Goal: Task Accomplishment & Management: Complete application form

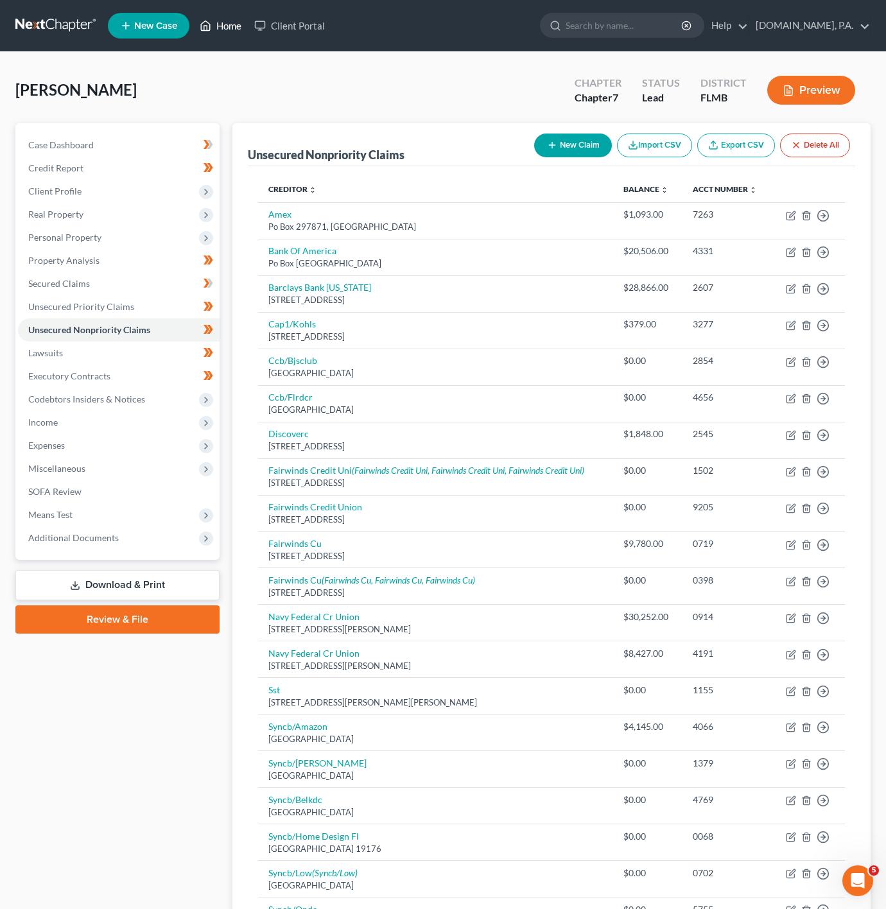
click at [214, 23] on link "Home" at bounding box center [220, 25] width 55 height 23
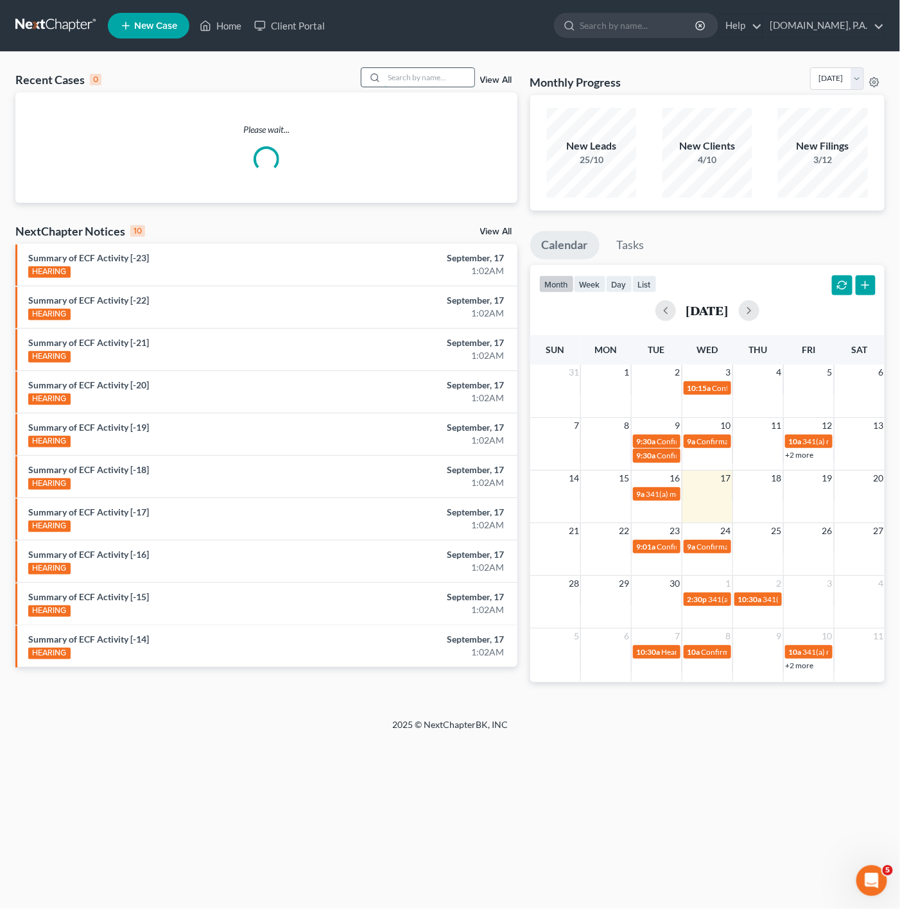
click at [453, 83] on input "search" at bounding box center [430, 77] width 90 height 19
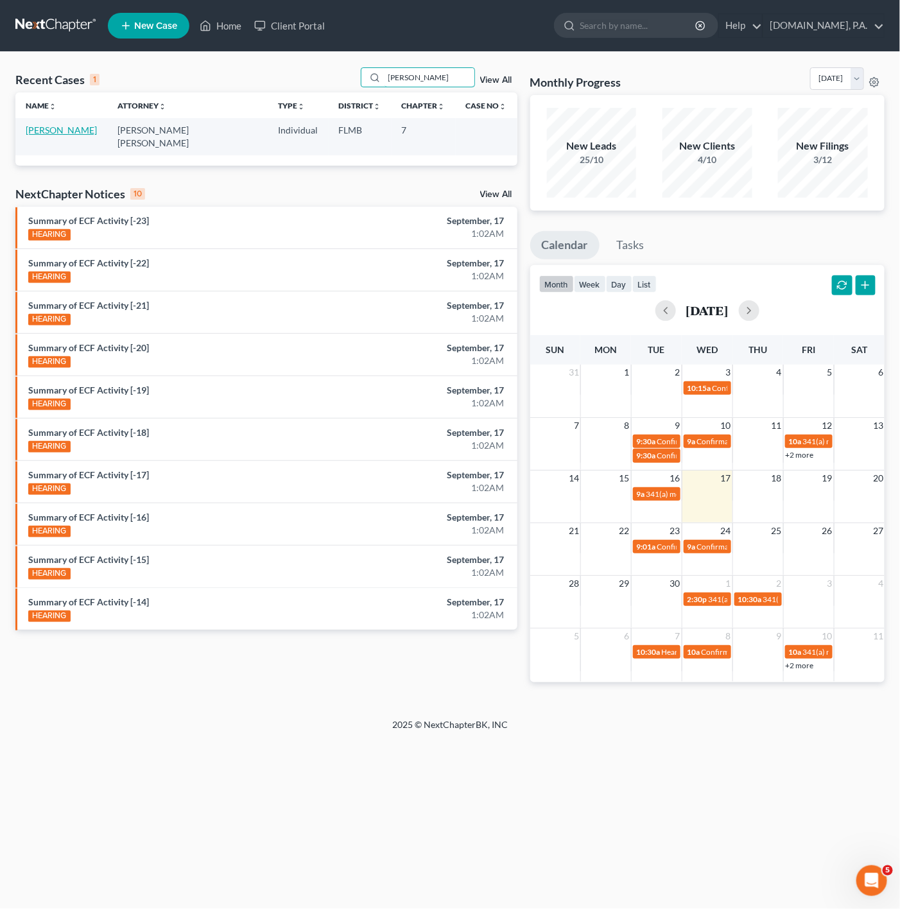
type input "ROBElo"
click at [67, 132] on link "[PERSON_NAME]" at bounding box center [61, 130] width 71 height 11
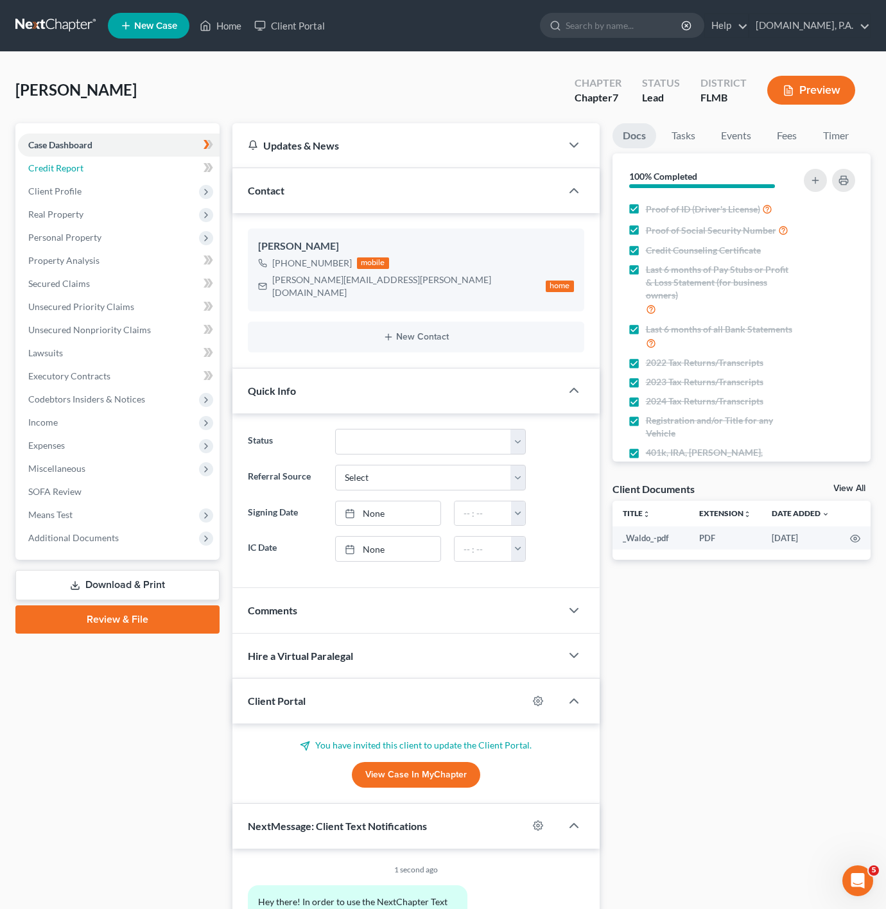
drag, startPoint x: 189, startPoint y: 168, endPoint x: 206, endPoint y: 168, distance: 17.4
click at [189, 168] on link "Credit Report" at bounding box center [119, 168] width 202 height 23
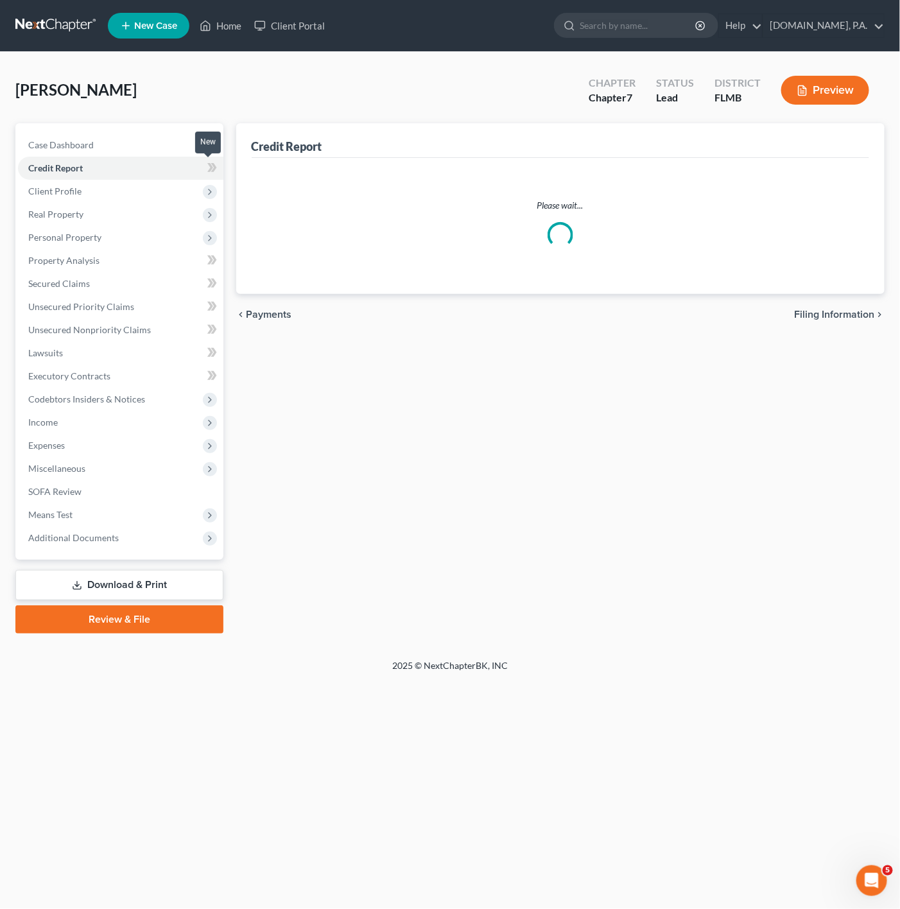
click at [211, 166] on icon at bounding box center [210, 167] width 6 height 9
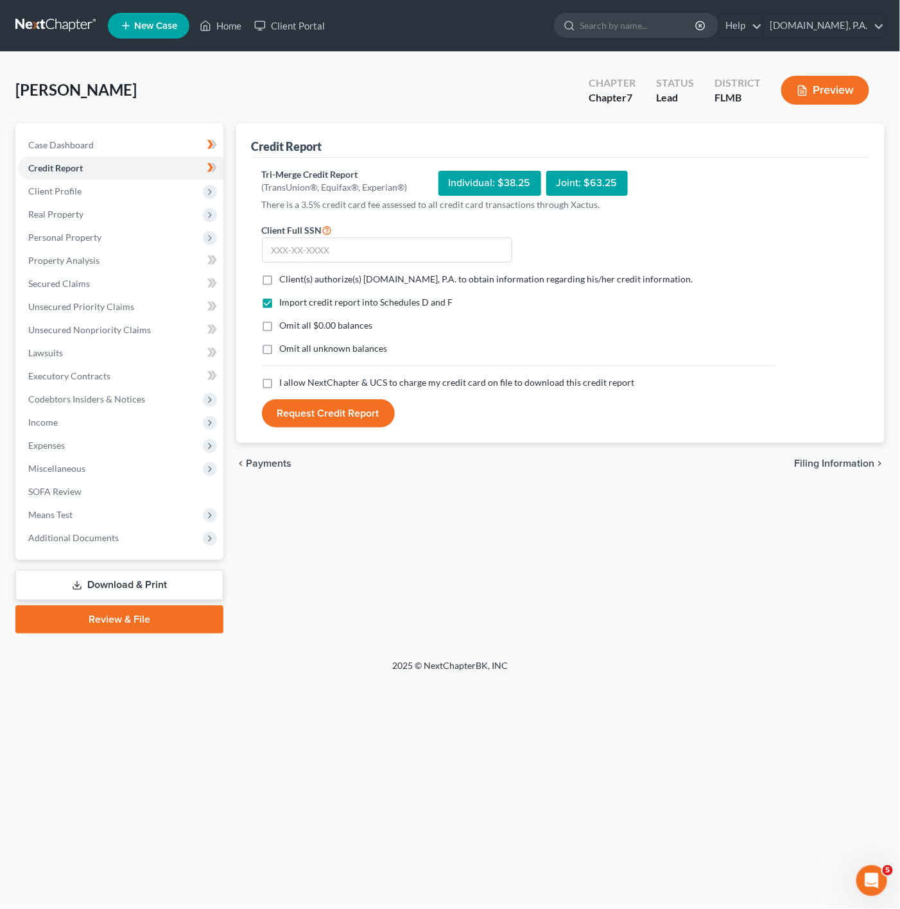
click at [280, 279] on label "Client(s) authorize(s) Fresh-Start.Law, P.A. to obtain information regarding hi…" at bounding box center [487, 279] width 414 height 13
click at [285, 279] on input "Client(s) authorize(s) Fresh-Start.Law, P.A. to obtain information regarding hi…" at bounding box center [289, 277] width 8 height 8
checkbox input "true"
click at [280, 382] on label "I allow NextChapter & UCS to charge my credit card on file to download this cre…" at bounding box center [457, 382] width 355 height 13
click at [285, 382] on input "I allow NextChapter & UCS to charge my credit card on file to download this cre…" at bounding box center [289, 380] width 8 height 8
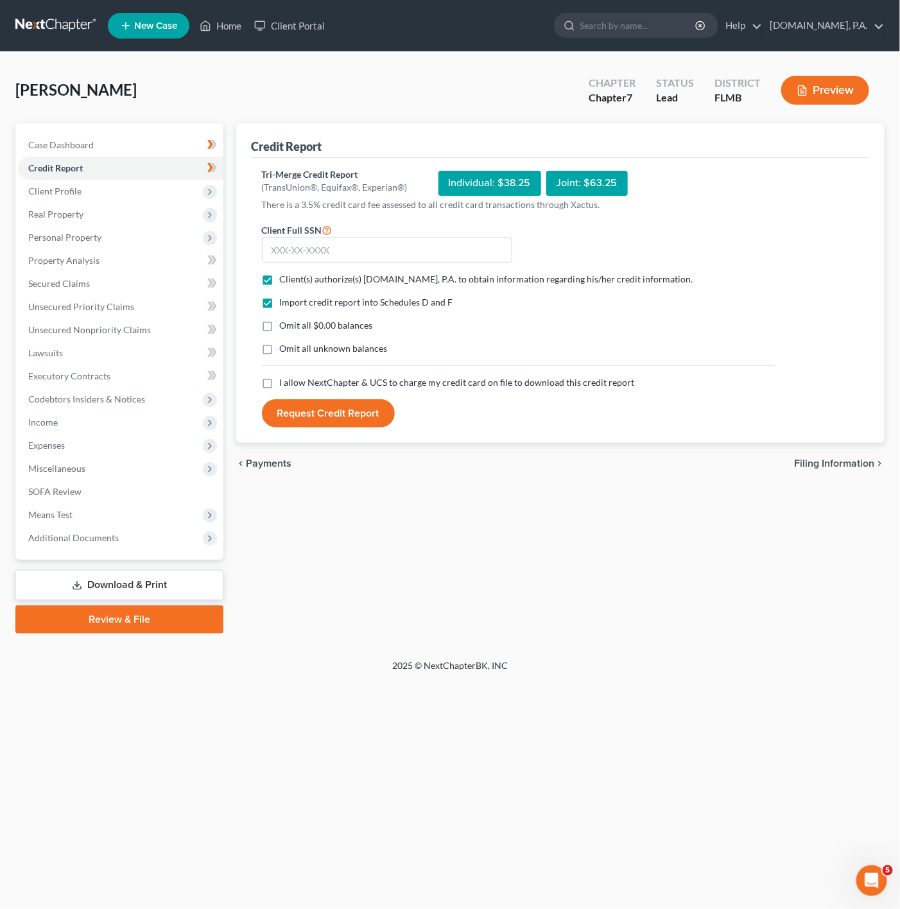
checkbox input "true"
click at [342, 259] on input "text" at bounding box center [387, 251] width 250 height 26
type input "594-47-1290"
click at [332, 419] on button "Request Credit Report" at bounding box center [328, 413] width 133 height 28
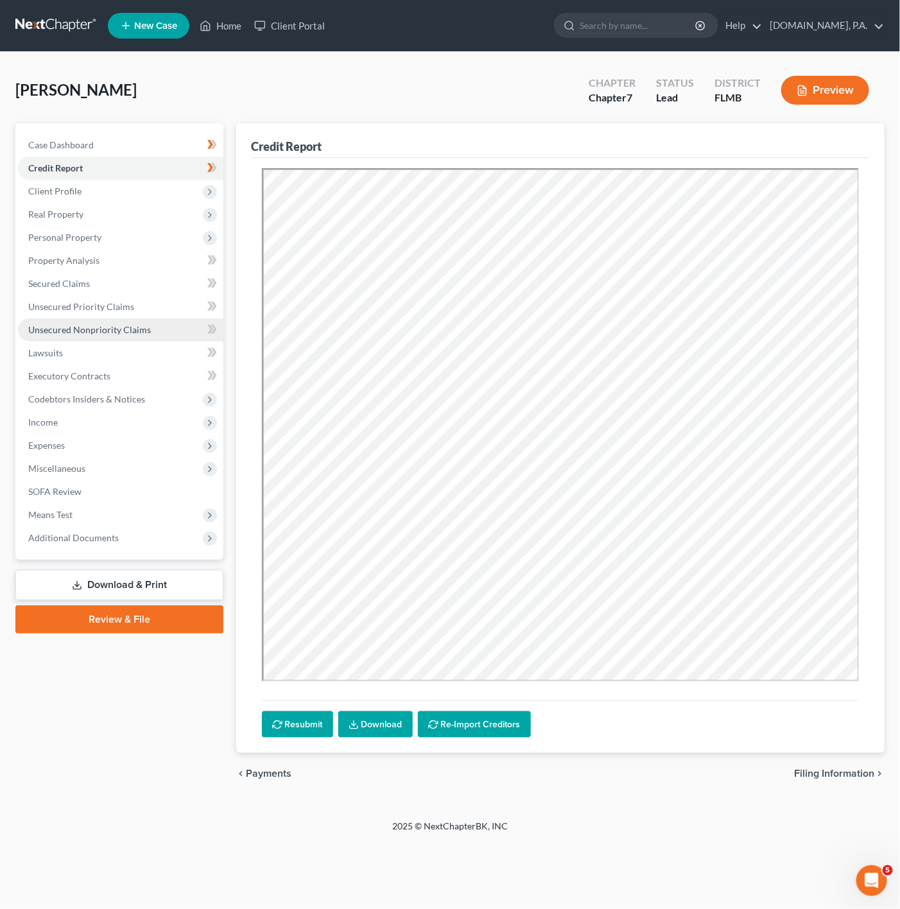
click at [102, 335] on link "Unsecured Nonpriority Claims" at bounding box center [121, 330] width 206 height 23
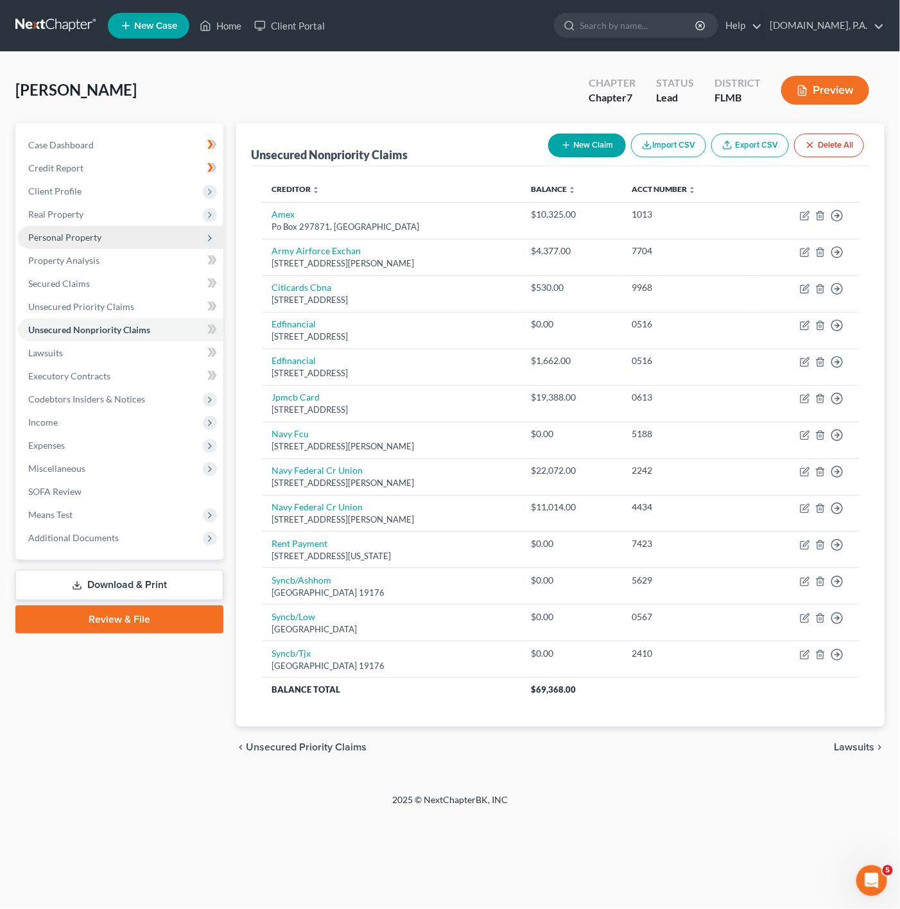
click at [170, 231] on span "Personal Property" at bounding box center [121, 237] width 206 height 23
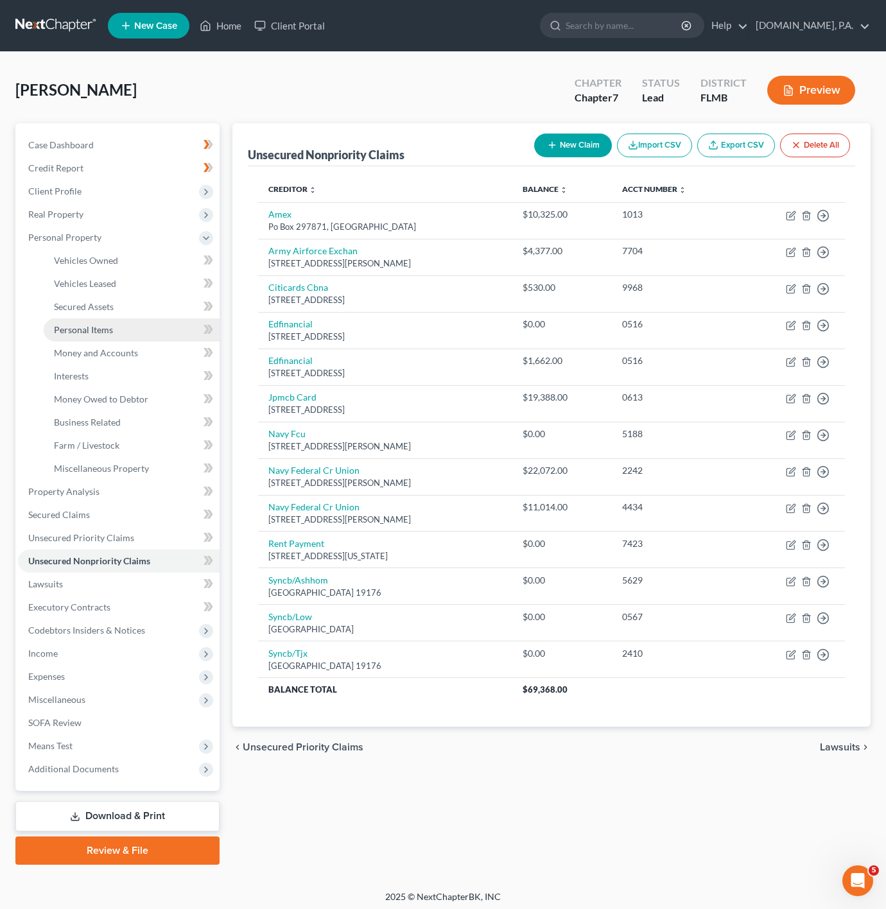
click at [153, 331] on link "Personal Items" at bounding box center [132, 330] width 176 height 23
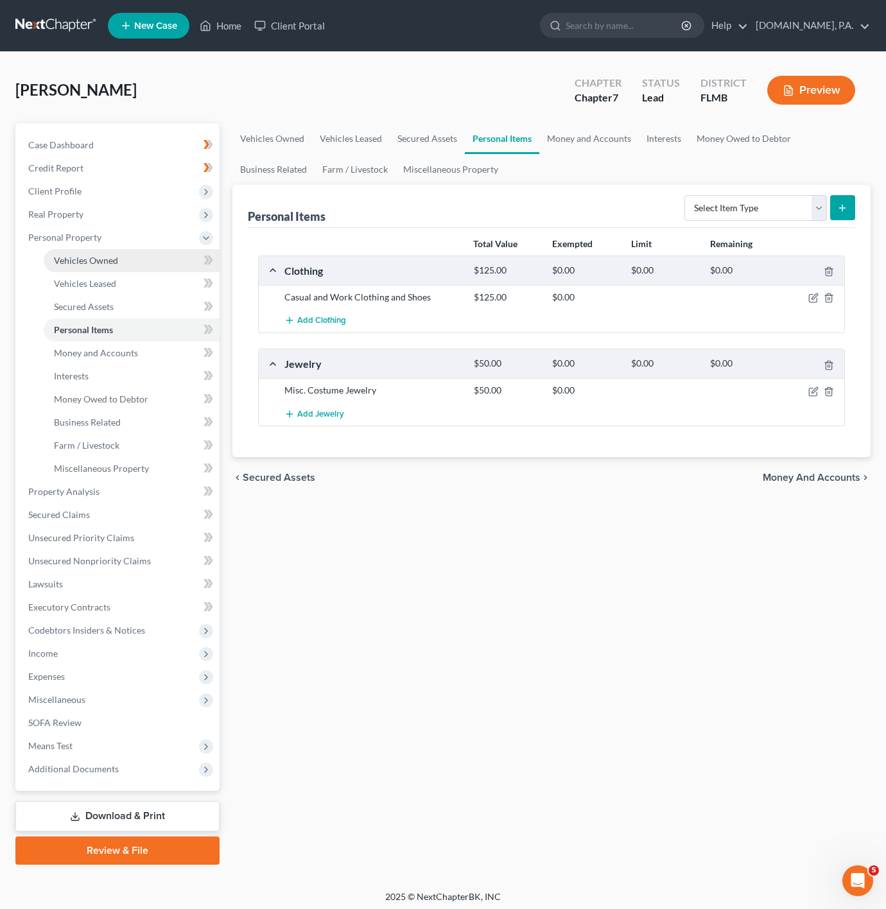
click at [180, 259] on link "Vehicles Owned" at bounding box center [132, 260] width 176 height 23
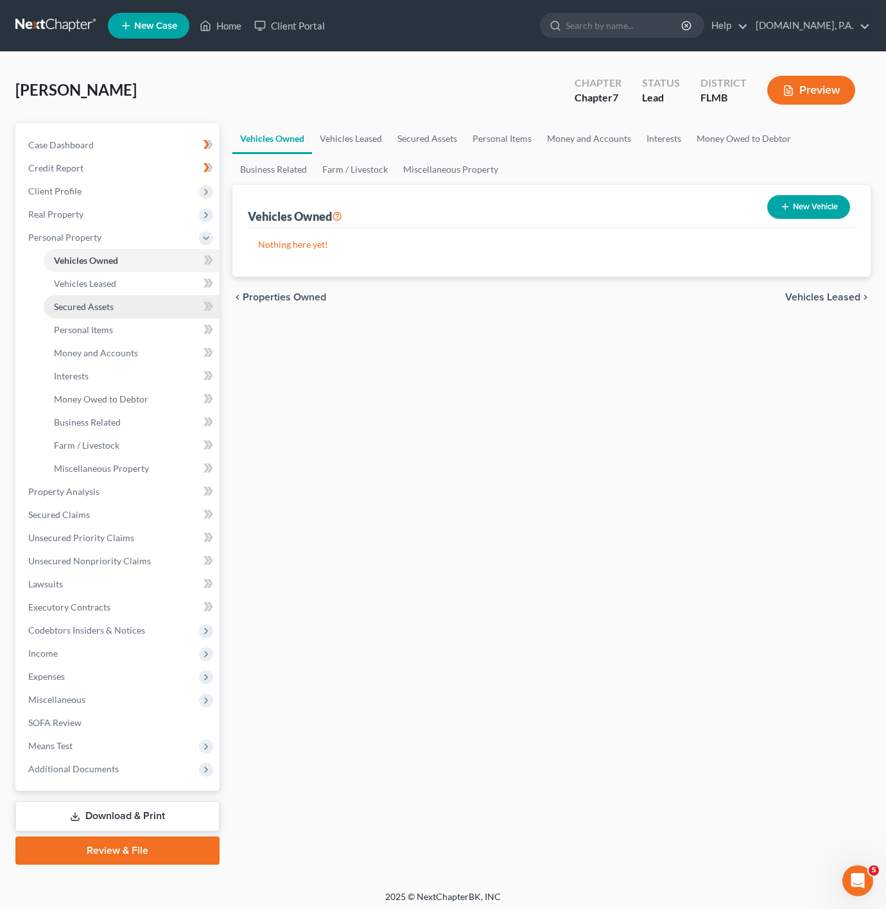
click at [120, 297] on link "Secured Assets" at bounding box center [132, 306] width 176 height 23
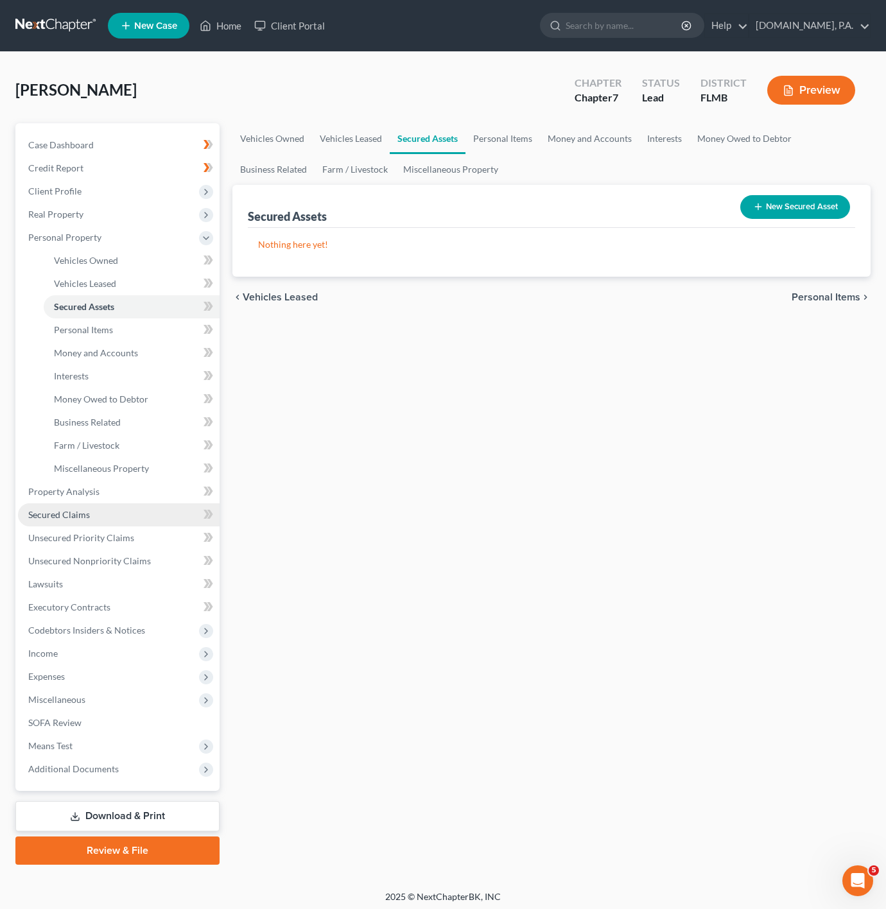
click at [129, 517] on link "Secured Claims" at bounding box center [119, 515] width 202 height 23
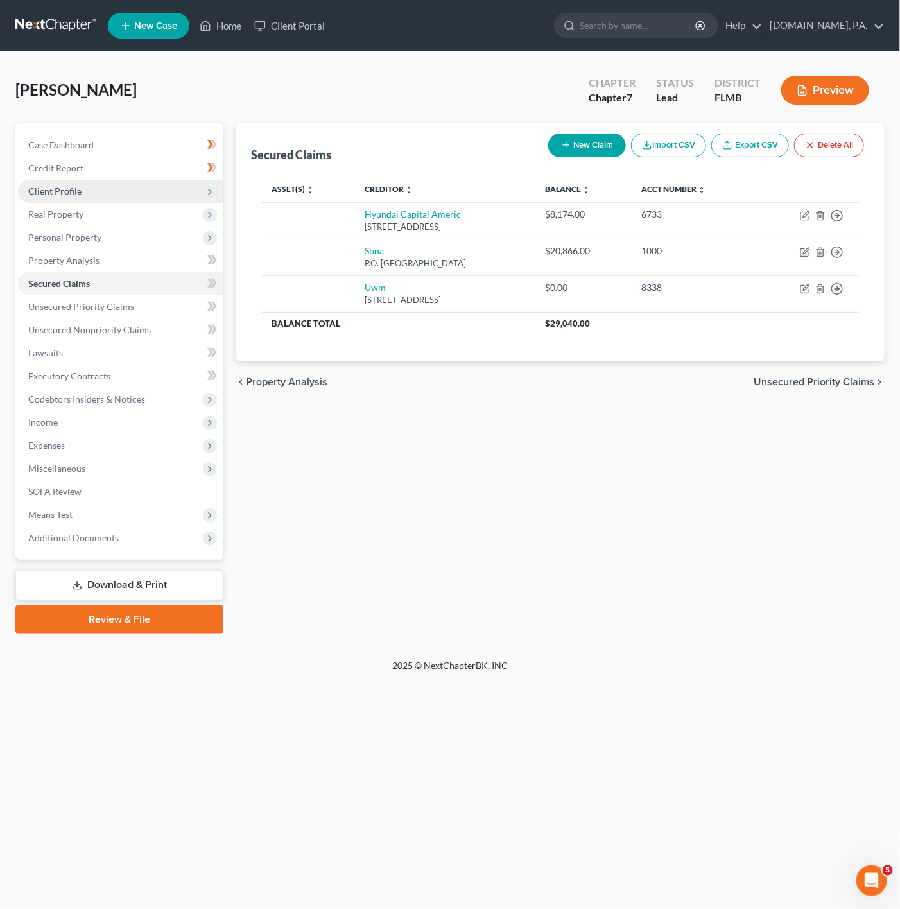
click at [187, 189] on span "Client Profile" at bounding box center [121, 191] width 206 height 23
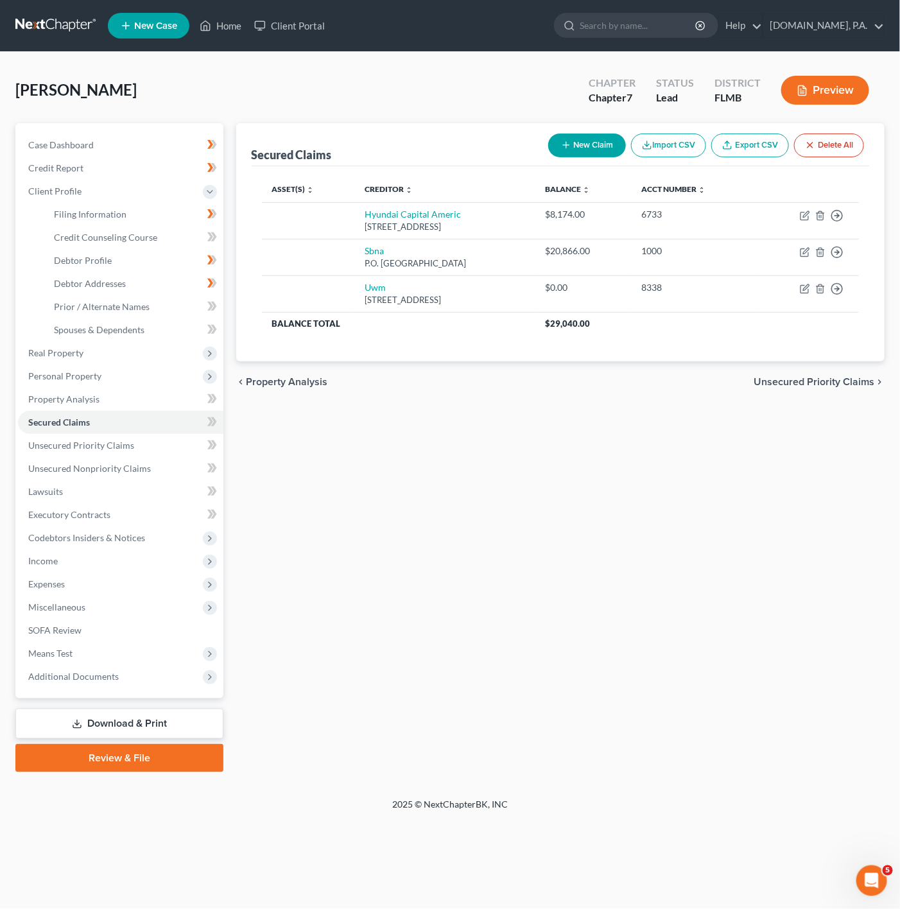
click at [520, 58] on div "Robelo, Jonathan Upgraded Chapter Chapter 7 Status Lead District FLMB Preview P…" at bounding box center [450, 425] width 900 height 746
click at [174, 215] on link "Filing Information" at bounding box center [134, 214] width 180 height 23
select select "1"
select select "0"
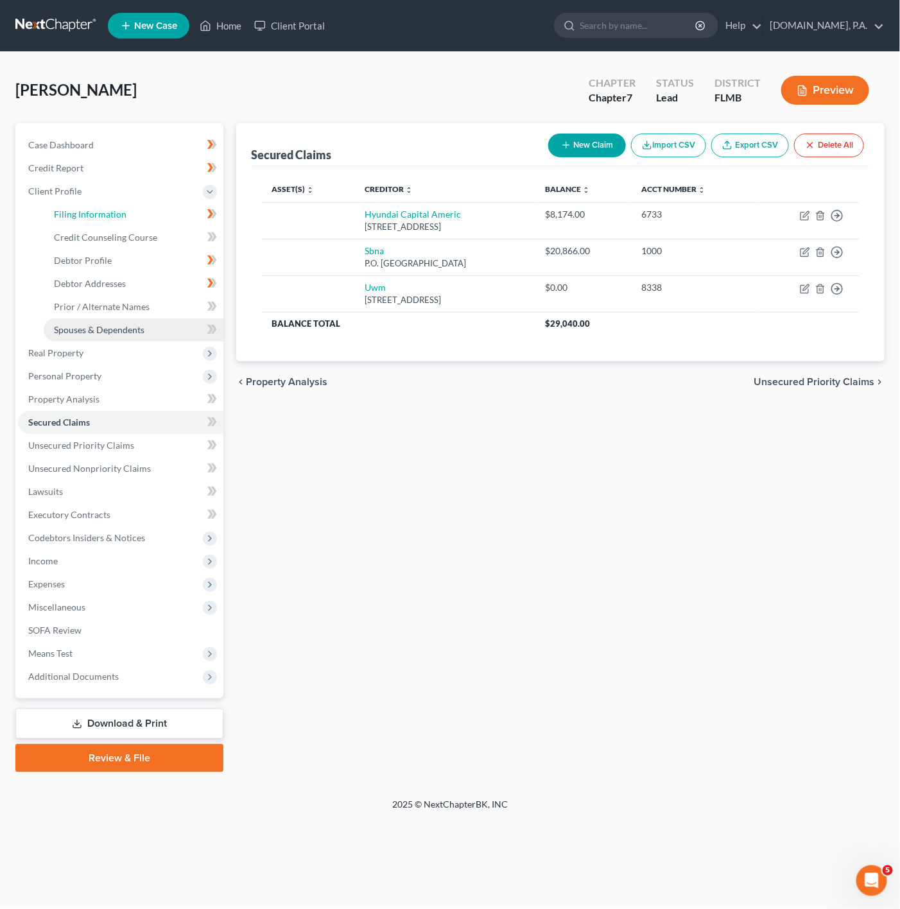
select select "9"
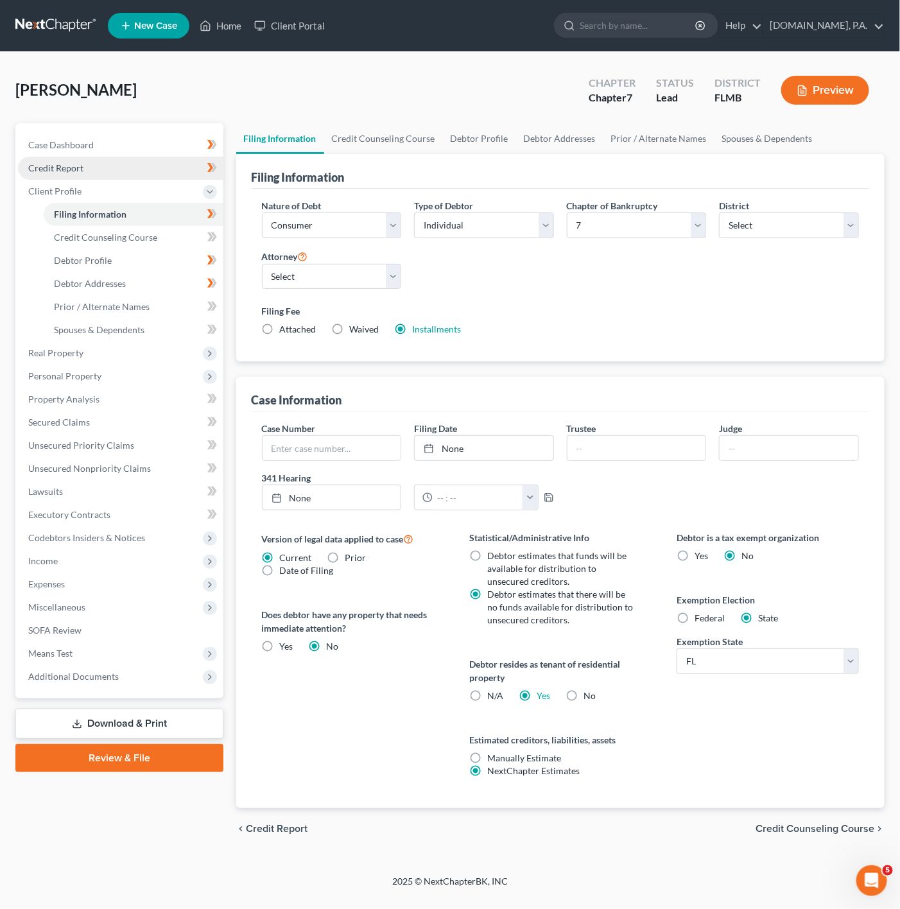
click at [137, 157] on link "Credit Report" at bounding box center [121, 168] width 206 height 23
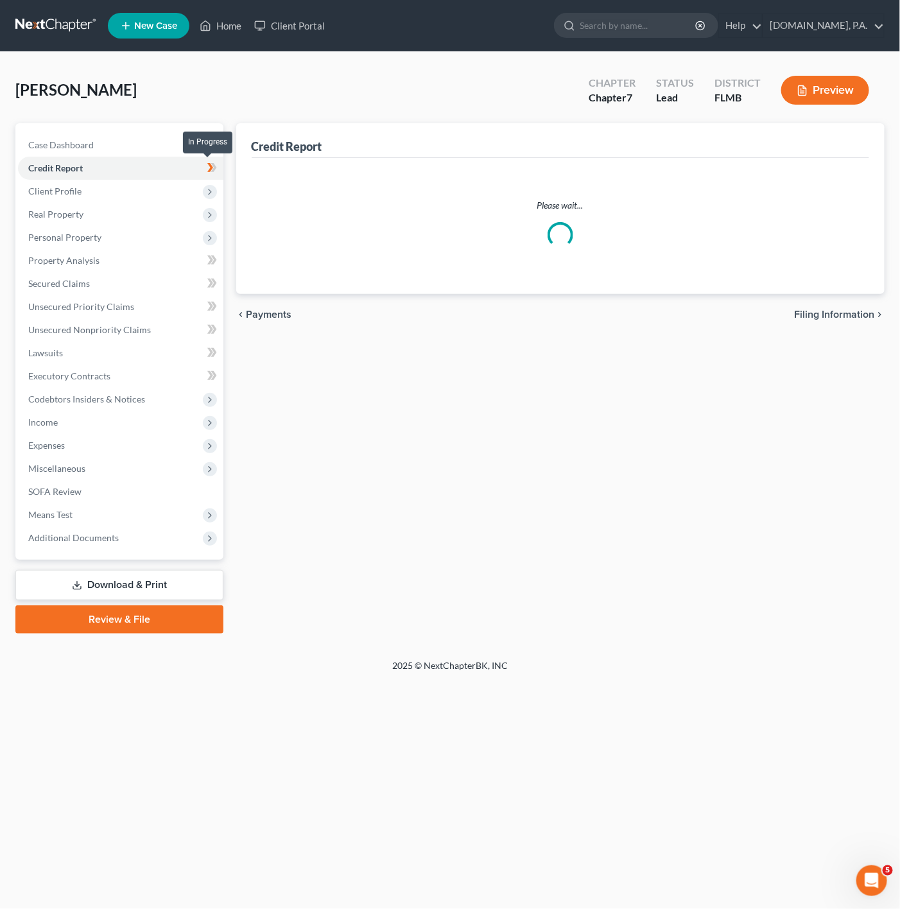
click at [218, 164] on span at bounding box center [212, 169] width 22 height 19
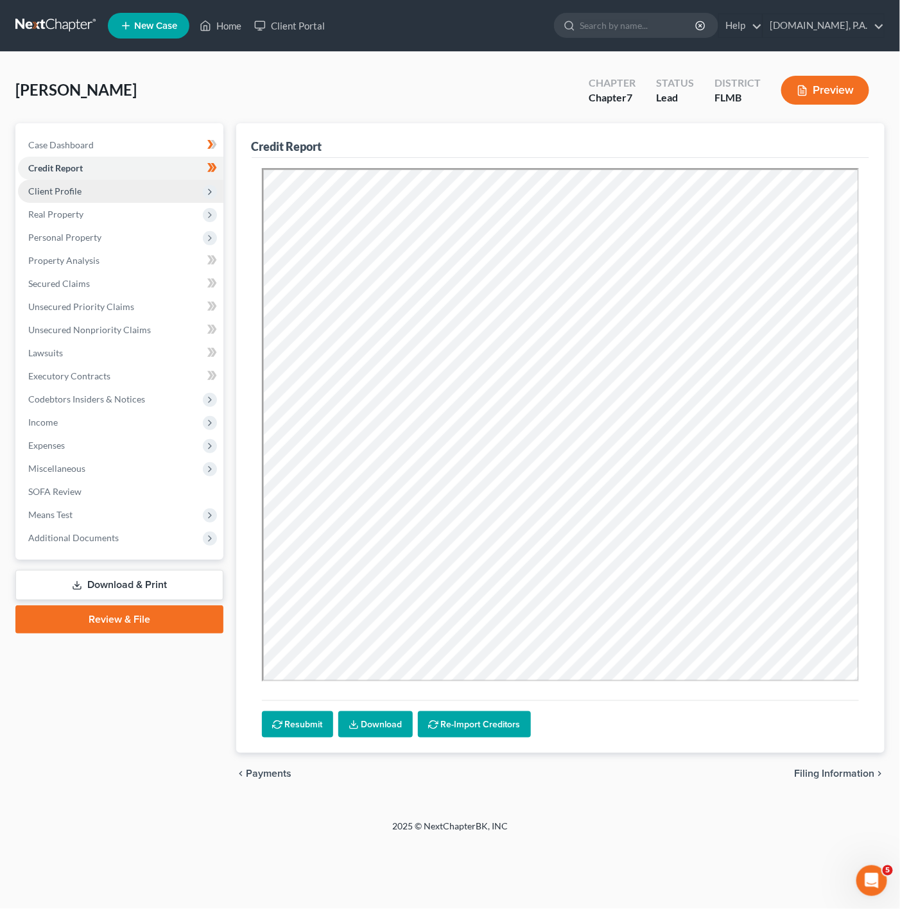
click at [195, 186] on span "Client Profile" at bounding box center [121, 191] width 206 height 23
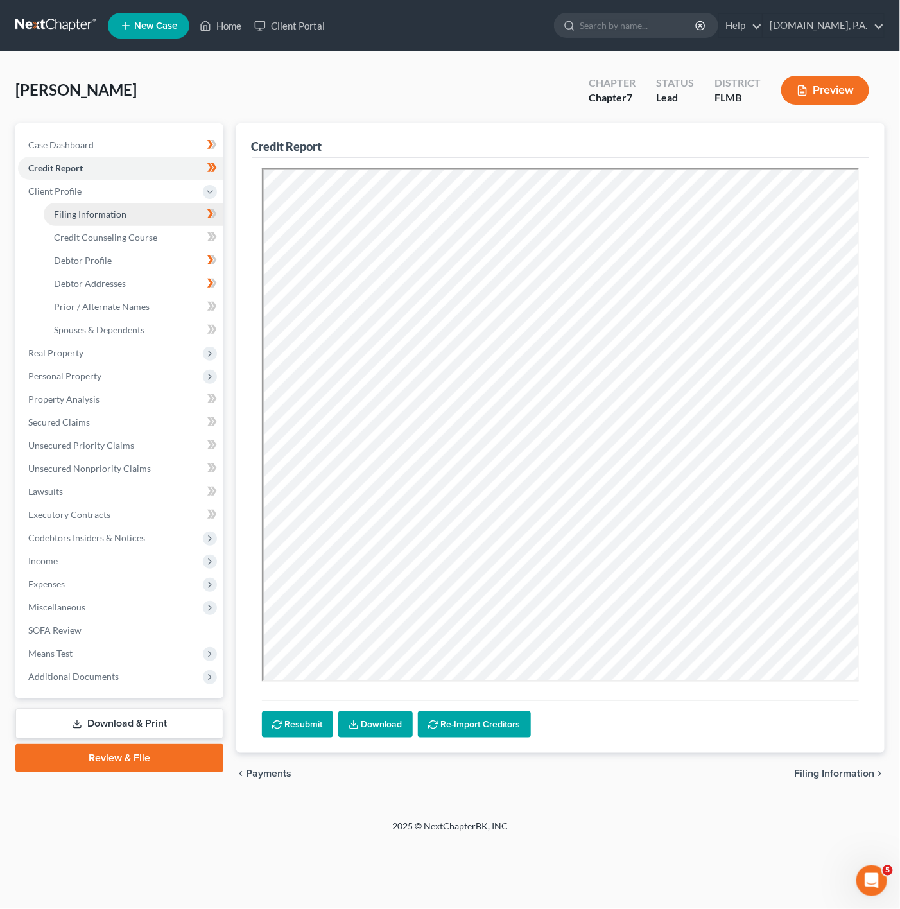
click at [148, 218] on link "Filing Information" at bounding box center [134, 214] width 180 height 23
select select "1"
select select "0"
select select "15"
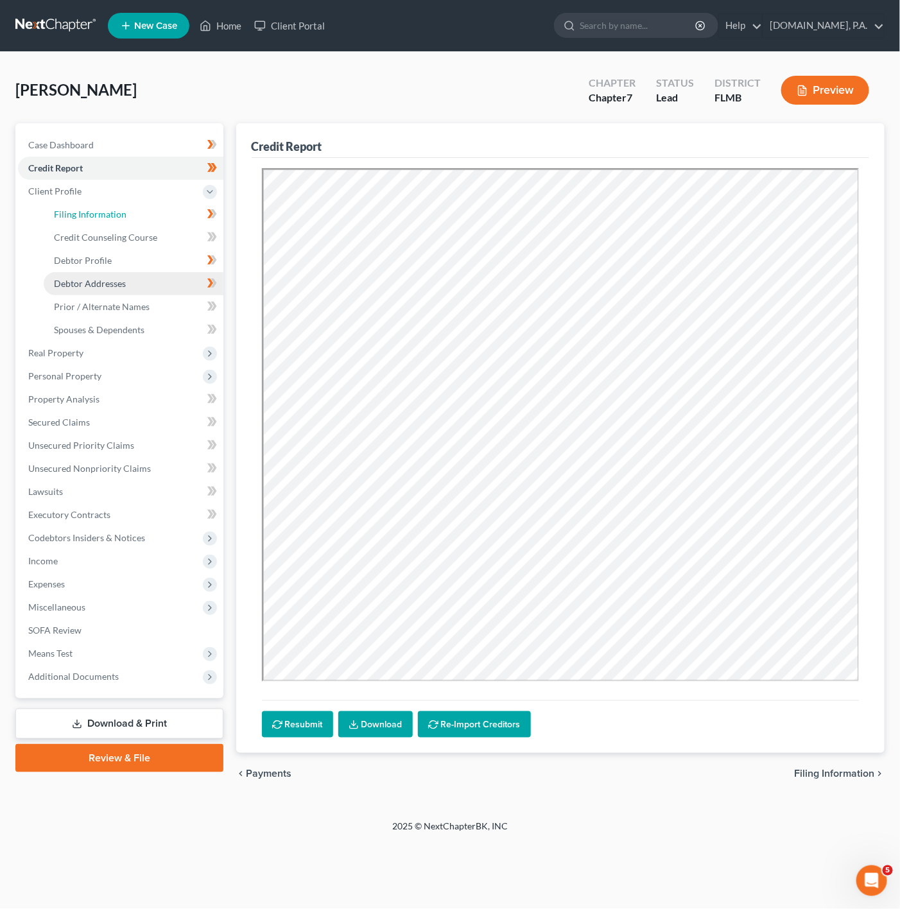
select select "0"
select select "9"
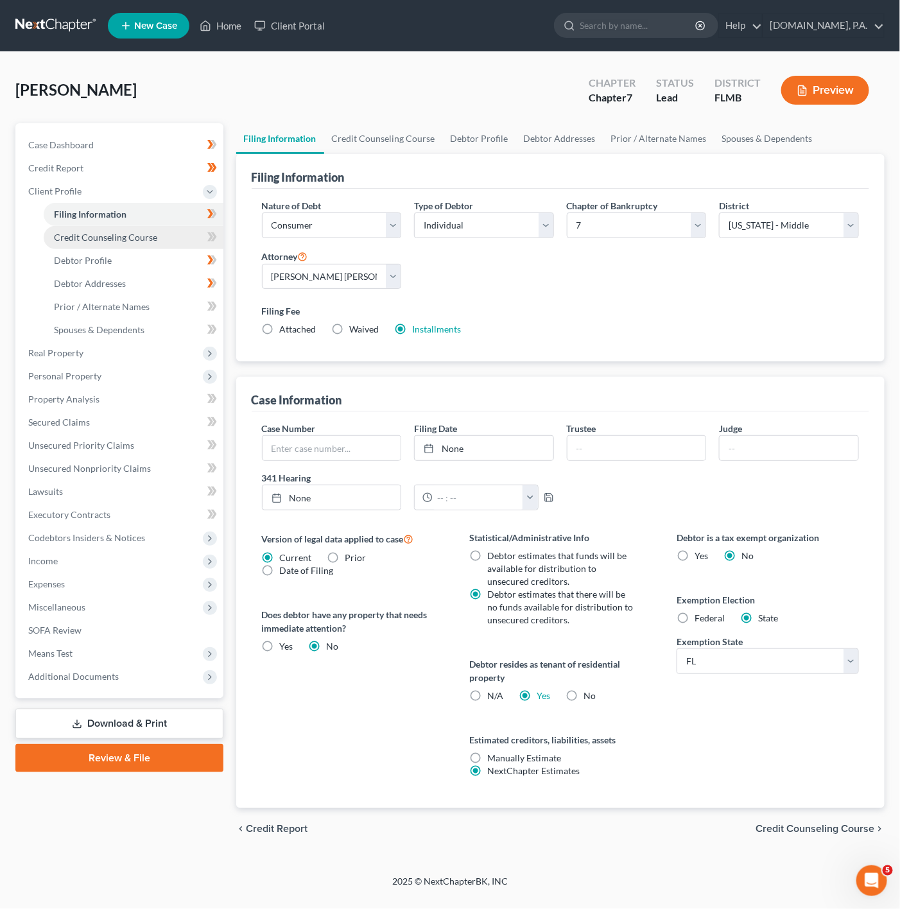
click at [168, 245] on link "Credit Counseling Course" at bounding box center [134, 237] width 180 height 23
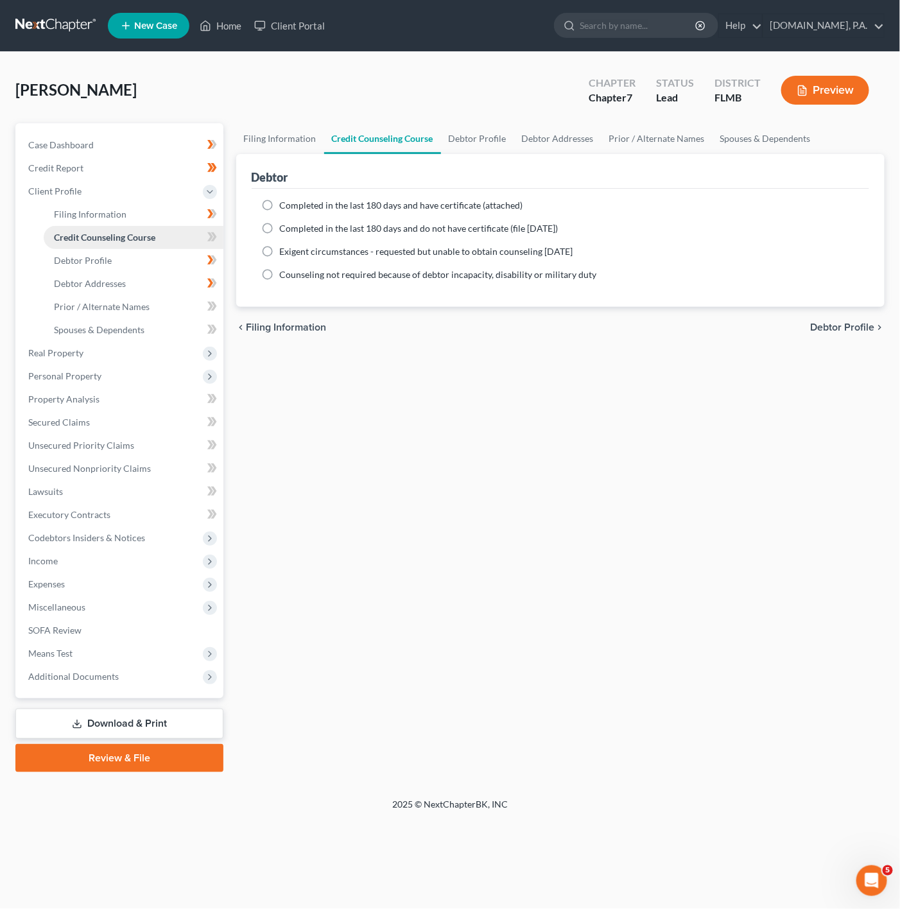
click at [193, 233] on link "Credit Counseling Course" at bounding box center [134, 237] width 180 height 23
click at [186, 238] on link "Credit Counseling Course" at bounding box center [134, 237] width 180 height 23
click at [210, 239] on icon at bounding box center [210, 236] width 6 height 9
click at [280, 209] on label "Completed in the last 180 days and have certificate (attached)" at bounding box center [401, 205] width 243 height 13
click at [285, 207] on input "Completed in the last 180 days and have certificate (attached)" at bounding box center [289, 203] width 8 height 8
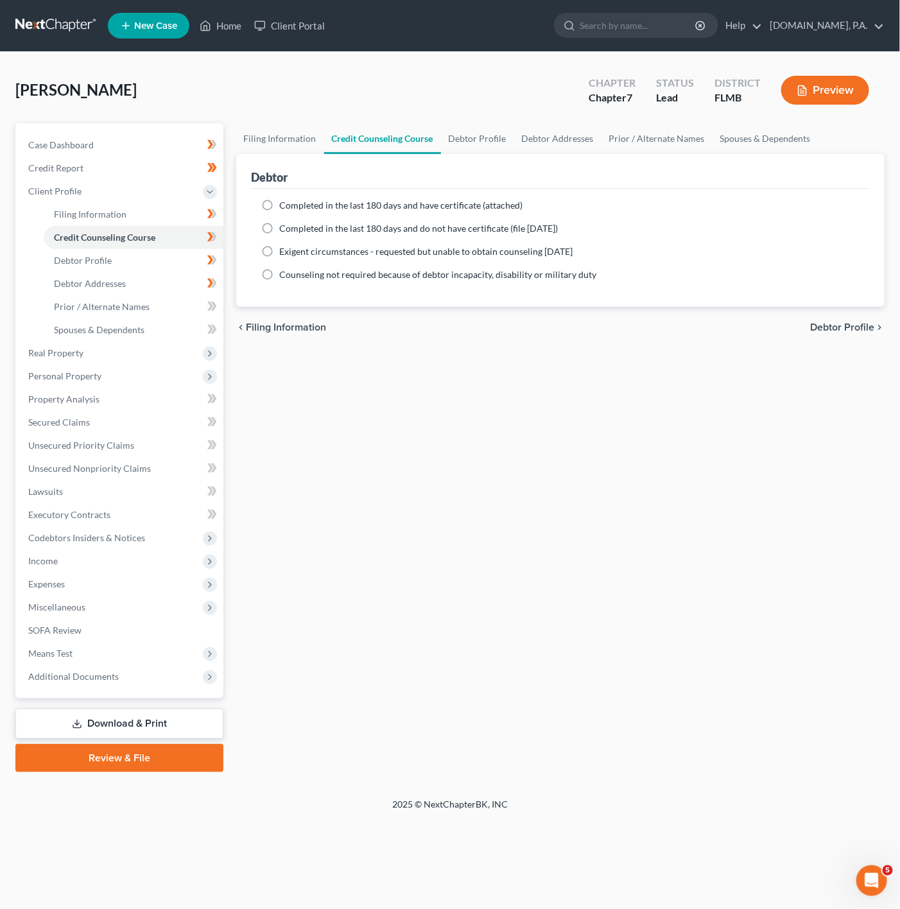
radio input "true"
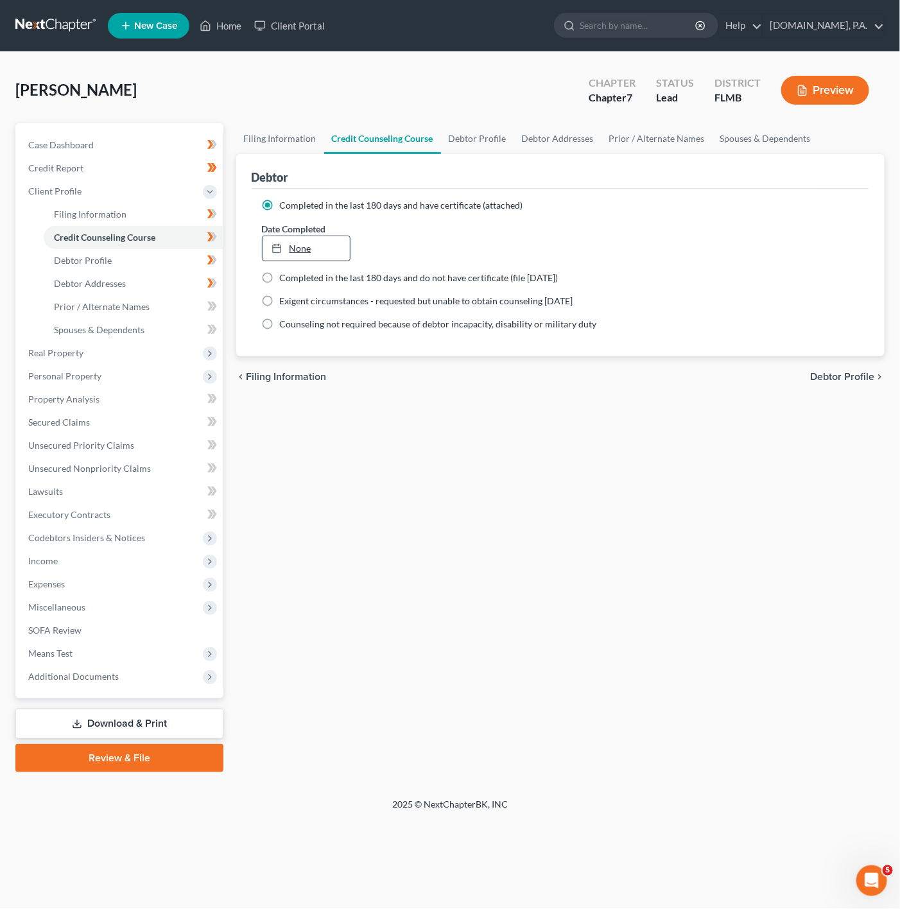
click at [314, 250] on link "None" at bounding box center [306, 248] width 87 height 24
type input "9/17/2025"
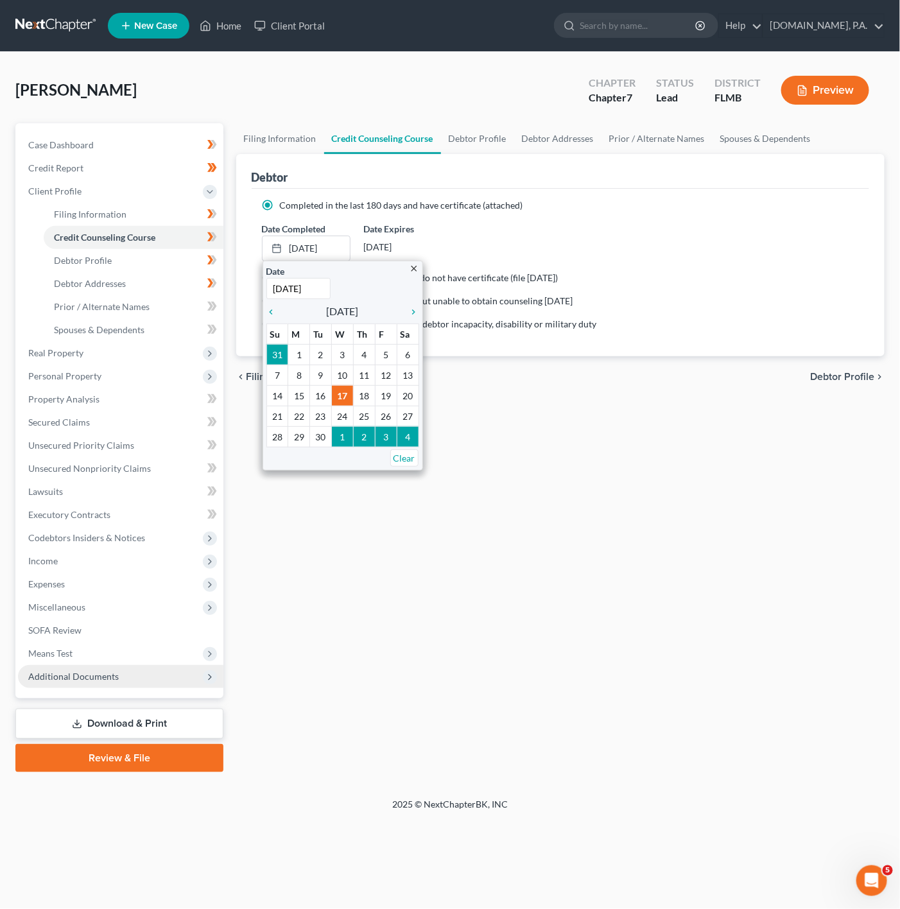
click at [124, 682] on span "Additional Documents" at bounding box center [121, 676] width 206 height 23
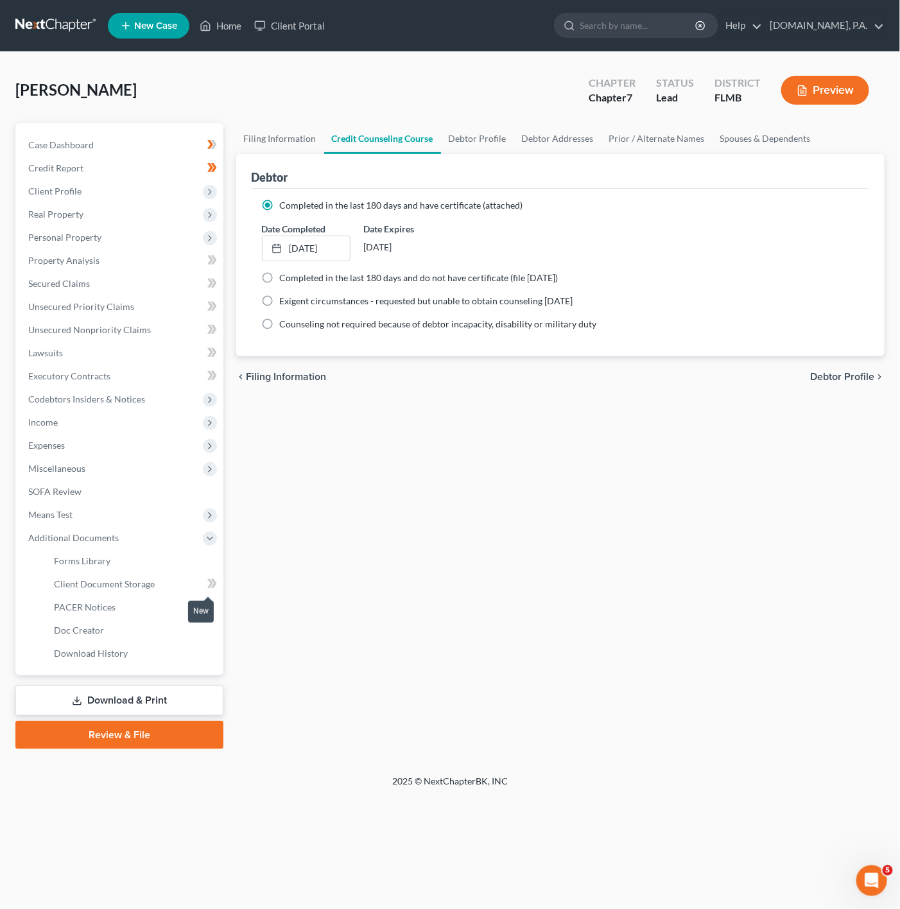
click at [201, 576] on span at bounding box center [212, 585] width 22 height 19
click at [159, 596] on link "PACER Notices" at bounding box center [134, 607] width 180 height 23
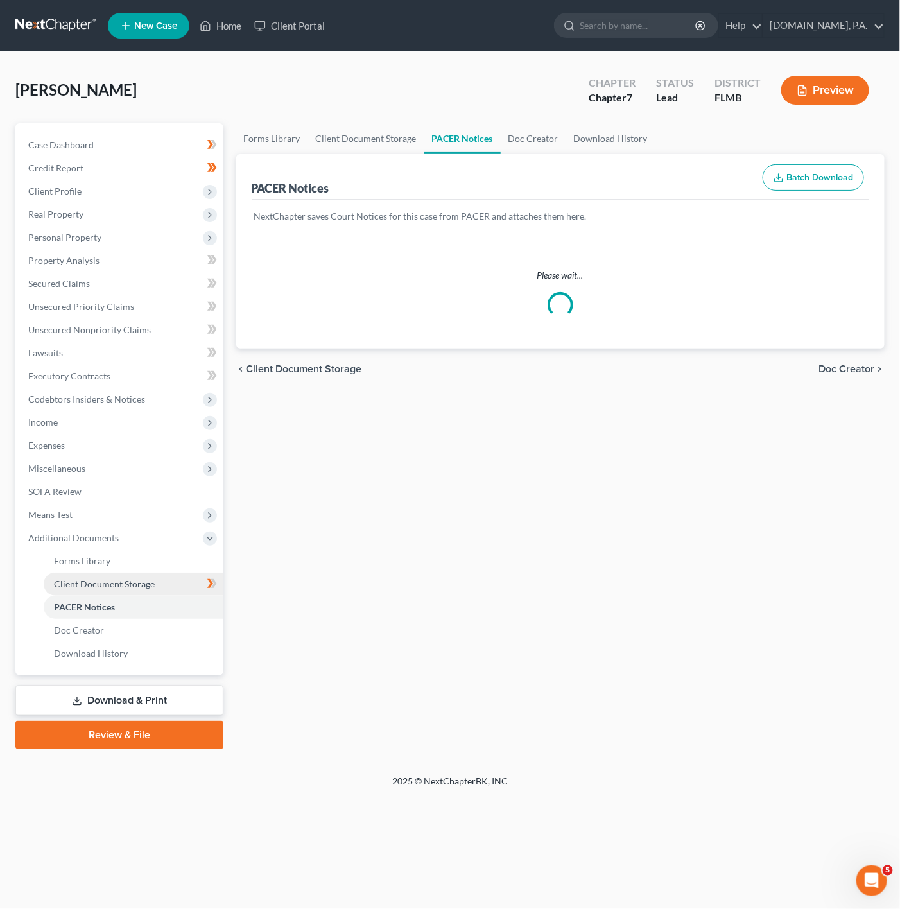
click at [145, 579] on span "Client Document Storage" at bounding box center [104, 584] width 101 height 11
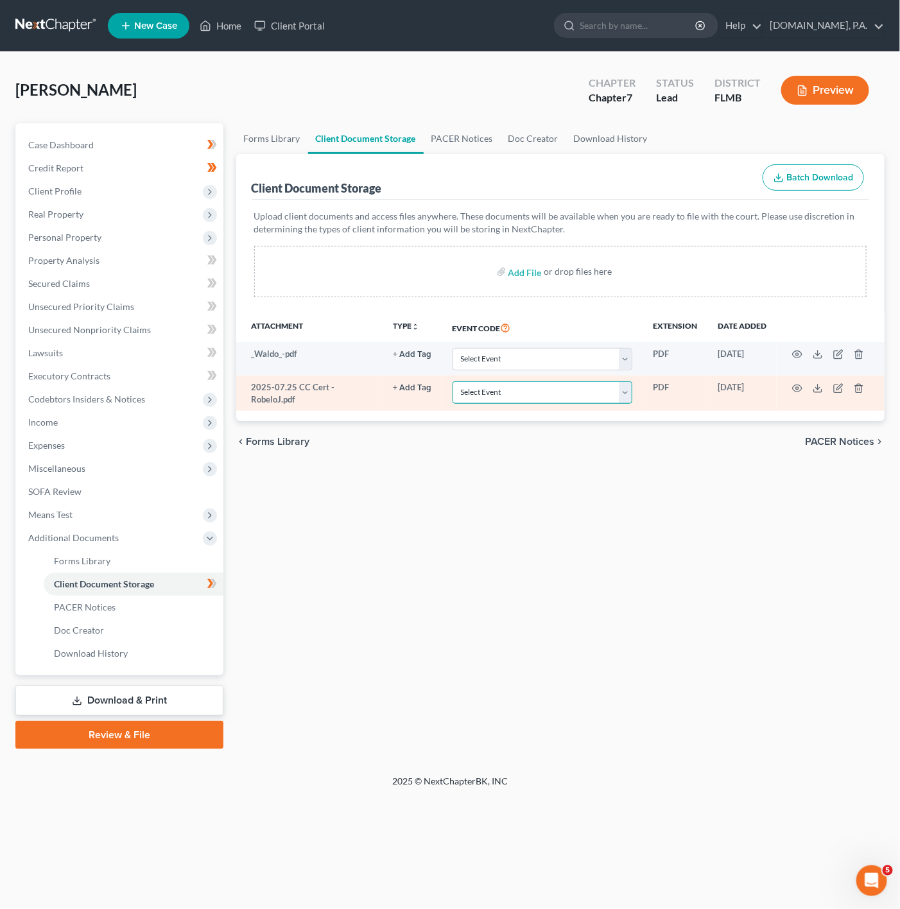
click at [543, 388] on select "Select Event 20 Largest Unsecured Creditors Amended Chapter 13 Plan Amended Cre…" at bounding box center [543, 392] width 180 height 22
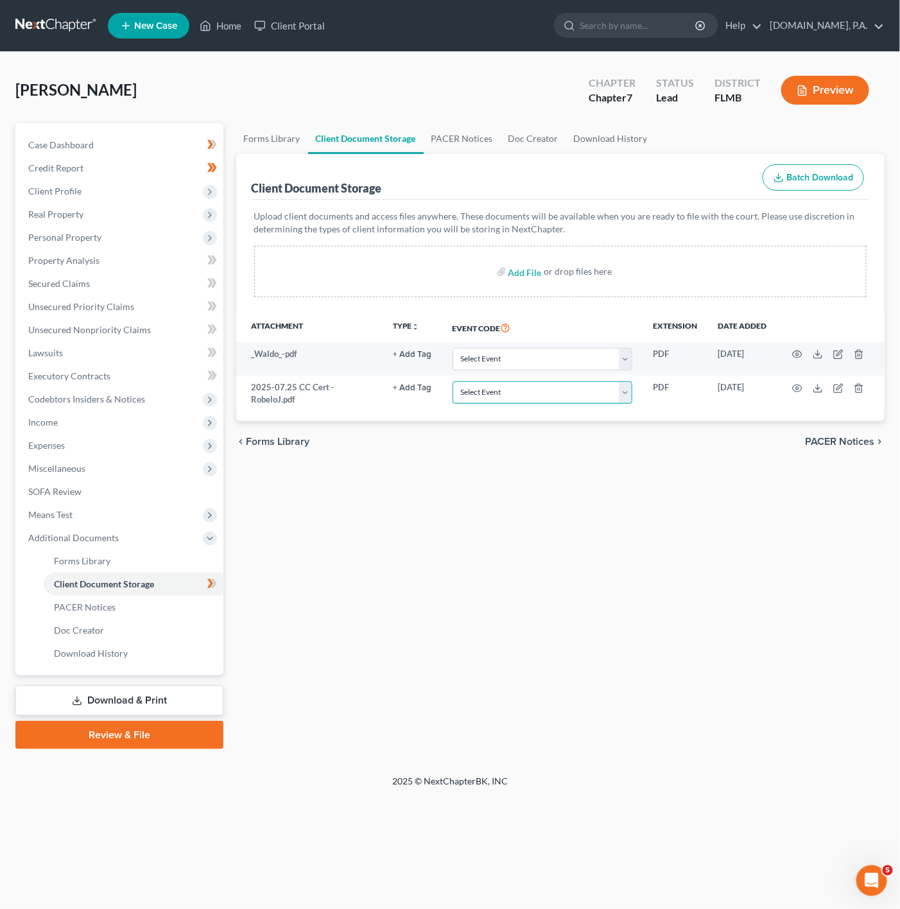
select select "9"
click at [454, 383] on select "Select Event 20 Largest Unsecured Creditors Amended Chapter 13 Plan Amended Cre…" at bounding box center [543, 392] width 180 height 22
click at [447, 633] on div "Forms Library Client Document Storage PACER Notices Doc Creator Download Histor…" at bounding box center [561, 436] width 662 height 626
click at [191, 188] on span "Client Profile" at bounding box center [121, 191] width 206 height 23
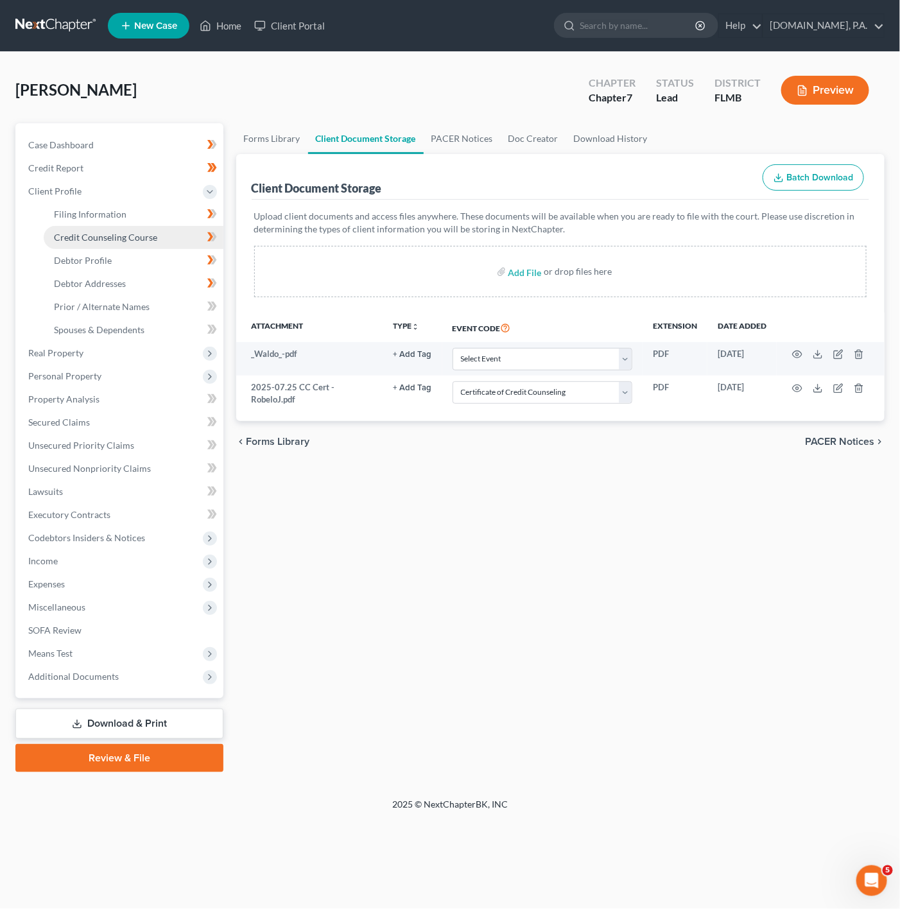
click at [189, 241] on link "Credit Counseling Course" at bounding box center [134, 237] width 180 height 23
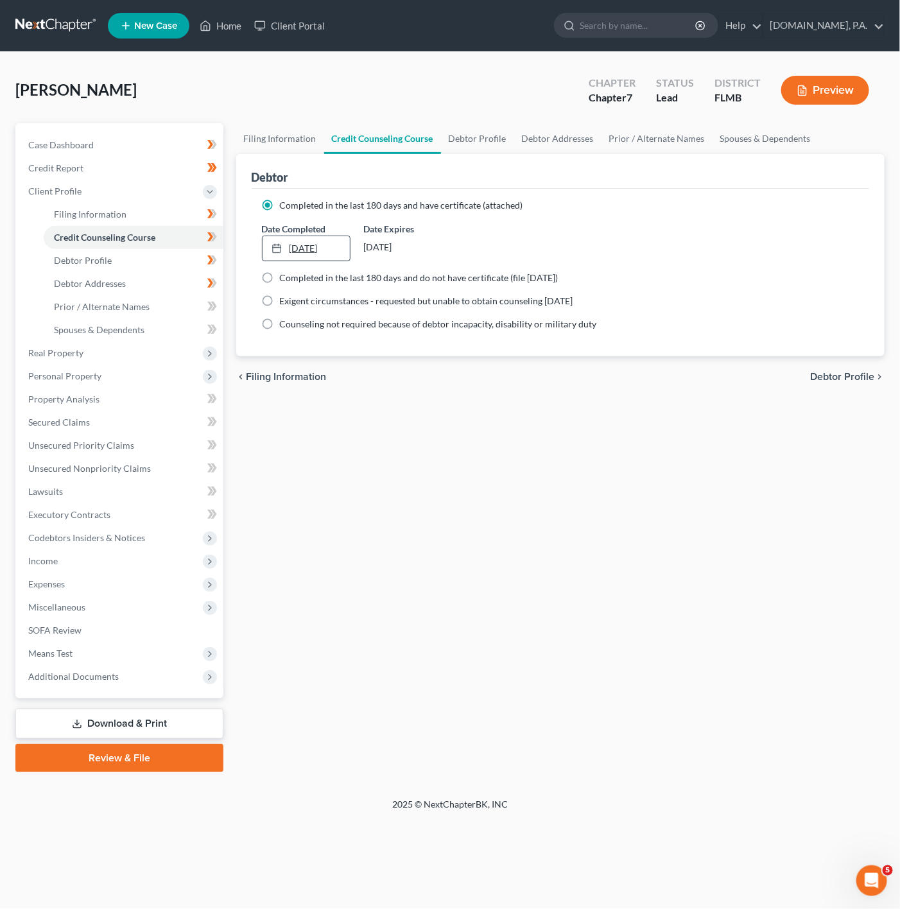
click at [319, 239] on link "9/17/2025" at bounding box center [306, 248] width 87 height 24
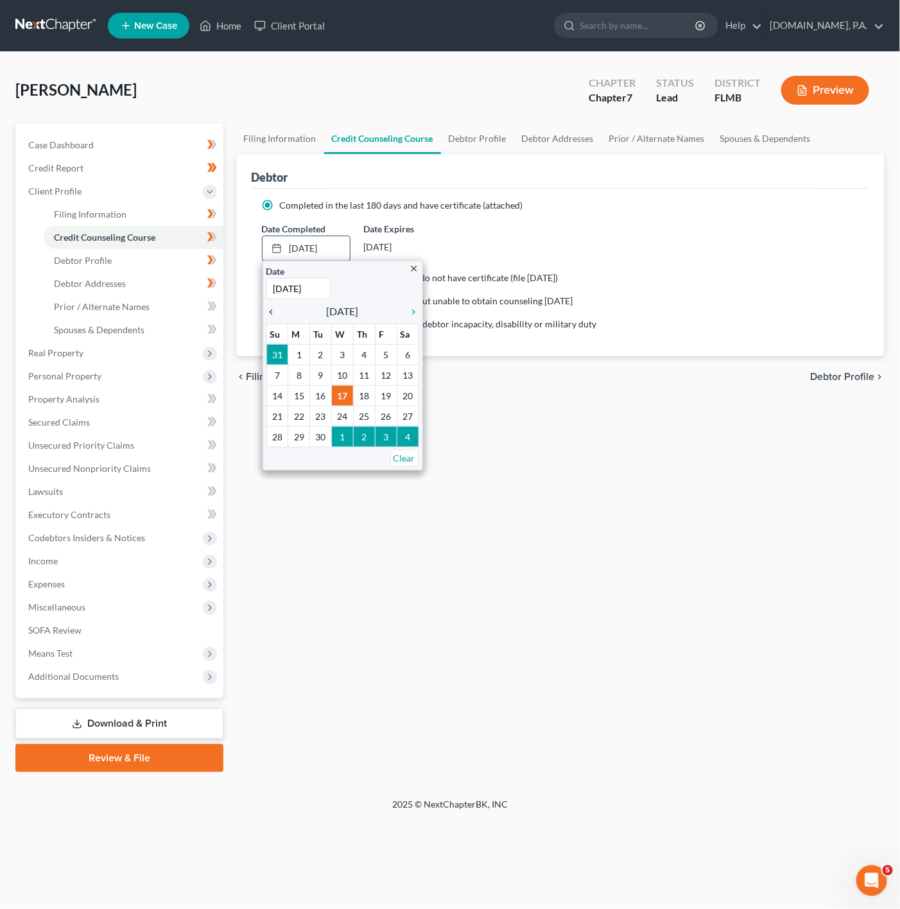
click at [272, 308] on icon "chevron_left" at bounding box center [275, 312] width 17 height 10
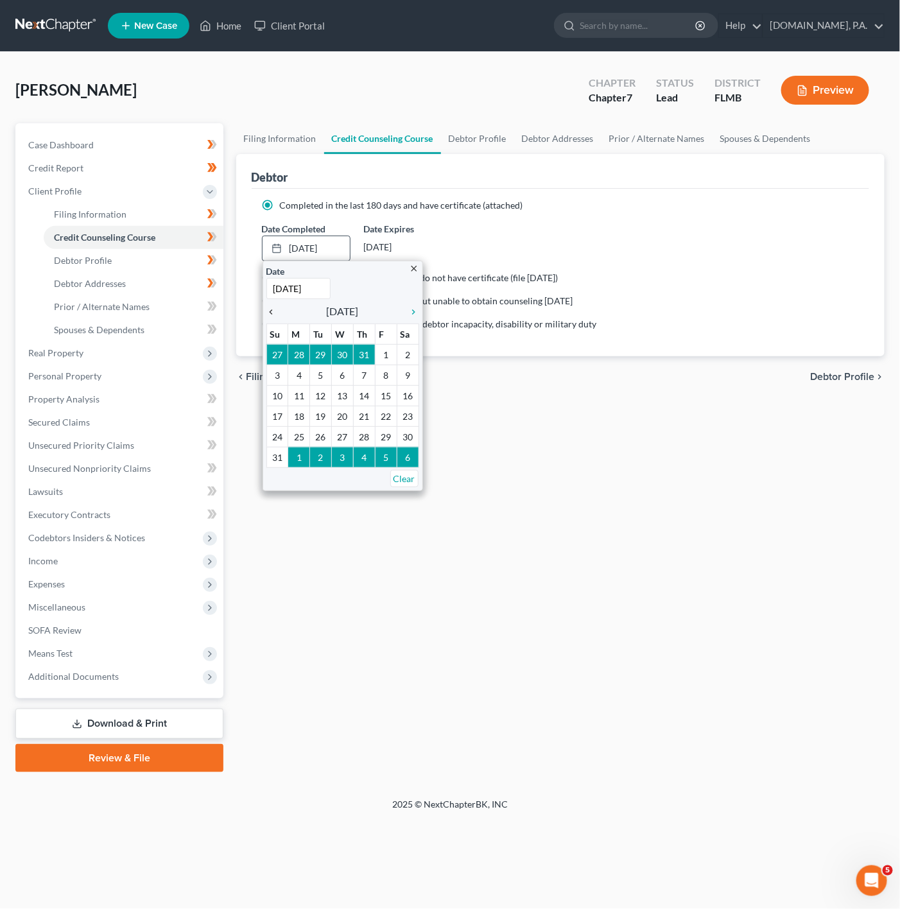
click at [272, 308] on icon "chevron_left" at bounding box center [275, 312] width 17 height 10
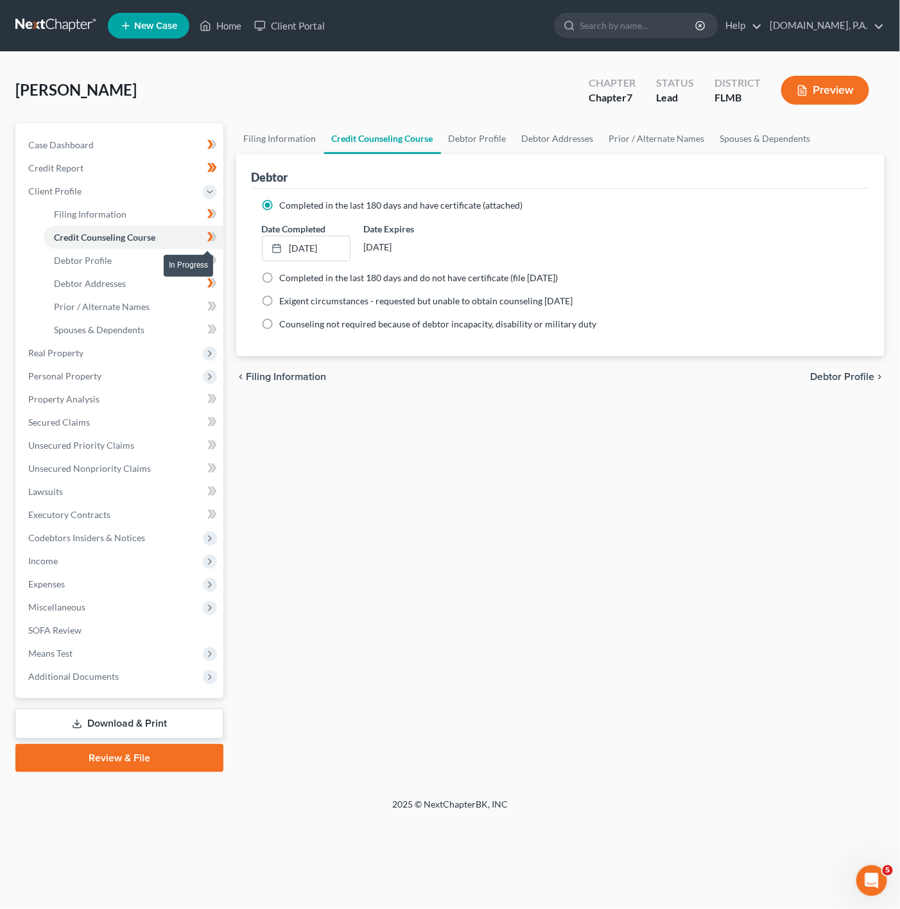
click at [205, 240] on span at bounding box center [212, 238] width 22 height 19
click at [177, 254] on link "Debtor Profile" at bounding box center [134, 260] width 180 height 23
select select "1"
select select "3"
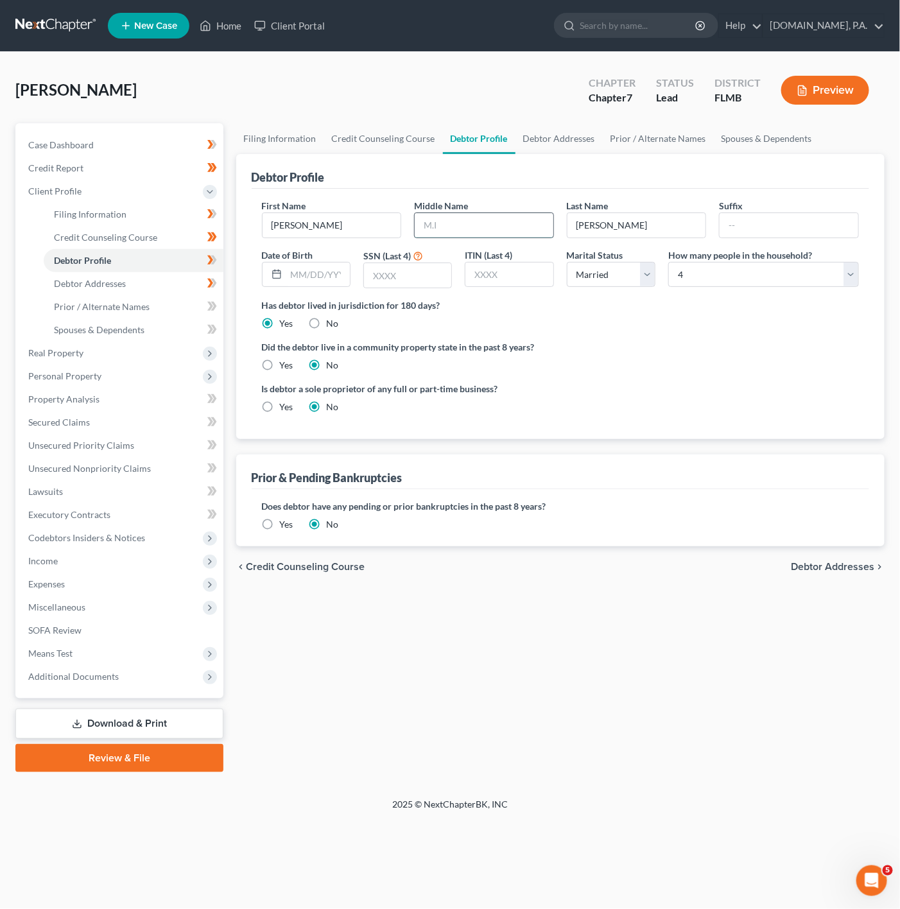
click at [482, 231] on input "text" at bounding box center [484, 225] width 139 height 24
type input "n"
type input "Nair"
click at [611, 380] on ng-include "First Name Jonathan Middle Name Nair Last Name Robelo Suffix Date of Birth SSN …" at bounding box center [561, 311] width 598 height 225
click at [284, 268] on div at bounding box center [275, 275] width 24 height 24
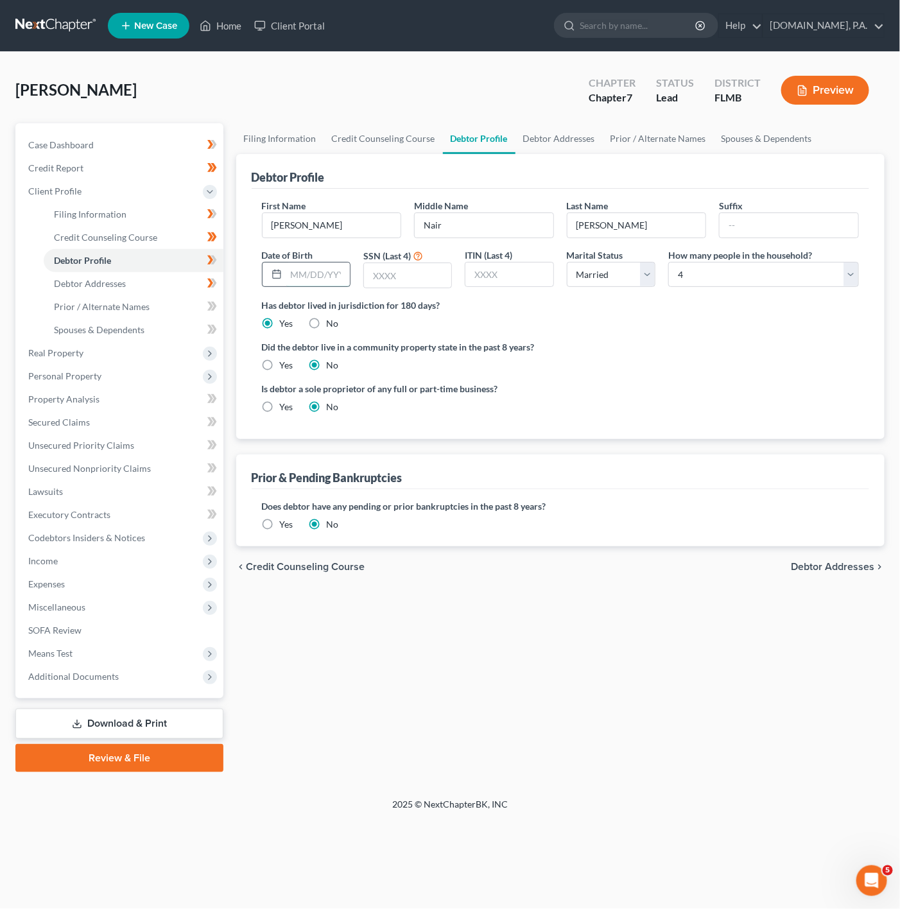
click at [314, 272] on input "text" at bounding box center [318, 275] width 64 height 24
type input "12/15/1994"
click at [396, 281] on input "text" at bounding box center [407, 275] width 87 height 24
drag, startPoint x: 834, startPoint y: 389, endPoint x: 773, endPoint y: 369, distance: 65.0
click at [834, 389] on div "Is debtor a sole proprietor of any full or part-time business? Yes No" at bounding box center [561, 403] width 611 height 42
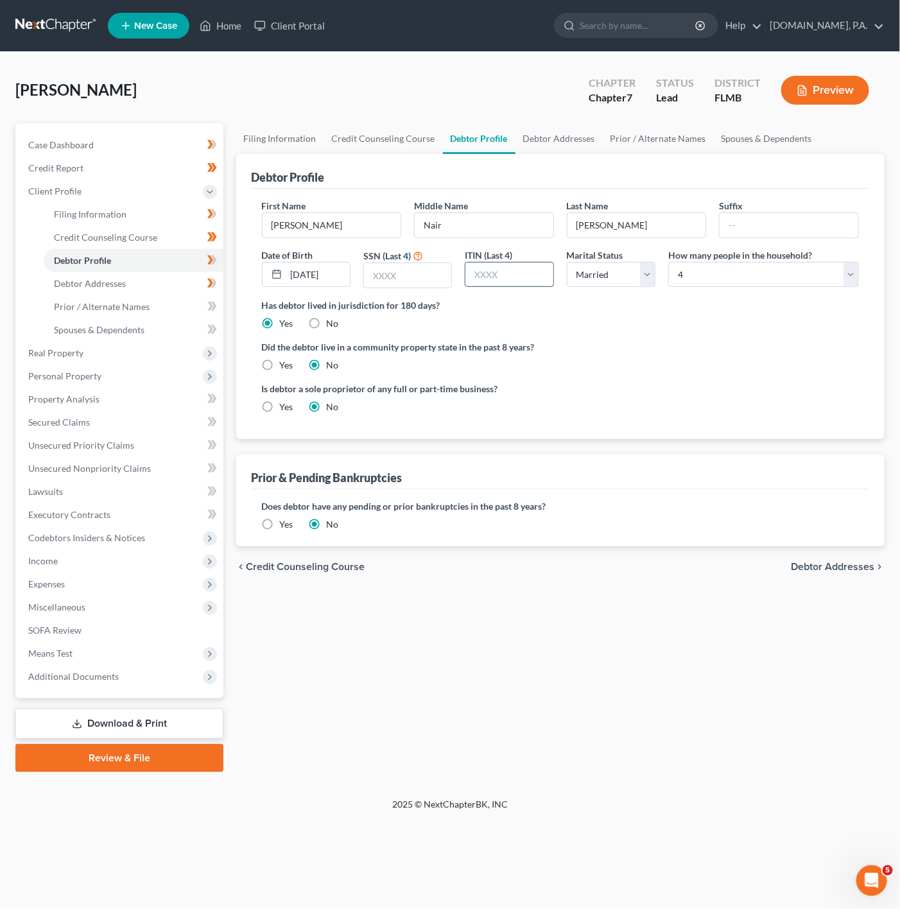
click at [540, 277] on input "text" at bounding box center [509, 275] width 87 height 24
drag, startPoint x: 290, startPoint y: 277, endPoint x: 386, endPoint y: 295, distance: 97.9
click at [386, 295] on div "First Name Jonathan Middle Name Nair Last Name Robelo Suffix Date of Birth 12/1…" at bounding box center [561, 249] width 611 height 100
click at [478, 312] on label "Has debtor lived in jurisdiction for 180 days?" at bounding box center [561, 305] width 598 height 13
click at [545, 279] on input "text" at bounding box center [509, 275] width 87 height 24
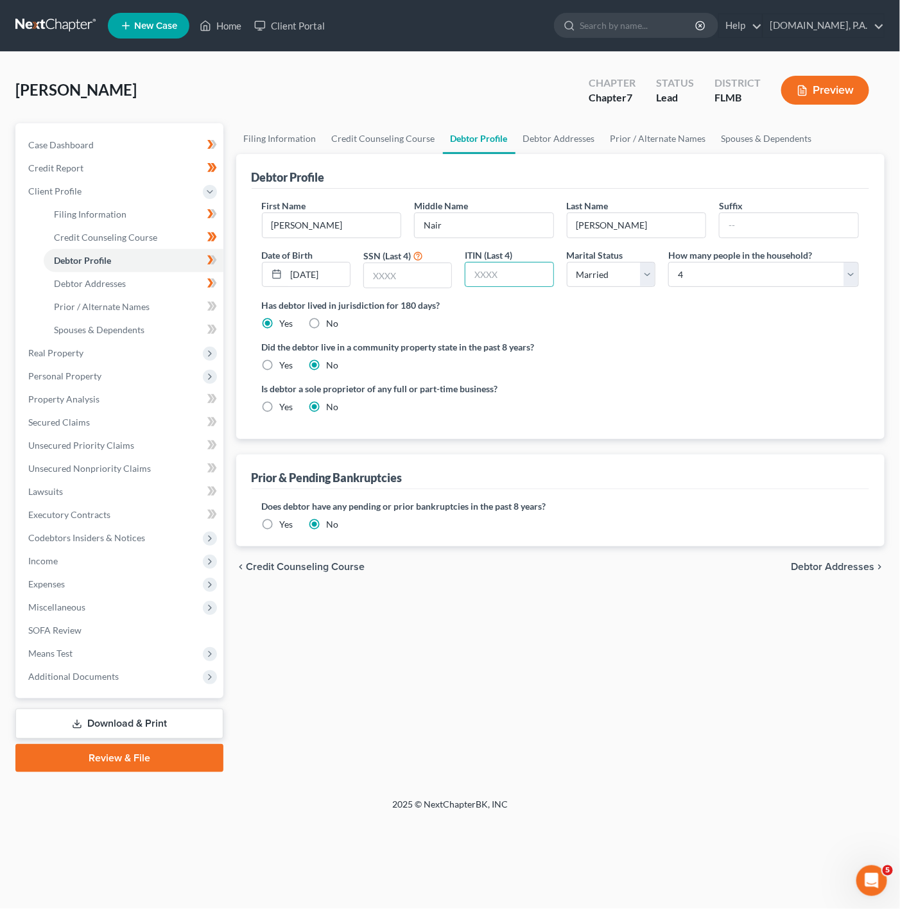
click at [569, 453] on div "Debtor Profile First Name Jonathan Middle Name Nair Last Name Robelo Suffix Dat…" at bounding box center [560, 350] width 649 height 392
click at [220, 254] on span at bounding box center [212, 261] width 22 height 19
click at [161, 284] on link "Debtor Addresses" at bounding box center [134, 283] width 180 height 23
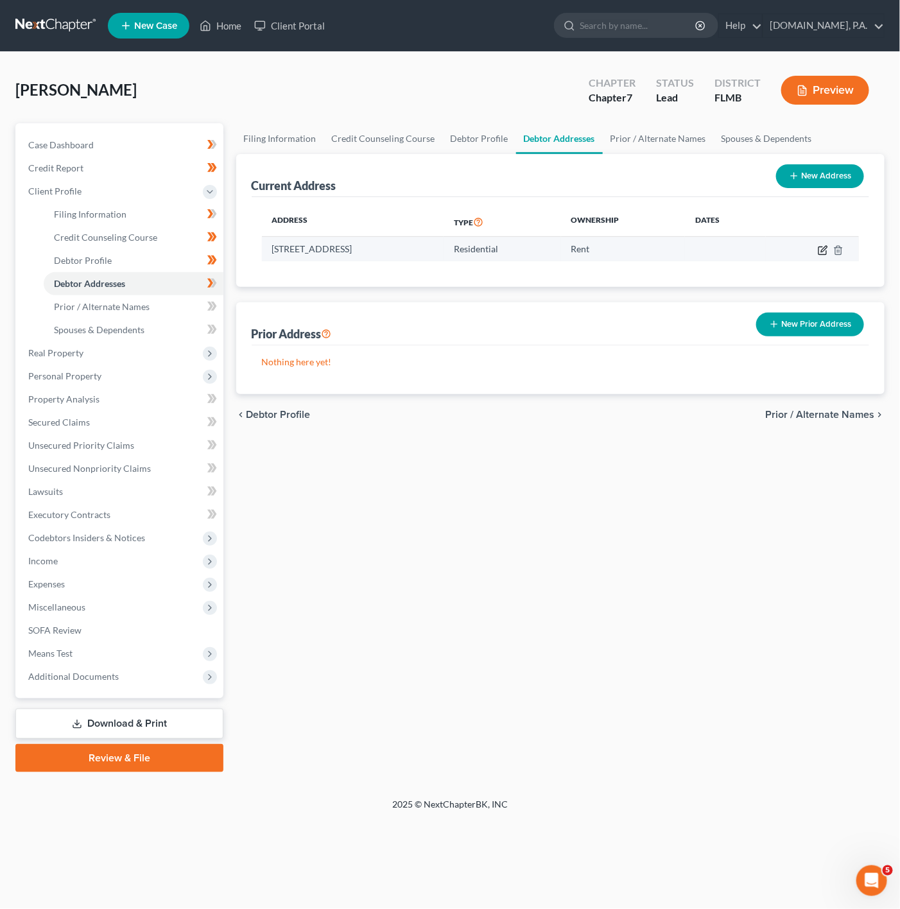
click at [821, 254] on icon "button" at bounding box center [823, 251] width 8 height 8
select select "9"
select select "0"
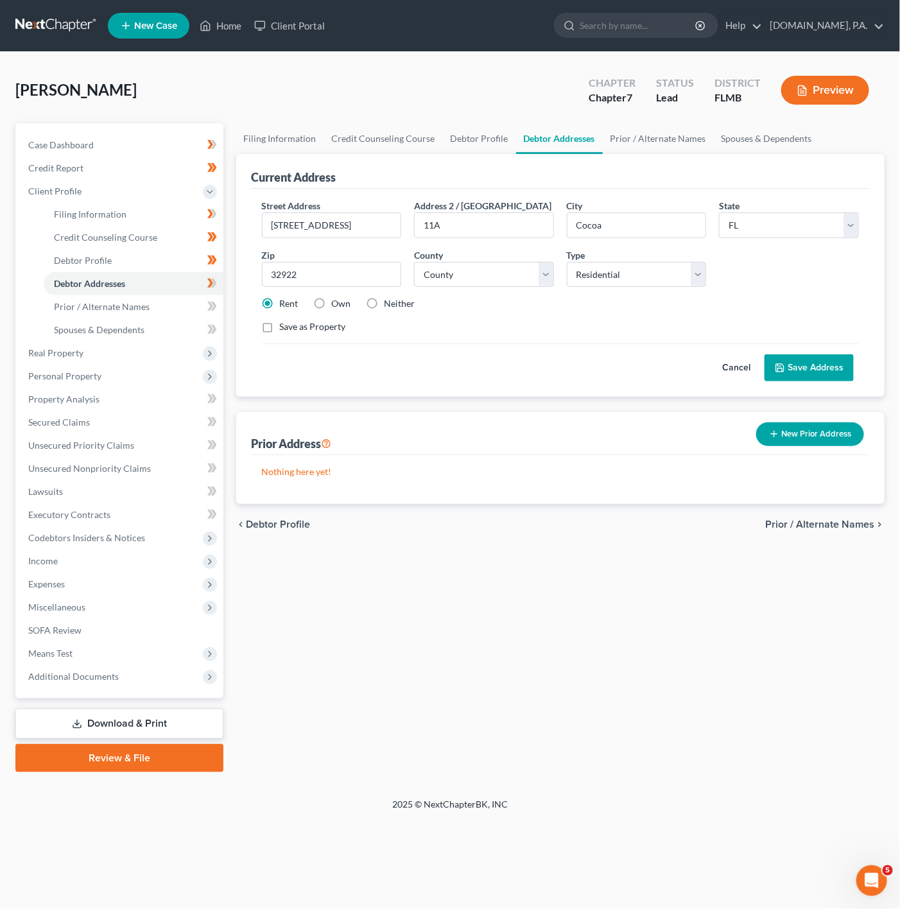
click at [809, 366] on button "Save Address" at bounding box center [809, 368] width 89 height 27
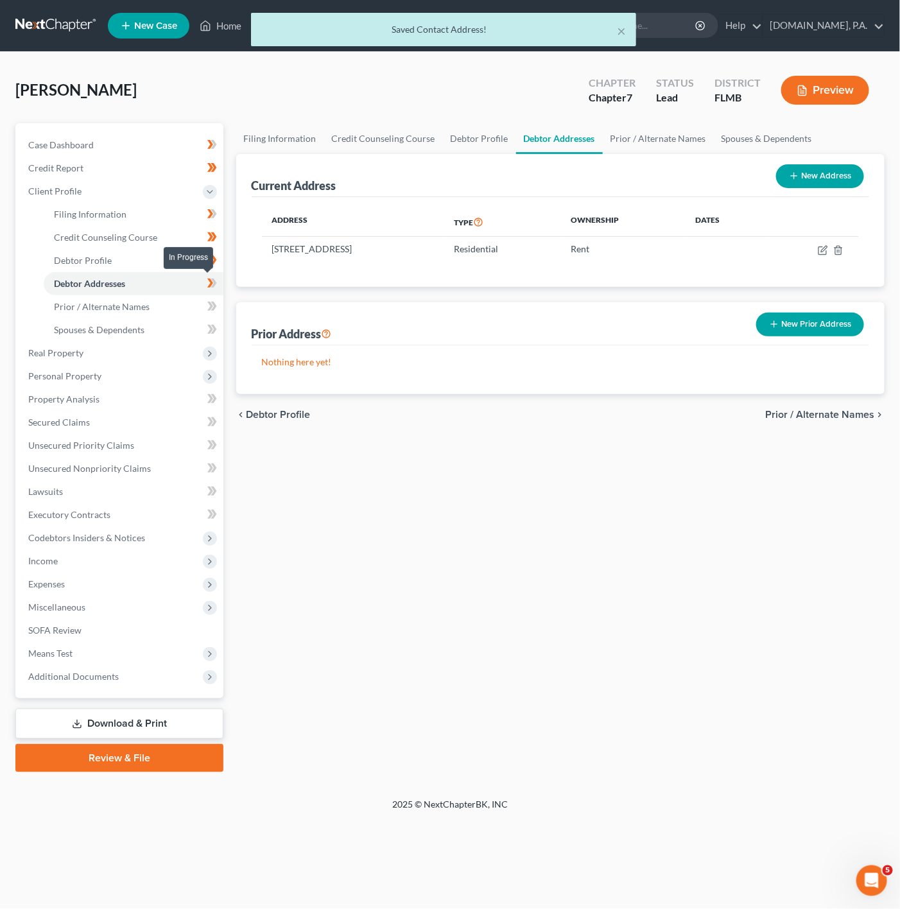
click at [212, 281] on icon at bounding box center [212, 284] width 10 height 16
click at [185, 299] on link "Prior / Alternate Names" at bounding box center [134, 306] width 180 height 23
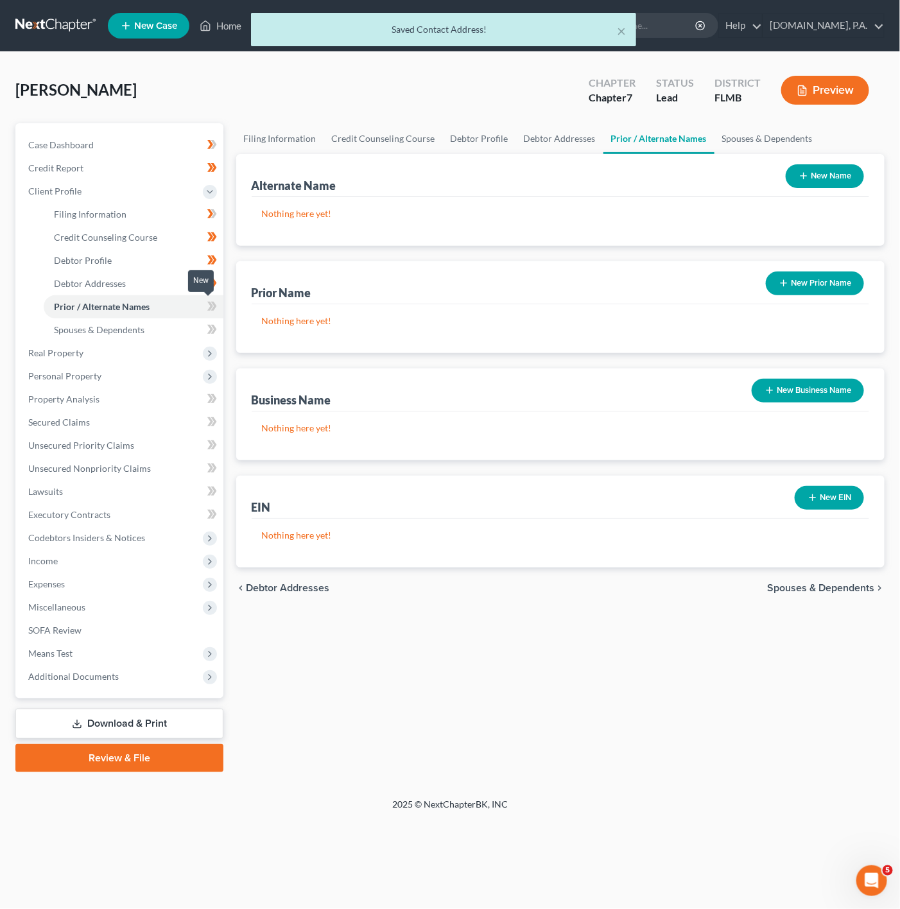
click at [216, 301] on icon at bounding box center [212, 307] width 10 height 16
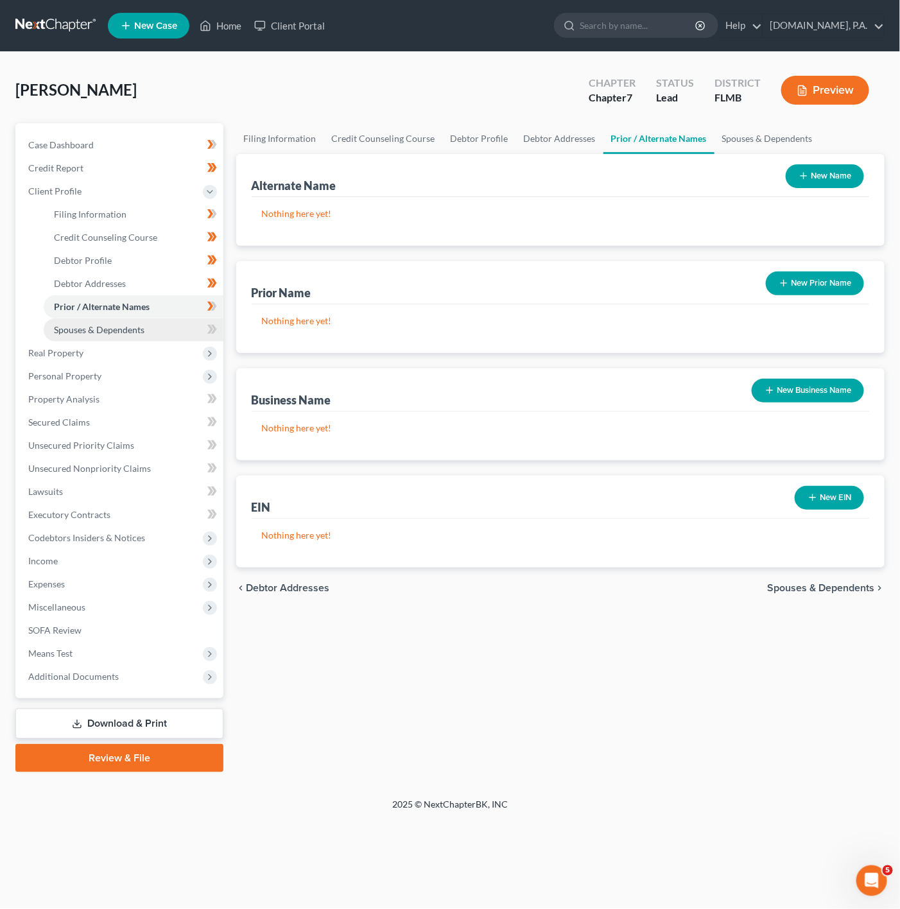
click at [164, 328] on link "Spouses & Dependents" at bounding box center [134, 330] width 180 height 23
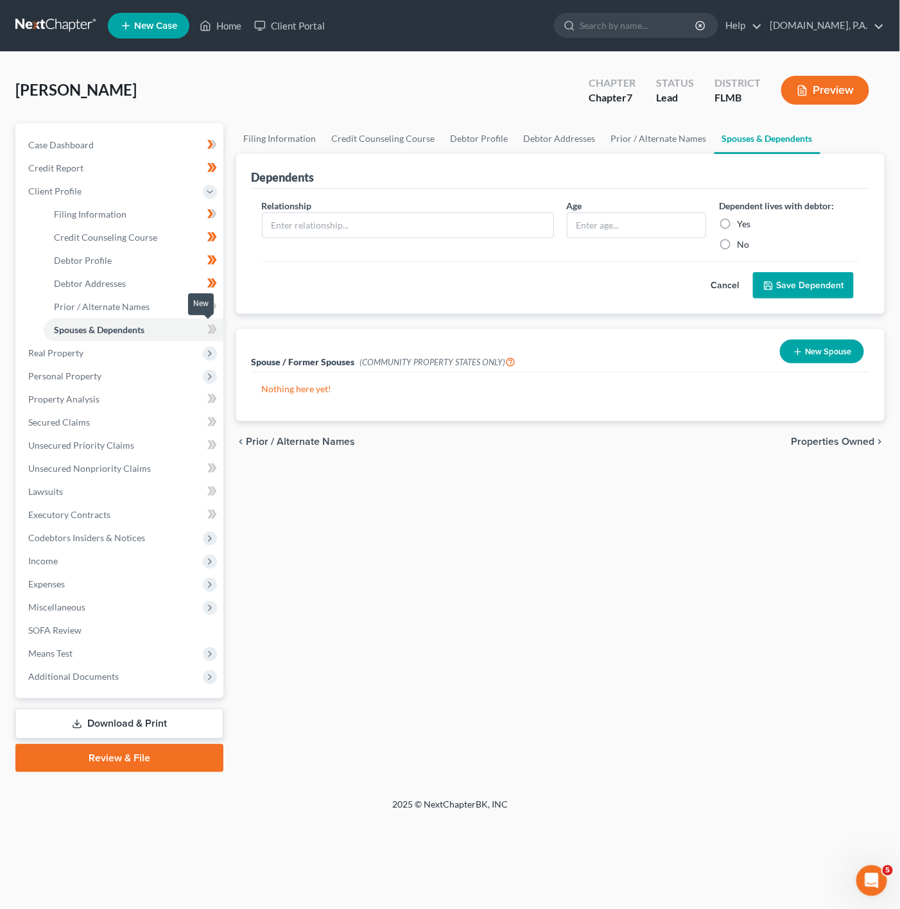
click at [215, 326] on icon at bounding box center [212, 330] width 10 height 16
drag, startPoint x: 721, startPoint y: 276, endPoint x: 553, endPoint y: 263, distance: 168.8
click at [721, 276] on button "Cancel" at bounding box center [725, 286] width 57 height 26
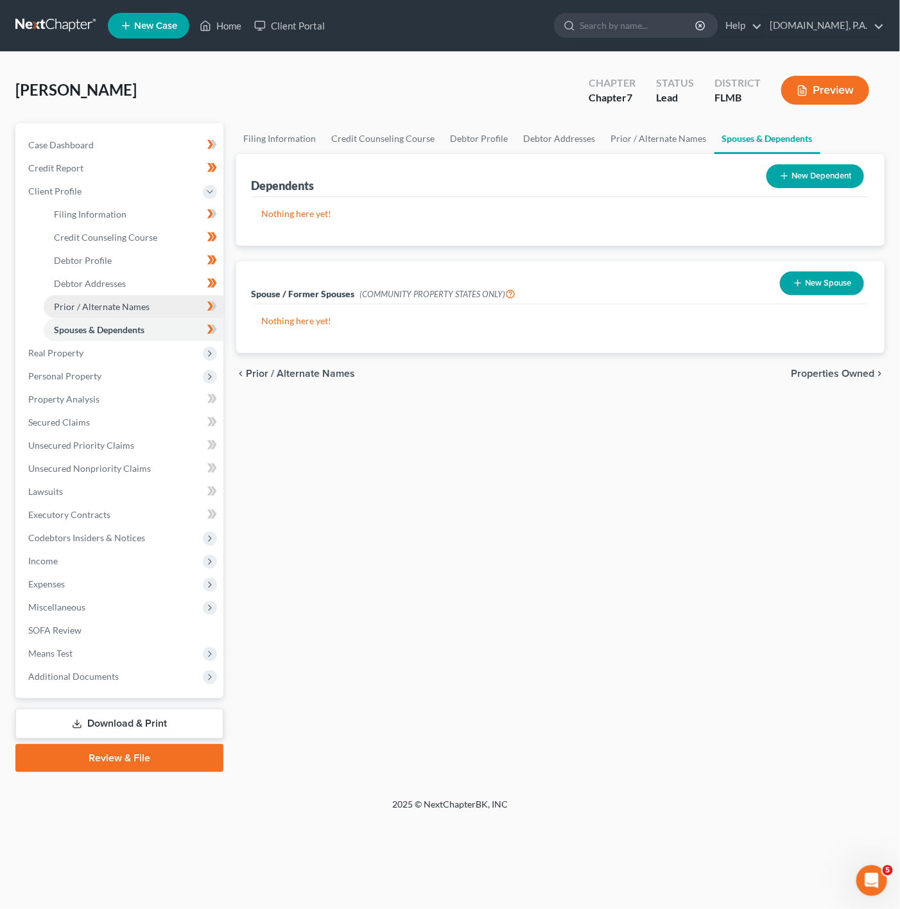
click at [137, 299] on link "Prior / Alternate Names" at bounding box center [134, 306] width 180 height 23
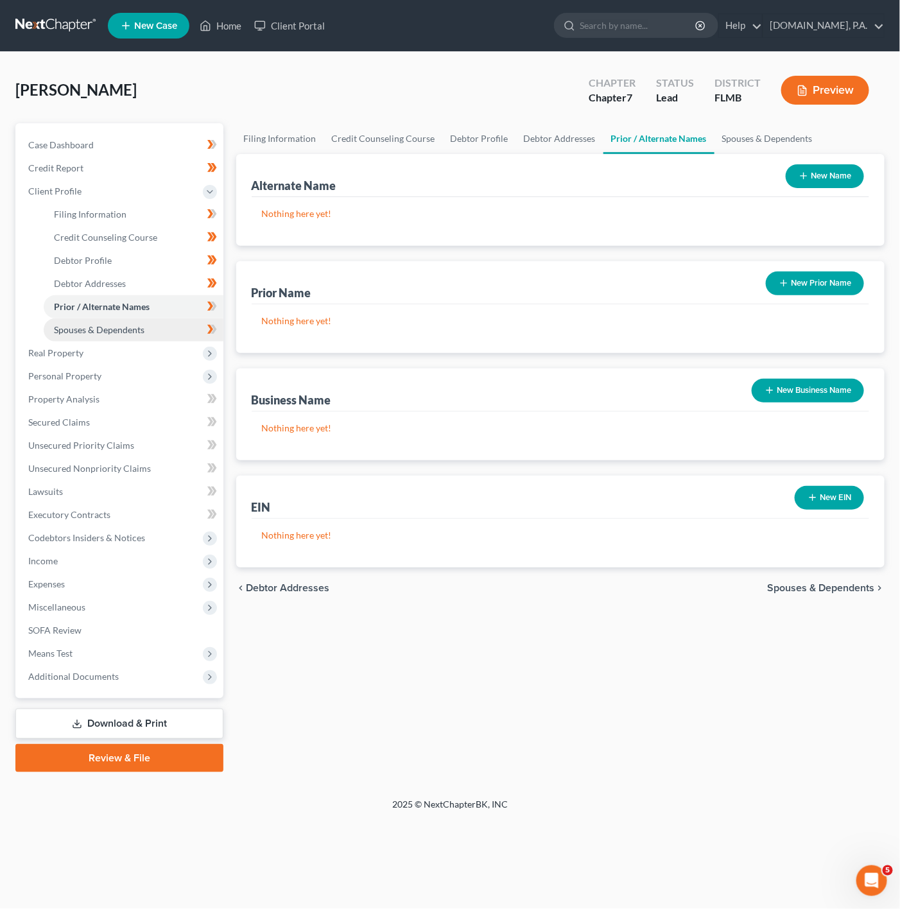
click at [162, 326] on link "Spouses & Dependents" at bounding box center [134, 330] width 180 height 23
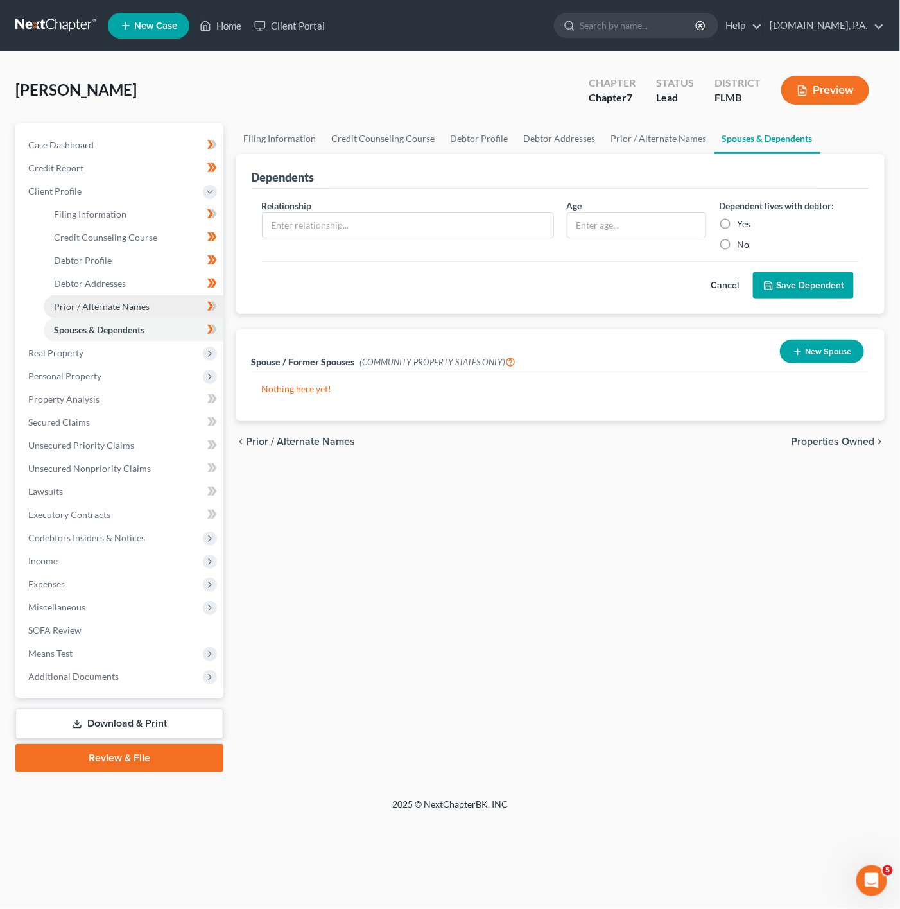
click at [168, 297] on link "Prior / Alternate Names" at bounding box center [134, 306] width 180 height 23
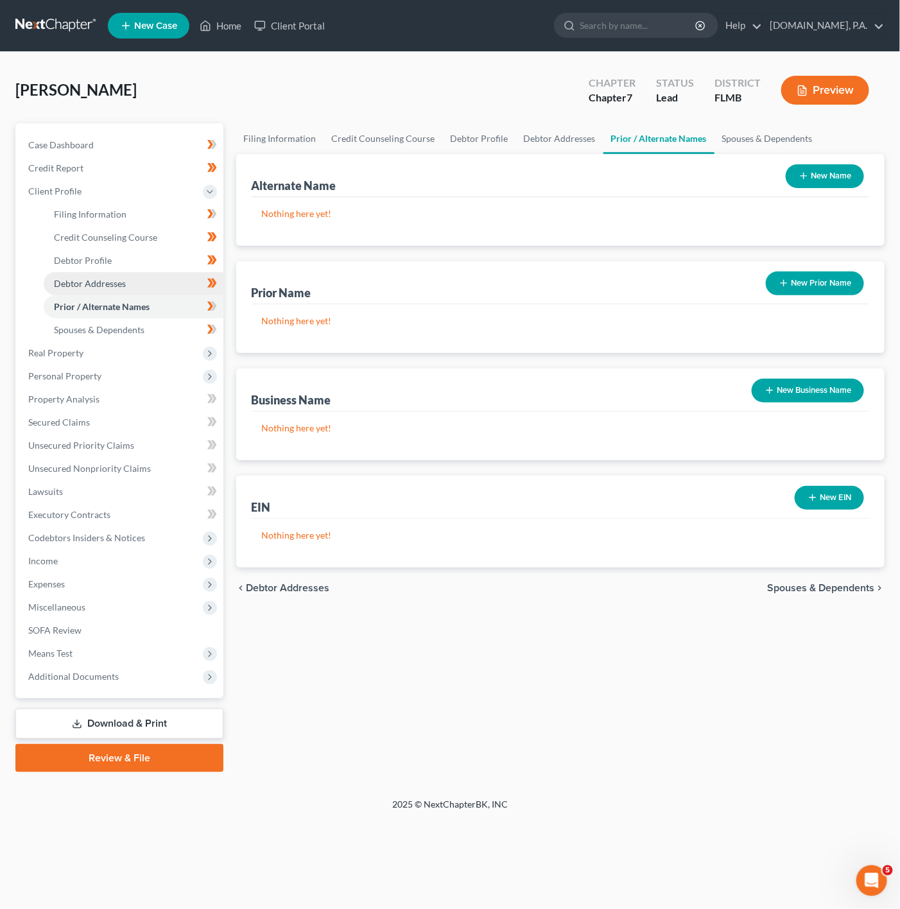
click at [172, 277] on link "Debtor Addresses" at bounding box center [134, 283] width 180 height 23
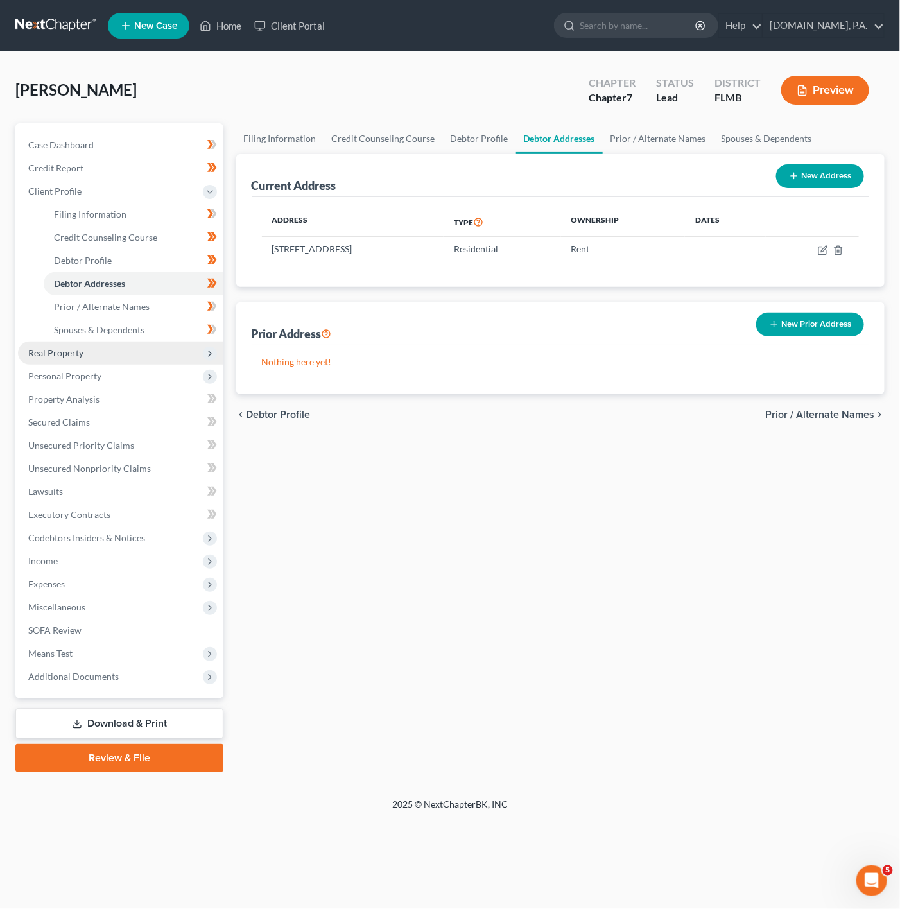
click at [159, 347] on span "Real Property" at bounding box center [121, 353] width 206 height 23
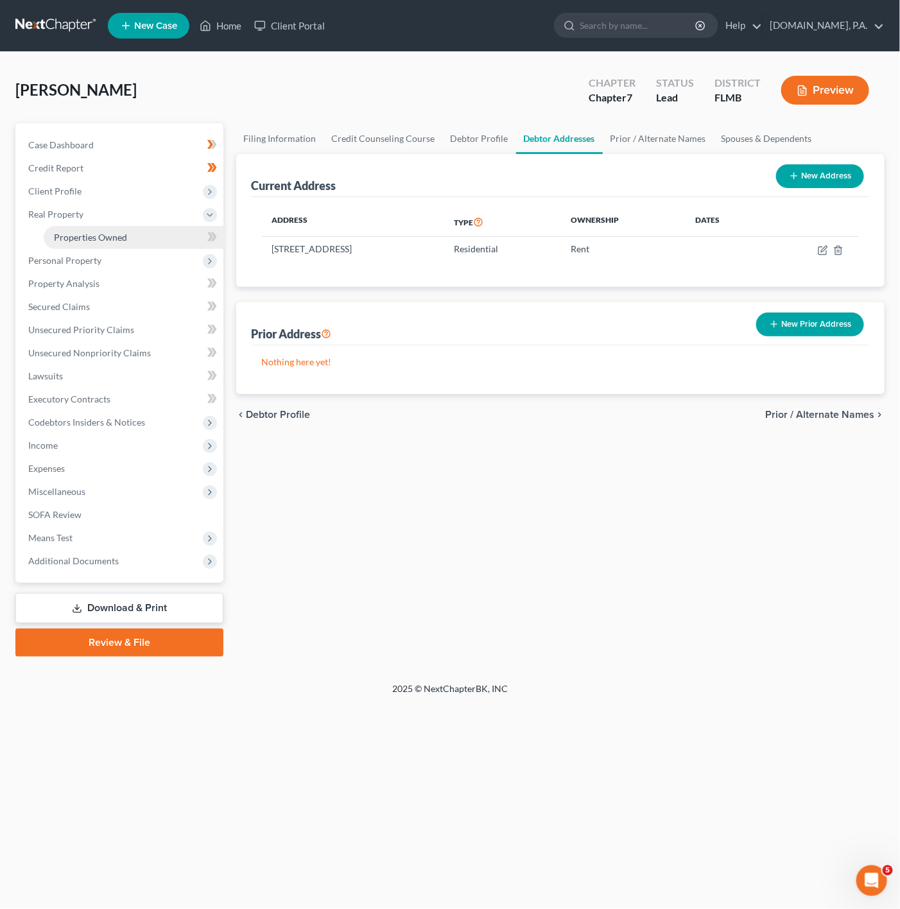
click at [188, 227] on link "Properties Owned" at bounding box center [134, 237] width 180 height 23
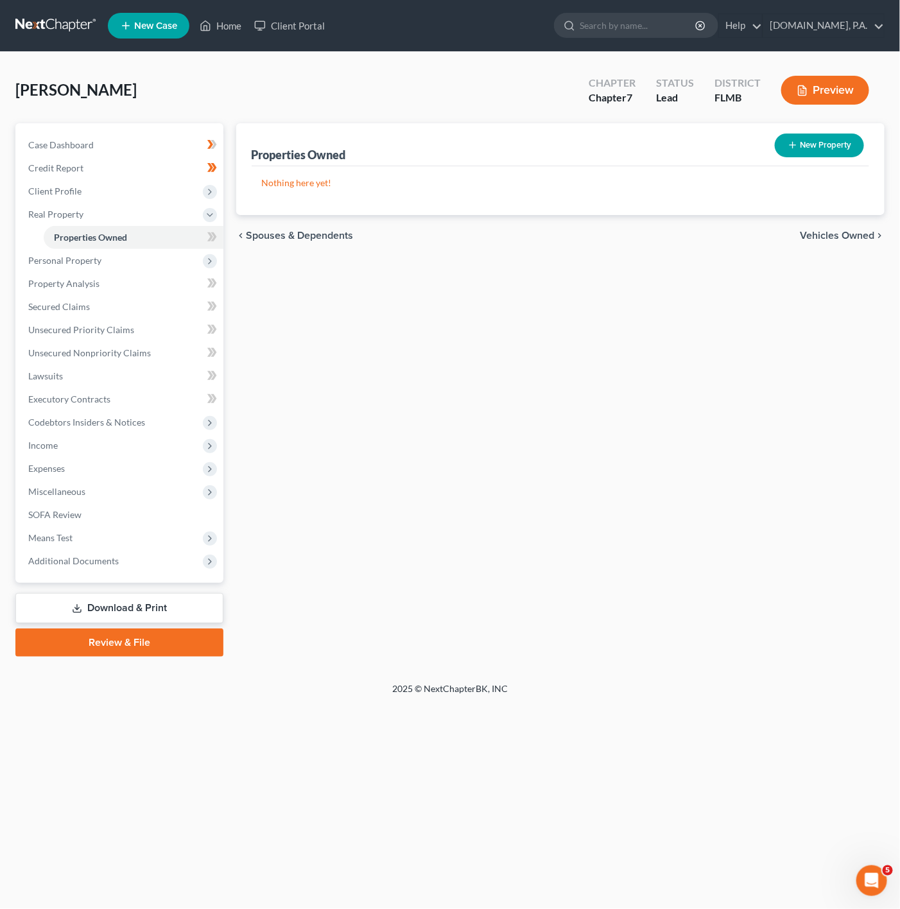
click at [205, 234] on span at bounding box center [212, 238] width 22 height 19
click at [218, 236] on span at bounding box center [212, 238] width 22 height 19
click at [118, 258] on span "Personal Property" at bounding box center [121, 260] width 206 height 23
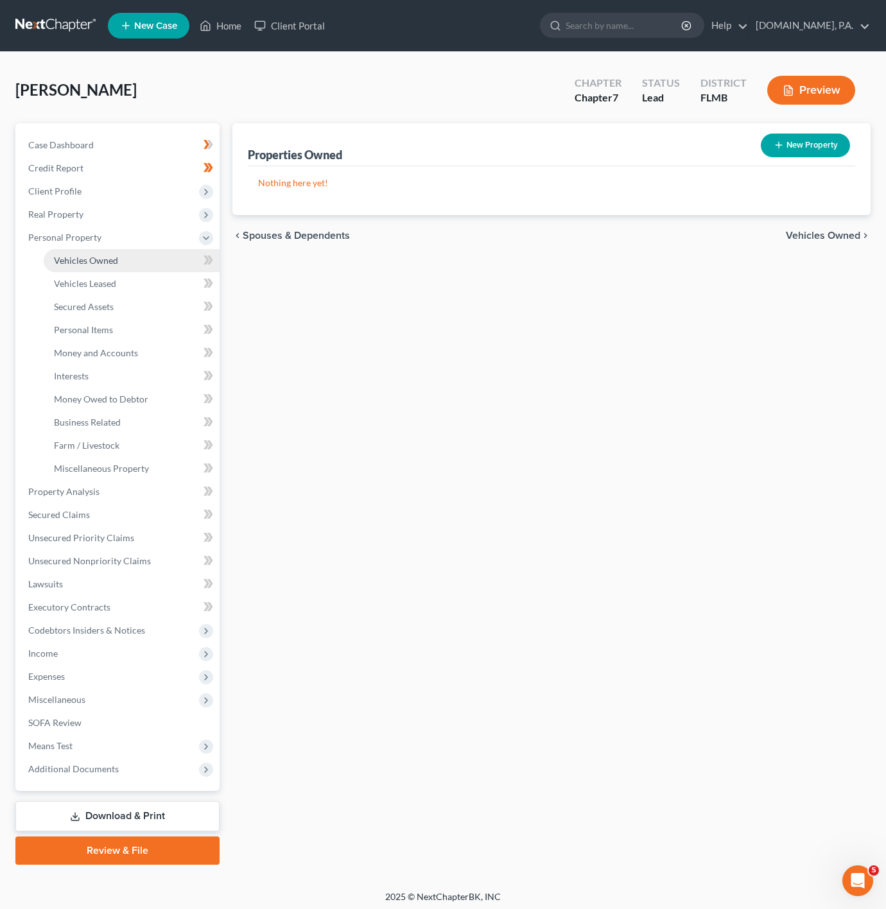
click at [145, 265] on link "Vehicles Owned" at bounding box center [132, 260] width 176 height 23
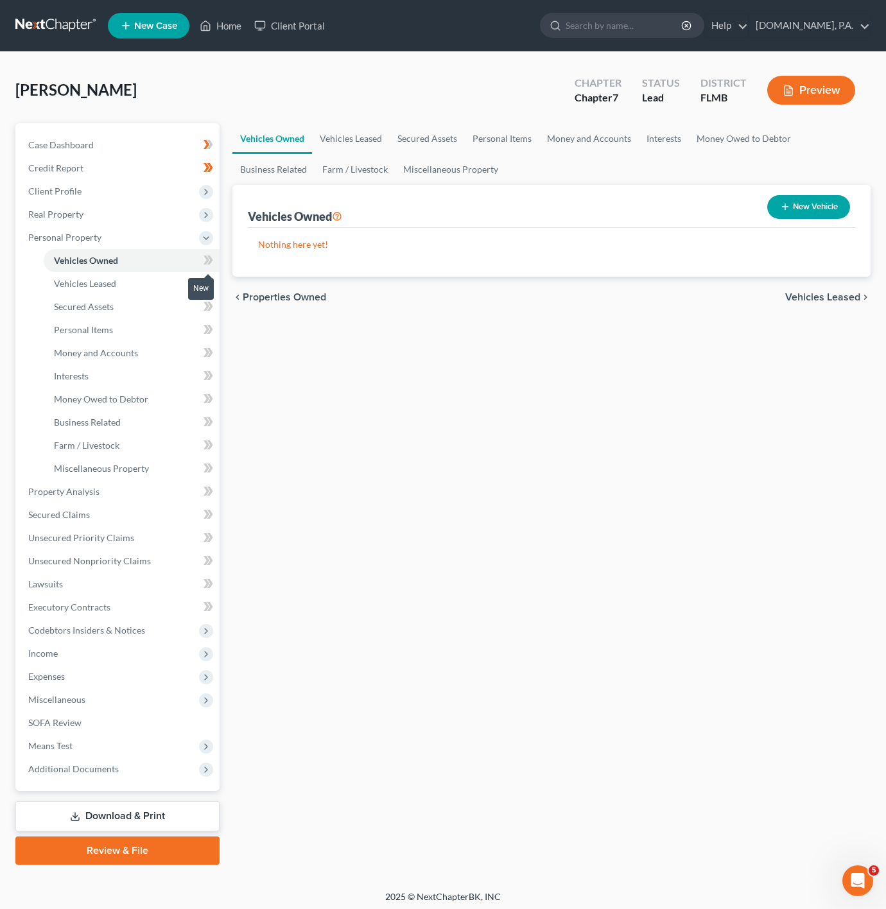
click at [202, 265] on span at bounding box center [208, 261] width 22 height 19
click at [813, 199] on button "New Vehicle" at bounding box center [808, 207] width 83 height 24
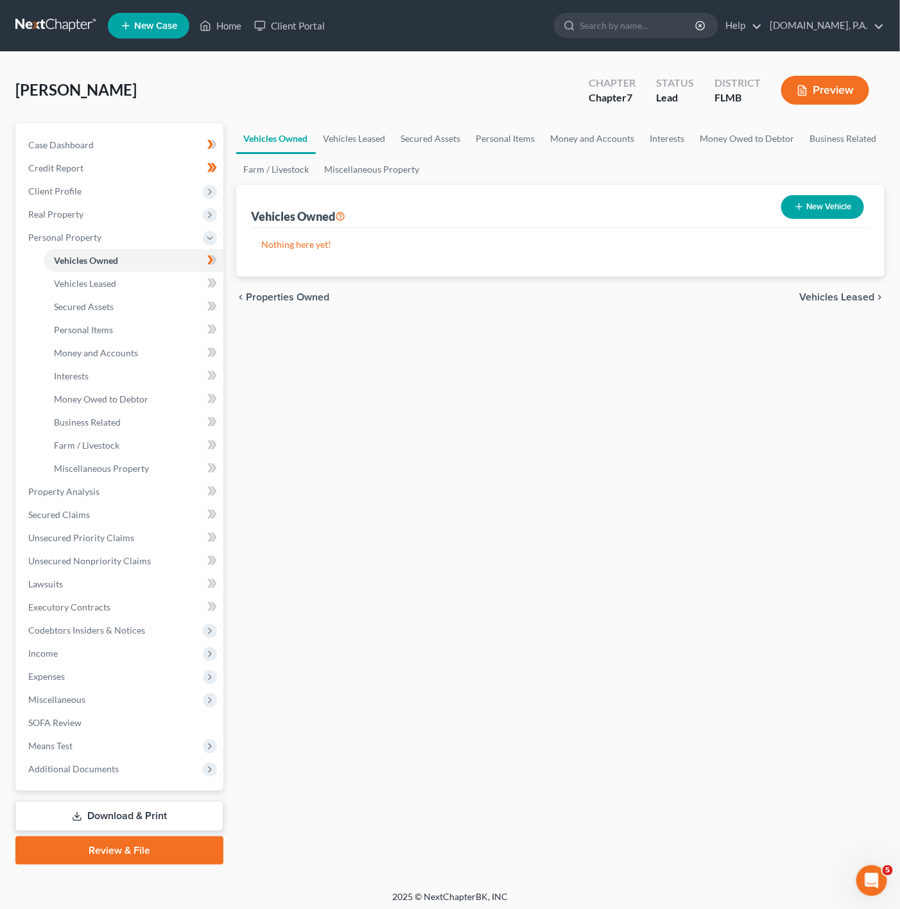
select select "0"
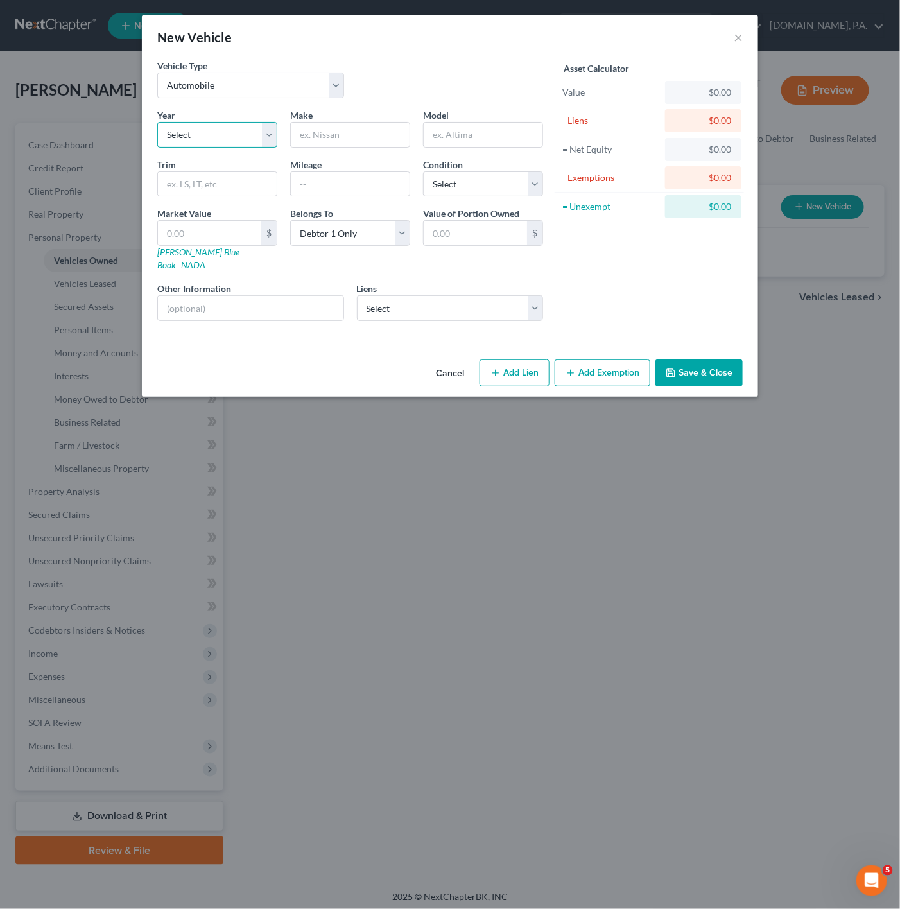
click at [250, 145] on select "Select 2026 2025 2024 2023 2022 2021 2020 2019 2018 2017 2016 2015 2014 2013 20…" at bounding box center [217, 135] width 120 height 26
select select "5"
click at [157, 122] on select "Select 2026 2025 2024 2023 2022 2021 2020 2019 2018 2017 2016 2015 2014 2013 20…" at bounding box center [217, 135] width 120 height 26
click at [368, 141] on input "text" at bounding box center [350, 135] width 119 height 24
type input "Hyundai"
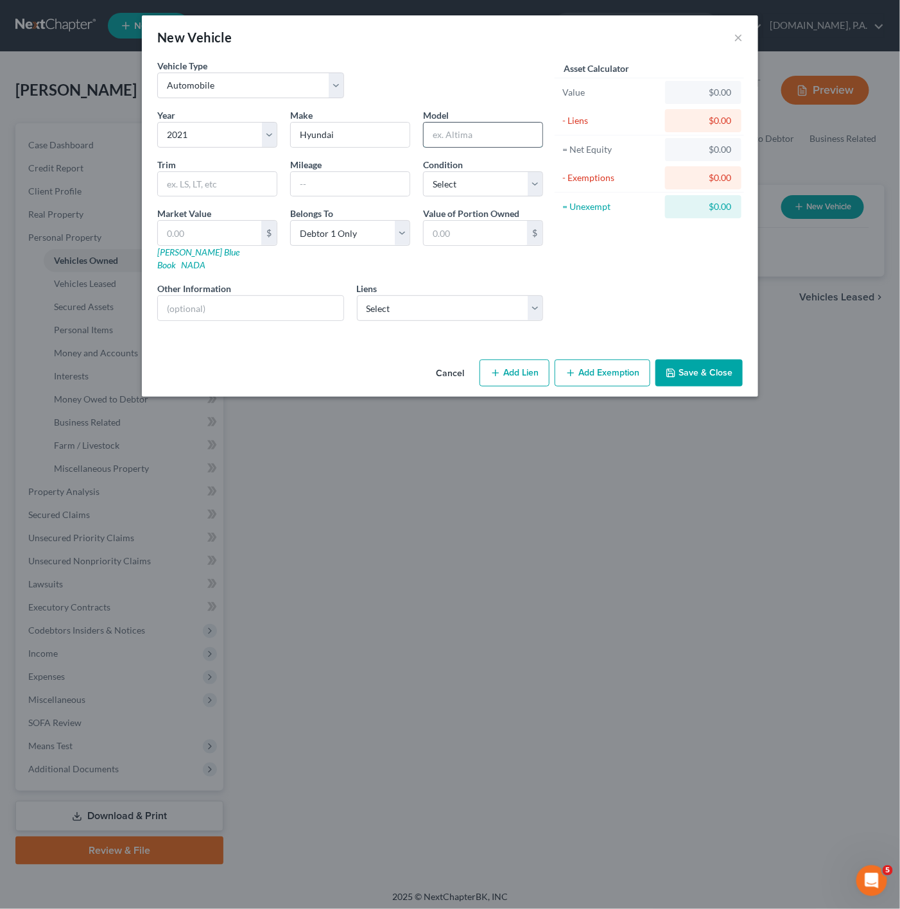
click at [432, 141] on input "text" at bounding box center [483, 135] width 119 height 24
type input "Palisade"
click at [215, 183] on input "text" at bounding box center [217, 184] width 119 height 24
type input "SEL"
click at [363, 173] on input "text" at bounding box center [350, 184] width 119 height 24
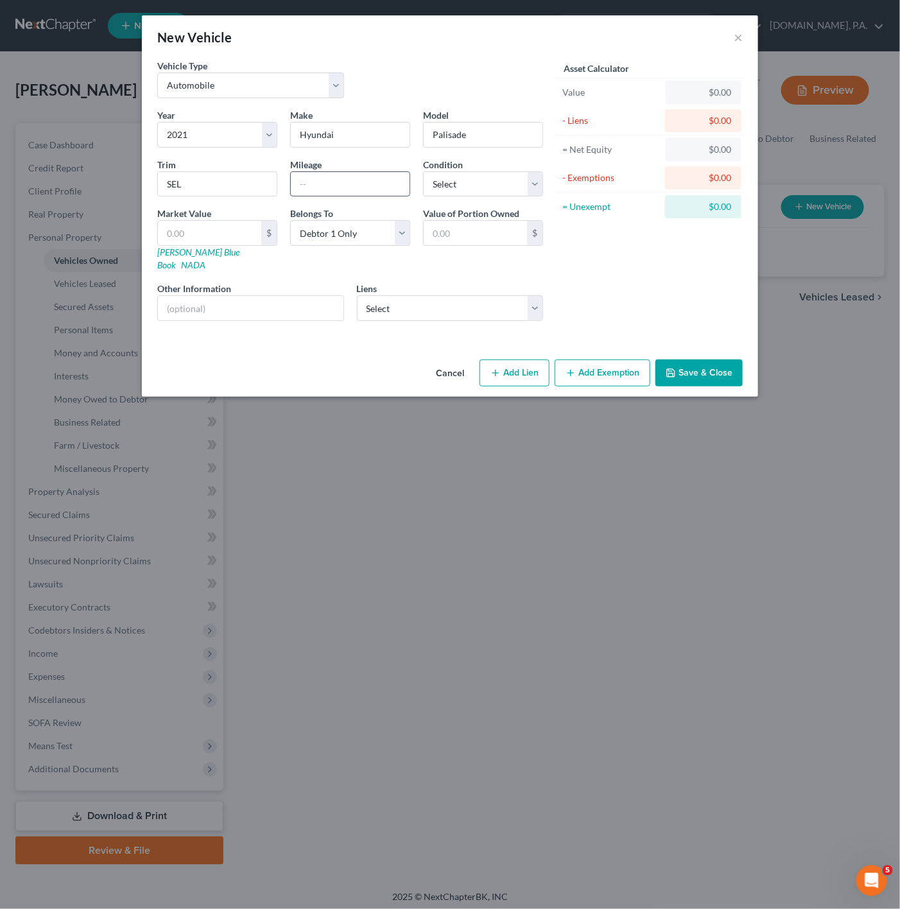
click at [349, 187] on input "text" at bounding box center [350, 184] width 119 height 24
type input "2"
type input "52000"
click at [453, 185] on select "Select Excellent Very Good Good Fair Poor" at bounding box center [483, 184] width 120 height 26
select select "3"
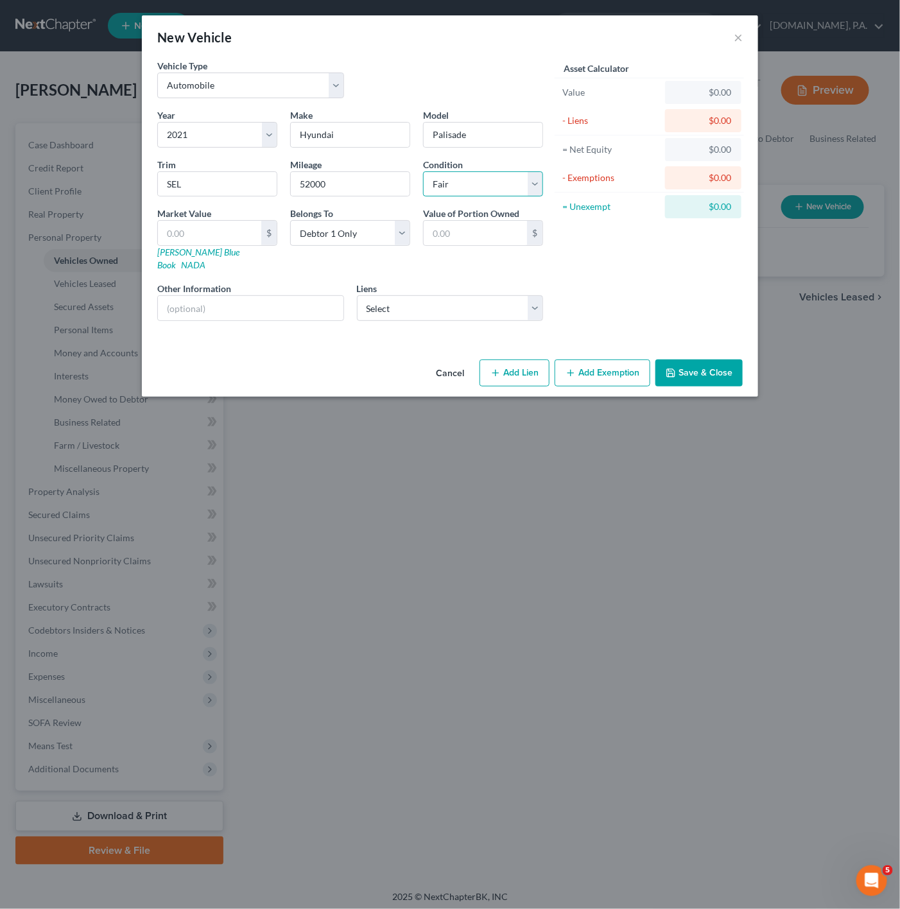
click at [423, 172] on select "Select Excellent Very Good Good Fair Poor" at bounding box center [483, 184] width 120 height 26
click at [653, 286] on div "Asset Calculator Value $0.00 - Liens $0.00 = Net Equity $0.00 - Exemptions $0.0…" at bounding box center [650, 195] width 200 height 272
click at [250, 296] on input "text" at bounding box center [251, 308] width 186 height 24
paste input "VIN: KM8R24HE7MU199096"
type input "VIN: KM8R24HE7MU199096"
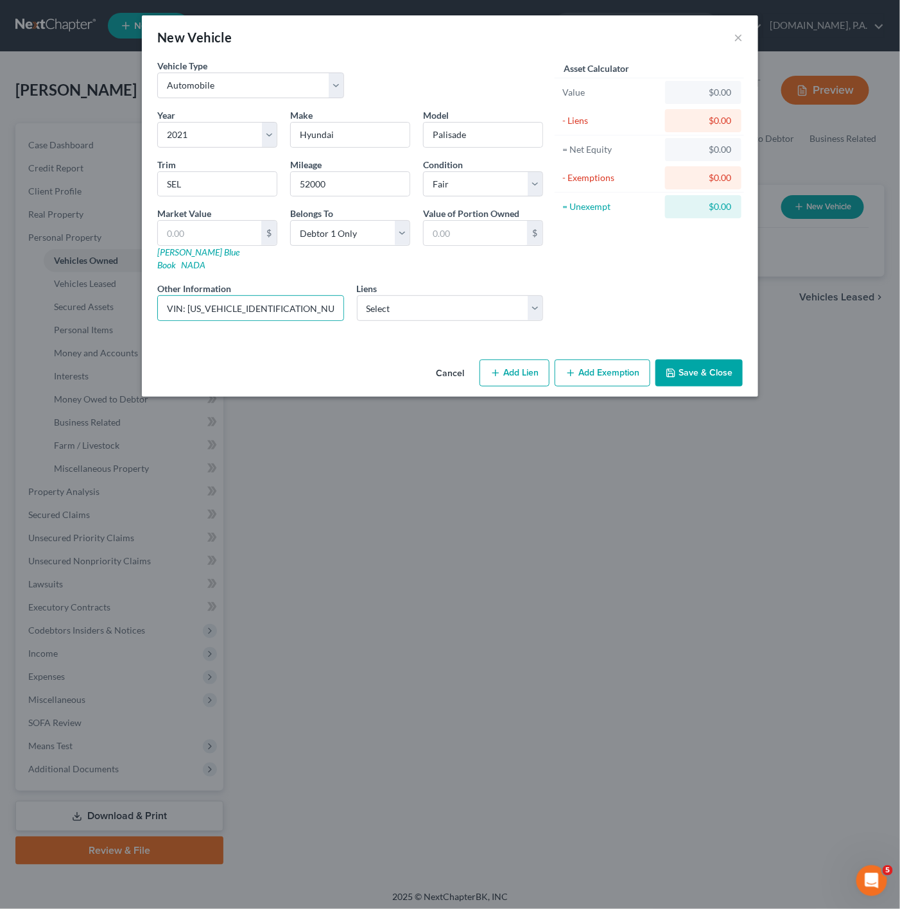
click at [590, 274] on div "Asset Calculator Value $0.00 - Liens $0.00 = Net Equity $0.00 - Exemptions $0.0…" at bounding box center [650, 195] width 200 height 272
click at [501, 302] on select "Select Sbna - $20,866.00 Hyundai Capital Americ - $8,174.00 Uwm - $0.00" at bounding box center [450, 308] width 187 height 26
click at [453, 299] on select "Select Sbna - $20,866.00 Hyundai Capital Americ - $8,174.00 Uwm - $0.00" at bounding box center [450, 308] width 187 height 26
click at [494, 295] on select "Select Sbna - $20,866.00 Hyundai Capital Americ - $8,174.00 Uwm - $0.00" at bounding box center [450, 308] width 187 height 26
click at [424, 295] on select "Select Sbna - $20,866.00 Hyundai Capital Americ - $8,174.00 Uwm - $0.00" at bounding box center [450, 308] width 187 height 26
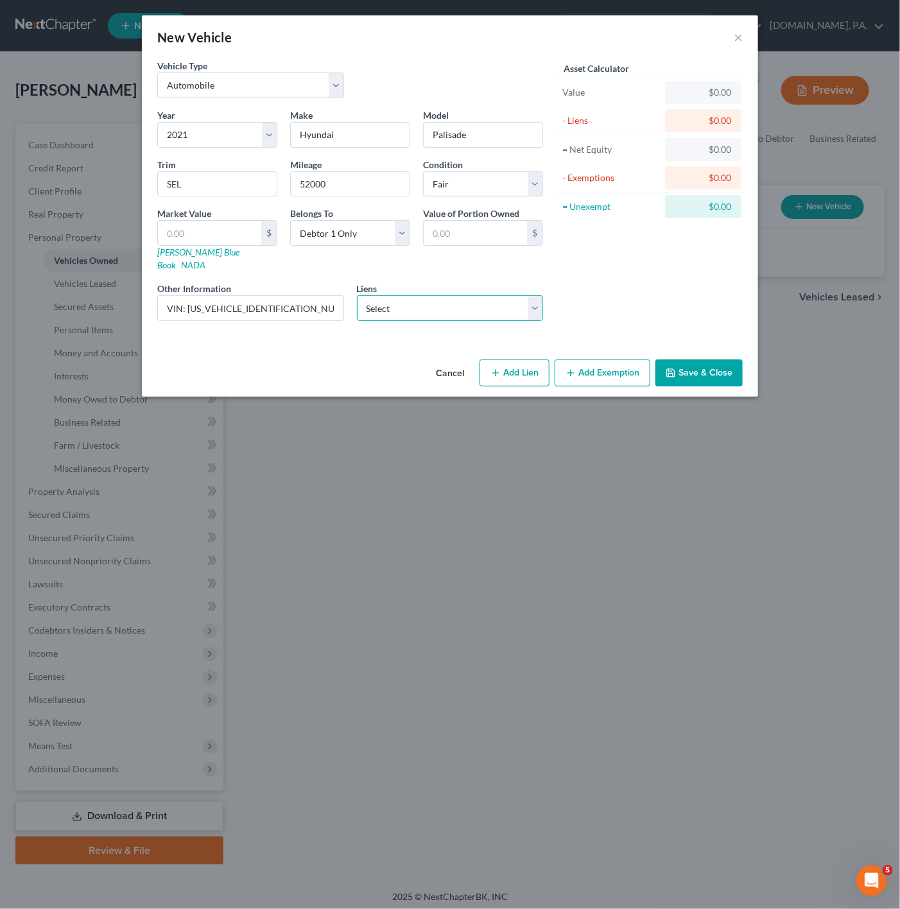
select select "1"
click at [357, 295] on select "Select Sbna - $20,866.00 Hyundai Capital Americ - $8,174.00 Uwm - $0.00" at bounding box center [450, 308] width 187 height 26
select select "4"
select select "0"
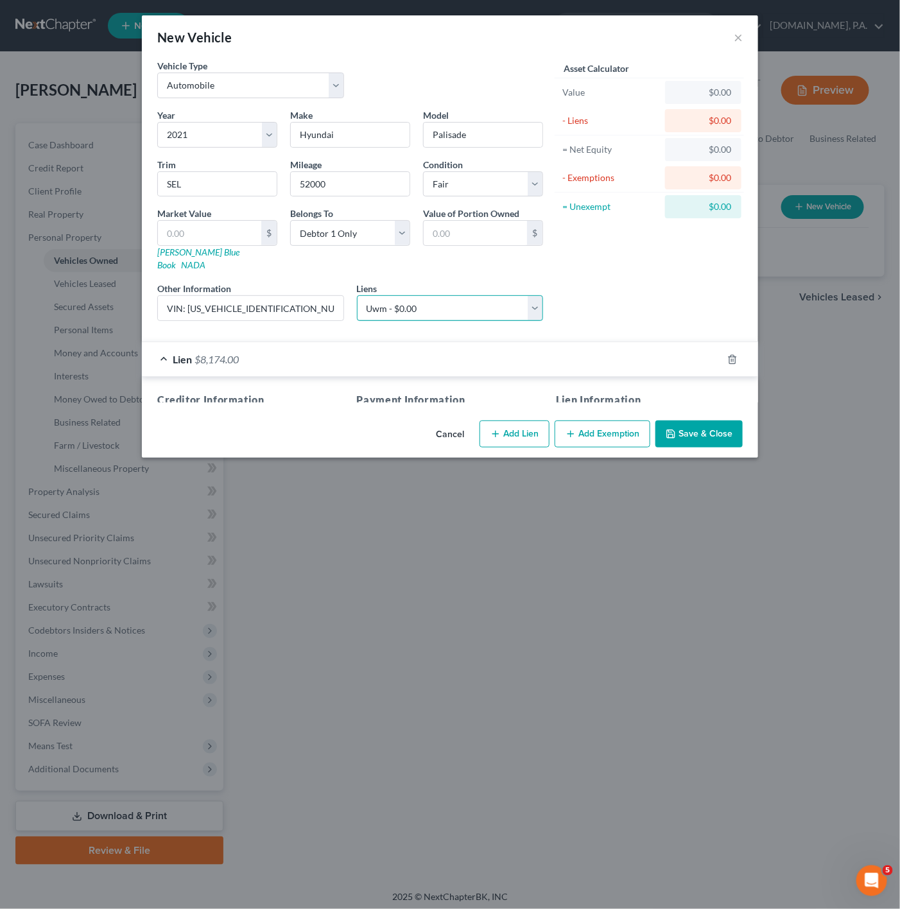
select select
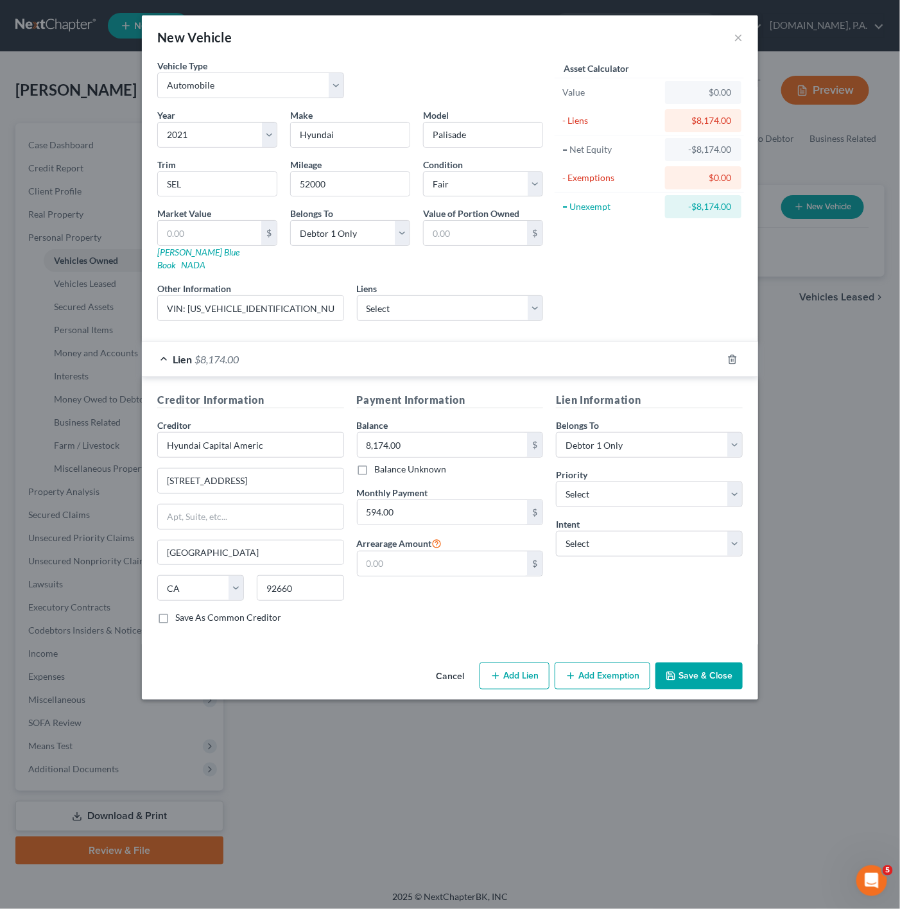
click at [326, 351] on div "Lien $8,174.00" at bounding box center [432, 359] width 581 height 34
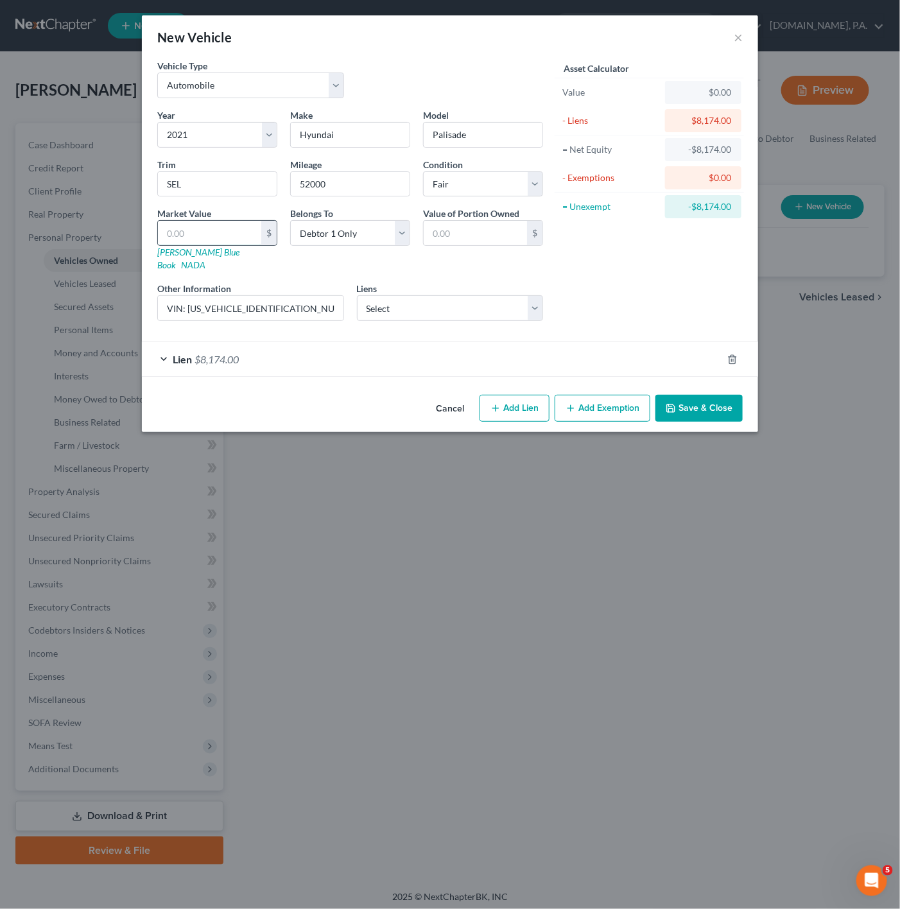
click at [240, 241] on input "text" at bounding box center [209, 233] width 103 height 24
paste input "16,256.25"
type input "16,256.25"
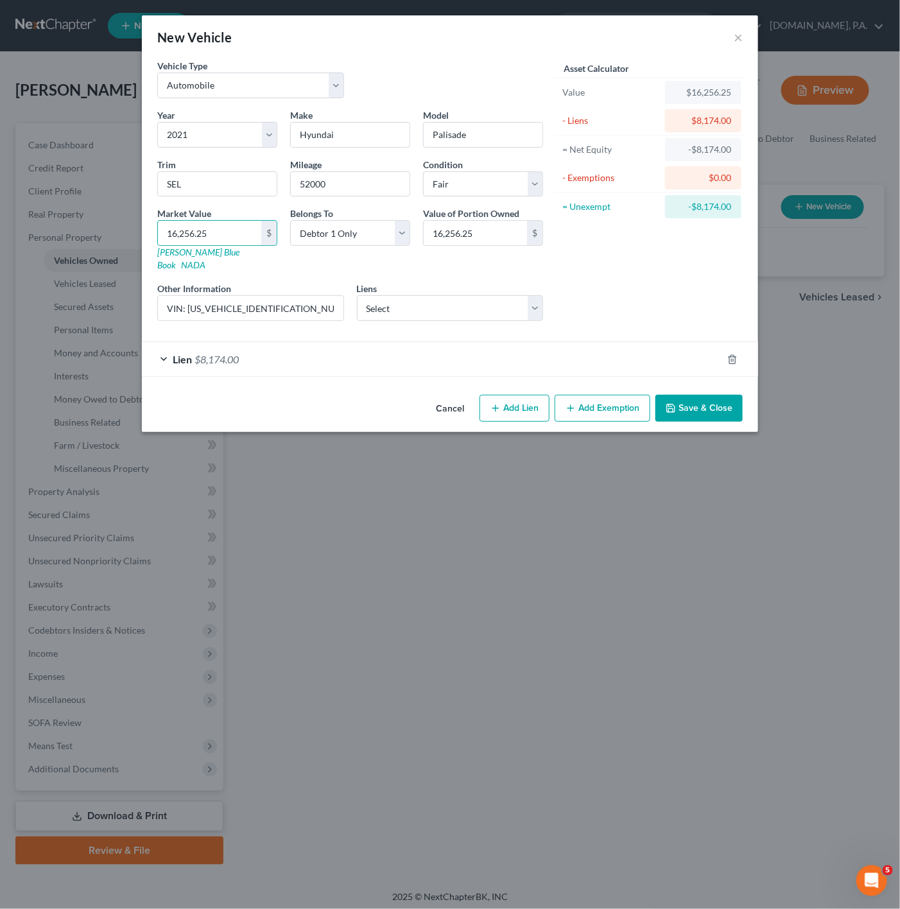
click at [583, 281] on div "Asset Calculator Value $16,256.25 - Liens $8,174.00 = Net Equity -$8,174.00 - E…" at bounding box center [650, 195] width 200 height 272
click at [611, 395] on button "Add Exemption" at bounding box center [603, 408] width 96 height 27
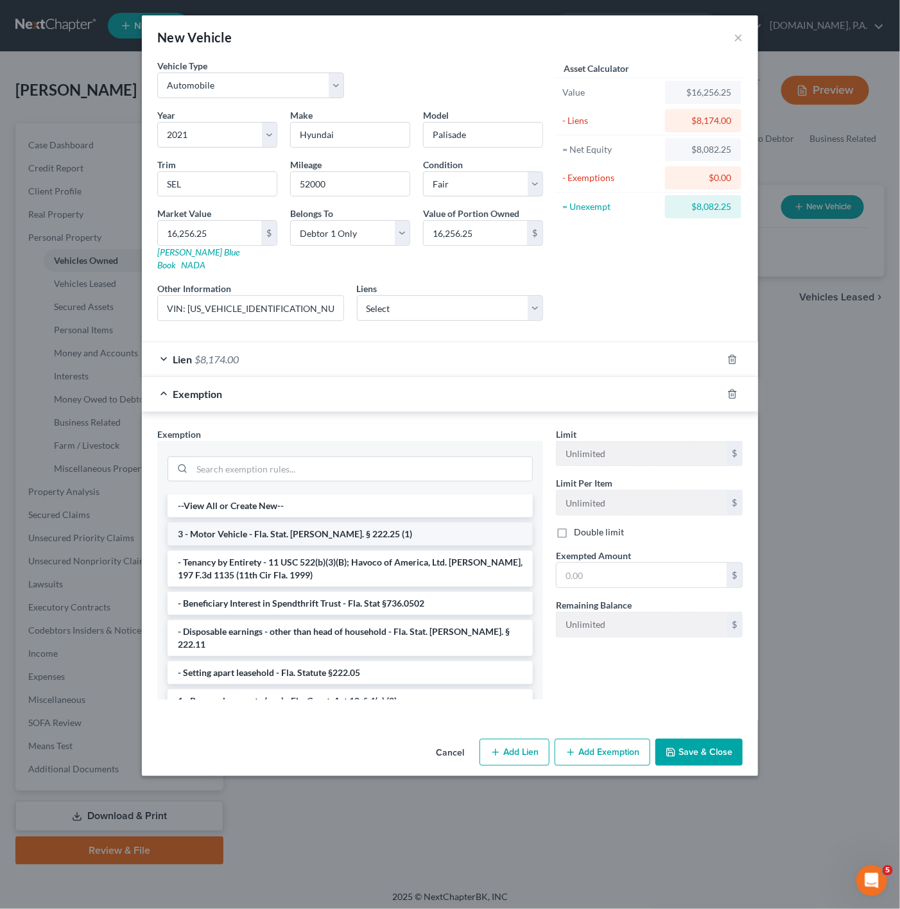
click at [340, 523] on li "3 - Motor Vehicle - Fla. Stat. [PERSON_NAME]. § 222.25 (1)" at bounding box center [350, 534] width 365 height 23
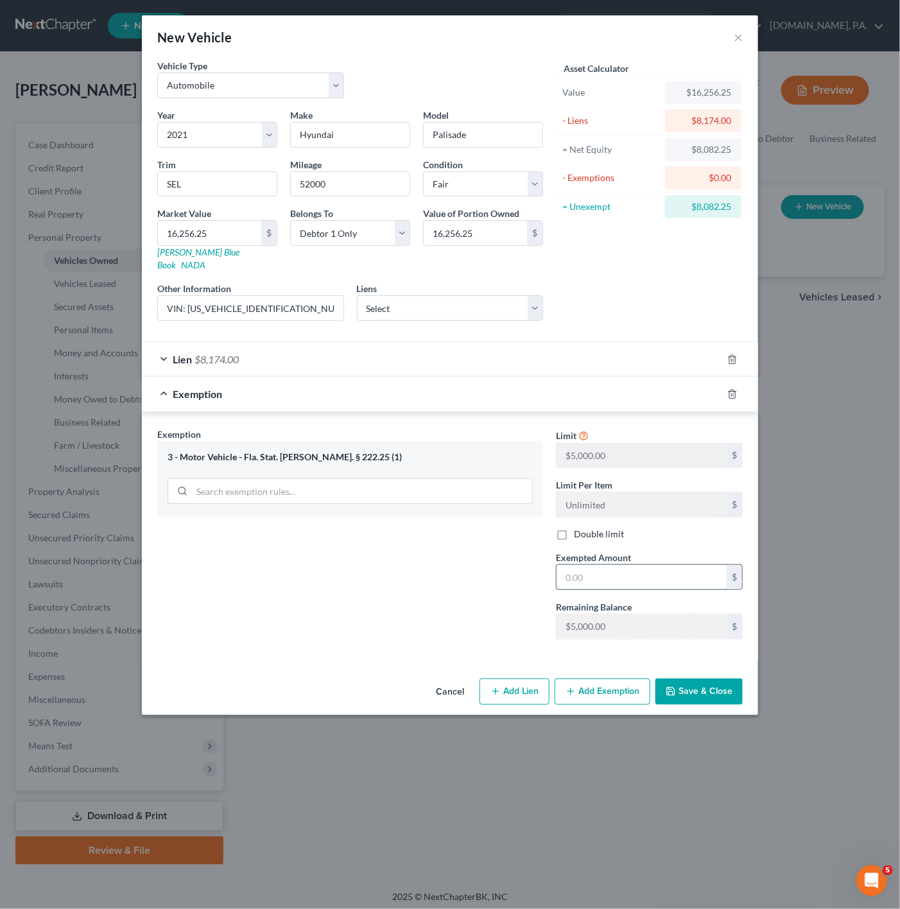
click at [597, 565] on input "text" at bounding box center [642, 577] width 170 height 24
type input "5,000"
click at [264, 393] on div "Exemption $5,000.00" at bounding box center [432, 394] width 581 height 34
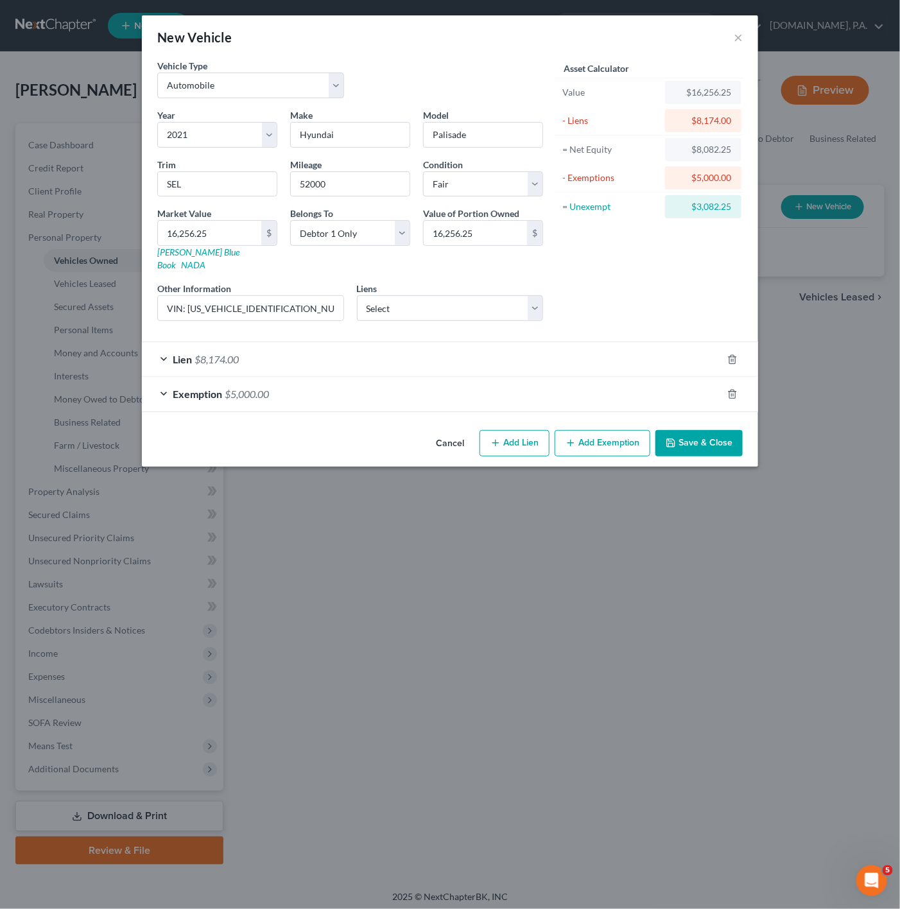
click at [507, 440] on button "Add Lien" at bounding box center [515, 443] width 70 height 27
select select "0"
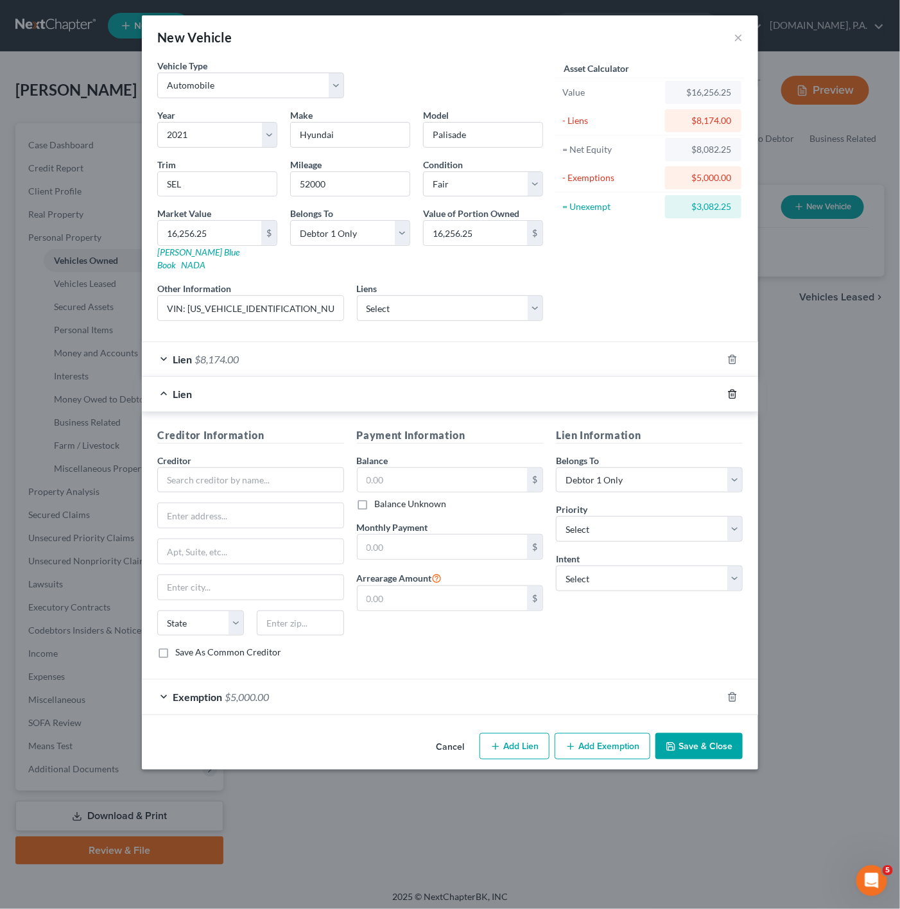
click at [737, 389] on icon "button" at bounding box center [733, 394] width 10 height 10
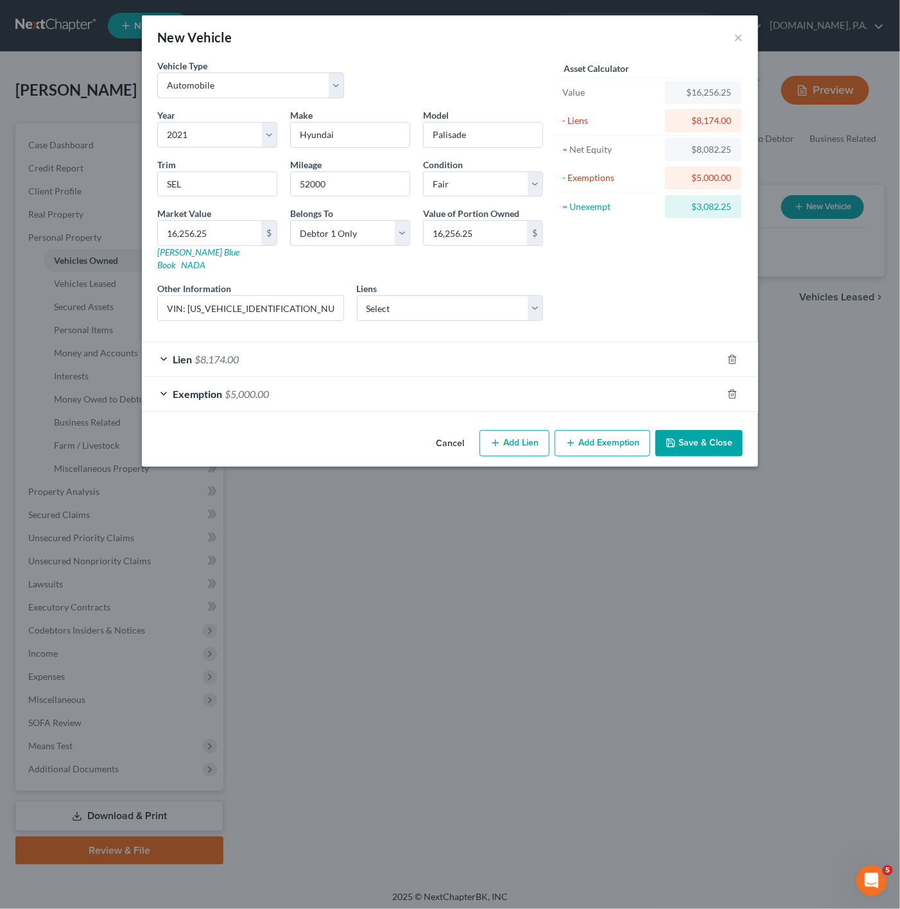
click at [613, 441] on button "Add Exemption" at bounding box center [603, 443] width 96 height 27
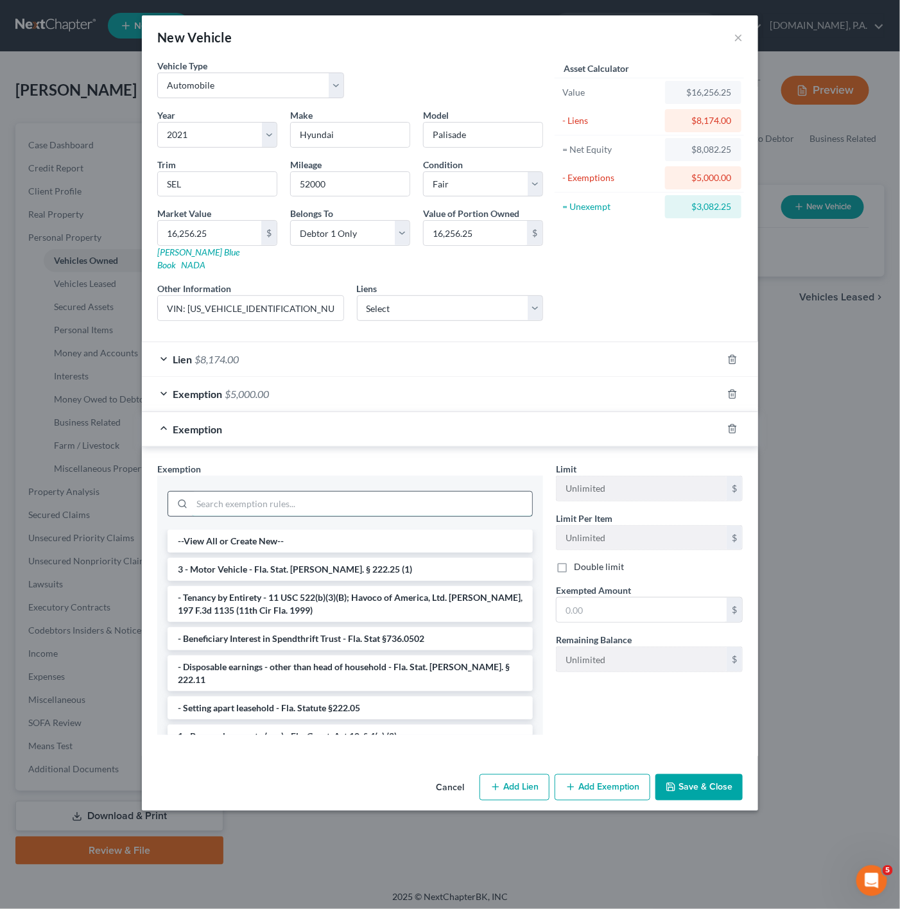
click at [282, 492] on input "search" at bounding box center [362, 504] width 340 height 24
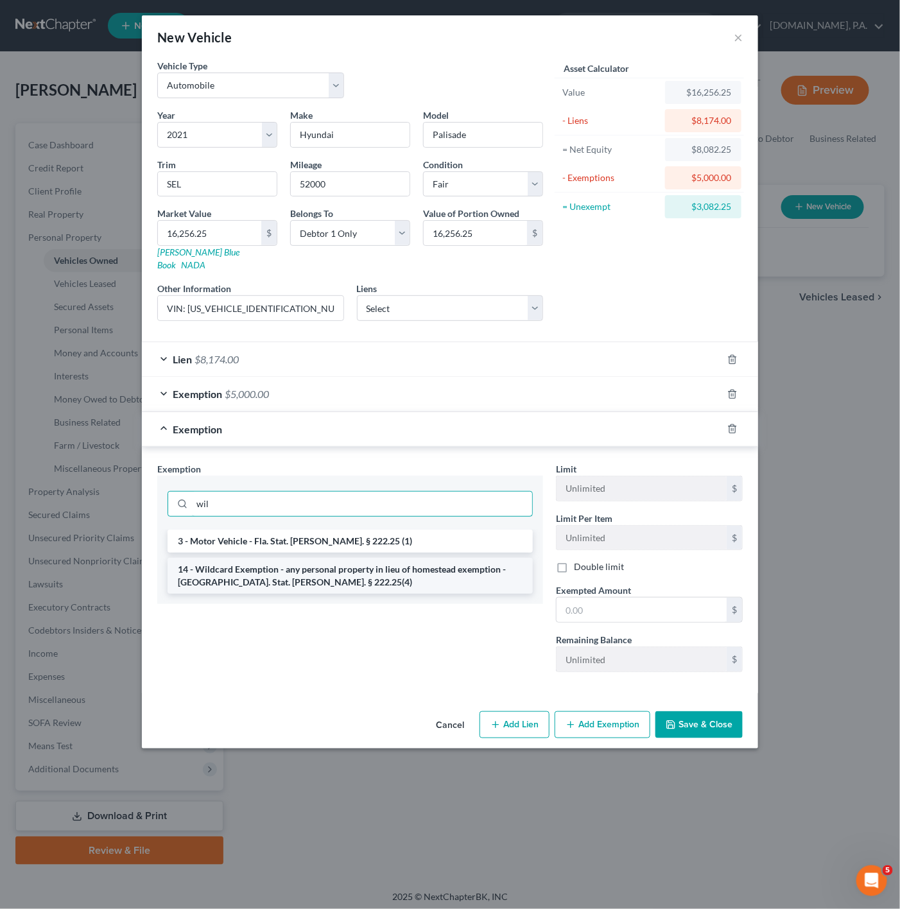
type input "wil"
click at [284, 568] on li "14 - Wildcard Exemption - any personal property in lieu of homestead exemption …" at bounding box center [350, 576] width 365 height 36
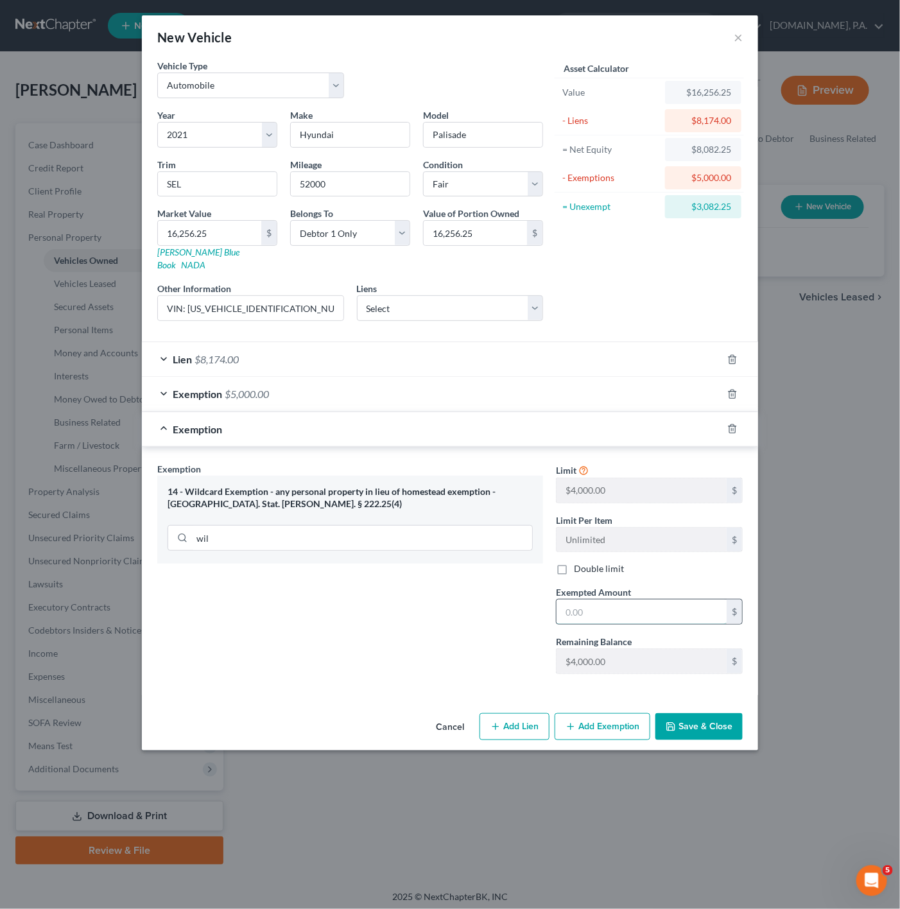
click at [655, 600] on input "text" at bounding box center [642, 612] width 170 height 24
type input "3,082.25"
click at [272, 424] on div "Exemption $3,082.25" at bounding box center [432, 429] width 581 height 34
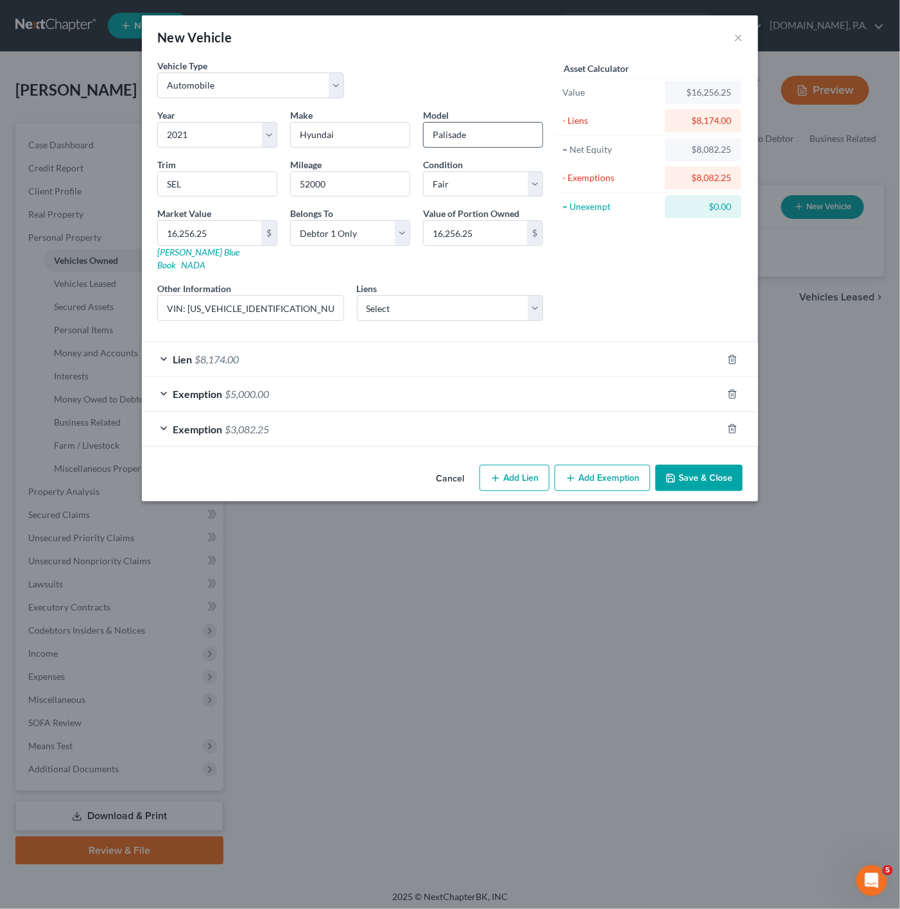
click at [475, 125] on input "Palisade" at bounding box center [483, 135] width 119 height 24
click at [737, 469] on button "Save & Close" at bounding box center [699, 478] width 87 height 27
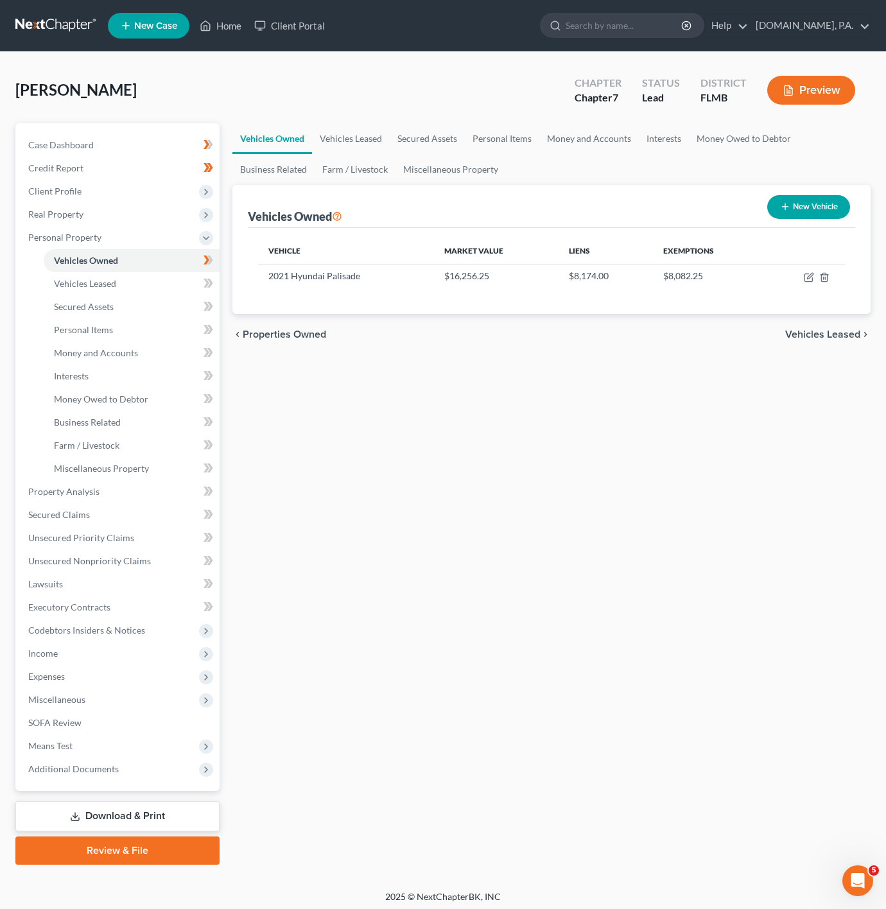
click at [800, 202] on button "New Vehicle" at bounding box center [808, 207] width 83 height 24
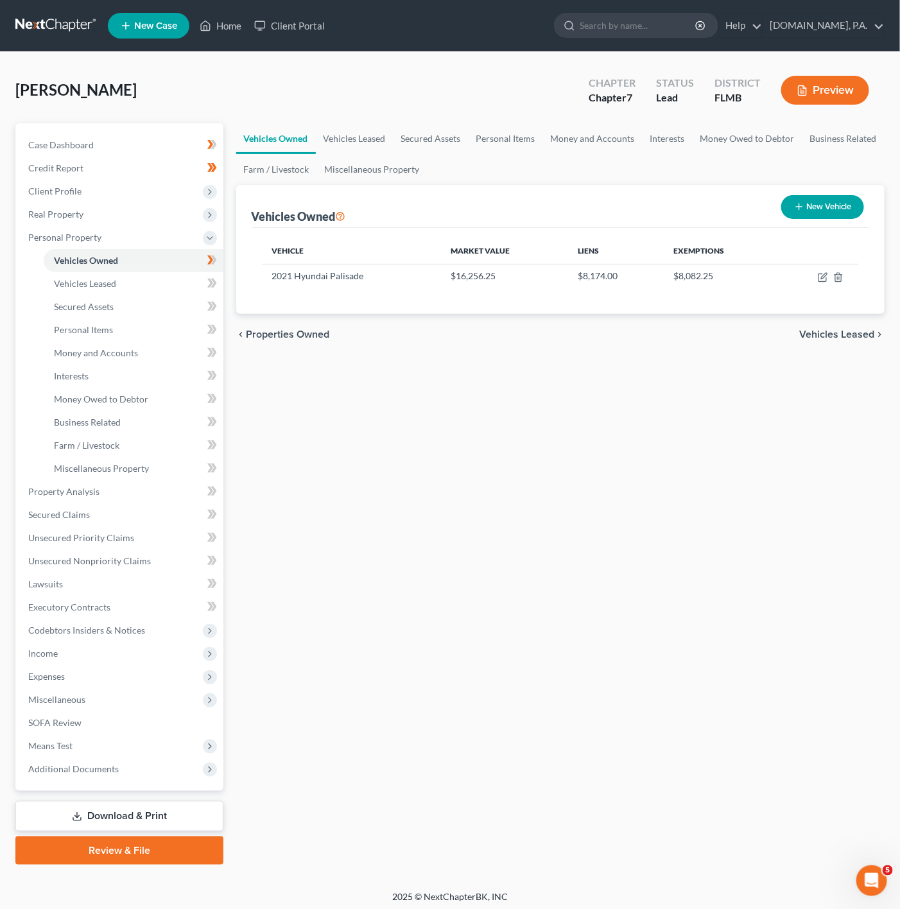
select select "0"
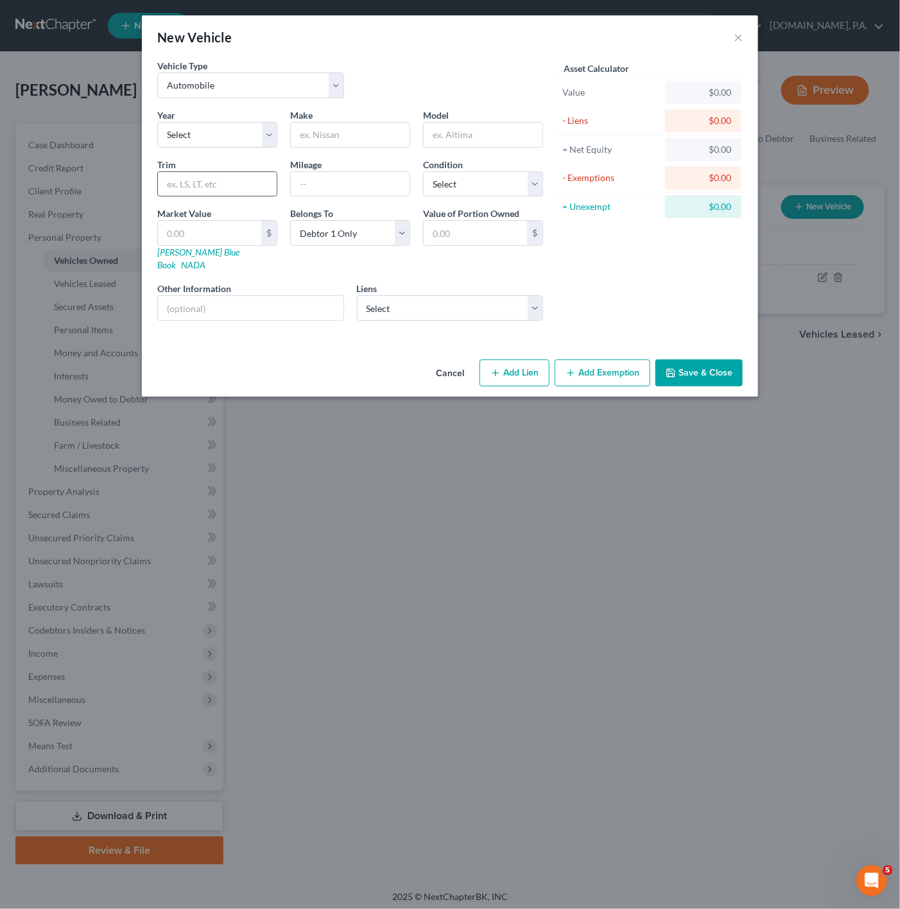
click at [210, 186] on input "text" at bounding box center [217, 184] width 119 height 24
click at [368, 176] on input "text" at bounding box center [350, 184] width 119 height 24
paste input "44000.0"
type input "44000"
click at [223, 125] on select "Select 2026 2025 2024 2023 2022 2021 2020 2019 2018 2017 2016 2015 2014 2013 20…" at bounding box center [217, 135] width 120 height 26
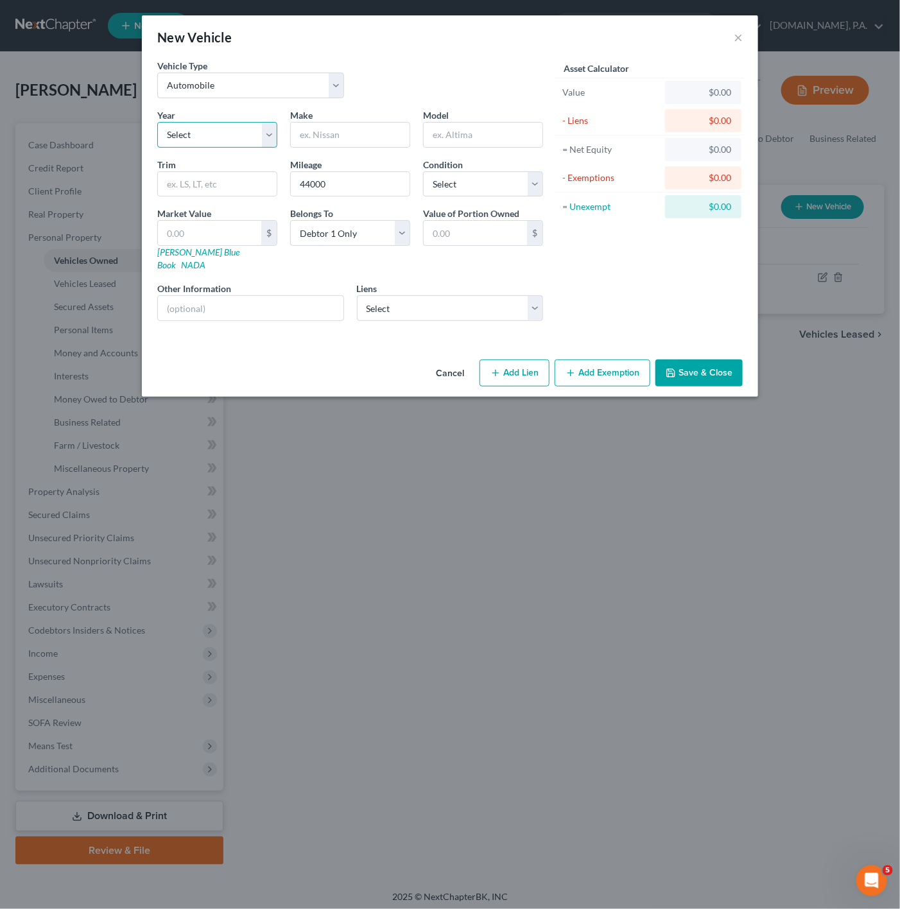
select select "4"
click at [157, 122] on select "Select 2026 2025 2024 2023 2022 2021 2020 2019 2018 2017 2016 2015 2014 2013 20…" at bounding box center [217, 135] width 120 height 26
click at [326, 137] on input "text" at bounding box center [350, 135] width 119 height 24
type input "Hyundai"
click at [432, 135] on input "text" at bounding box center [483, 135] width 119 height 24
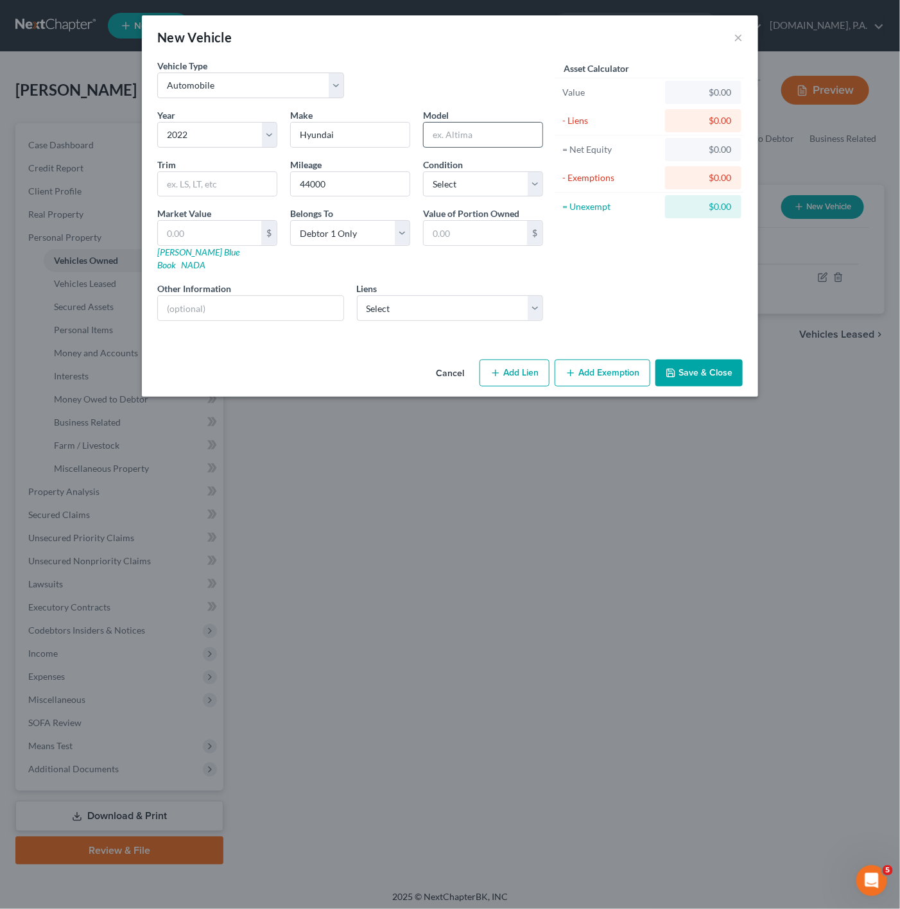
click at [513, 129] on input "text" at bounding box center [483, 135] width 119 height 24
paste input "Santa Fe"
type input "Santa Fe"
drag, startPoint x: 228, startPoint y: 177, endPoint x: 315, endPoint y: 177, distance: 86.7
click at [228, 177] on input "text" at bounding box center [217, 184] width 119 height 24
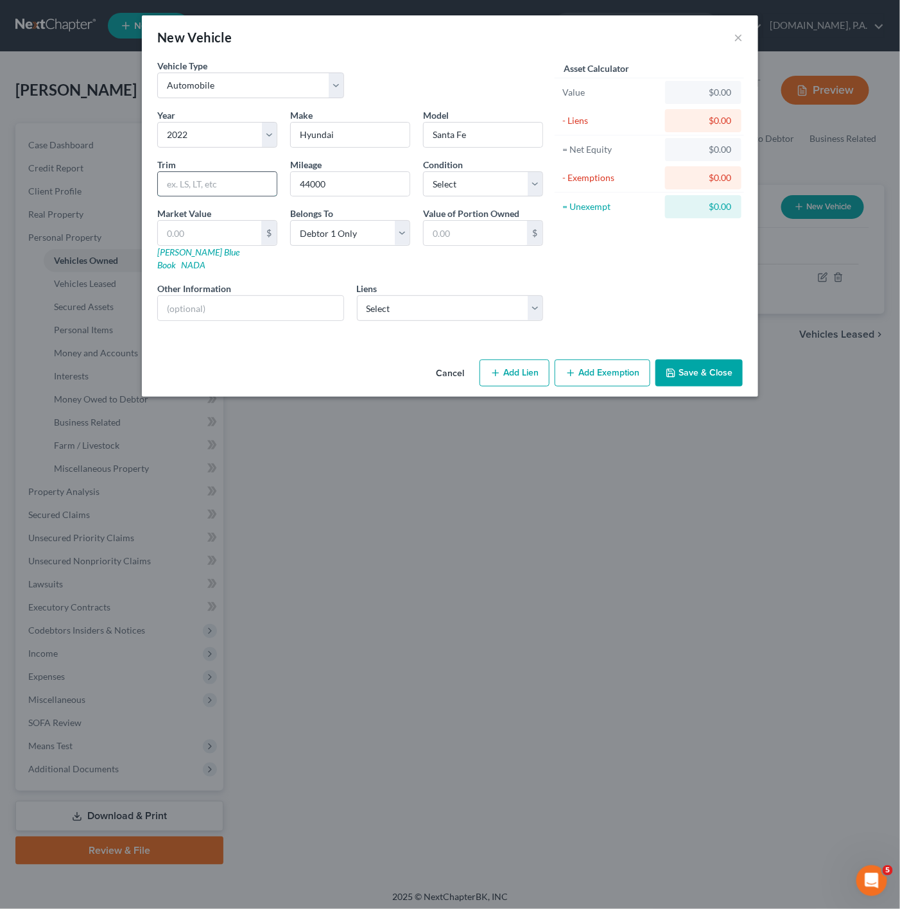
click at [177, 185] on input "text" at bounding box center [217, 184] width 119 height 24
paste input "SE"
type input "SE"
click at [609, 175] on div "- Exemptions" at bounding box center [611, 177] width 97 height 13
click at [513, 175] on select "Select Excellent Very Good Good Fair Poor" at bounding box center [483, 184] width 120 height 26
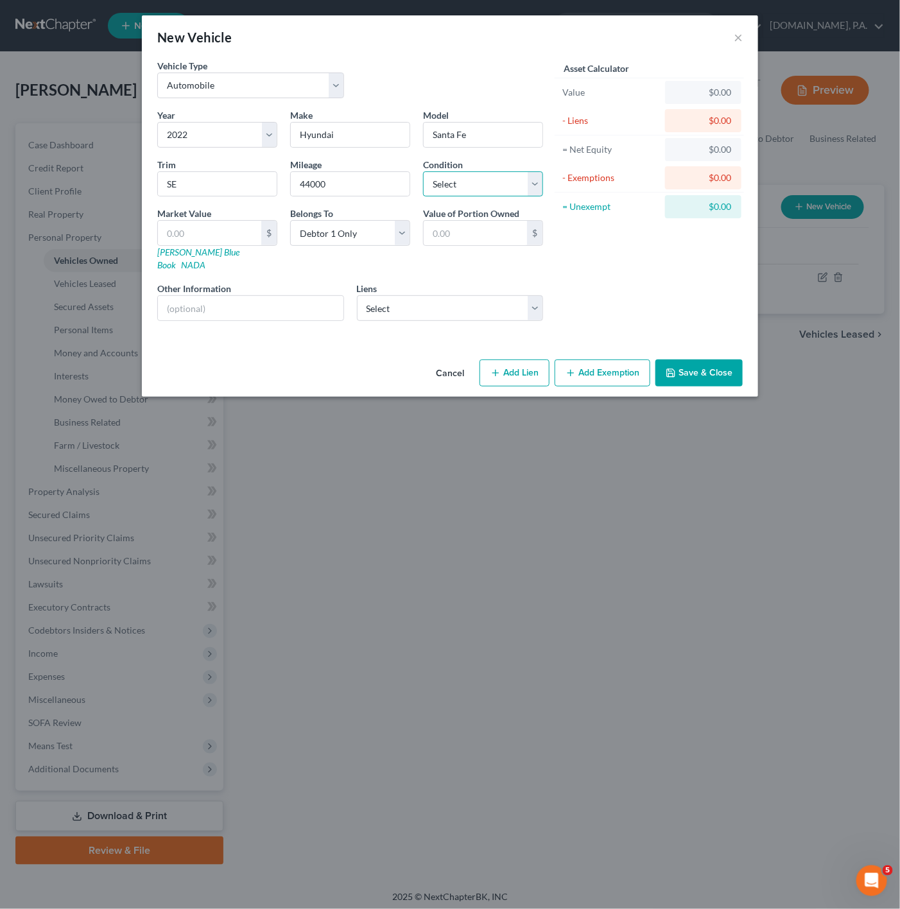
select select "3"
click at [423, 172] on select "Select Excellent Very Good Good Fair Poor" at bounding box center [483, 184] width 120 height 26
click at [231, 236] on input "text" at bounding box center [209, 233] width 103 height 24
click at [294, 303] on input "text" at bounding box center [251, 308] width 186 height 24
paste input "VIN: 5NMS14AJ5NH373174"
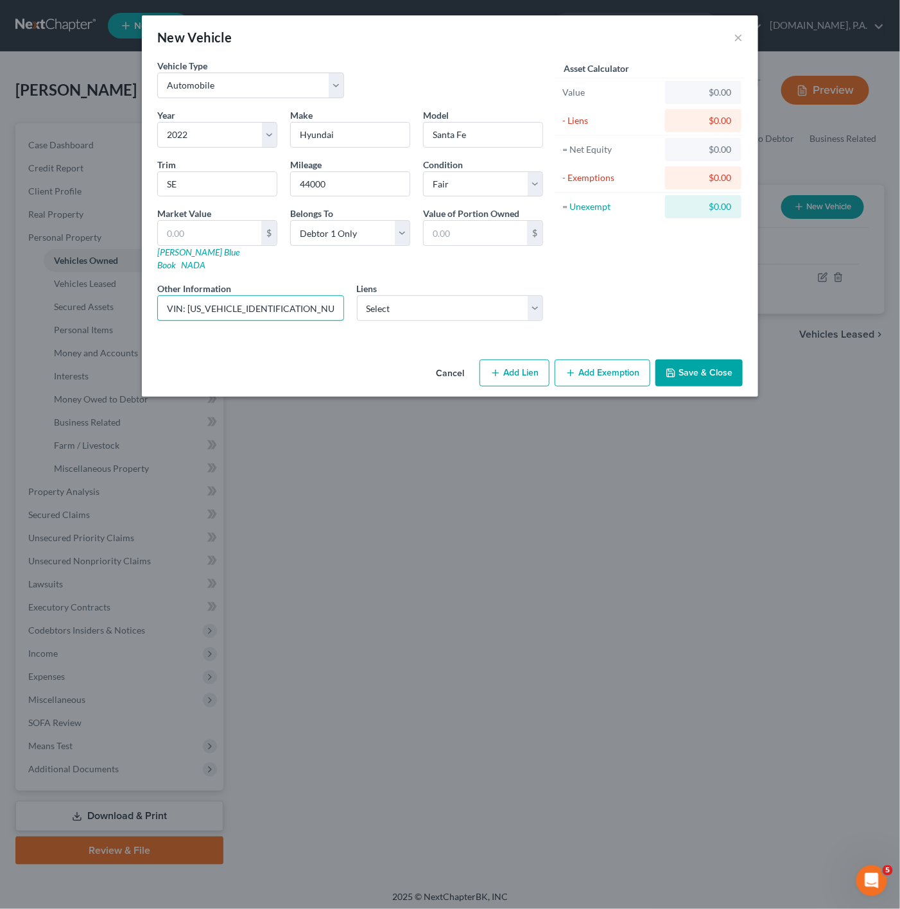
type input "VIN: 5NMS14AJ5NH373174"
click at [582, 249] on div "Asset Calculator Value $0.00 - Liens $0.00 = Net Equity $0.00 - Exemptions $0.0…" at bounding box center [650, 195] width 200 height 272
click at [234, 230] on input "text" at bounding box center [209, 233] width 103 height 24
paste input "15,087.5"
type input "15,087.5"
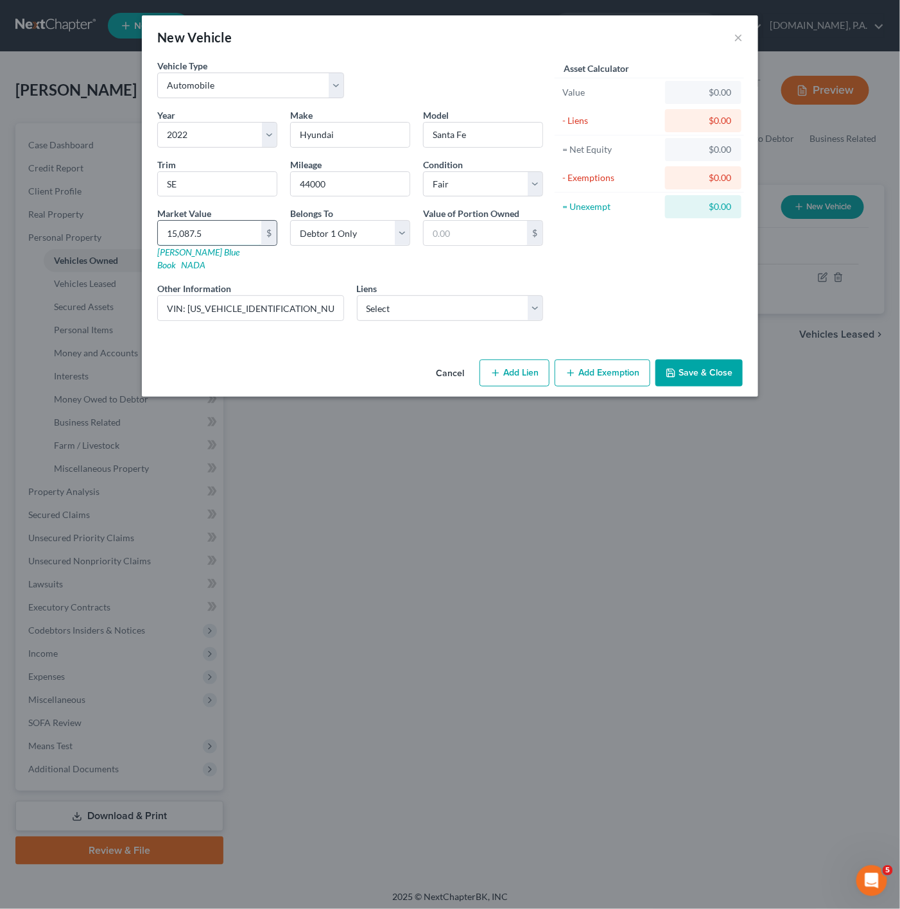
type input "15,087.50"
type input "15,087.5"
click at [480, 130] on input "Santa Fe" at bounding box center [483, 135] width 119 height 24
click at [726, 365] on button "Save & Close" at bounding box center [699, 373] width 87 height 27
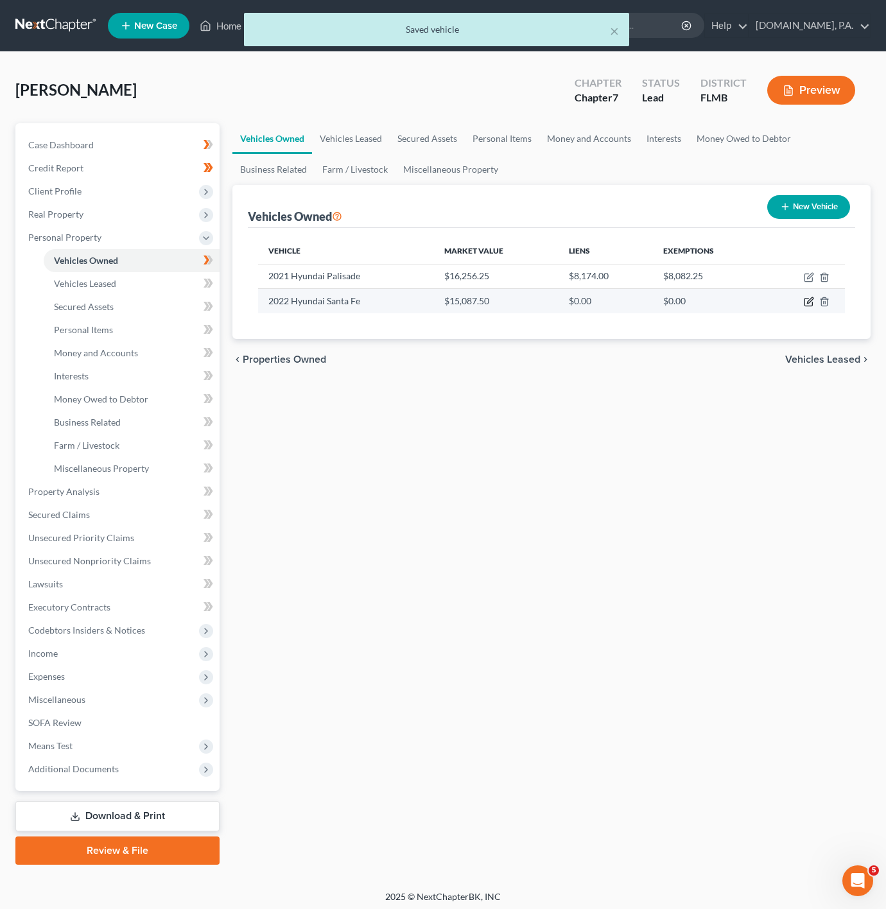
click at [807, 302] on icon "button" at bounding box center [809, 302] width 10 height 10
select select "0"
select select "4"
select select "3"
select select "0"
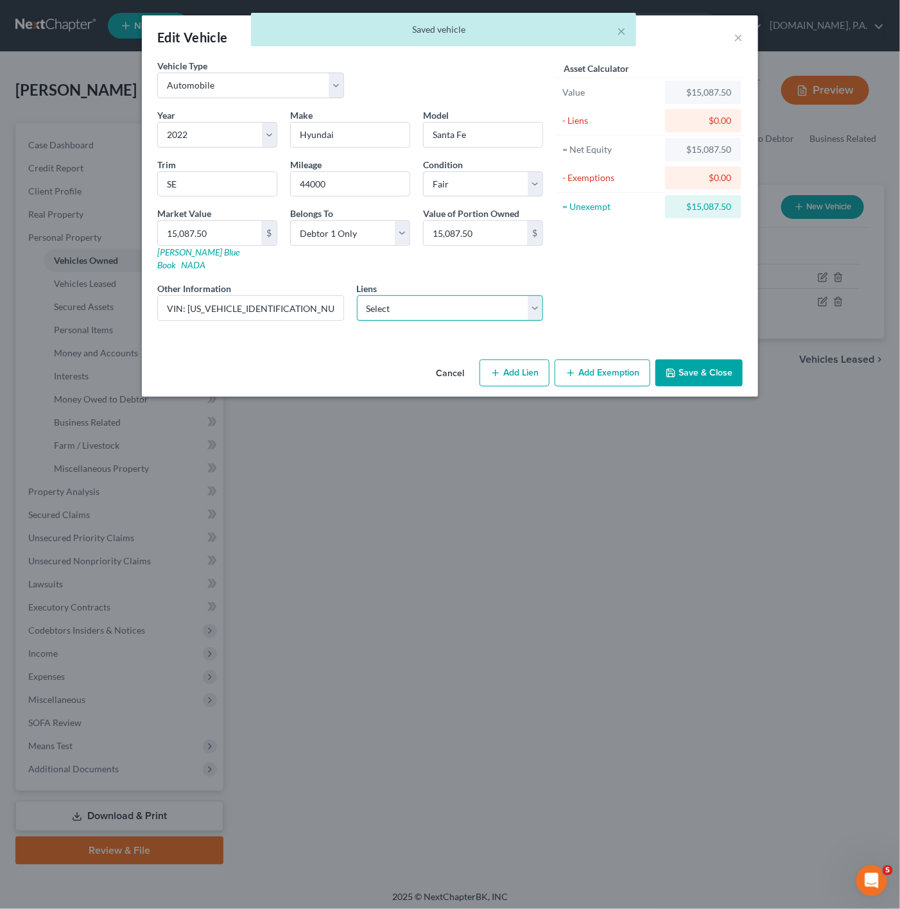
drag, startPoint x: 470, startPoint y: 286, endPoint x: 468, endPoint y: 306, distance: 20.6
click at [470, 295] on select "Select Sbna - $20,866.00 Uwm - $0.00" at bounding box center [450, 308] width 187 height 26
select select "0"
click at [357, 295] on select "Select Sbna - $20,866.00 Uwm - $0.00" at bounding box center [450, 308] width 187 height 26
select select
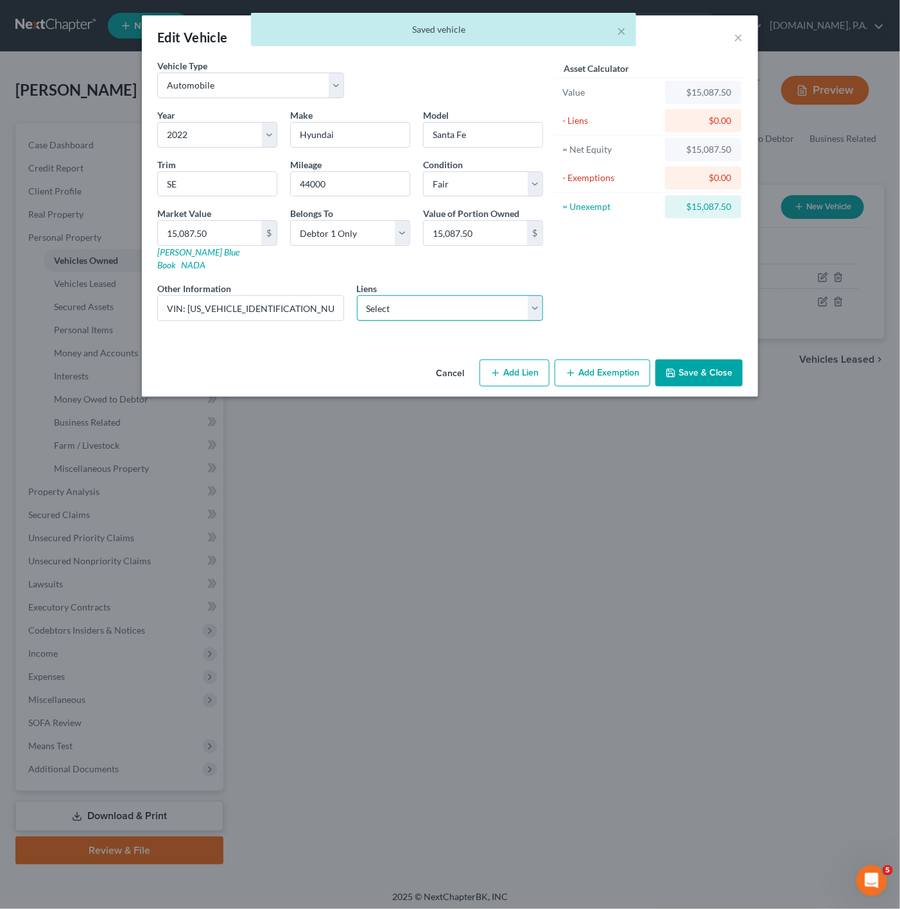
select select "45"
select select "0"
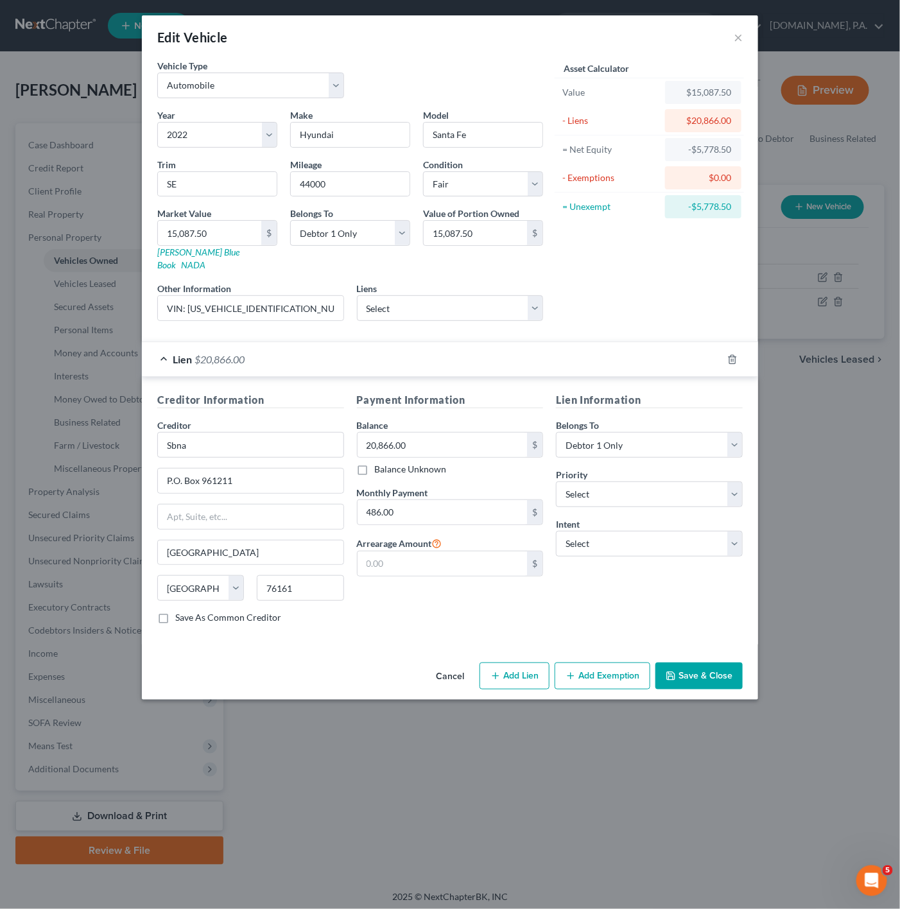
click at [313, 342] on div "Lien $20,866.00" at bounding box center [432, 359] width 581 height 34
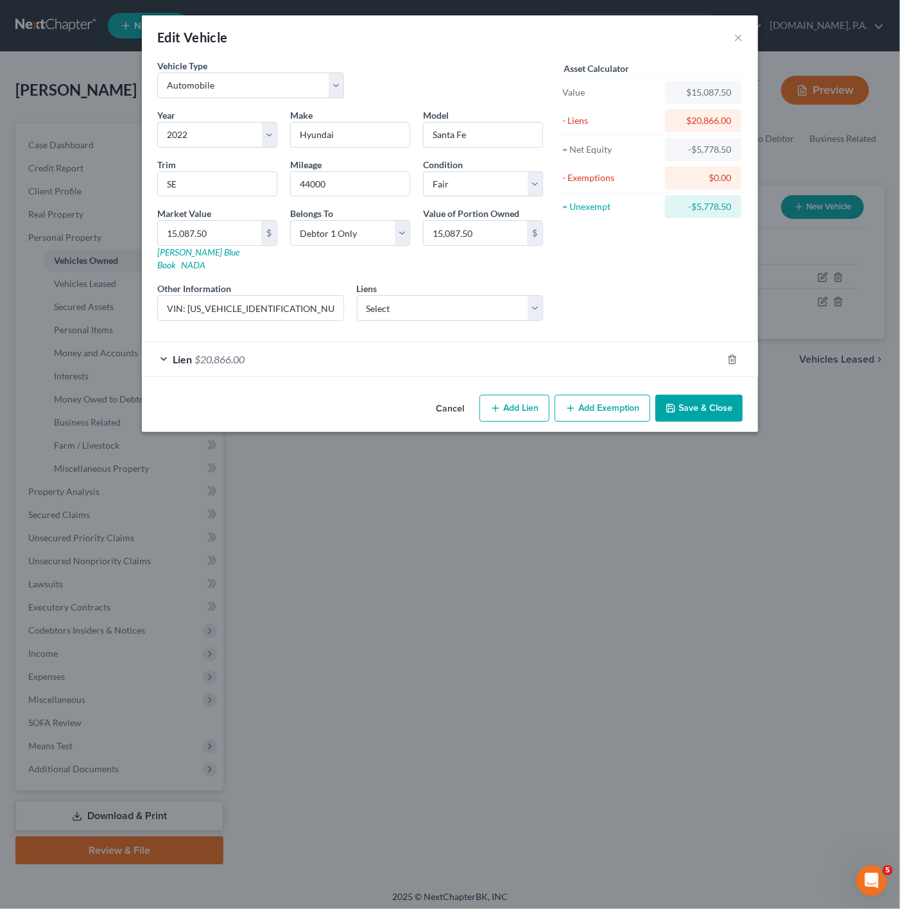
click at [686, 405] on button "Save & Close" at bounding box center [699, 408] width 87 height 27
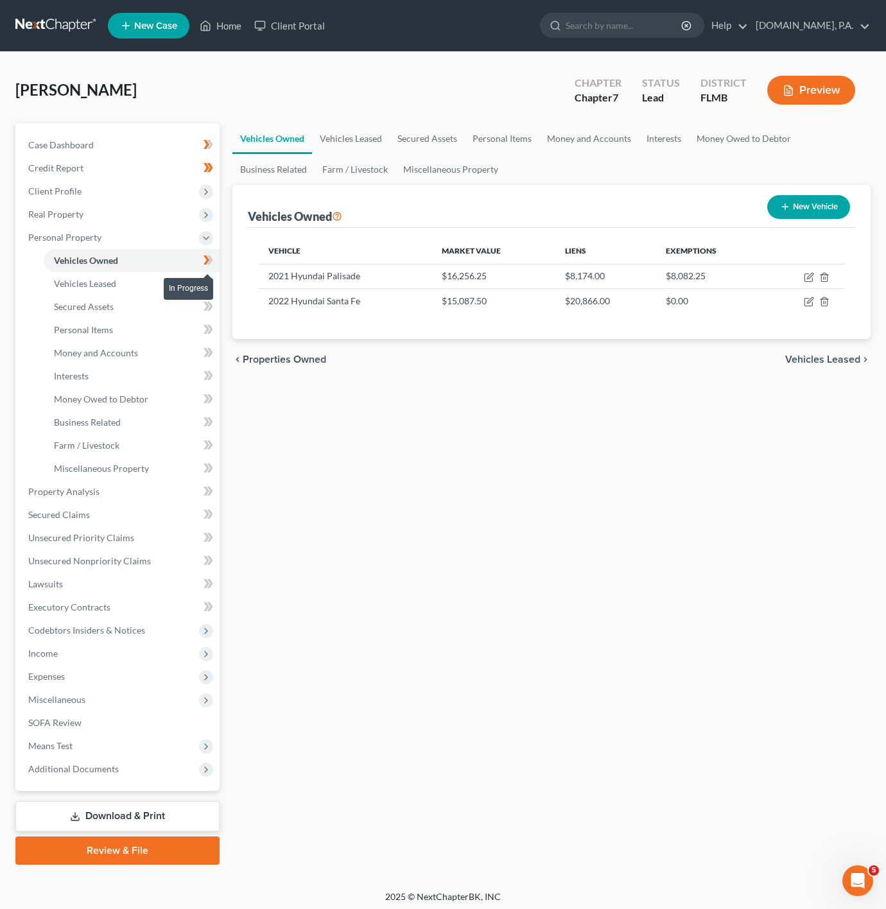
click at [213, 255] on icon at bounding box center [209, 260] width 10 height 16
click at [189, 279] on link "Vehicles Leased" at bounding box center [132, 283] width 176 height 23
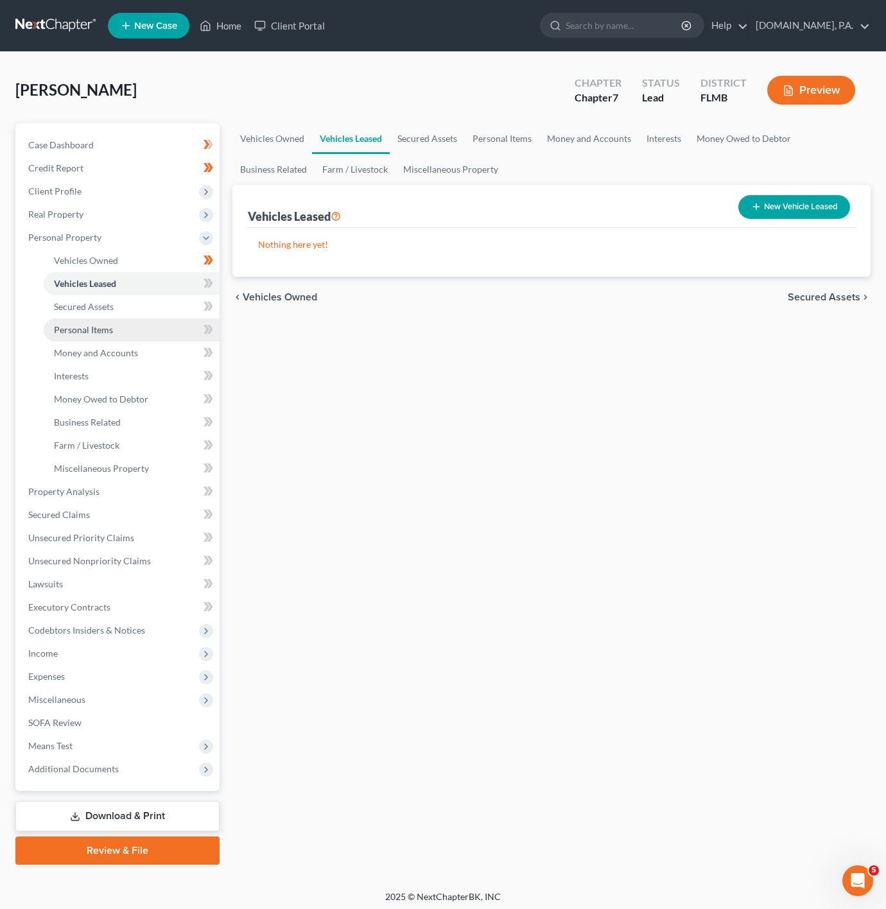
click at [158, 322] on link "Personal Items" at bounding box center [132, 330] width 176 height 23
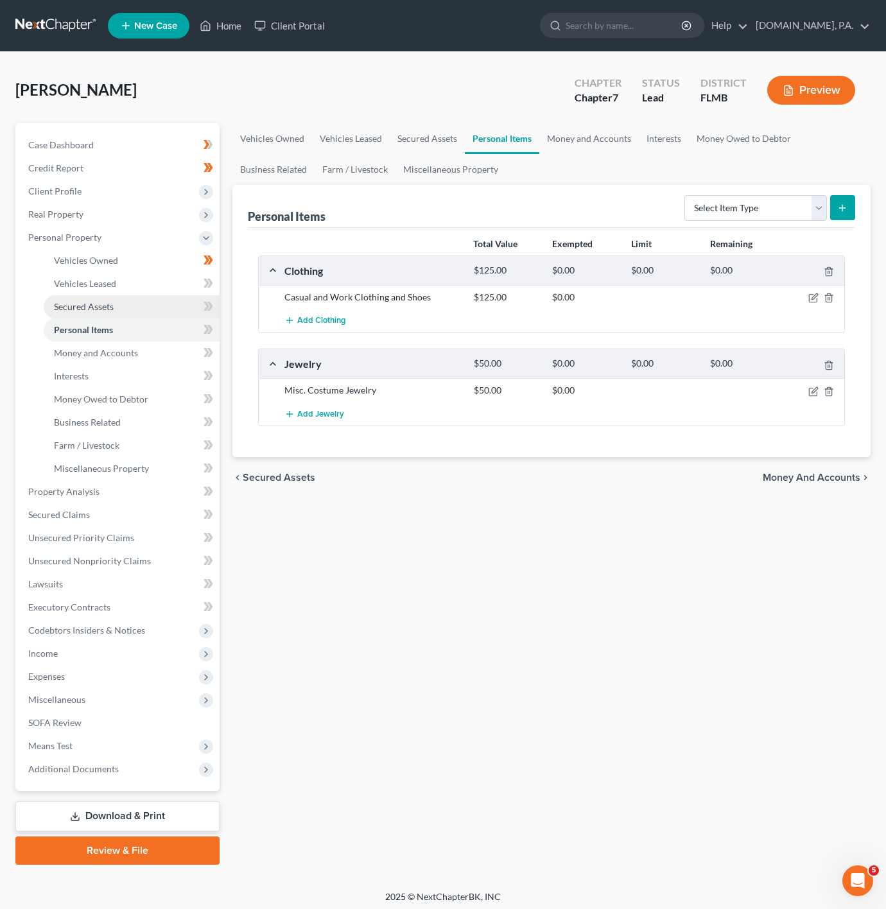
click at [178, 310] on link "Secured Assets" at bounding box center [132, 306] width 176 height 23
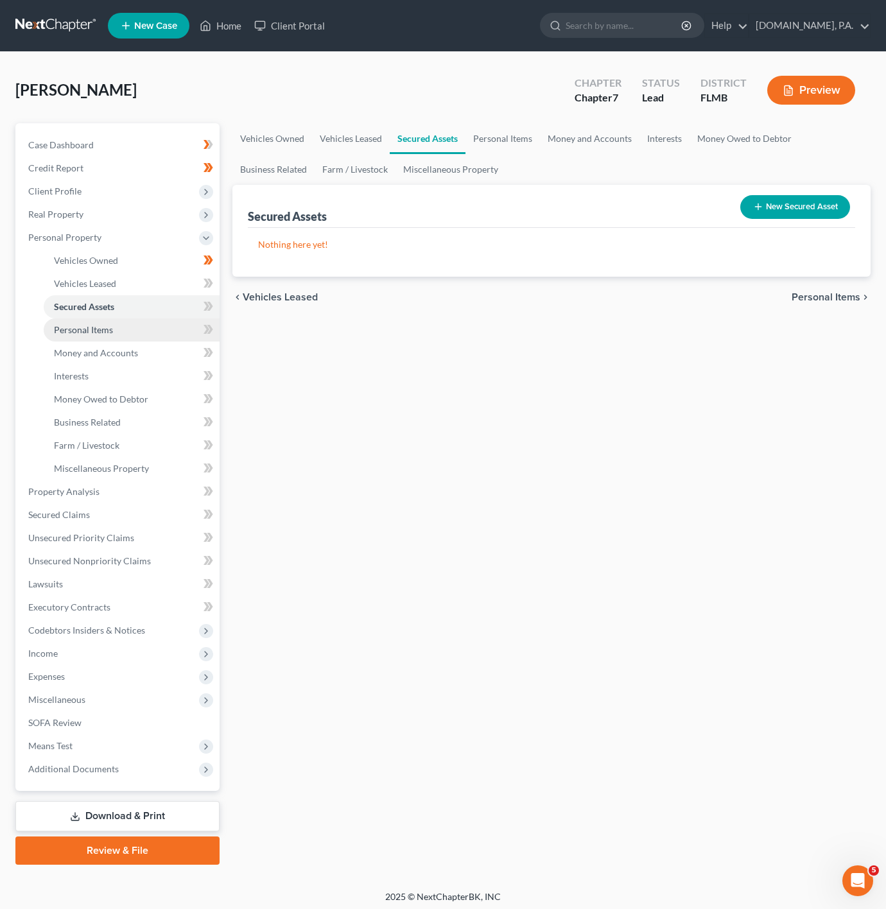
click at [164, 331] on link "Personal Items" at bounding box center [132, 330] width 176 height 23
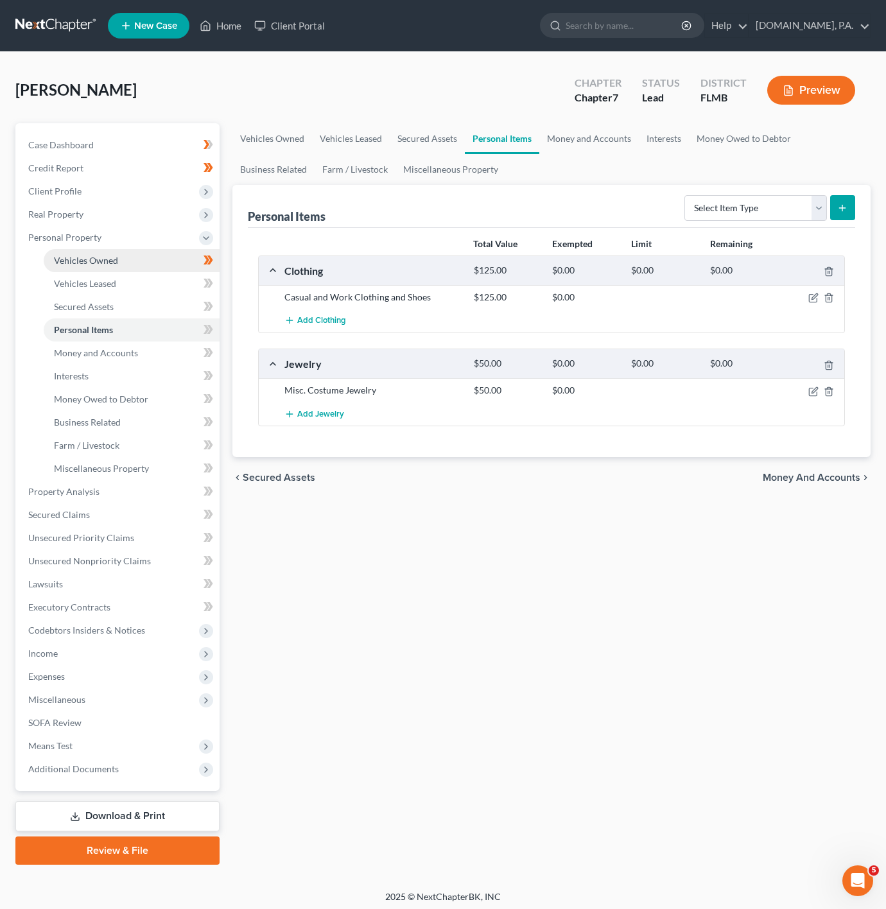
click at [180, 268] on link "Vehicles Owned" at bounding box center [132, 260] width 176 height 23
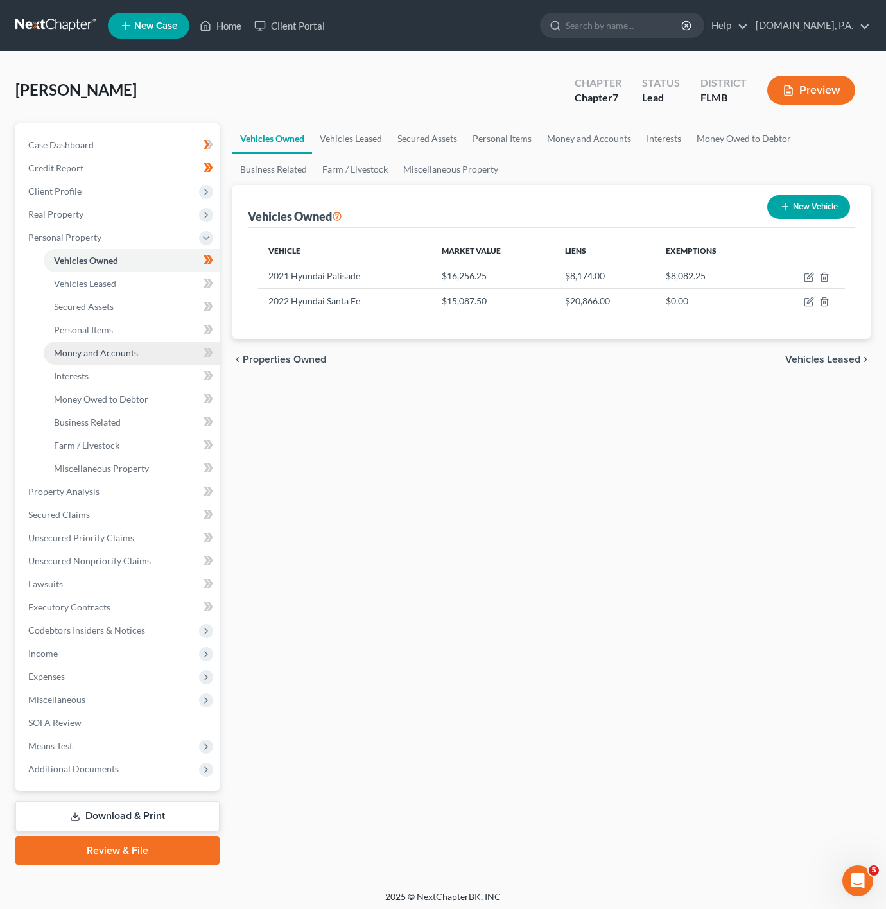
click at [132, 342] on link "Money and Accounts" at bounding box center [132, 353] width 176 height 23
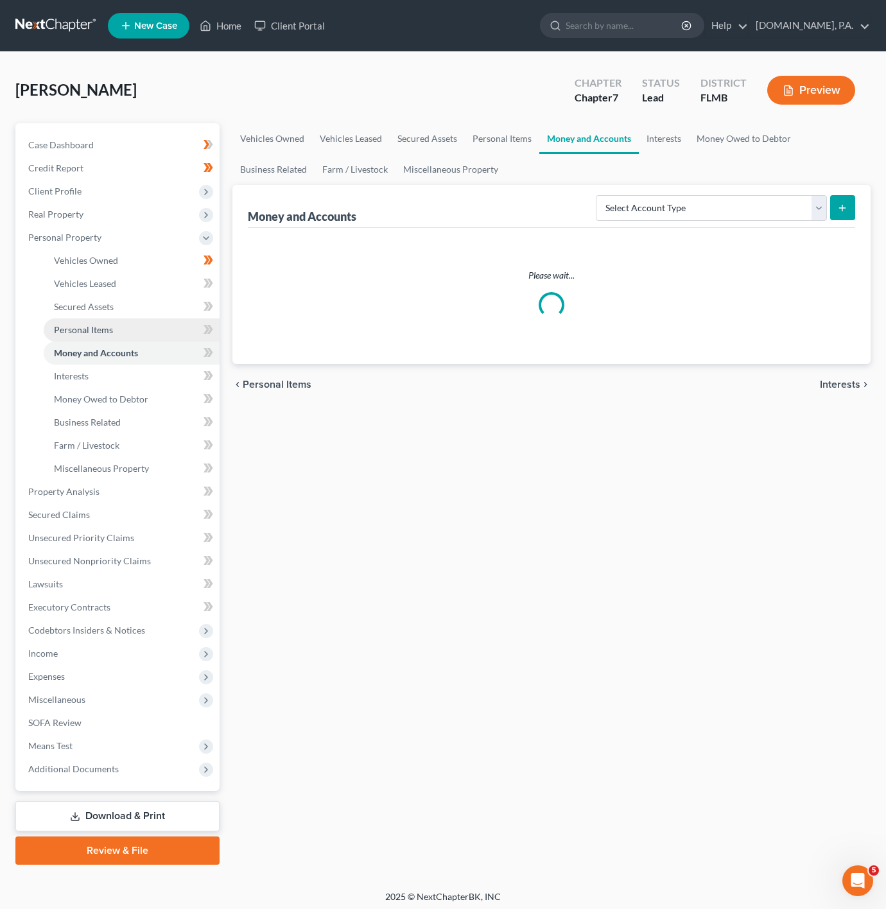
click at [155, 328] on link "Personal Items" at bounding box center [132, 330] width 176 height 23
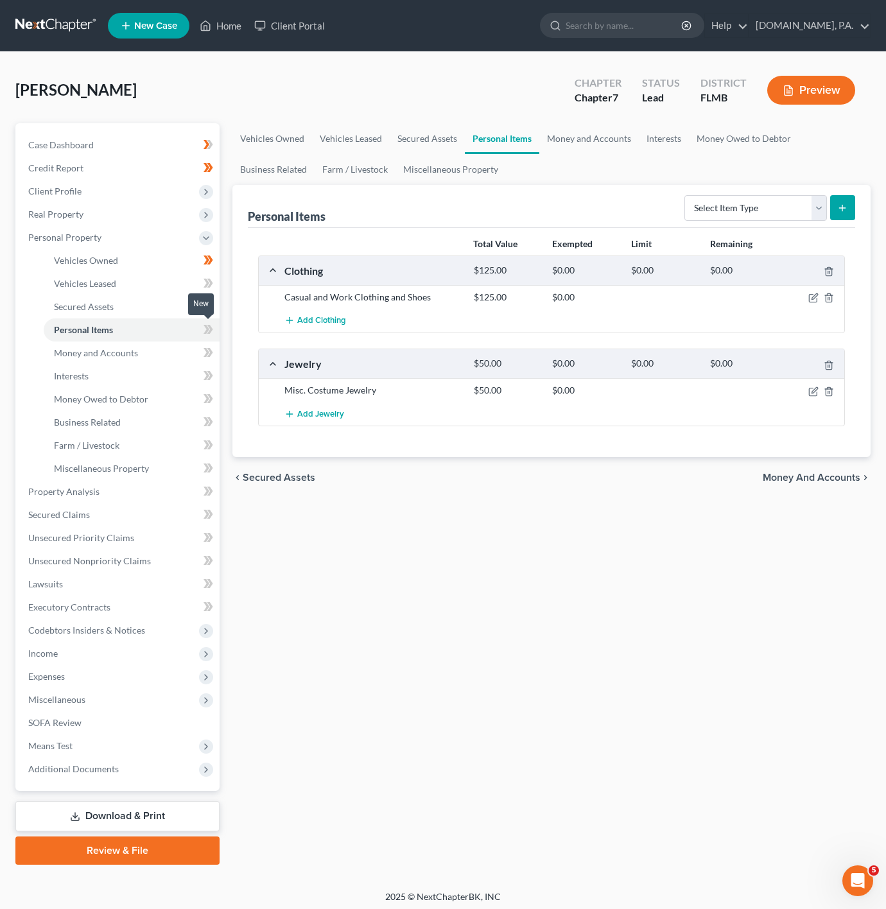
click at [210, 332] on icon at bounding box center [210, 329] width 6 height 9
click at [346, 241] on div "Total Value Exempted Limit Remaining" at bounding box center [552, 244] width 600 height 22
click at [780, 199] on select "Select Item Type Clothing Collectibles Of Value Electronics Firearms Household …" at bounding box center [756, 208] width 143 height 26
select select "household_goods"
click at [685, 195] on select "Select Item Type Clothing Collectibles Of Value Electronics Firearms Household …" at bounding box center [756, 208] width 143 height 26
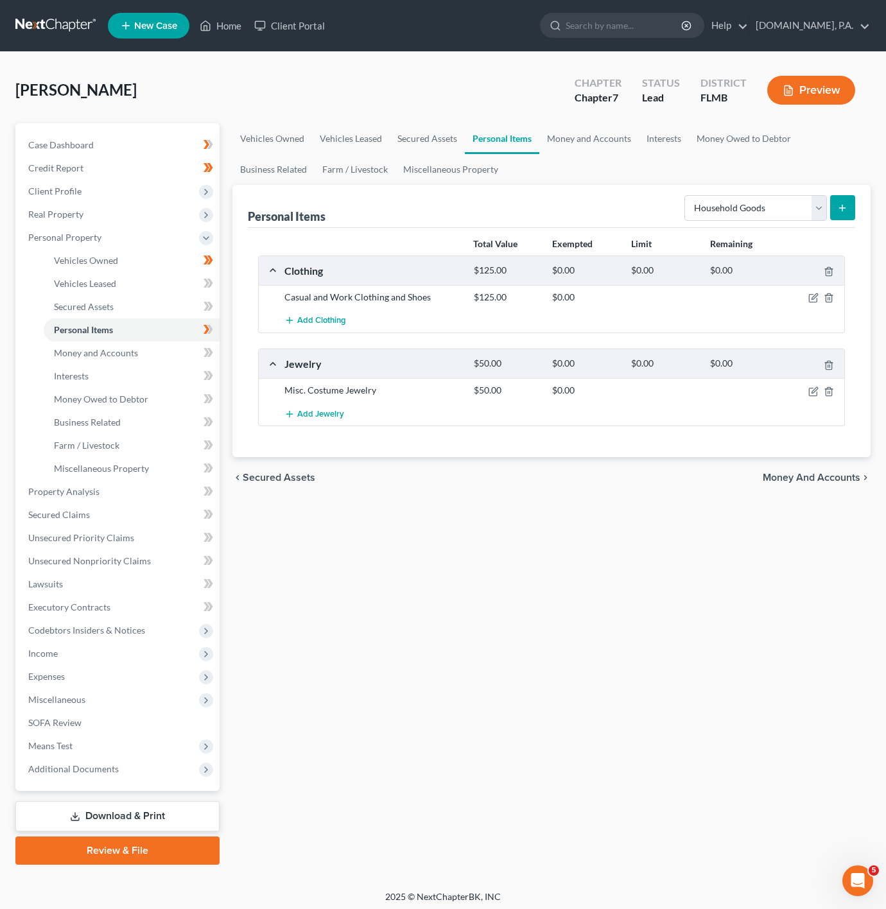
click at [848, 205] on icon "submit" at bounding box center [842, 208] width 10 height 10
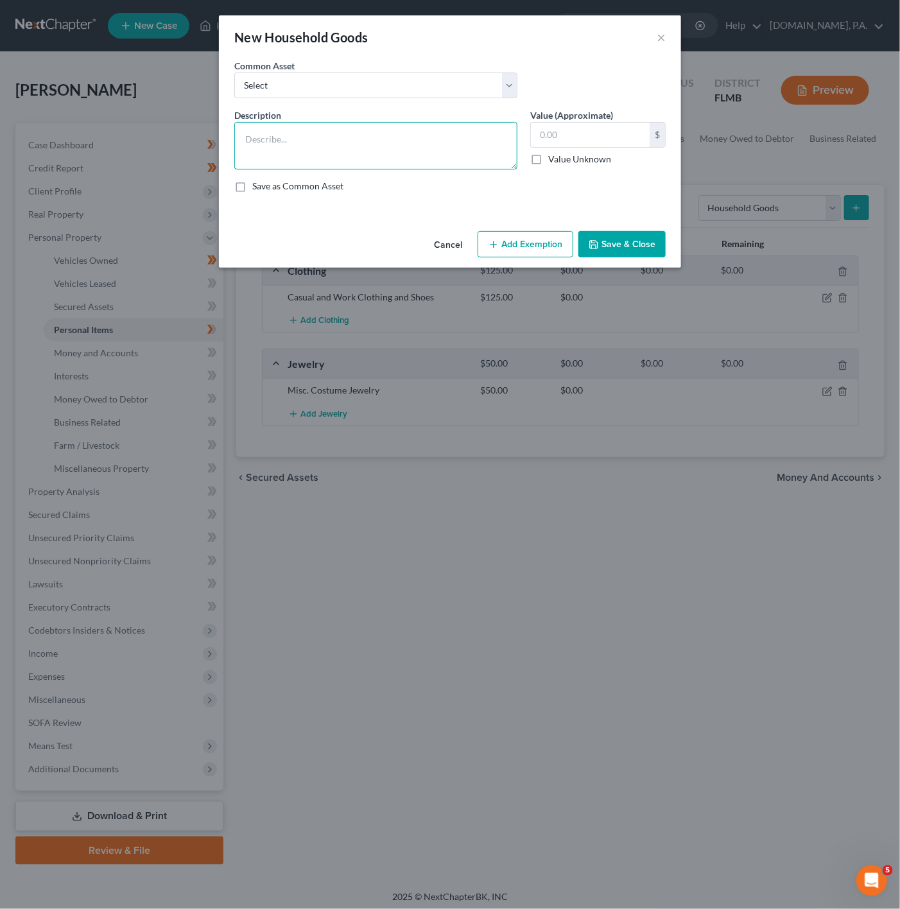
click at [378, 155] on textarea at bounding box center [375, 146] width 283 height 48
type textarea "1 Couch, 1 Coffee Table, 1 Desk, 1 Bed, 1 Dresser, 1 Nightstand, 1 TV Stand"
click at [611, 137] on input "text" at bounding box center [590, 135] width 119 height 24
type input "4"
type input "350"
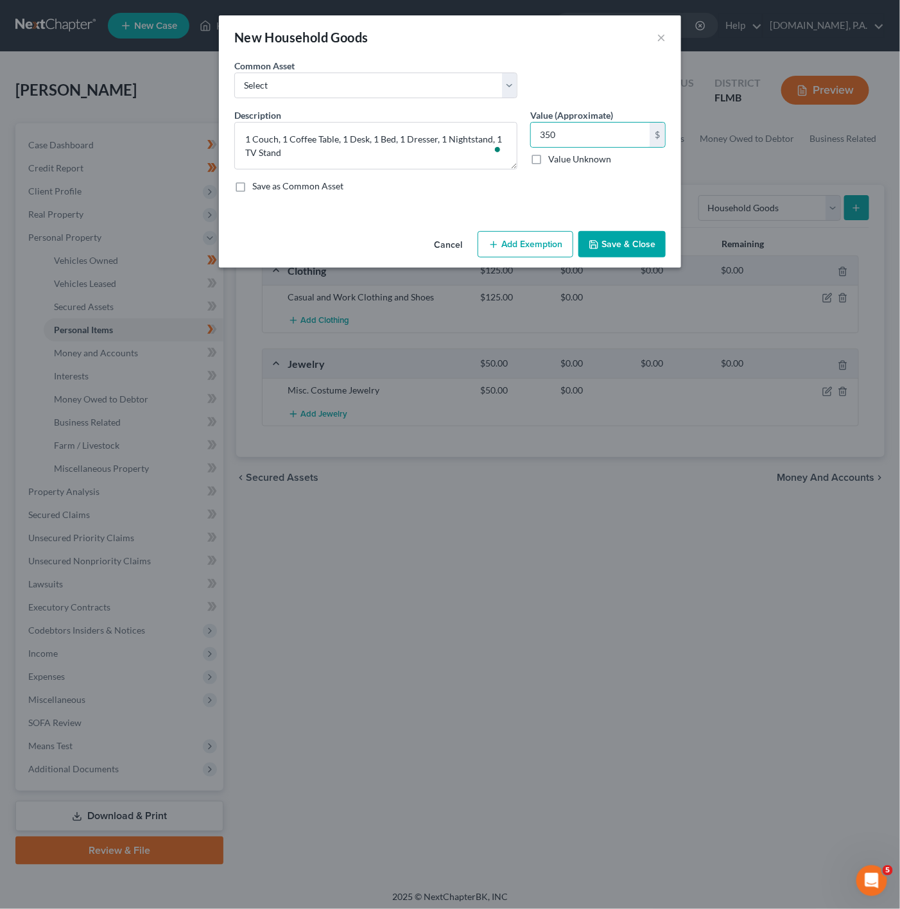
click at [550, 234] on button "Add Exemption" at bounding box center [526, 244] width 96 height 27
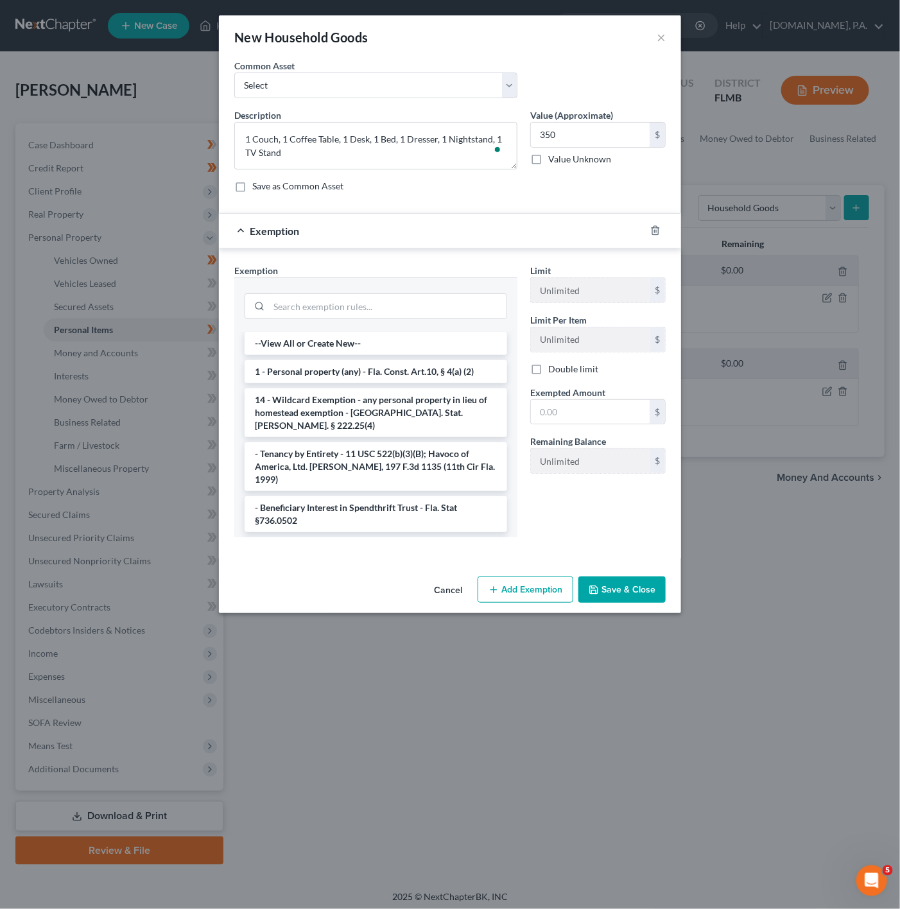
click at [411, 272] on div "Exemption * --View All or Create New-- 1 - Personal property (any) - Fla. Const…" at bounding box center [375, 401] width 283 height 274
click at [393, 293] on div at bounding box center [376, 304] width 263 height 33
click at [389, 301] on input "search" at bounding box center [388, 306] width 238 height 24
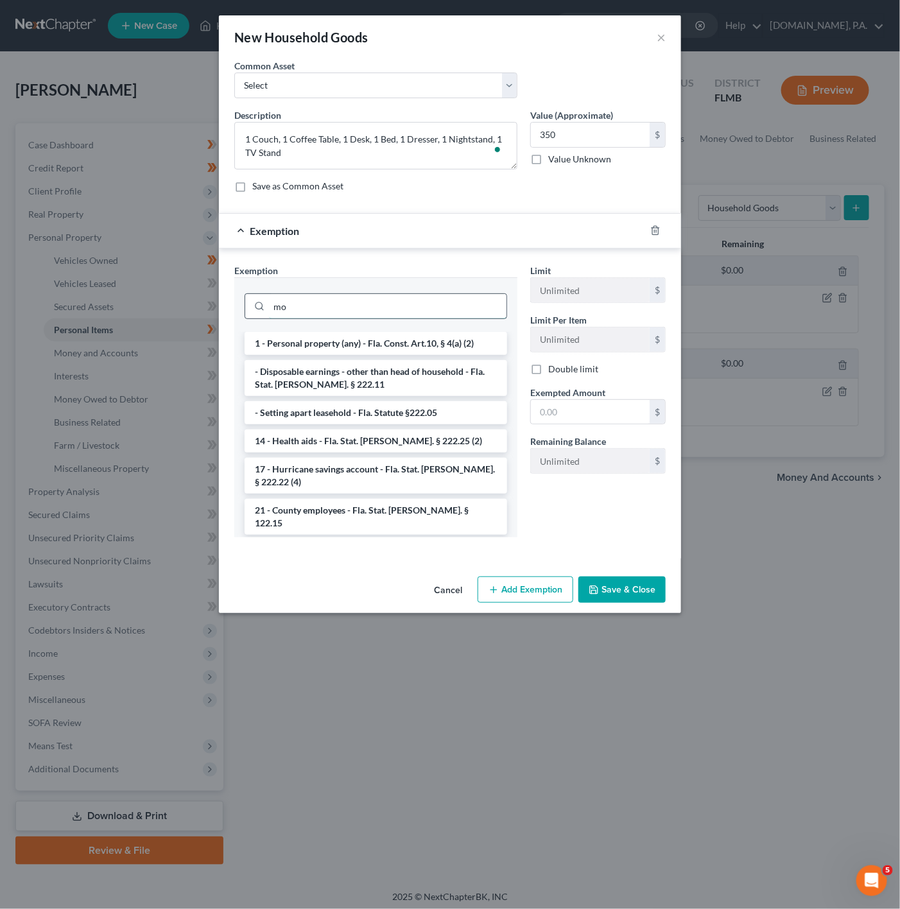
type input "m"
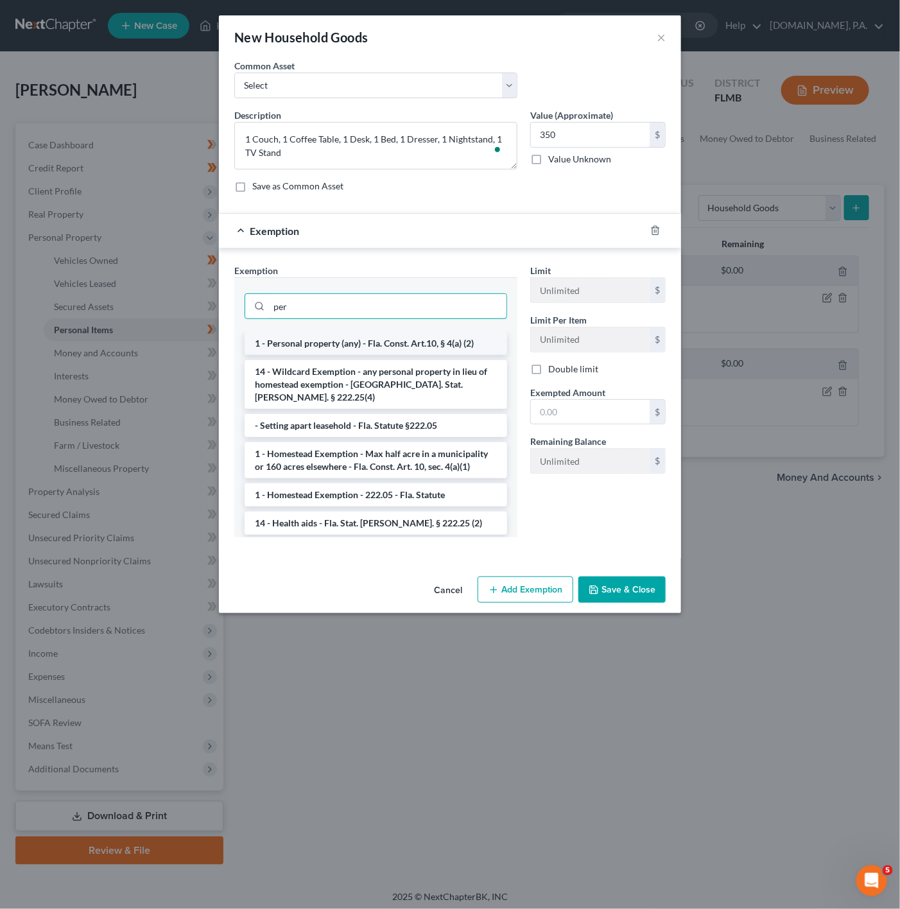
type input "per"
click at [446, 340] on li "1 - Personal property (any) - Fla. Const. Art.10, § 4(a) (2)" at bounding box center [376, 343] width 263 height 23
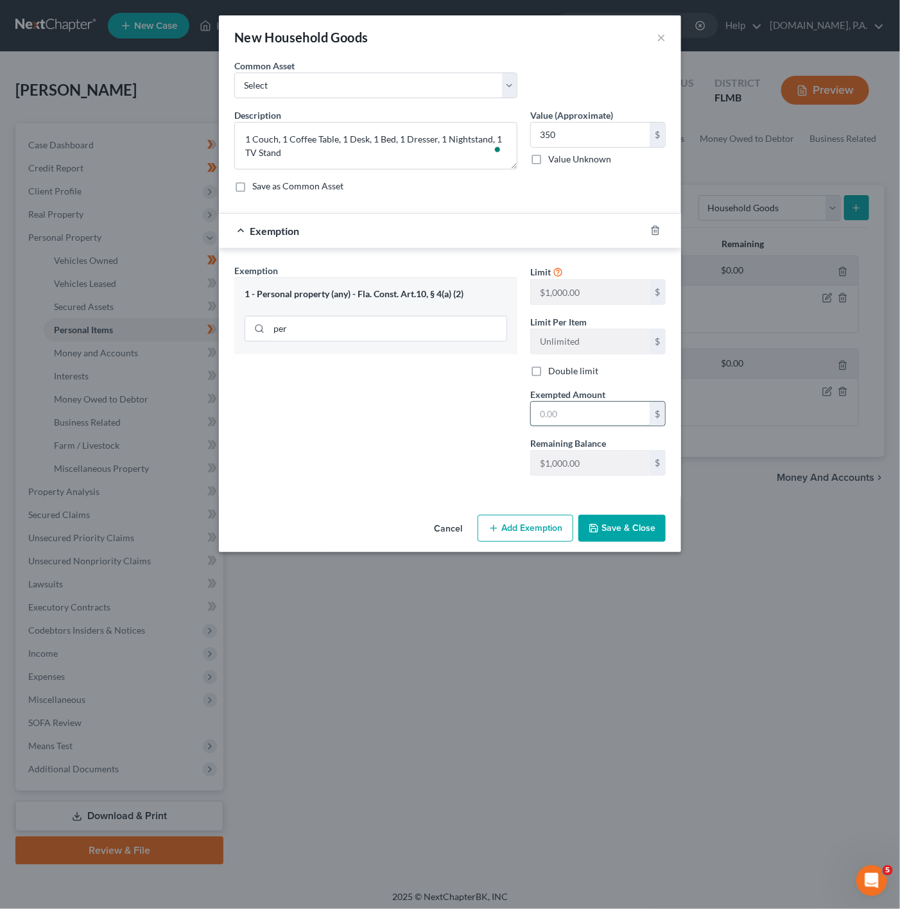
click at [576, 426] on input "text" at bounding box center [590, 414] width 119 height 24
type input "350"
click at [434, 410] on div "Exemption Set must be selected for CA. Exemption * 1 - Personal property (any) …" at bounding box center [376, 375] width 296 height 222
click at [621, 528] on button "Save & Close" at bounding box center [622, 528] width 87 height 27
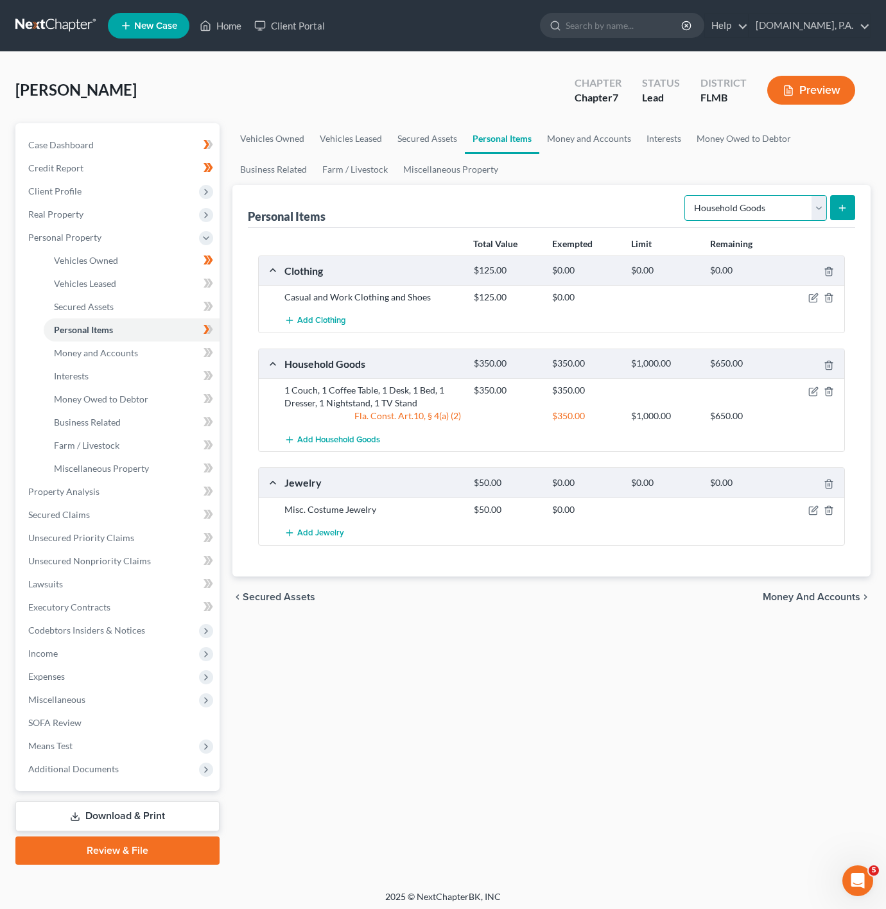
click at [749, 195] on select "Select Item Type Clothing Collectibles Of Value Electronics Firearms Household …" at bounding box center [756, 208] width 143 height 26
select select "electronics"
click at [685, 195] on select "Select Item Type Clothing Collectibles Of Value Electronics Firearms Household …" at bounding box center [756, 208] width 143 height 26
click at [840, 214] on button "submit" at bounding box center [842, 207] width 25 height 25
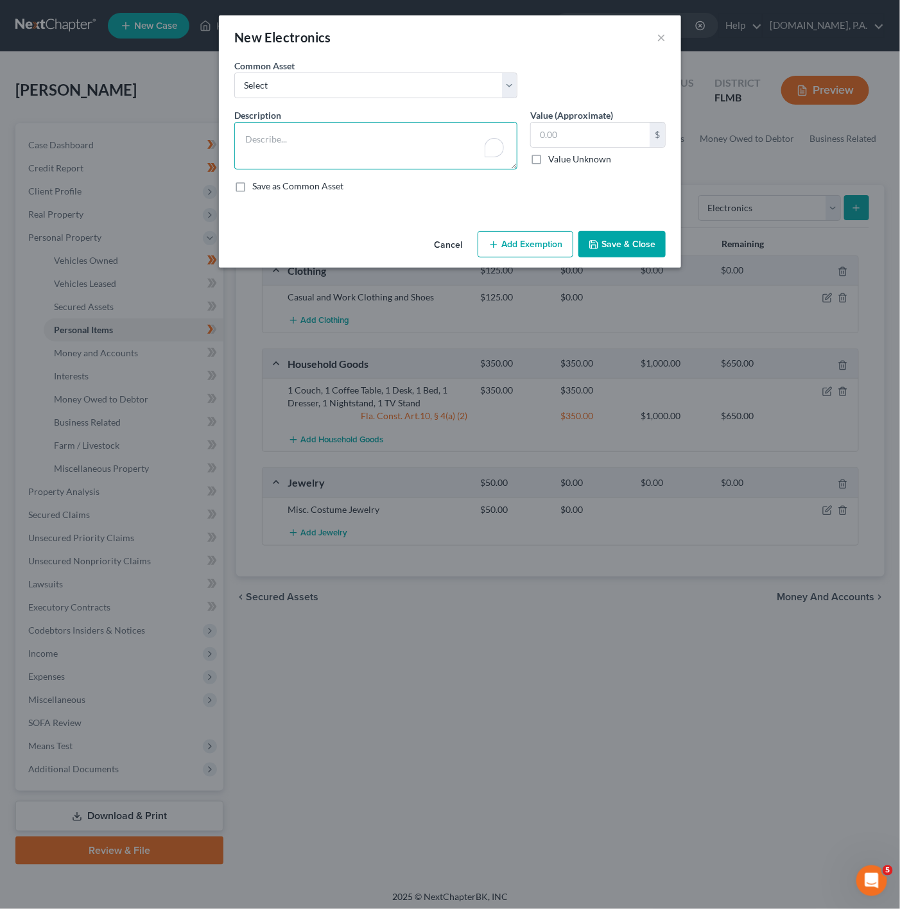
click at [318, 154] on textarea "To enrich screen reader interactions, please activate Accessibility in Grammarl…" at bounding box center [375, 146] width 283 height 48
type textarea "2 TVs, 1 Laptop, 1 Cell Phone"
click at [613, 127] on input "text" at bounding box center [590, 135] width 119 height 24
type input "200"
click at [559, 251] on button "Add Exemption" at bounding box center [526, 244] width 96 height 27
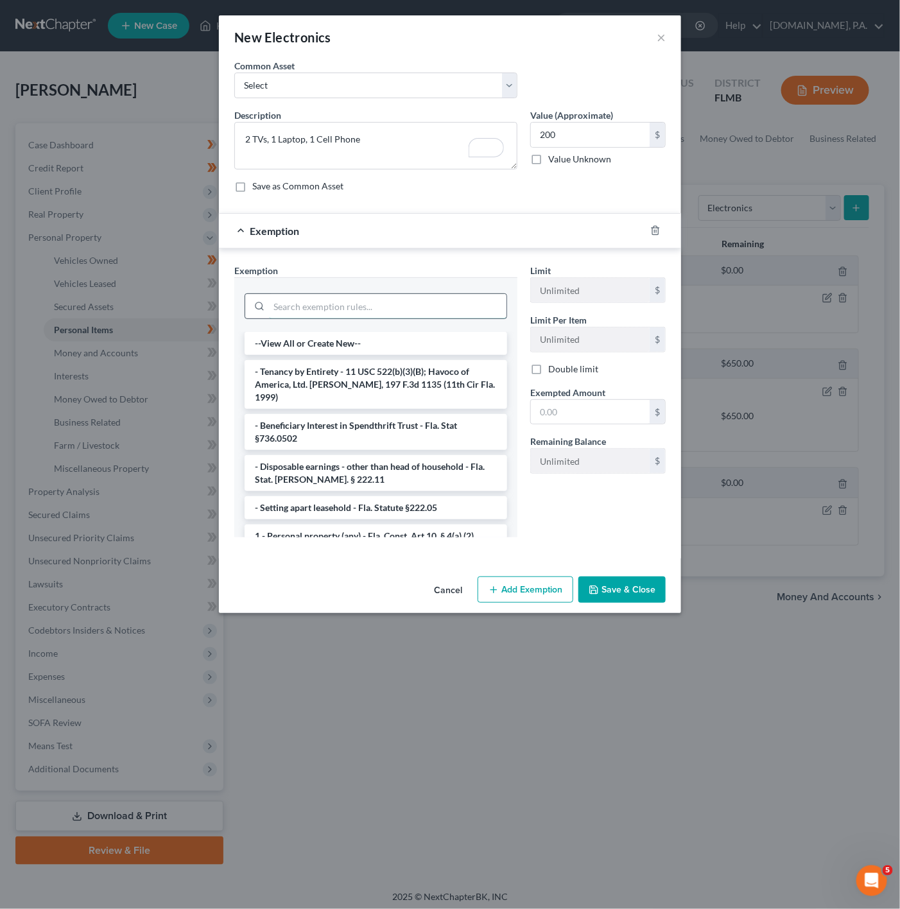
click at [318, 312] on input "search" at bounding box center [388, 306] width 238 height 24
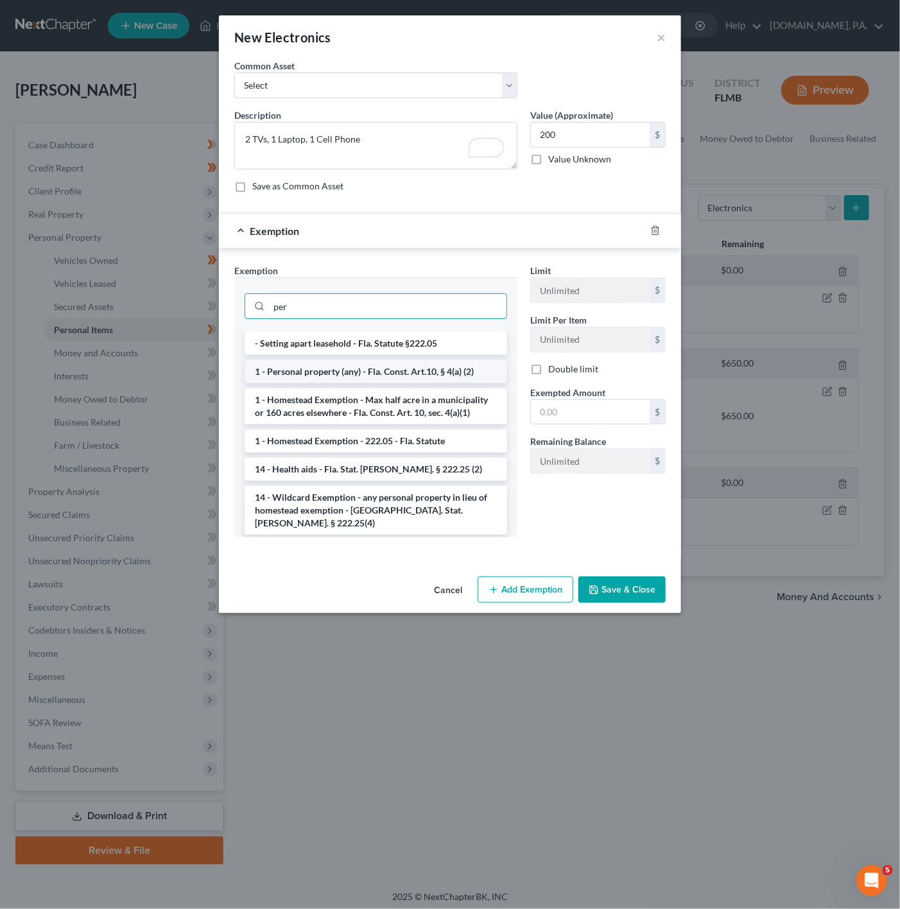
type input "per"
click at [386, 369] on li "1 - Personal property (any) - Fla. Const. Art.10, § 4(a) (2)" at bounding box center [376, 371] width 263 height 23
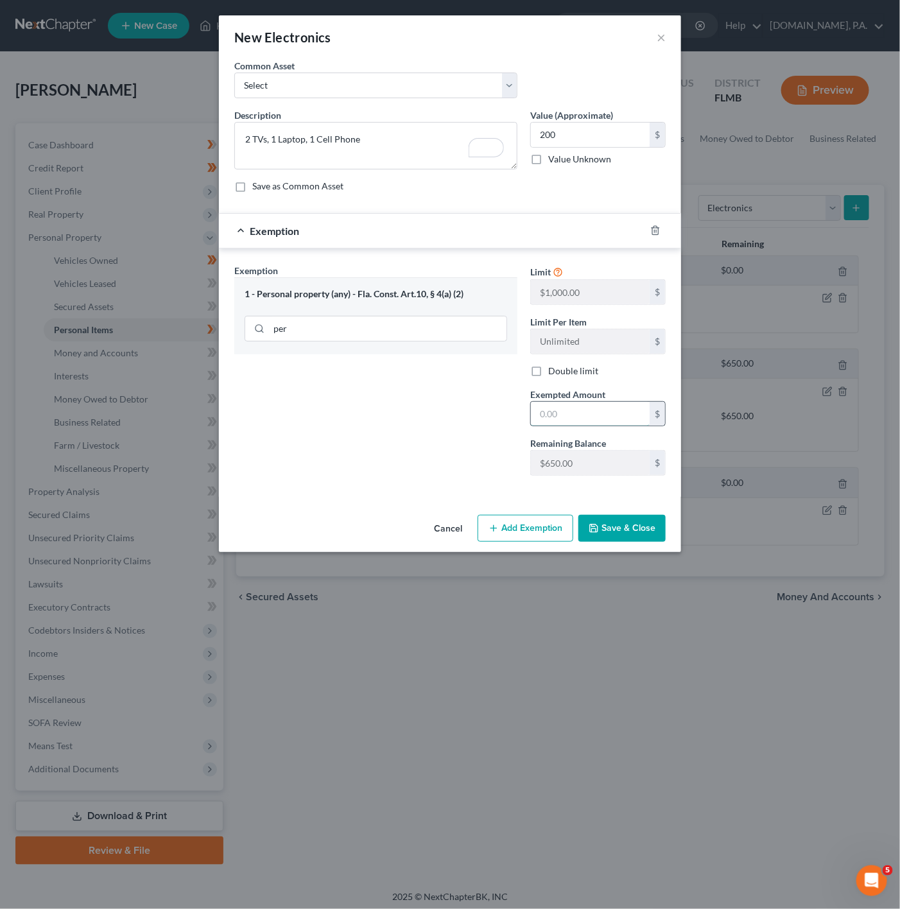
click at [577, 411] on input "text" at bounding box center [590, 414] width 119 height 24
type input "200"
drag, startPoint x: 428, startPoint y: 405, endPoint x: 494, endPoint y: 438, distance: 73.2
click at [428, 405] on div "Exemption Set must be selected for CA. Exemption * 1 - Personal property (any) …" at bounding box center [376, 375] width 296 height 222
click at [635, 521] on button "Save & Close" at bounding box center [622, 528] width 87 height 27
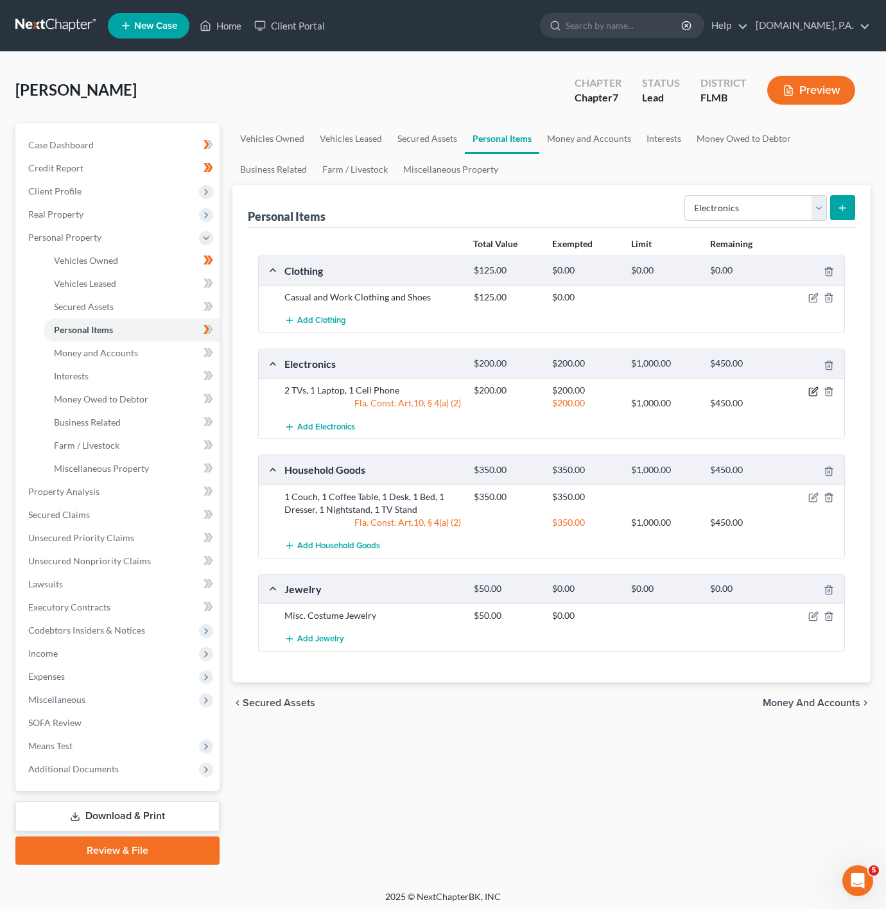
drag, startPoint x: 812, startPoint y: 391, endPoint x: 699, endPoint y: 393, distance: 112.4
click at [812, 391] on icon "button" at bounding box center [813, 392] width 8 height 8
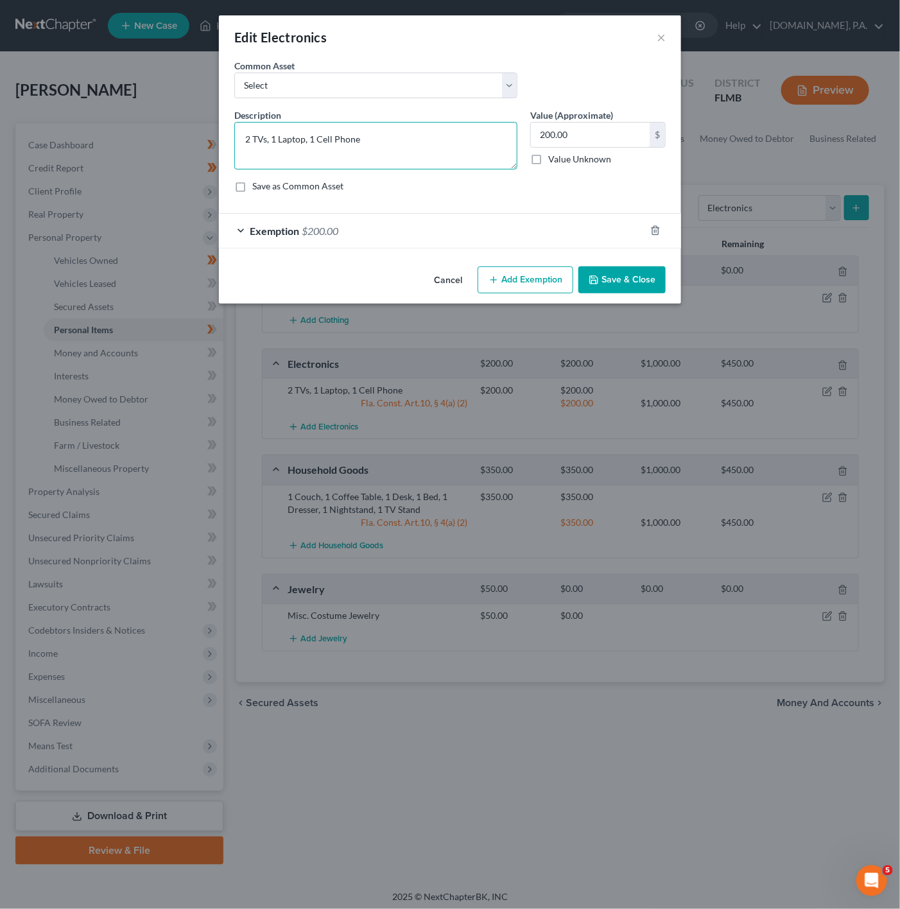
click at [312, 143] on textarea "2 TVs, 1 Laptop, 1 Cell Phone" at bounding box center [375, 146] width 283 height 48
drag, startPoint x: 636, startPoint y: 272, endPoint x: 405, endPoint y: 160, distance: 257.7
click at [455, 170] on div "Edit Electronics × An exemption set must first be selected from the Filing Info…" at bounding box center [450, 159] width 462 height 288
click at [342, 136] on textarea "2 TVs, 1 Laptop, 2 Cell Phone" at bounding box center [375, 146] width 283 height 48
type textarea "2 TVs, 1 Laptop, 2 Cell Phones"
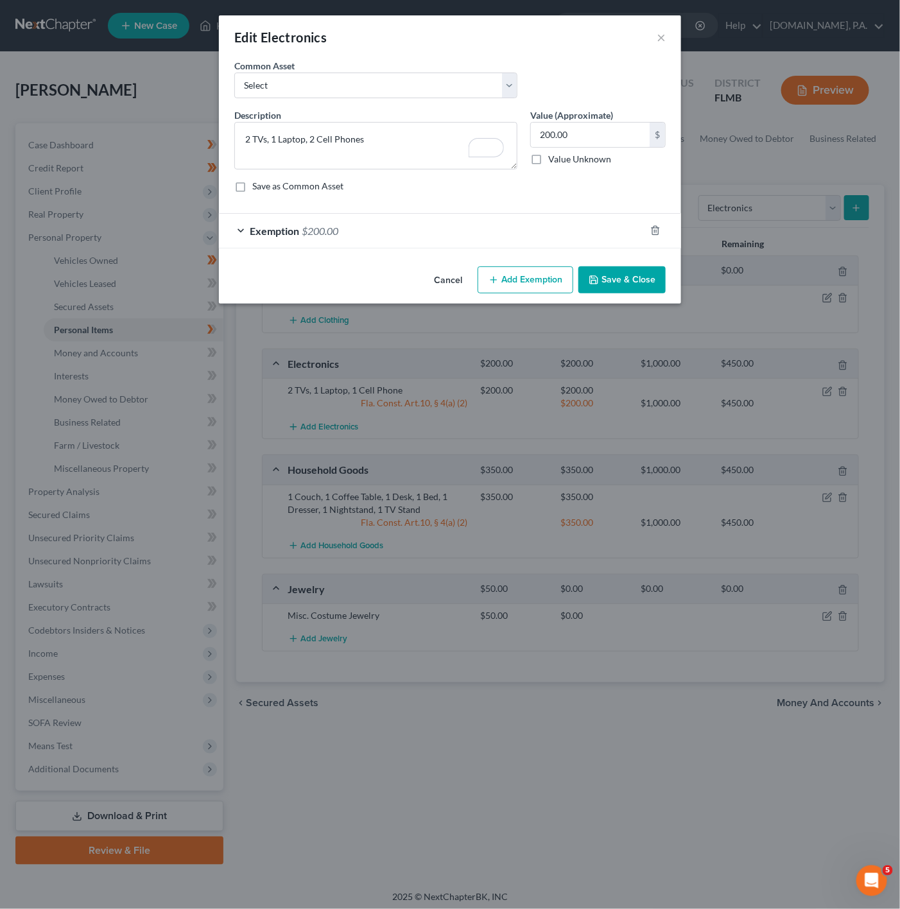
click at [626, 280] on button "Save & Close" at bounding box center [622, 280] width 87 height 27
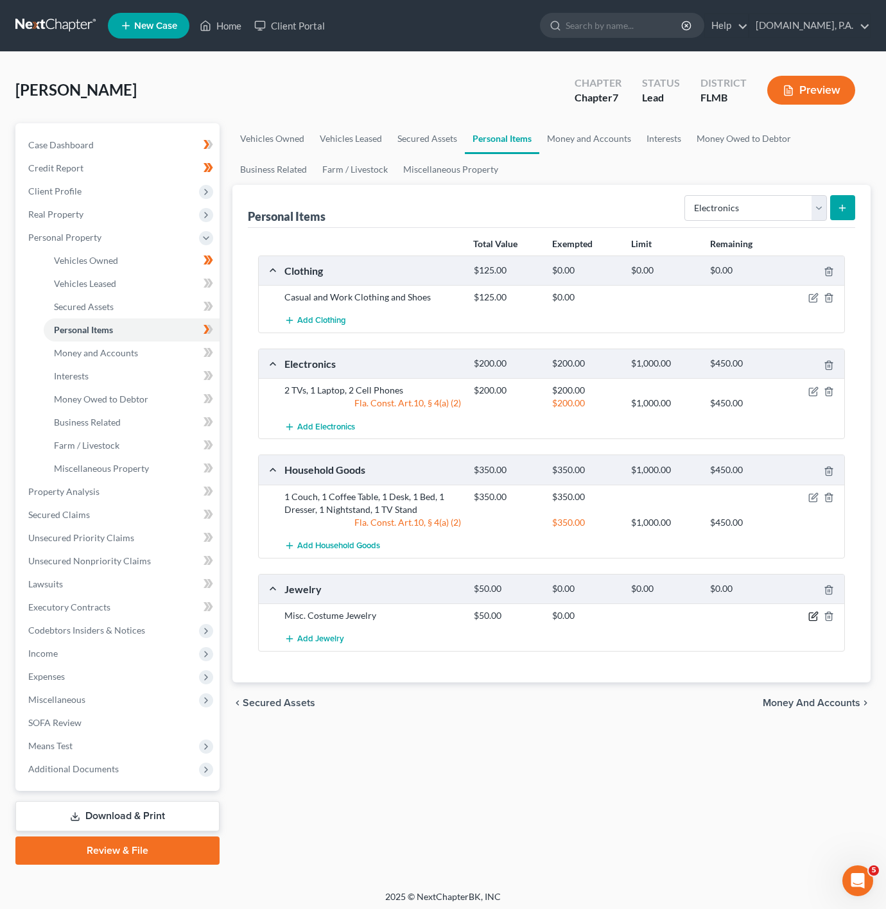
click at [810, 622] on icon "button" at bounding box center [814, 616] width 10 height 10
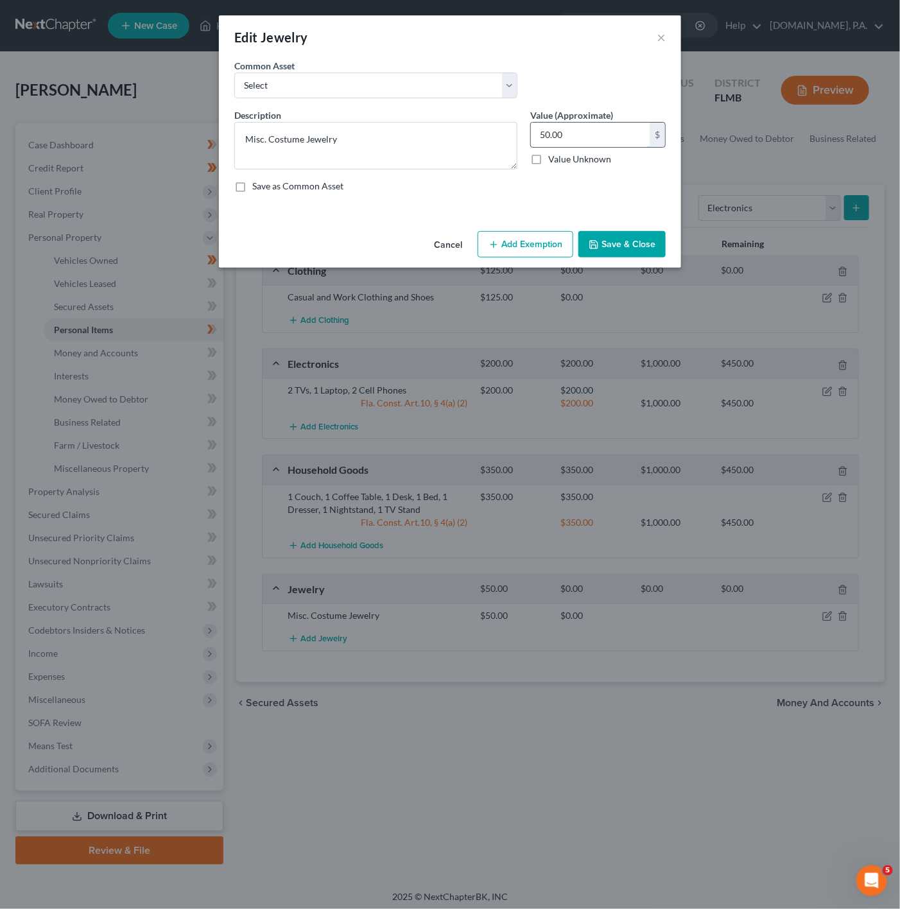
click at [592, 139] on input "50.00" at bounding box center [590, 135] width 119 height 24
type input "100"
click at [553, 233] on button "Add Exemption" at bounding box center [526, 244] width 96 height 27
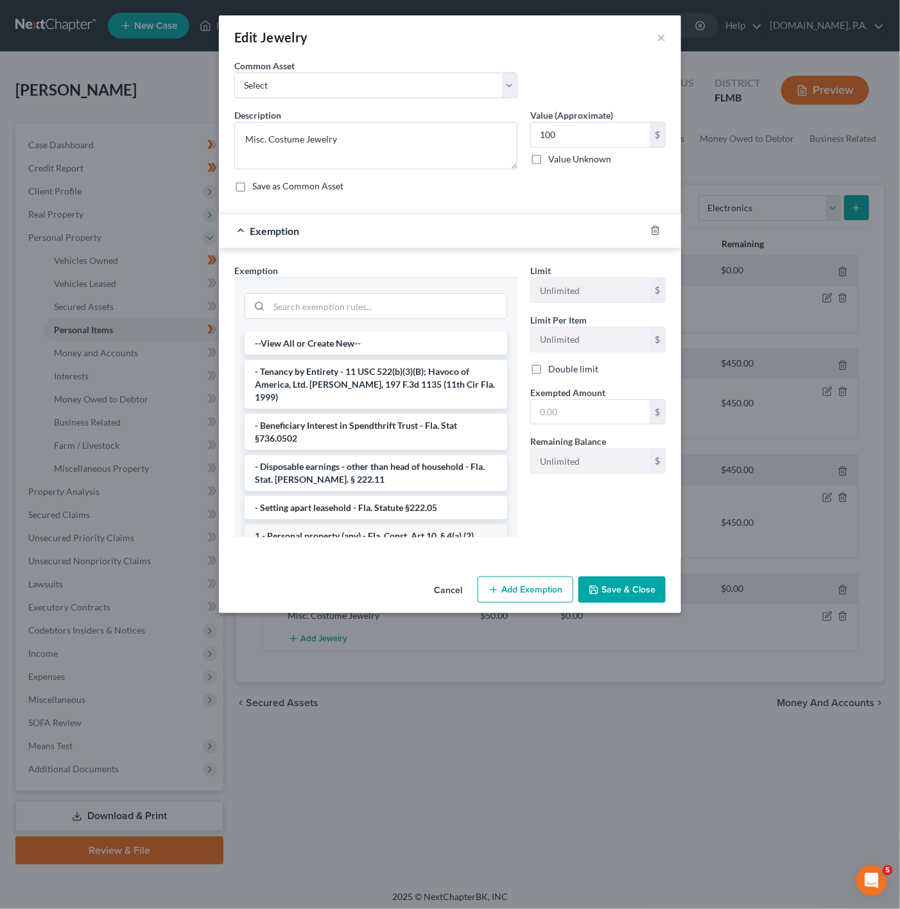
click at [417, 532] on li "1 - Personal property (any) - Fla. Const. Art.10, § 4(a) (2)" at bounding box center [376, 536] width 263 height 23
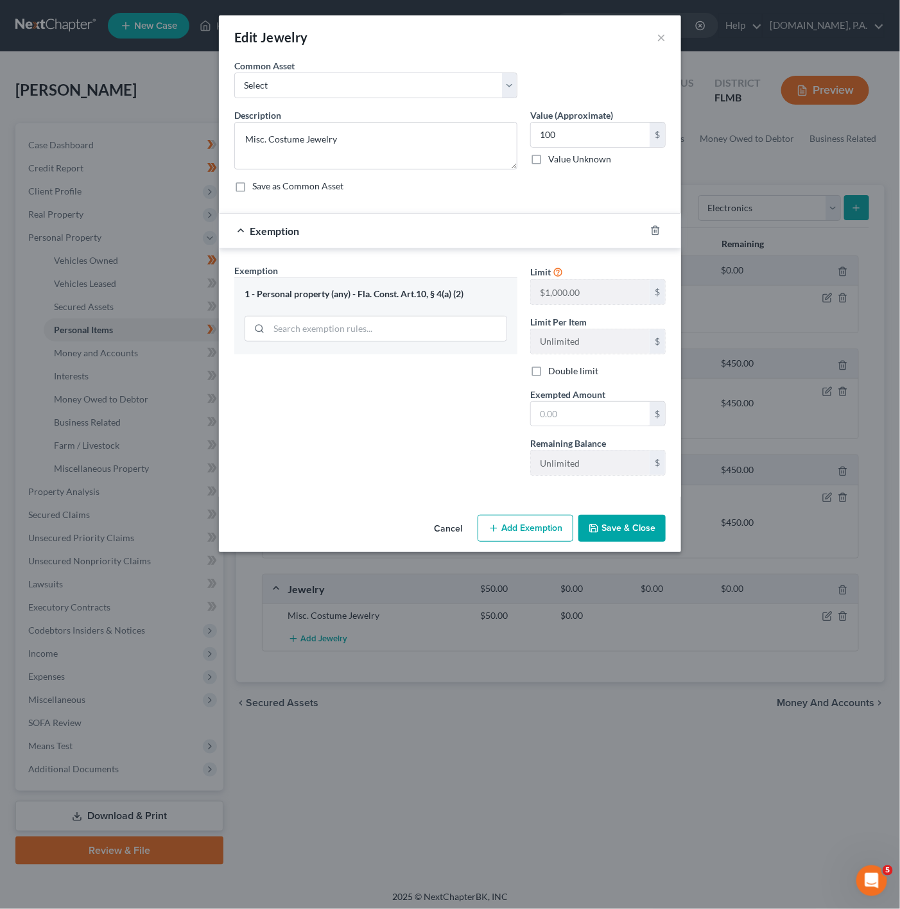
click at [557, 430] on div "Limit $1,000.00 $ Limit Per Item Unlimited $ Double limit Exempted Amount * $ R…" at bounding box center [598, 375] width 148 height 222
click at [563, 415] on input "text" at bounding box center [590, 414] width 119 height 24
type input "100"
click at [358, 460] on div "Exemption Set must be selected for CA. Exemption * 1 - Personal property (any) …" at bounding box center [376, 375] width 296 height 222
click at [622, 534] on button "Save & Close" at bounding box center [622, 528] width 87 height 27
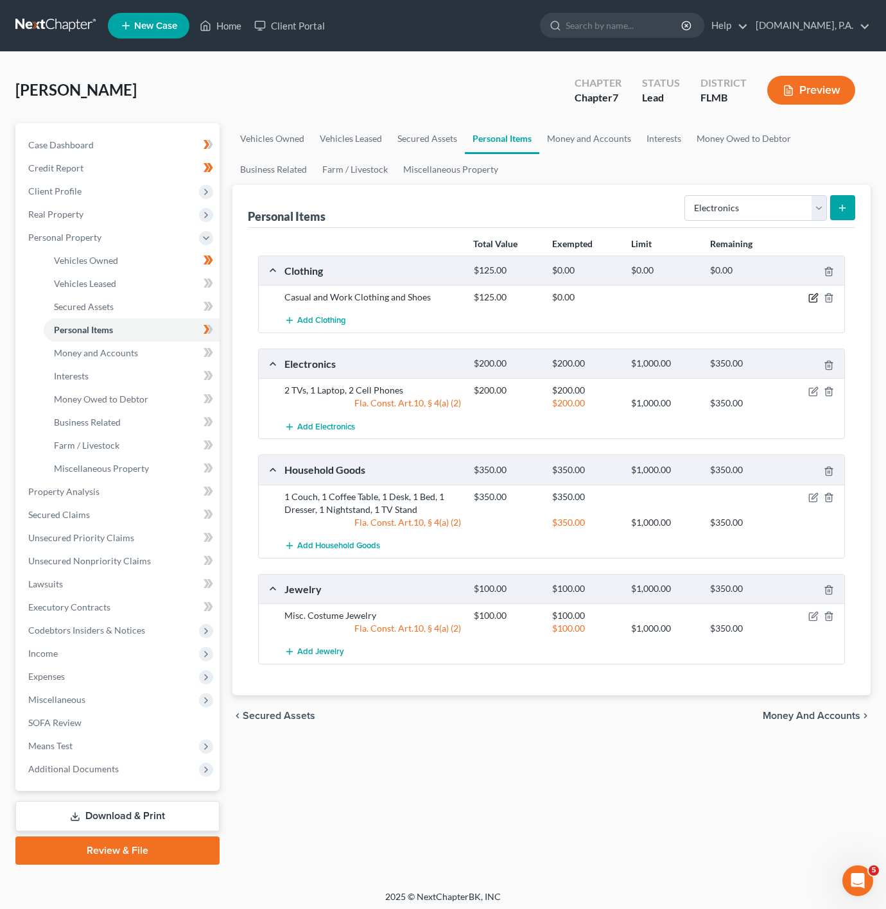
click at [810, 297] on icon "button" at bounding box center [814, 298] width 10 height 10
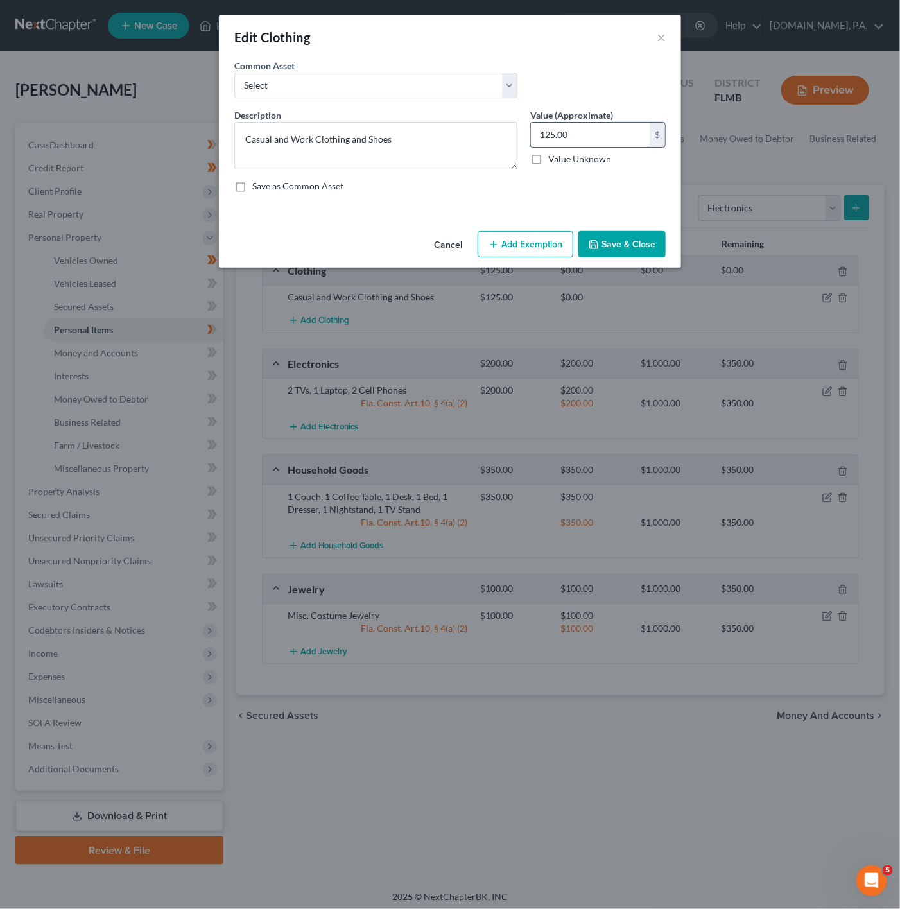
click at [574, 126] on input "125.00" at bounding box center [590, 135] width 119 height 24
type input "150"
click at [487, 258] on button "Add Exemption" at bounding box center [526, 244] width 96 height 27
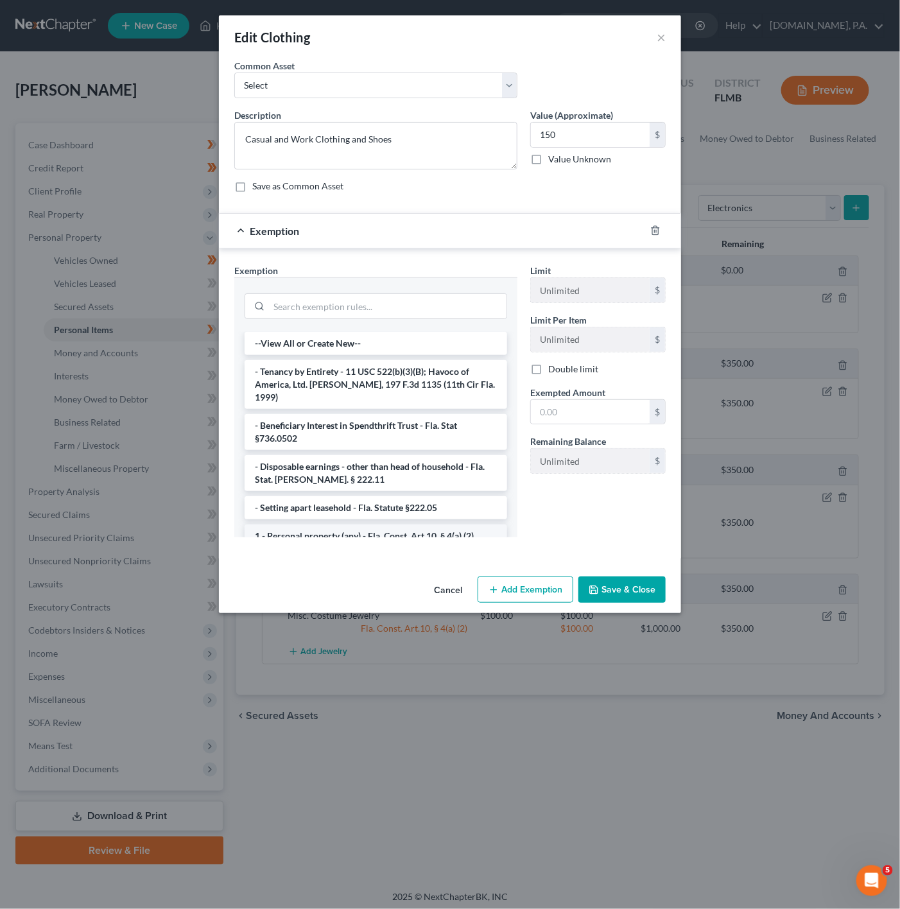
click at [451, 527] on li "1 - Personal property (any) - Fla. Const. Art.10, § 4(a) (2)" at bounding box center [376, 536] width 263 height 23
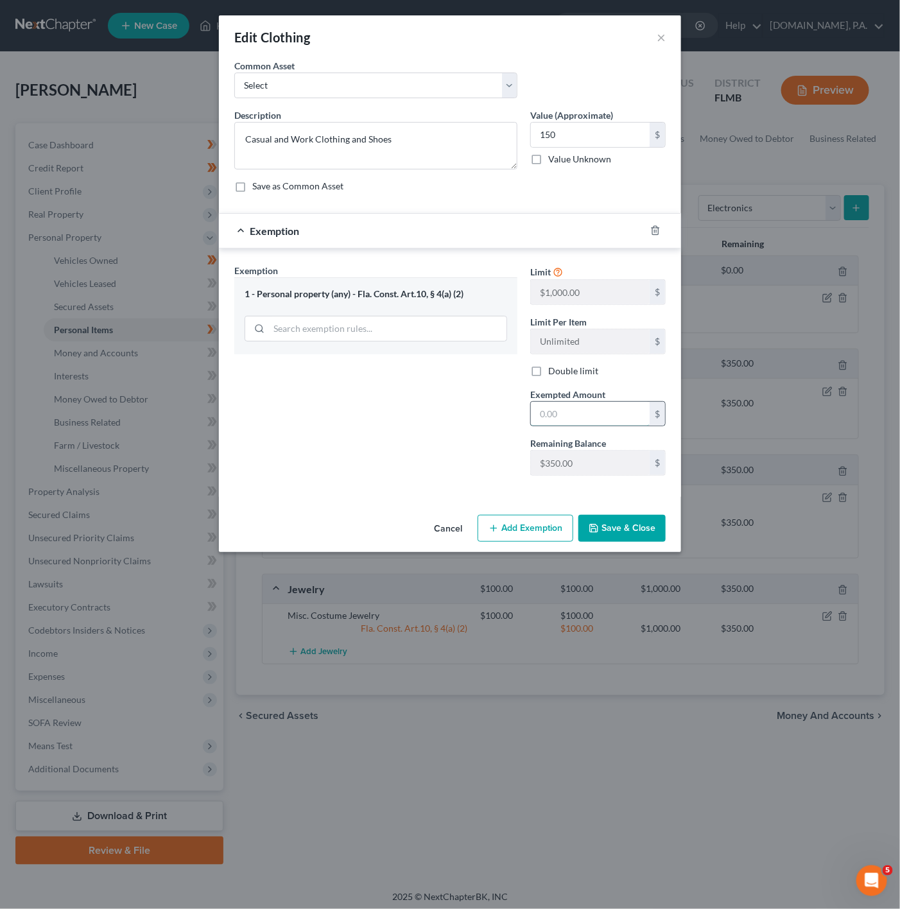
click at [561, 422] on input "text" at bounding box center [590, 414] width 119 height 24
type input "150"
click at [623, 524] on button "Save & Close" at bounding box center [622, 528] width 87 height 27
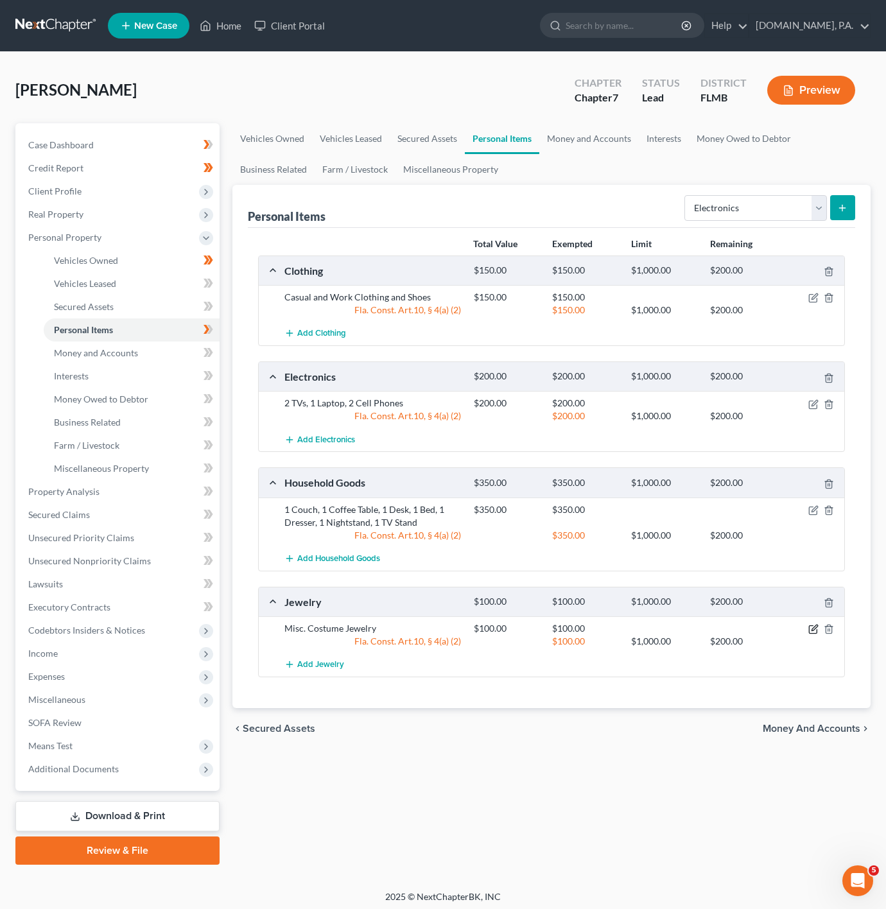
click at [815, 630] on icon "button" at bounding box center [814, 629] width 10 height 10
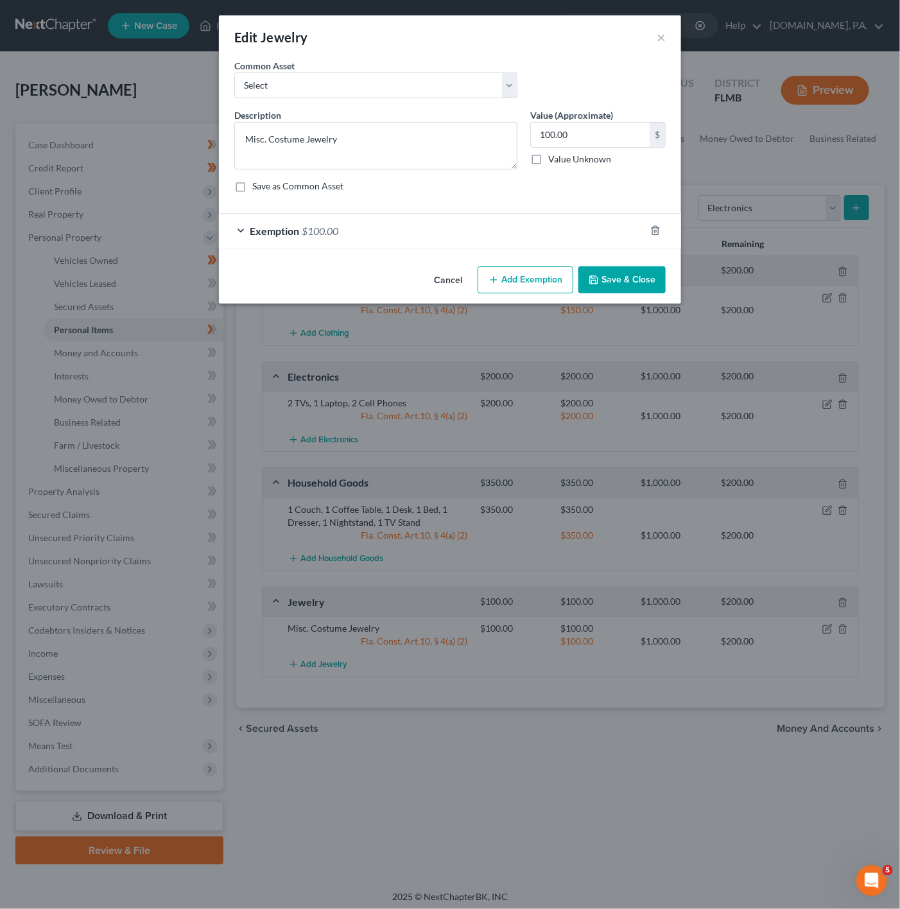
click at [419, 227] on div "Exemption $100.00" at bounding box center [432, 231] width 426 height 34
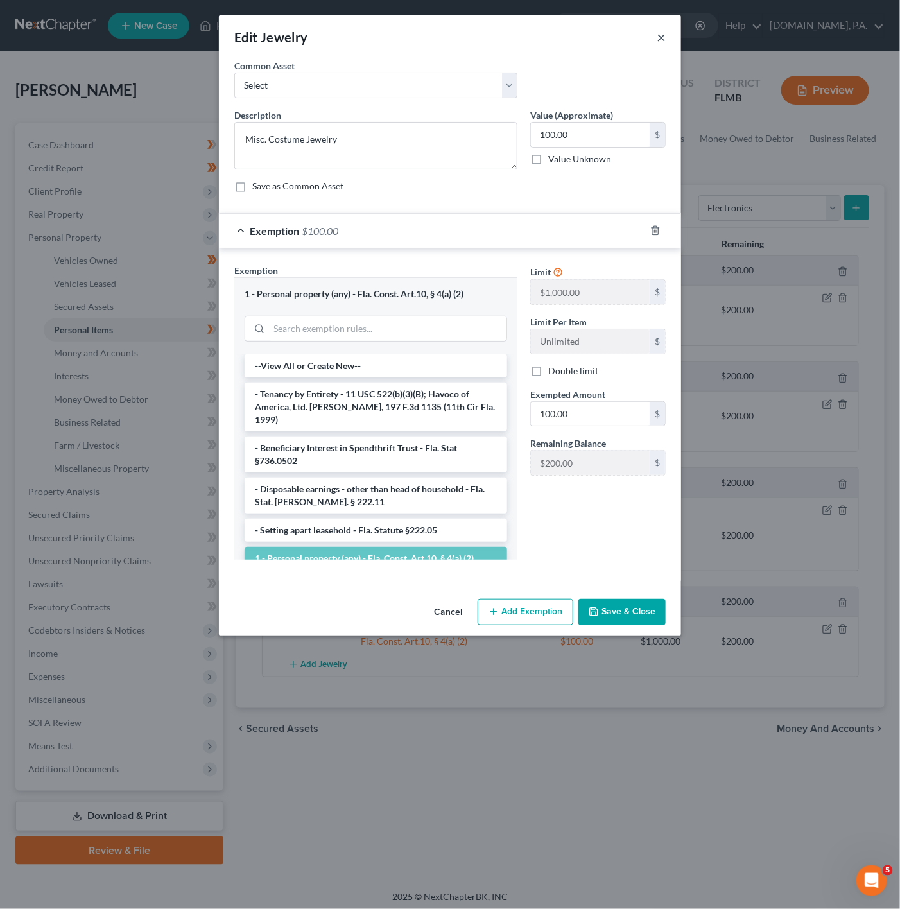
click at [659, 33] on button "×" at bounding box center [661, 37] width 9 height 15
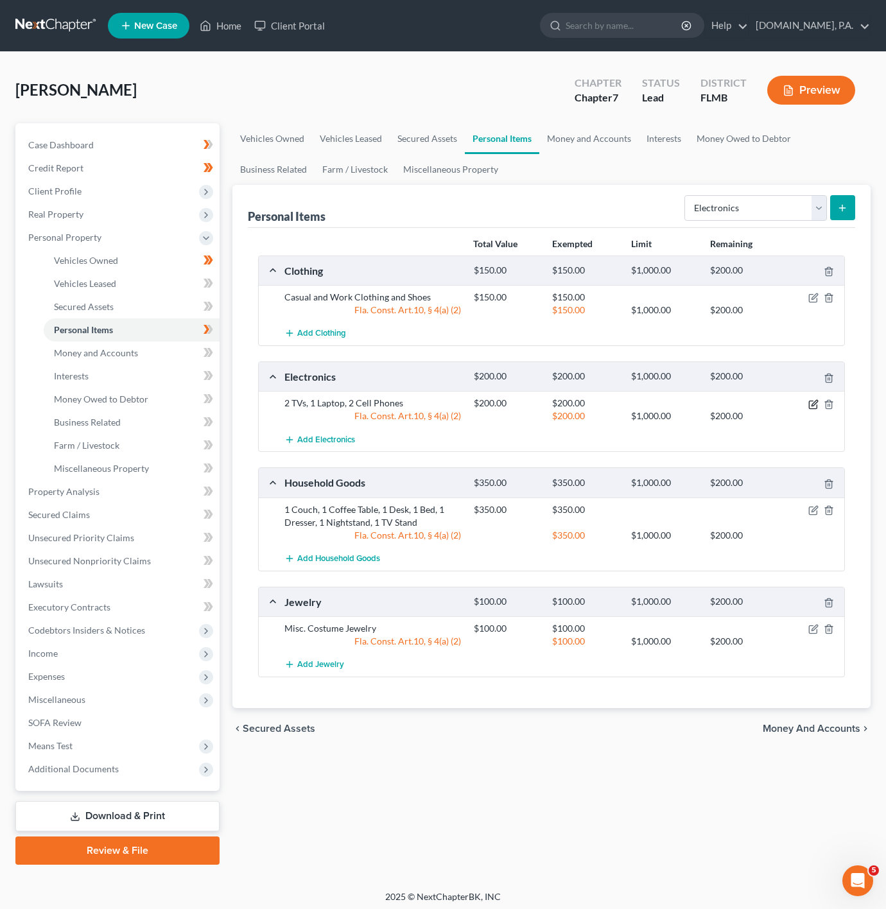
click at [813, 403] on icon "button" at bounding box center [813, 405] width 8 height 8
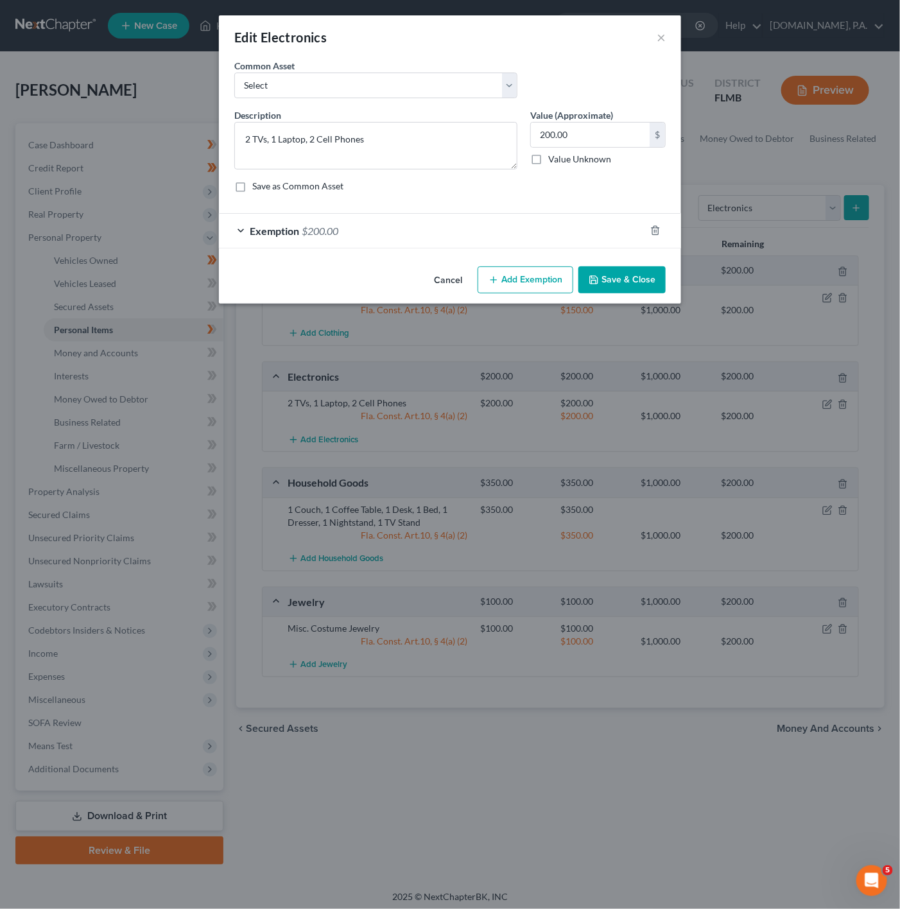
click at [408, 229] on div "Exemption $200.00" at bounding box center [432, 231] width 426 height 34
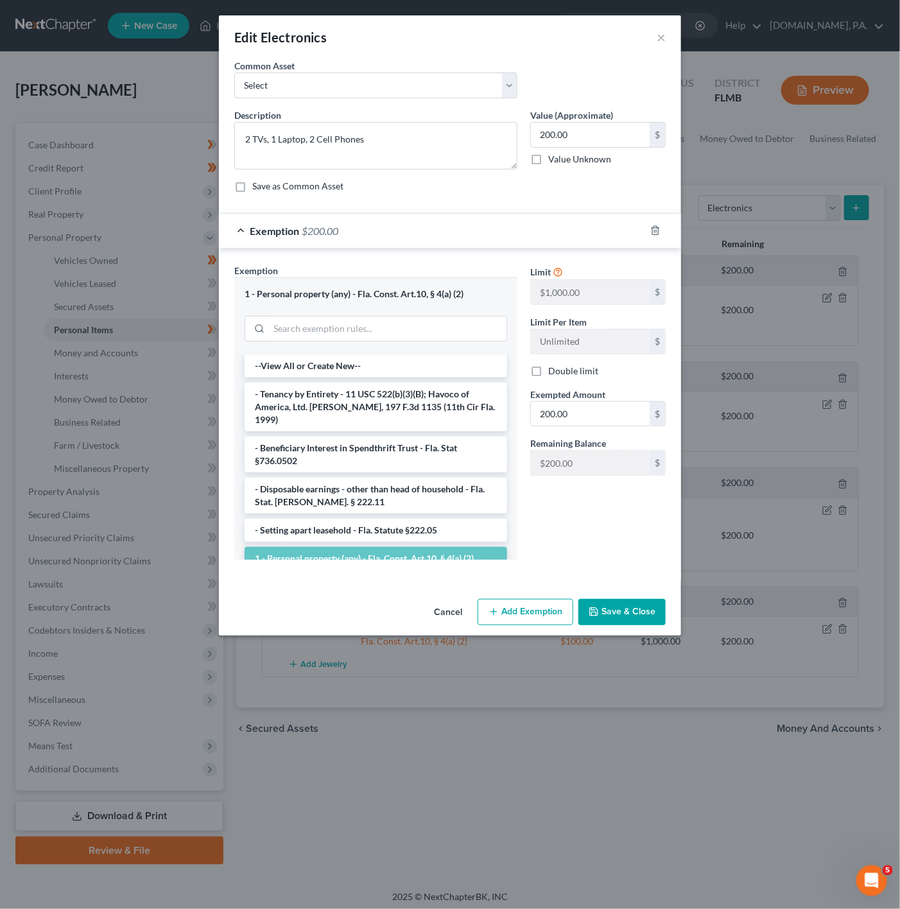
click at [408, 229] on div "Exemption $200.00" at bounding box center [432, 231] width 426 height 34
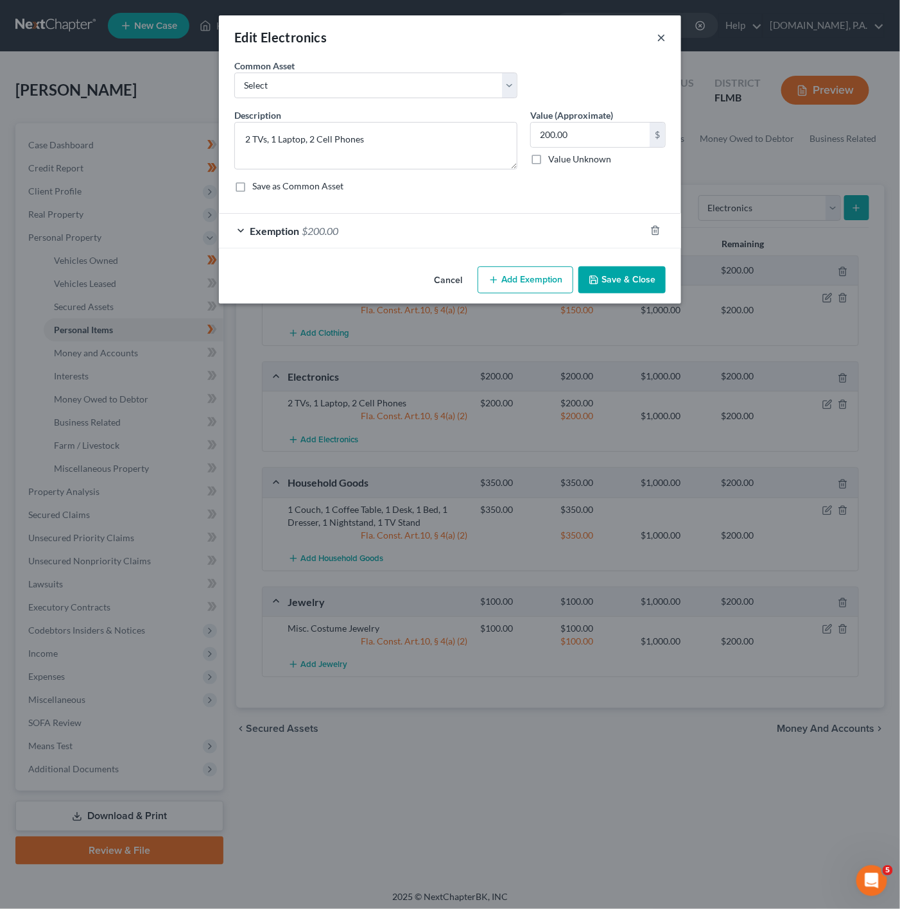
click at [665, 39] on button "×" at bounding box center [661, 37] width 9 height 15
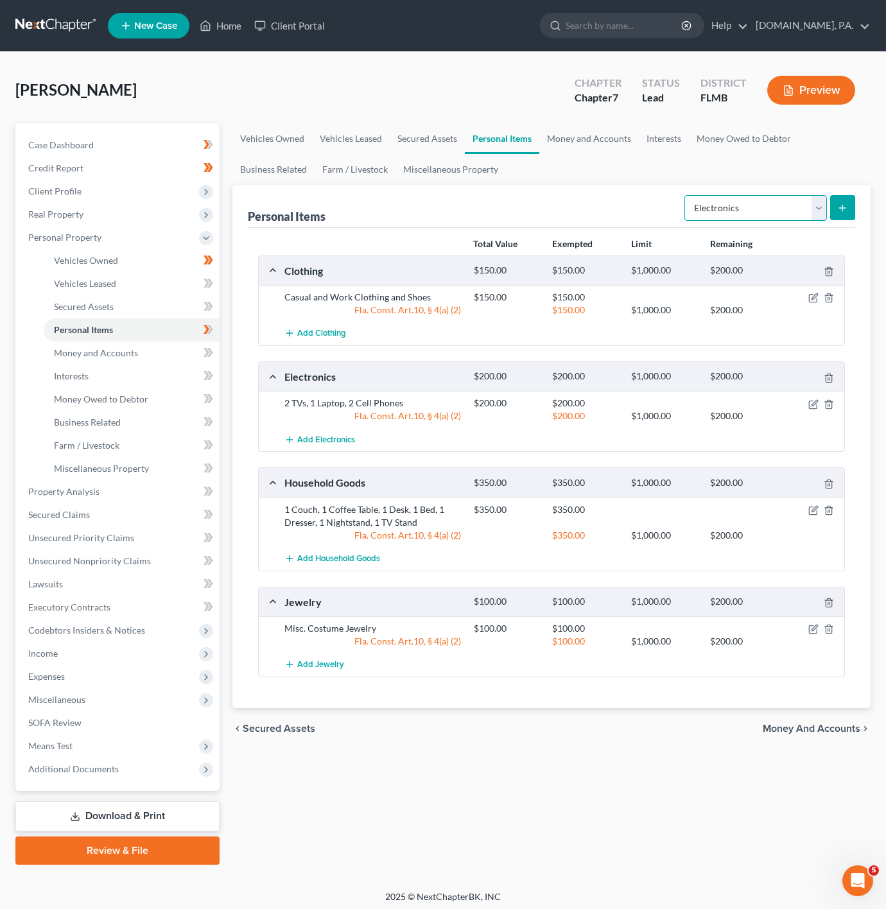
click at [715, 208] on select "Select Item Type Clothing Collectibles Of Value Electronics Firearms Household …" at bounding box center [756, 208] width 143 height 26
select select "pets"
click at [685, 195] on select "Select Item Type Clothing Collectibles Of Value Electronics Firearms Household …" at bounding box center [756, 208] width 143 height 26
click at [845, 215] on button "submit" at bounding box center [842, 207] width 25 height 25
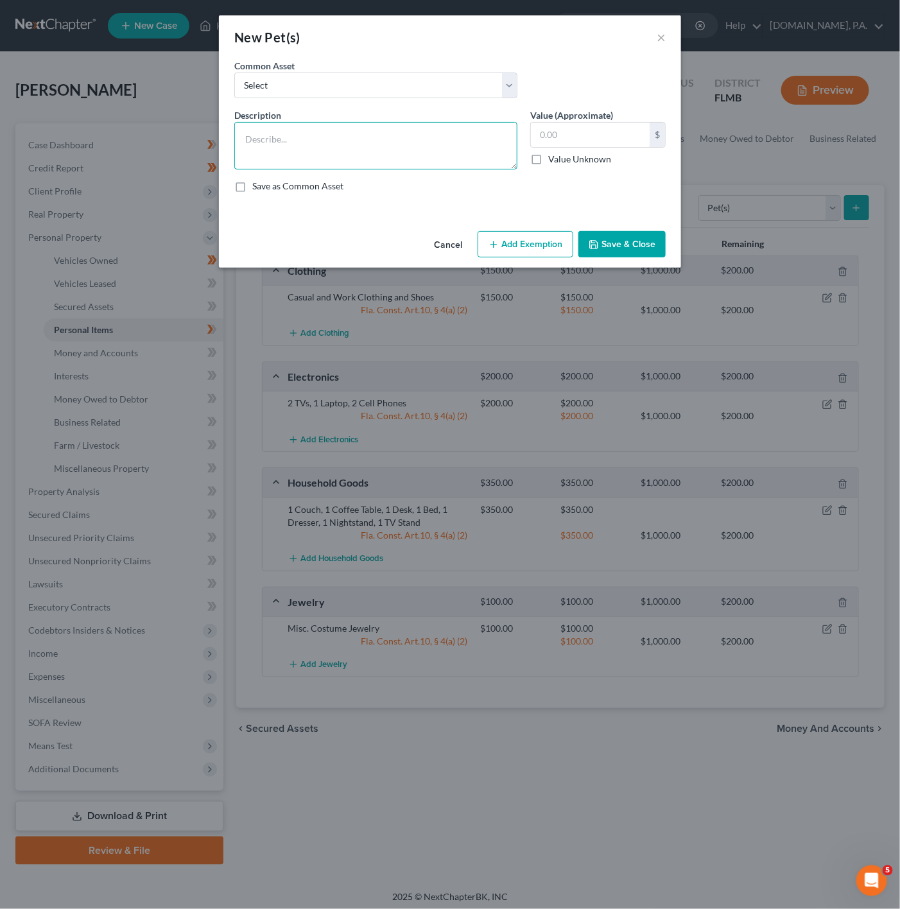
click at [310, 143] on textarea at bounding box center [375, 146] width 283 height 48
type textarea "1 Dog"
click at [600, 135] on input "text" at bounding box center [590, 135] width 119 height 24
type input "1"
click at [539, 237] on button "Add Exemption" at bounding box center [526, 244] width 96 height 27
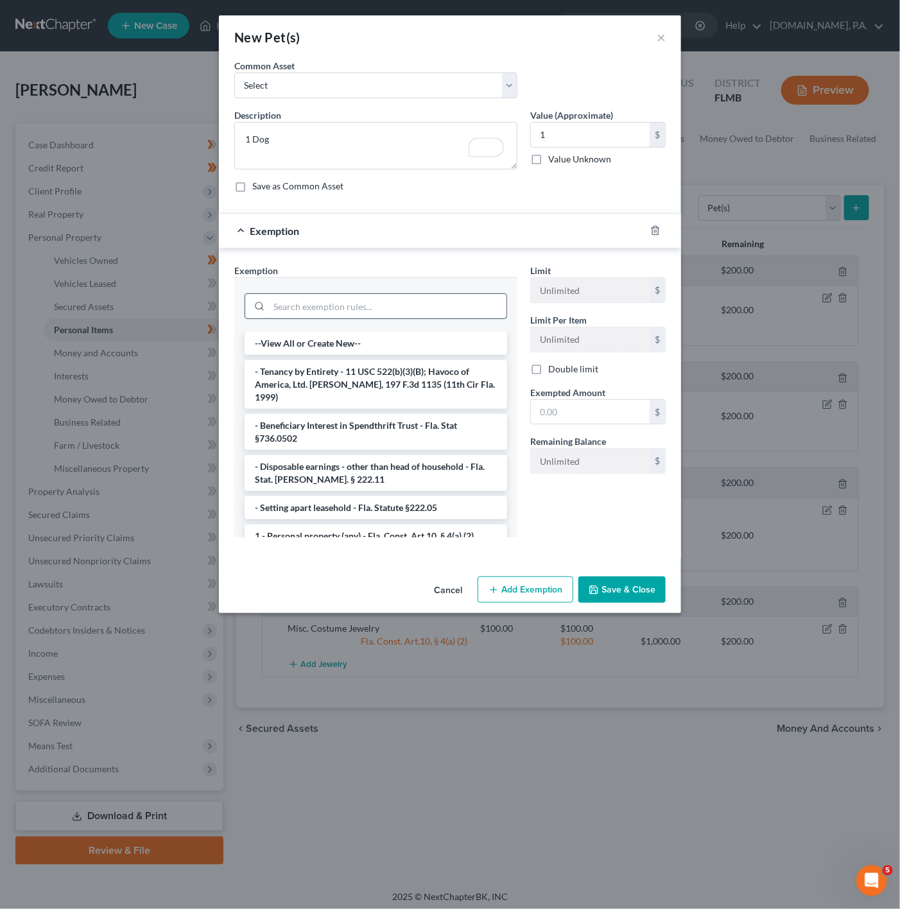
click at [329, 306] on input "search" at bounding box center [388, 306] width 238 height 24
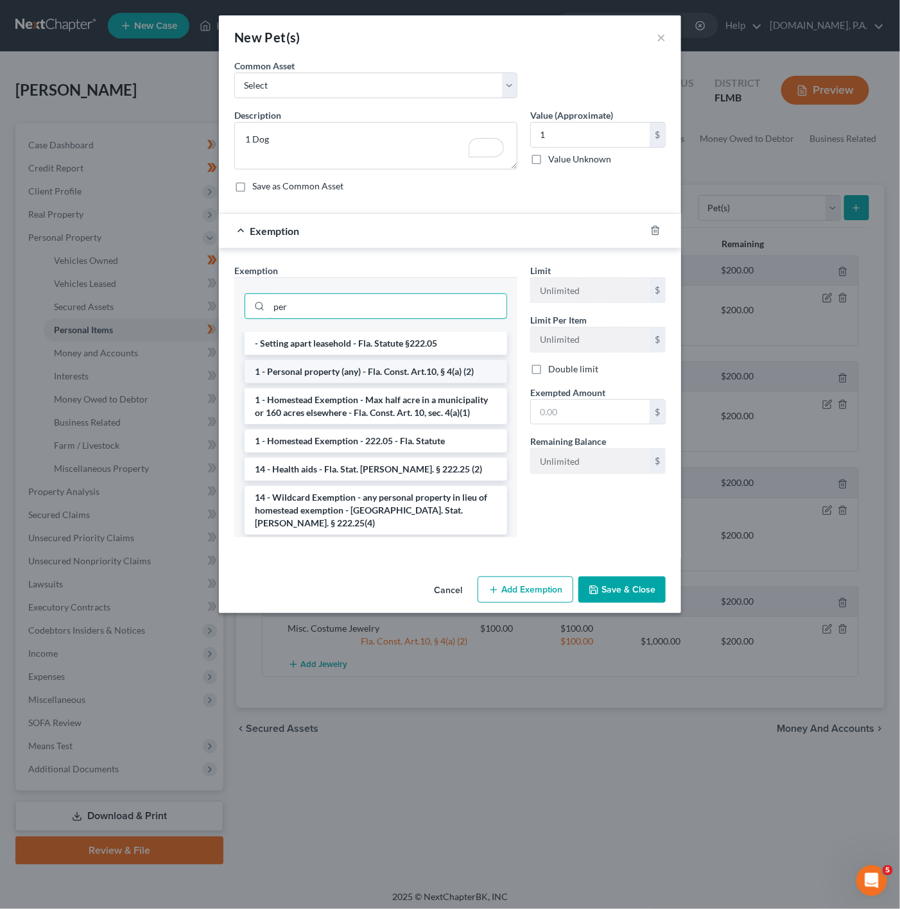
type input "per"
click at [333, 371] on li "1 - Personal property (any) - Fla. Const. Art.10, § 4(a) (2)" at bounding box center [376, 371] width 263 height 23
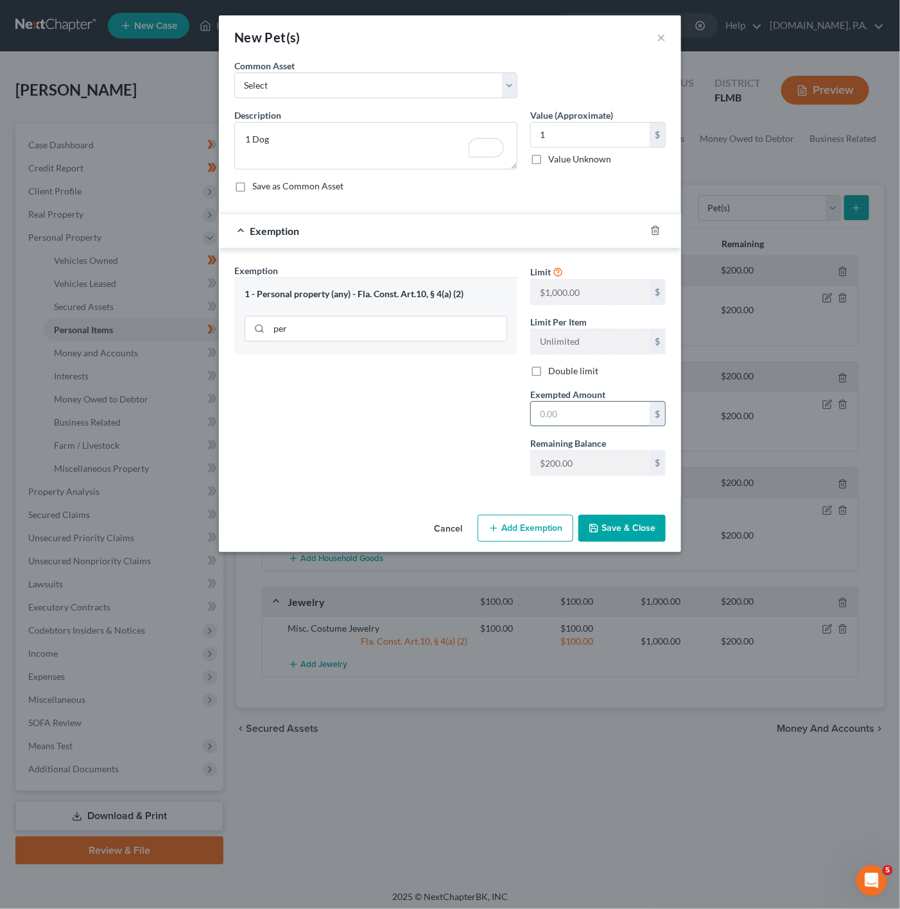
click at [636, 420] on input "text" at bounding box center [590, 414] width 119 height 24
type input "1"
click at [384, 422] on div "Exemption Set must be selected for CA. Exemption * 1 - Personal property (any) …" at bounding box center [376, 375] width 296 height 222
click at [644, 528] on button "Save & Close" at bounding box center [622, 528] width 87 height 27
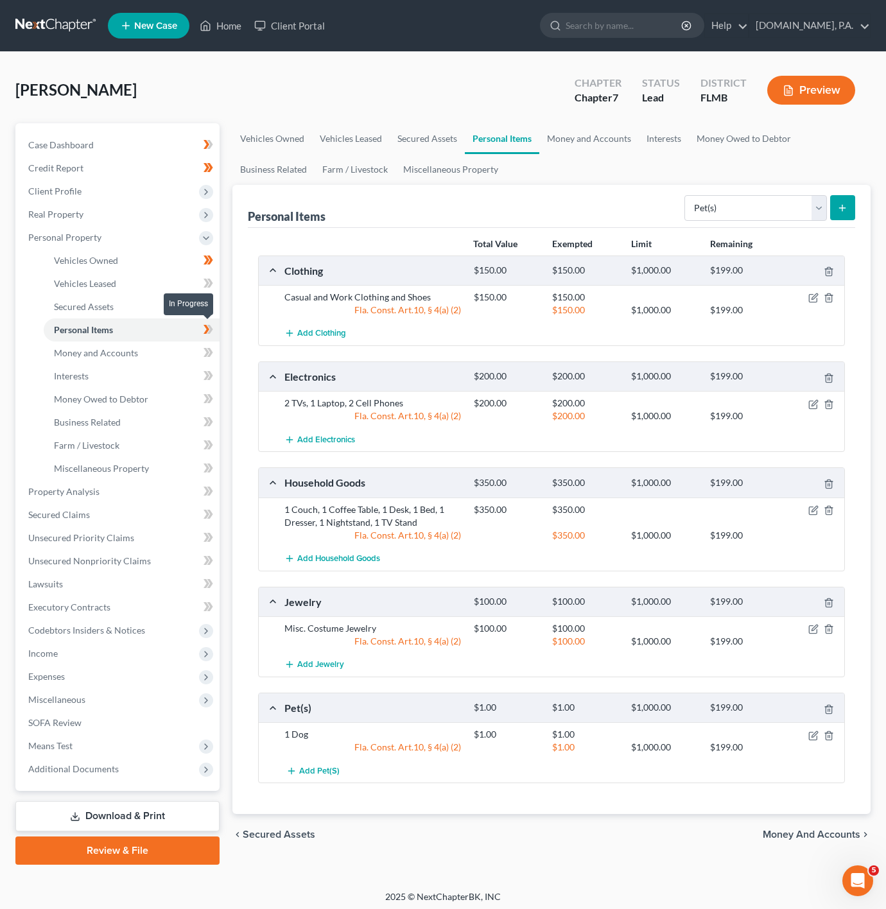
drag, startPoint x: 212, startPoint y: 336, endPoint x: 263, endPoint y: 329, distance: 51.1
click at [212, 336] on icon at bounding box center [209, 330] width 10 height 16
click at [181, 357] on link "Money and Accounts" at bounding box center [132, 353] width 176 height 23
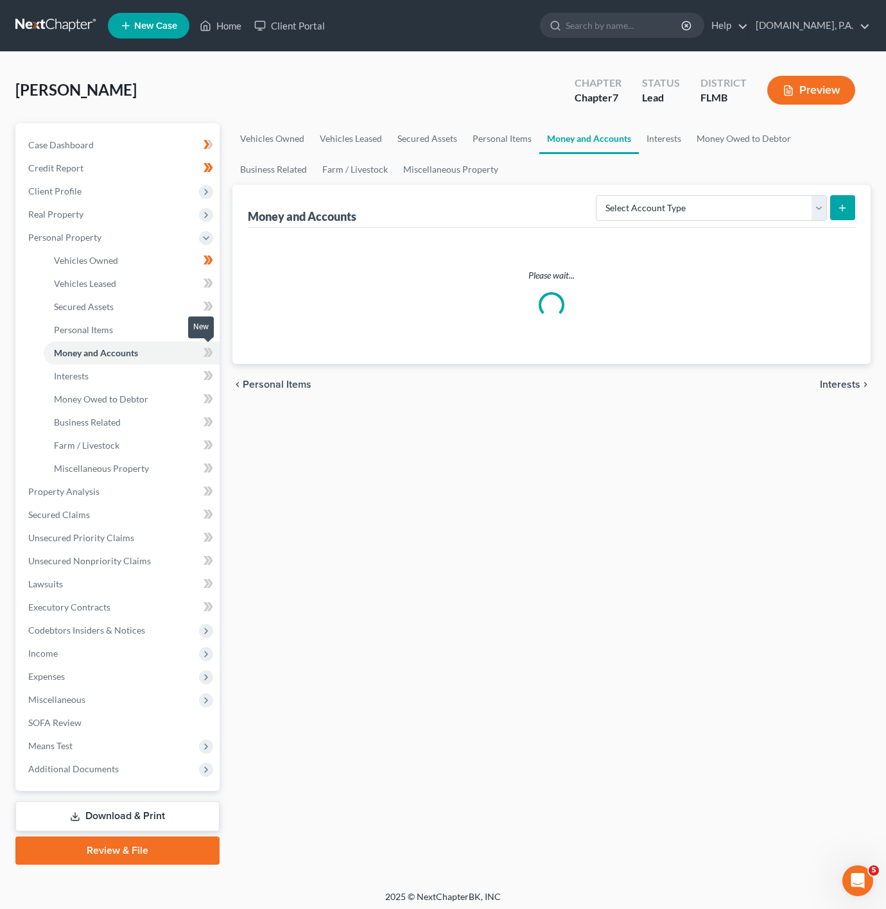
click at [208, 349] on icon at bounding box center [210, 352] width 6 height 9
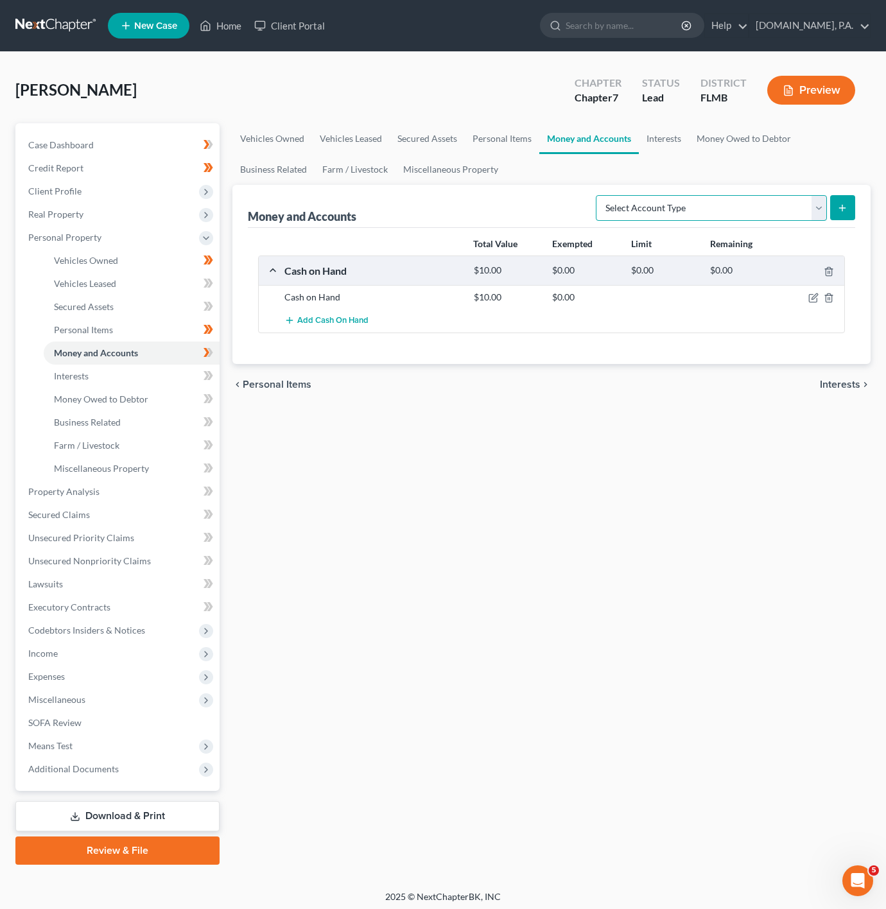
click at [690, 220] on select "Select Account Type Brokerage Cash on Hand Certificates of Deposit Checking Acc…" at bounding box center [711, 208] width 231 height 26
click at [746, 213] on select "Select Account Type Brokerage Cash on Hand Certificates of Deposit Checking Acc…" at bounding box center [711, 208] width 231 height 26
click at [841, 209] on icon "submit" at bounding box center [842, 208] width 10 height 10
click at [806, 209] on select "Select Account Type Brokerage Cash on Hand Certificates of Deposit Checking Acc…" at bounding box center [711, 208] width 231 height 26
select select "checking"
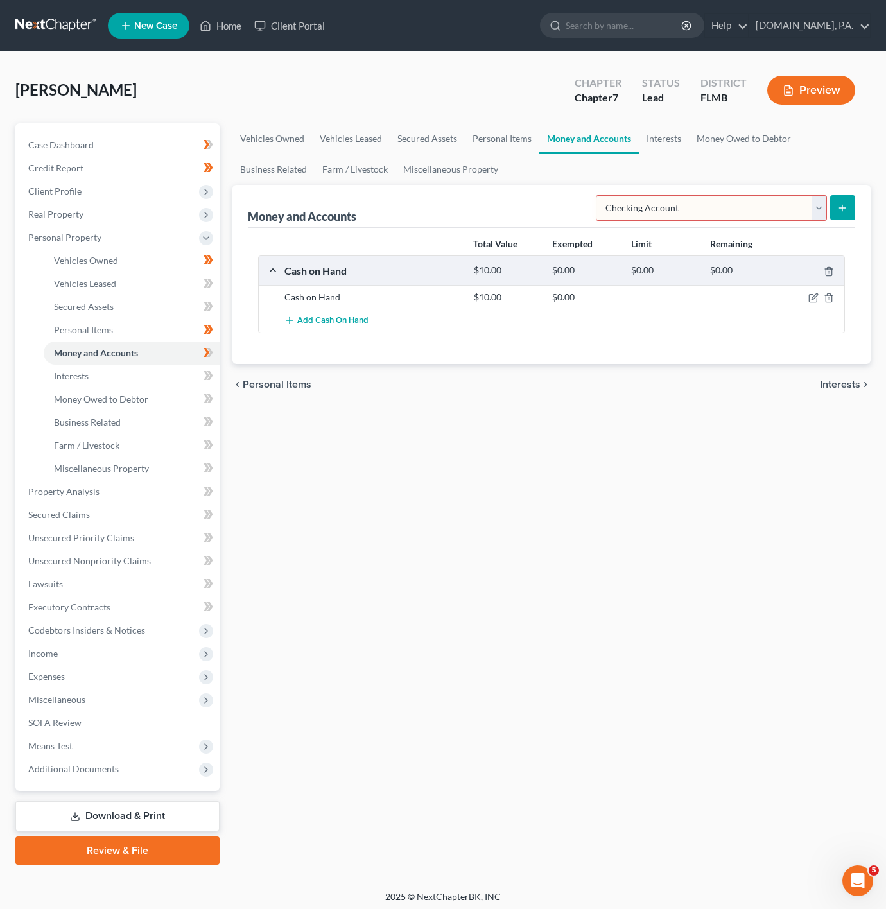
click at [597, 195] on select "Select Account Type Brokerage Cash on Hand Certificates of Deposit Checking Acc…" at bounding box center [711, 208] width 231 height 26
click at [837, 210] on icon "submit" at bounding box center [842, 208] width 10 height 10
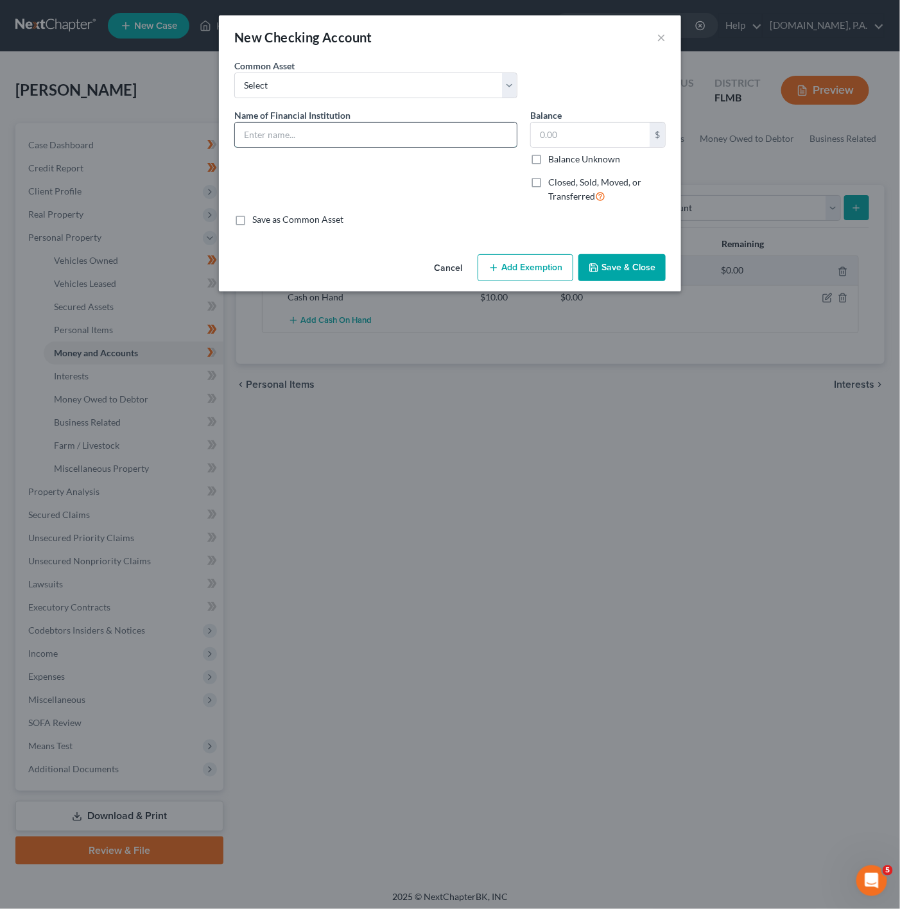
click at [408, 137] on input "text" at bounding box center [376, 135] width 282 height 24
click at [387, 126] on input "Apple Cash -" at bounding box center [376, 135] width 282 height 24
type input "Apple Cash - 4584"
click at [577, 158] on label "Balance Unknown" at bounding box center [584, 159] width 72 height 13
click at [552, 143] on input "text" at bounding box center [590, 135] width 119 height 24
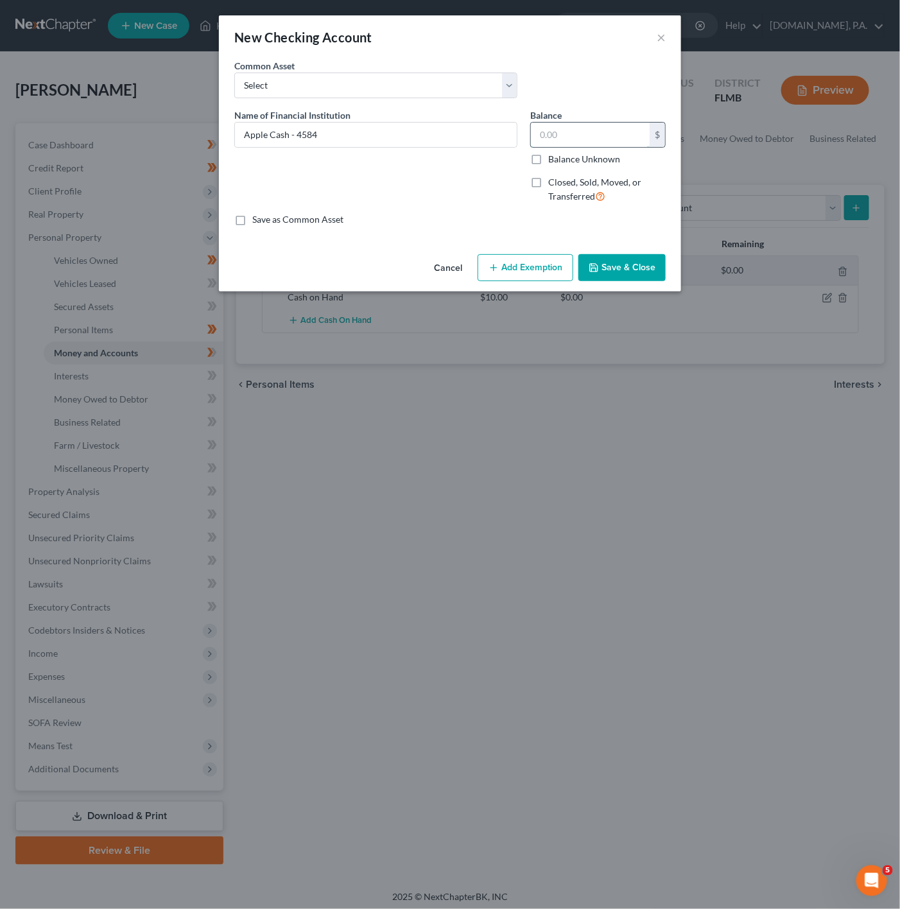
type input "0"
click at [530, 279] on button "Add Exemption" at bounding box center [526, 267] width 96 height 27
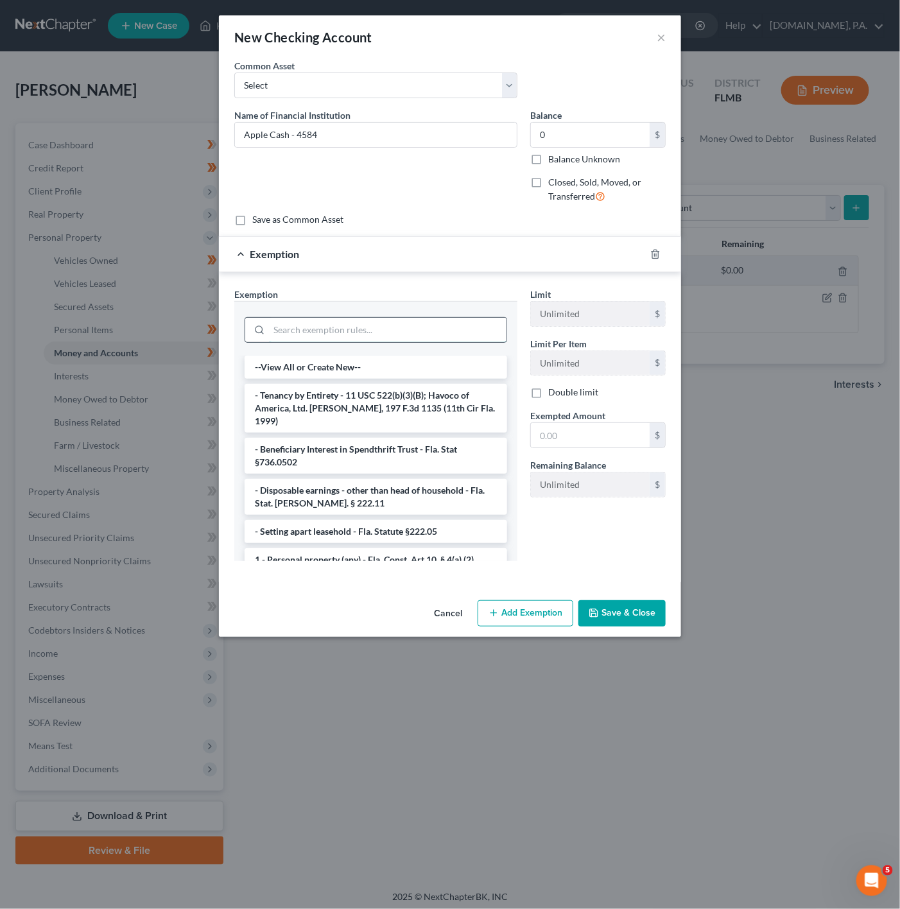
click at [369, 334] on input "search" at bounding box center [388, 330] width 238 height 24
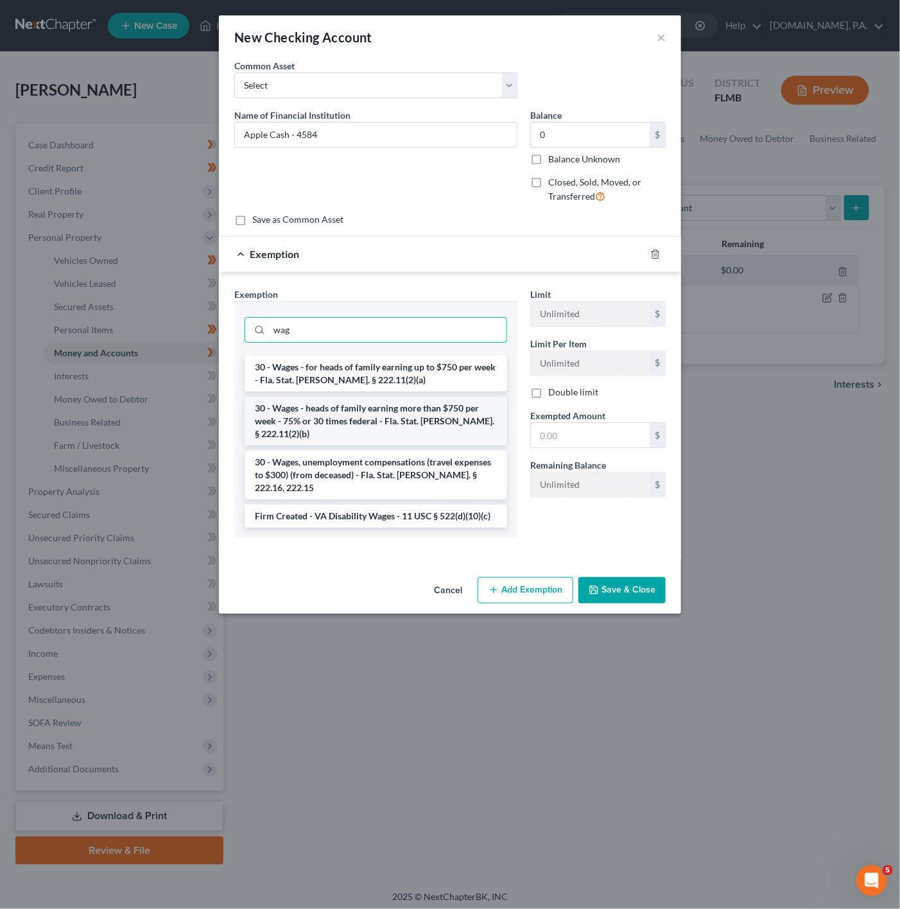
type input "wag"
click at [380, 422] on li "30 - Wages - heads of family earning more than $750 per week - 75% or 30 times …" at bounding box center [376, 421] width 263 height 49
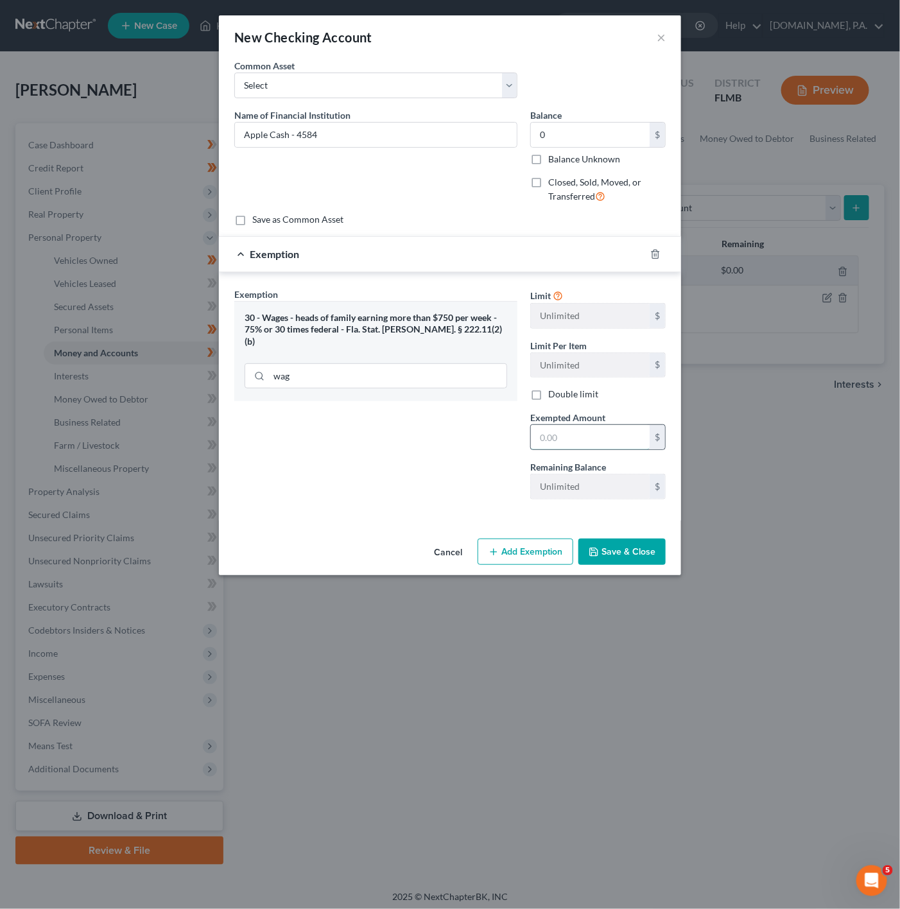
click at [550, 438] on input "text" at bounding box center [590, 437] width 119 height 24
type input "0"
click at [464, 459] on div "Exemption Set must be selected for CA. Exemption * 30 - Wages - heads of family…" at bounding box center [376, 399] width 296 height 222
click at [627, 548] on button "Save & Close" at bounding box center [622, 552] width 87 height 27
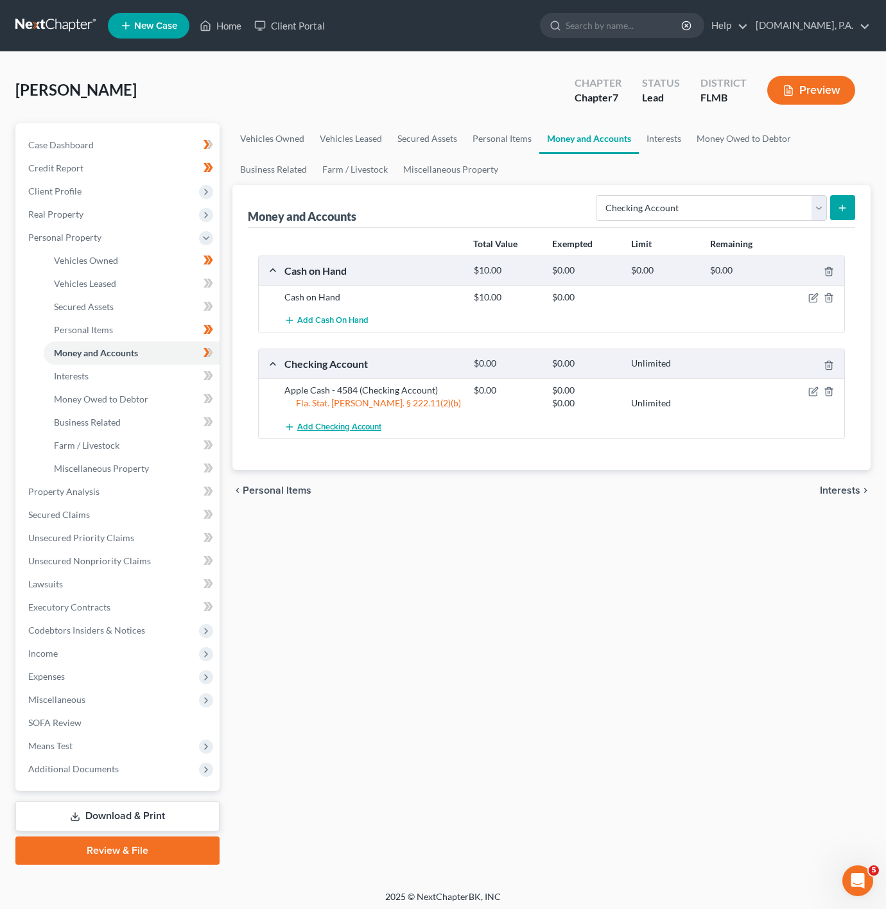
click at [334, 426] on span "Add Checking Account" at bounding box center [339, 427] width 84 height 10
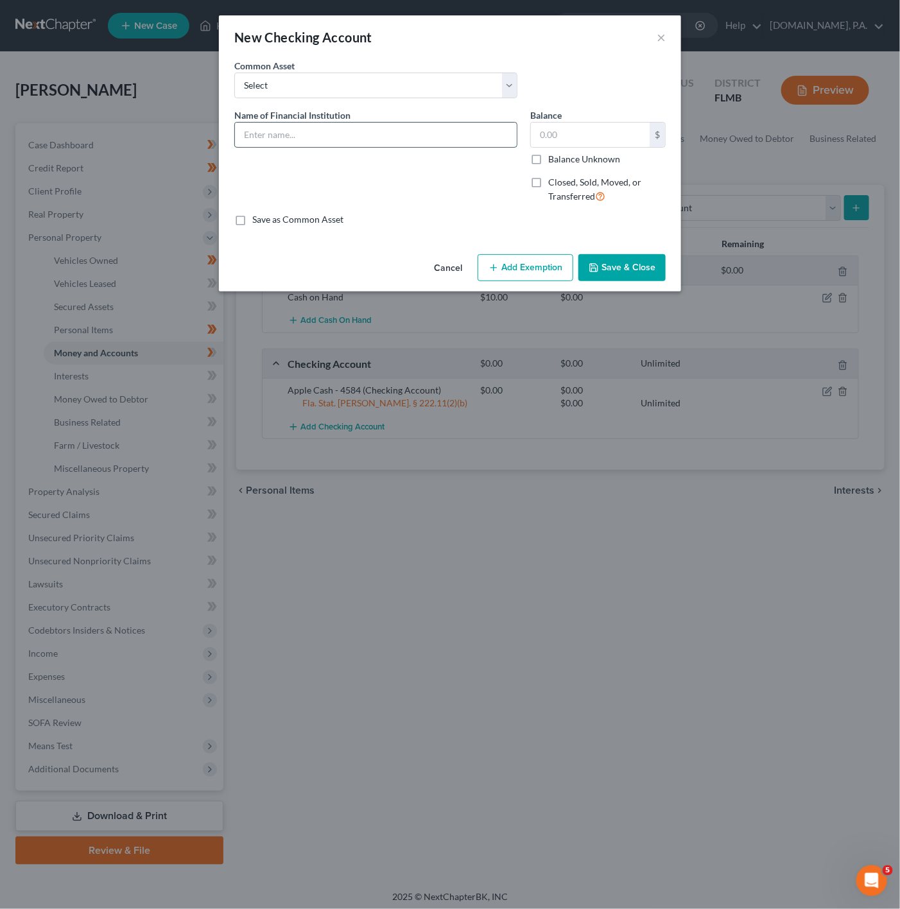
click at [419, 124] on input "text" at bounding box center [376, 135] width 282 height 24
type input "Cash App"
click at [548, 143] on input "text" at bounding box center [590, 135] width 119 height 24
type input "0"
drag, startPoint x: 450, startPoint y: 164, endPoint x: 439, endPoint y: 195, distance: 33.1
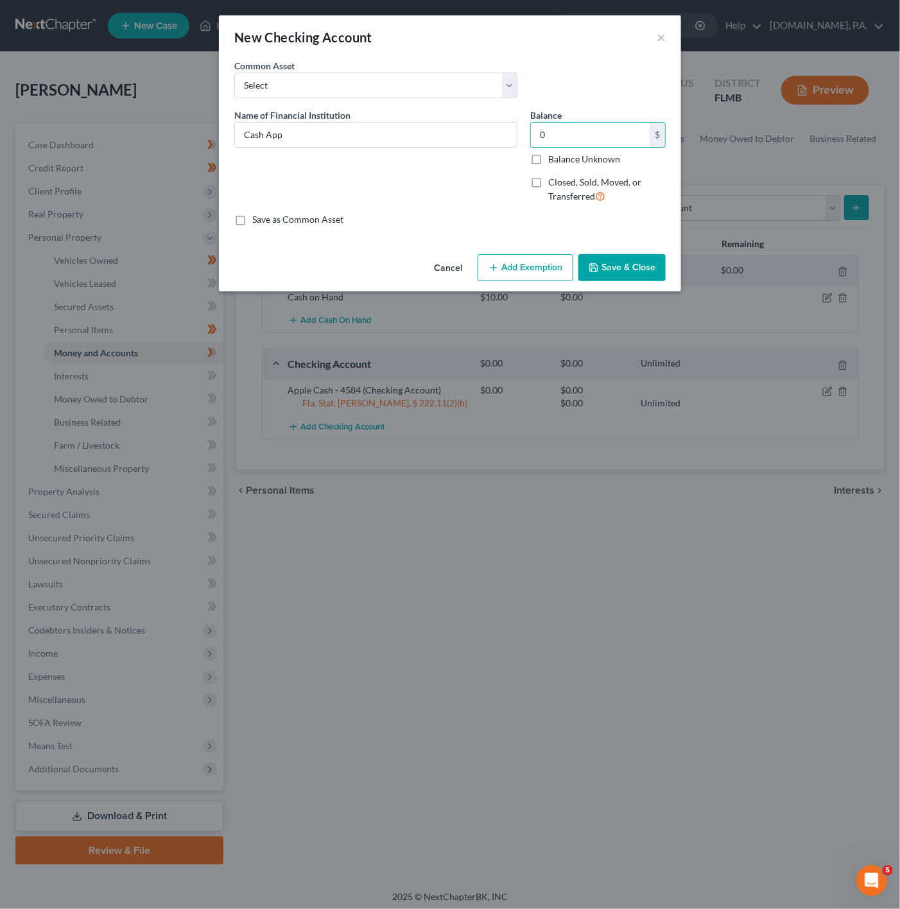
click at [446, 166] on div "Name of Financial Institution * Cash App" at bounding box center [376, 161] width 296 height 105
click at [652, 265] on button "Save & Close" at bounding box center [622, 267] width 87 height 27
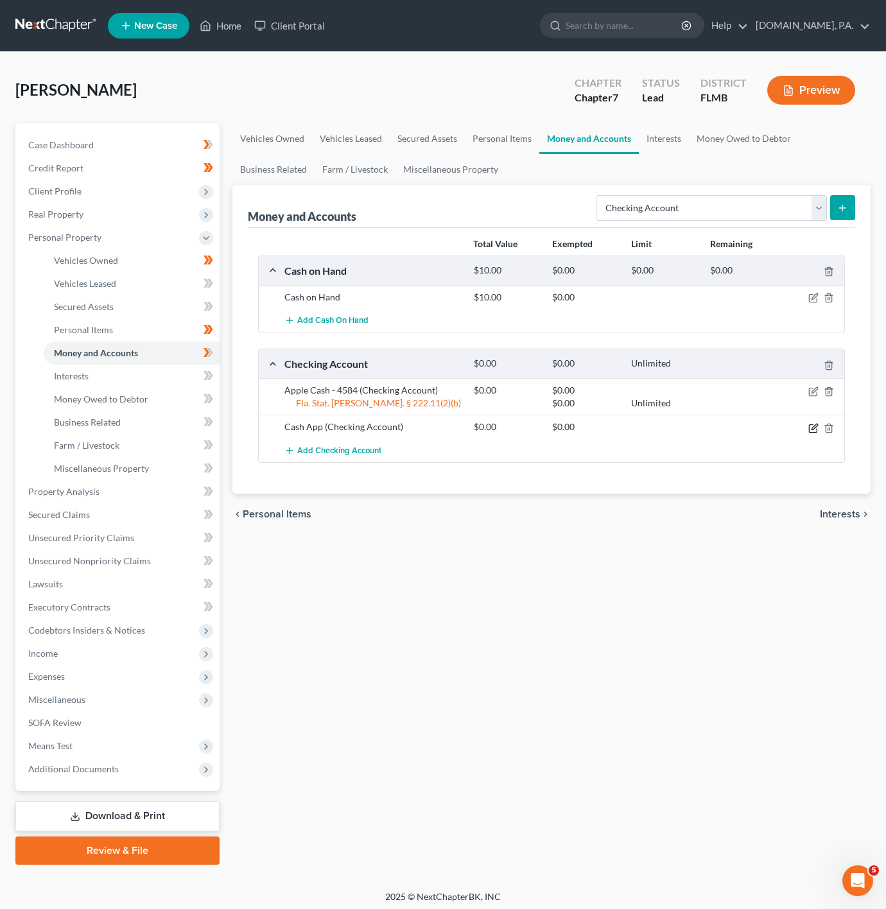
click at [809, 430] on icon "button" at bounding box center [814, 428] width 10 height 10
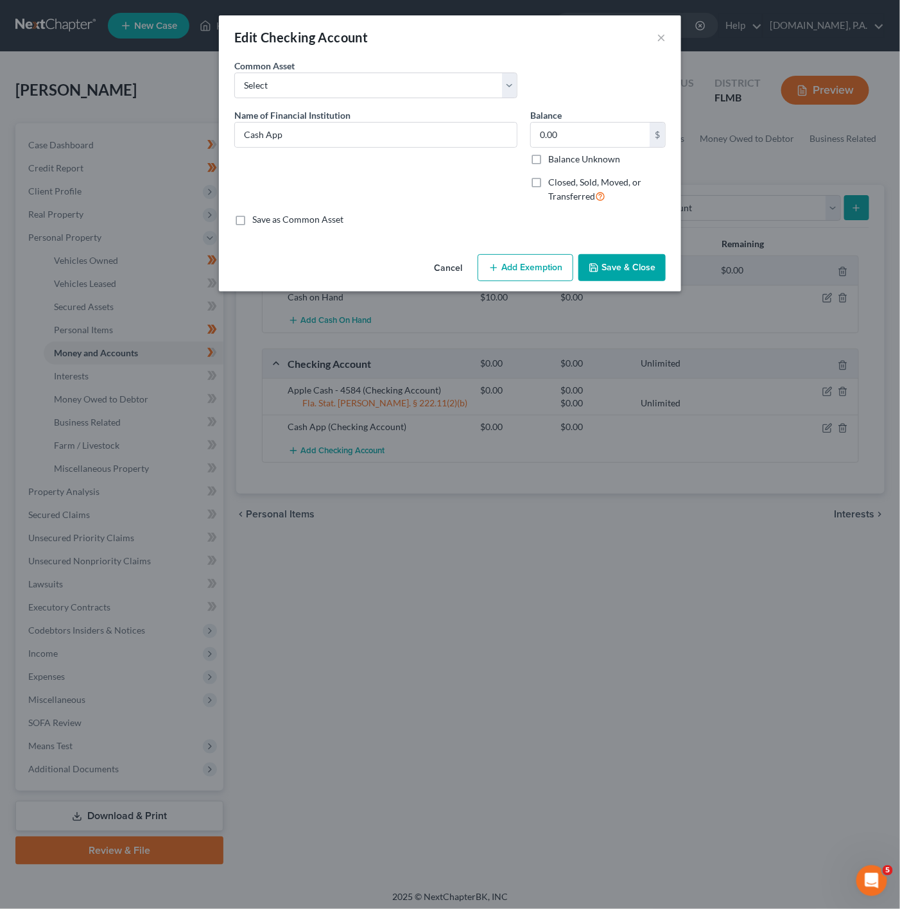
click at [482, 272] on button "Add Exemption" at bounding box center [526, 267] width 96 height 27
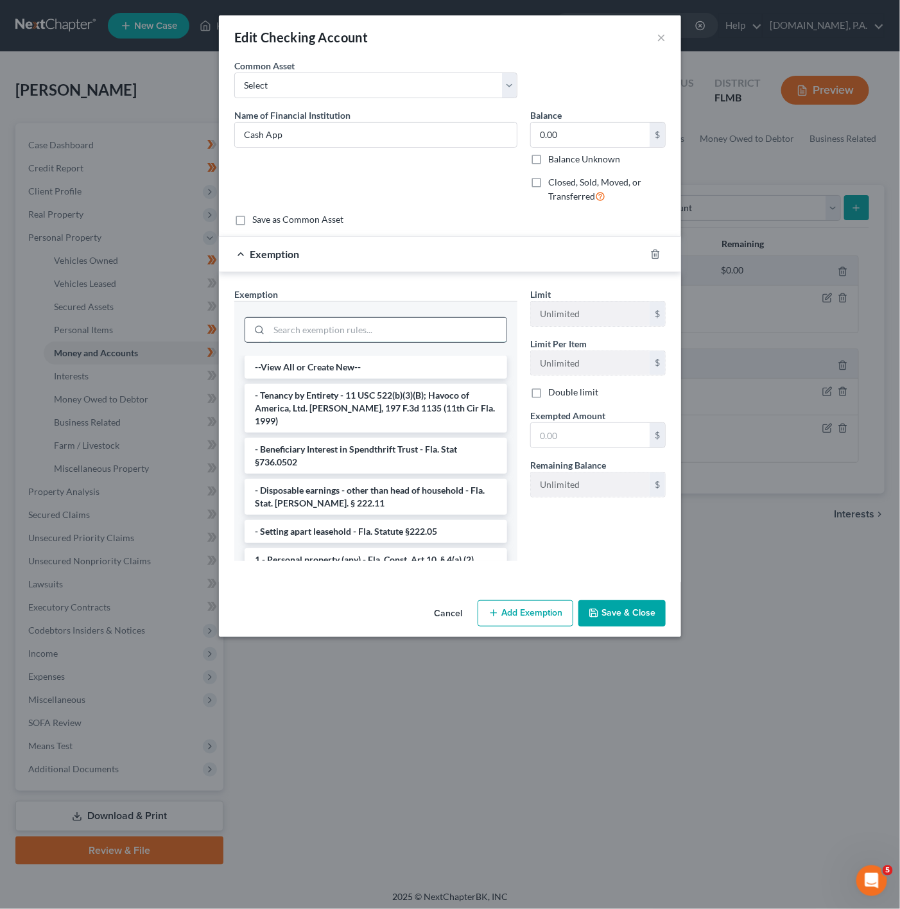
click at [369, 338] on input "search" at bounding box center [388, 330] width 238 height 24
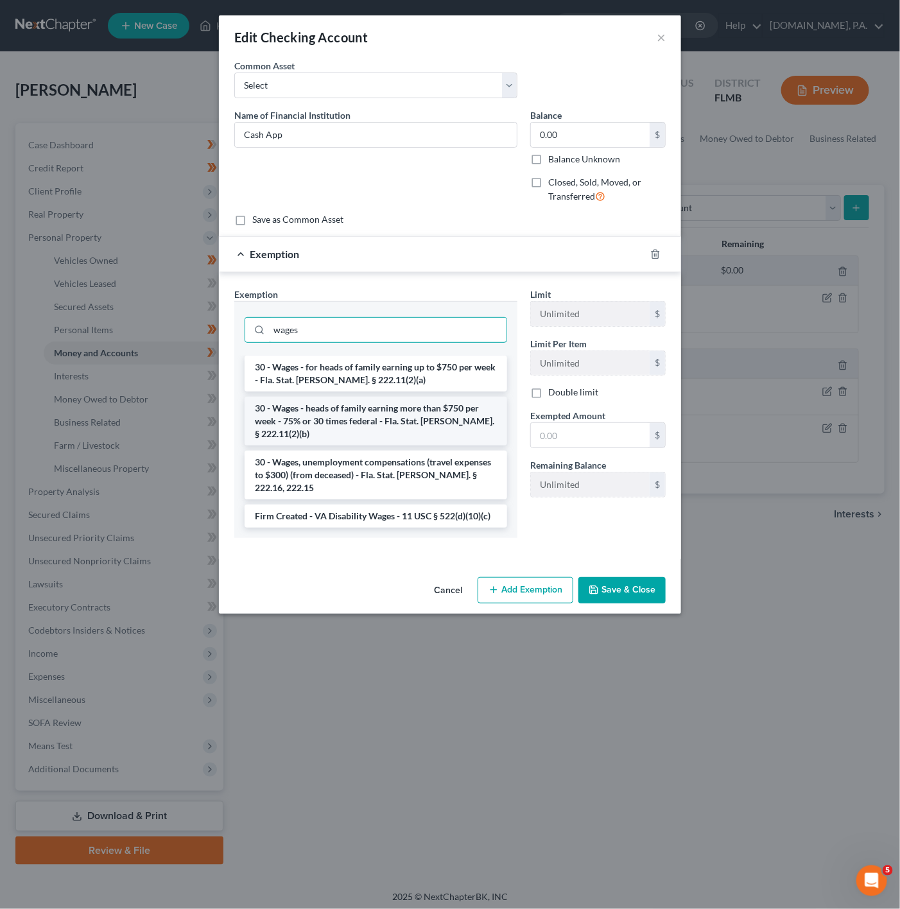
type input "wages"
click at [459, 421] on li "30 - Wages - heads of family earning more than $750 per week - 75% or 30 times …" at bounding box center [376, 421] width 263 height 49
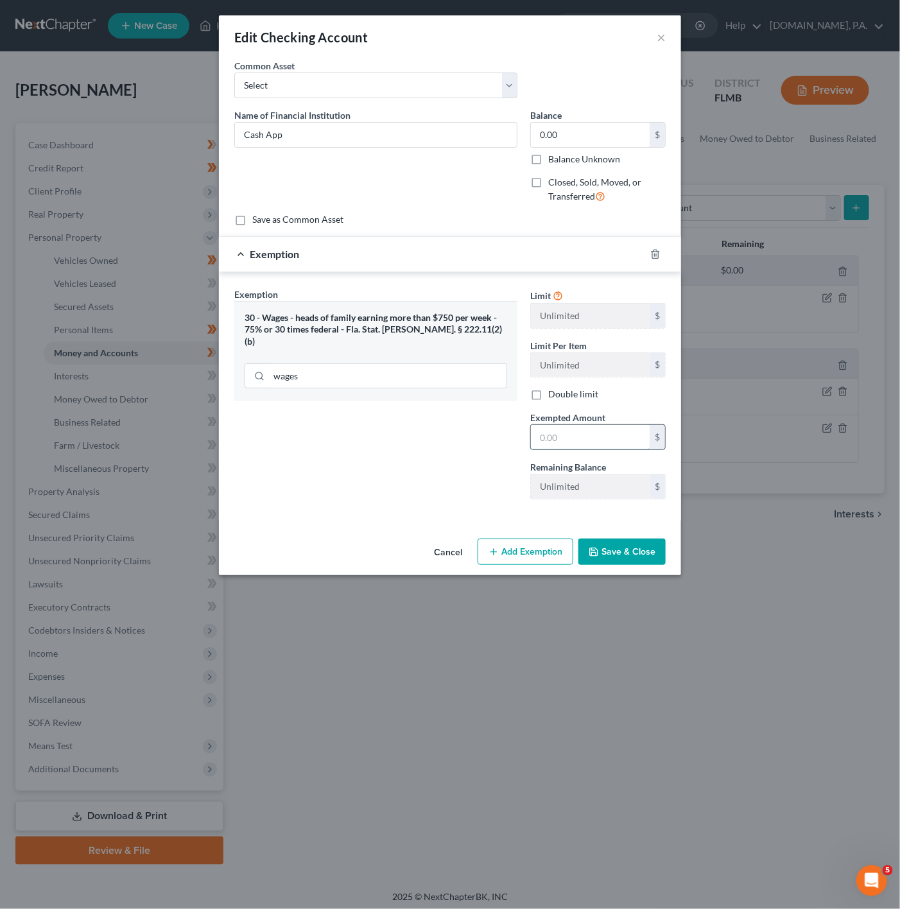
click at [579, 439] on input "text" at bounding box center [590, 437] width 119 height 24
type input "0"
click at [440, 457] on div "Exemption Set must be selected for CA. Exemption * 30 - Wages - heads of family…" at bounding box center [376, 399] width 296 height 222
click at [638, 539] on div "Cancel Add Exemption Save & Close" at bounding box center [450, 555] width 462 height 42
click at [632, 561] on button "Save & Close" at bounding box center [622, 552] width 87 height 27
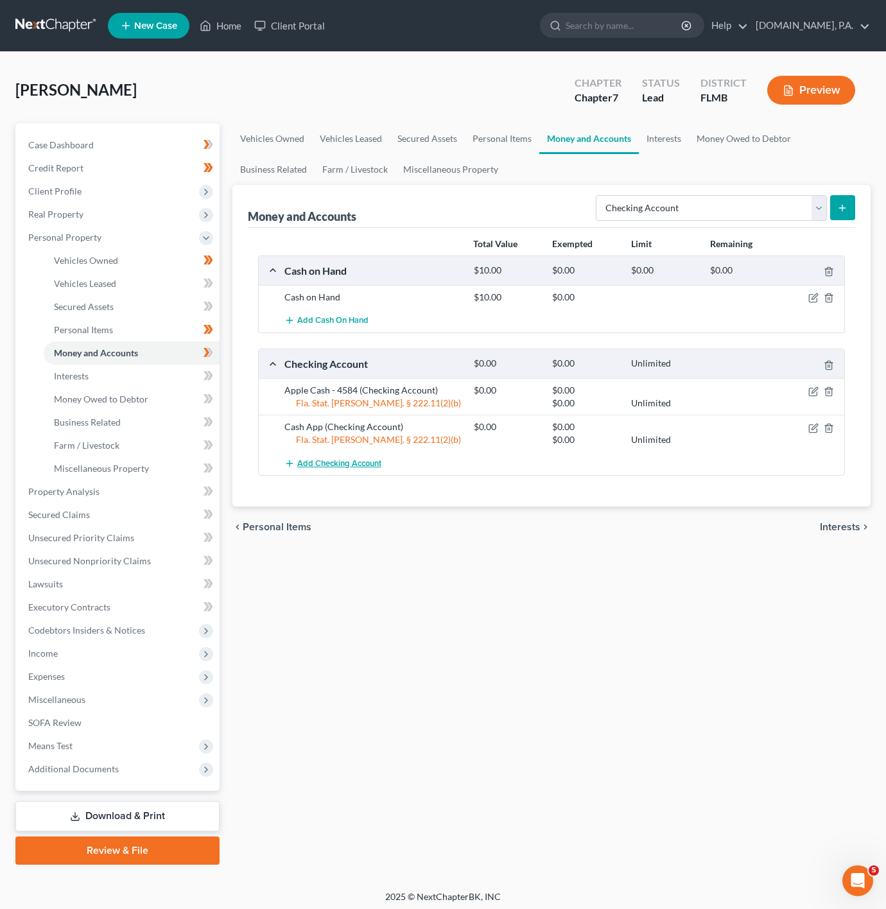
click at [381, 475] on button "Add Checking Account" at bounding box center [333, 463] width 97 height 24
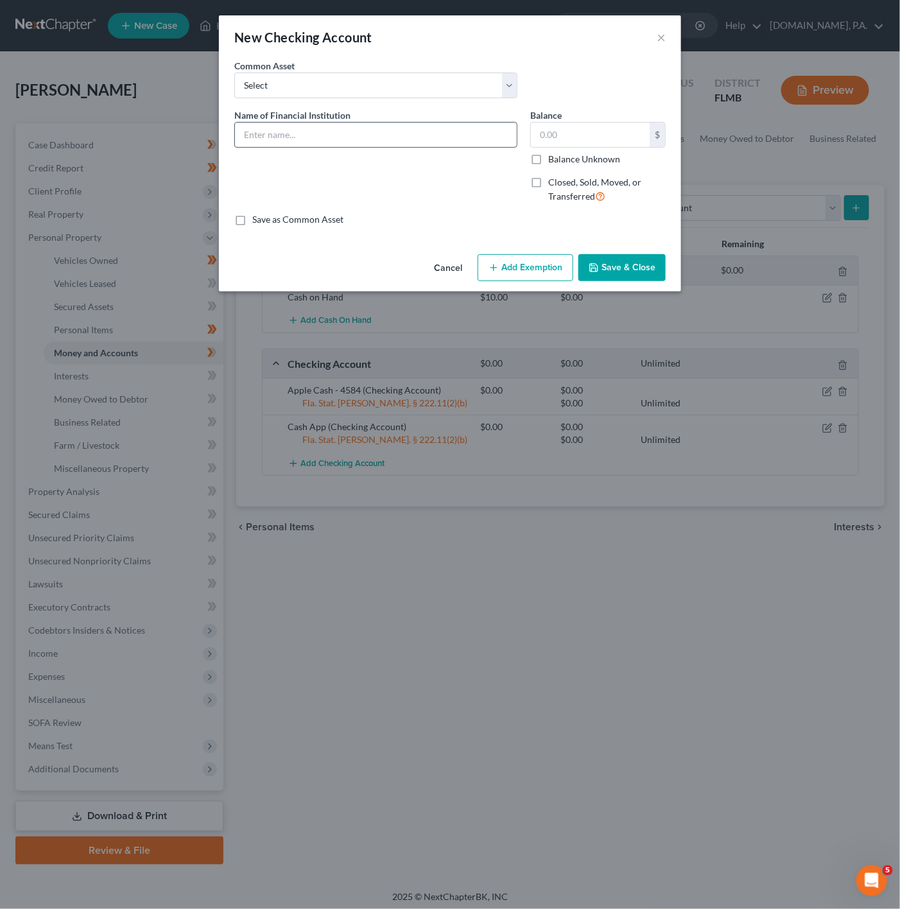
click at [368, 145] on input "text" at bounding box center [376, 135] width 282 height 24
type input "Navy Federal CU - Ch 9793"
click at [546, 145] on input "text" at bounding box center [590, 135] width 119 height 24
type input "0"
click at [541, 261] on button "Add Exemption" at bounding box center [526, 267] width 96 height 27
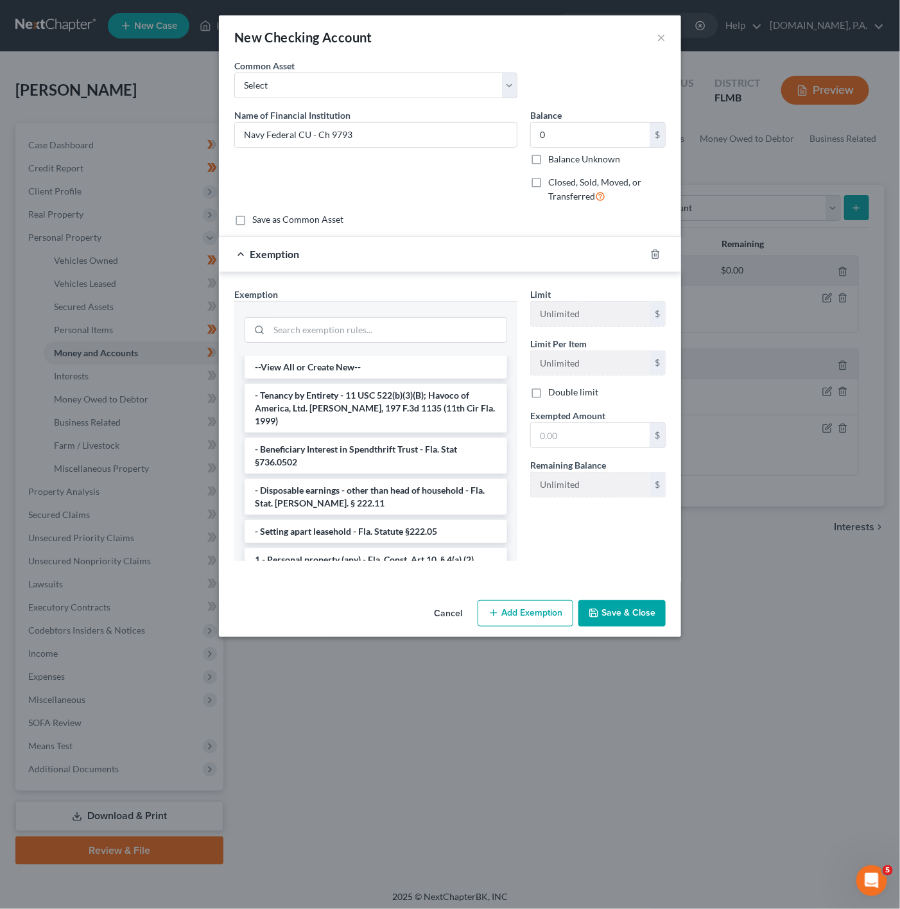
click at [376, 301] on div "Exemption * --View All or Create New-- - Tenancy by Entirety - 11 USC 522(b)(3)…" at bounding box center [375, 425] width 283 height 274
click at [357, 319] on div at bounding box center [376, 330] width 263 height 26
click at [355, 326] on input "search" at bounding box center [388, 330] width 238 height 24
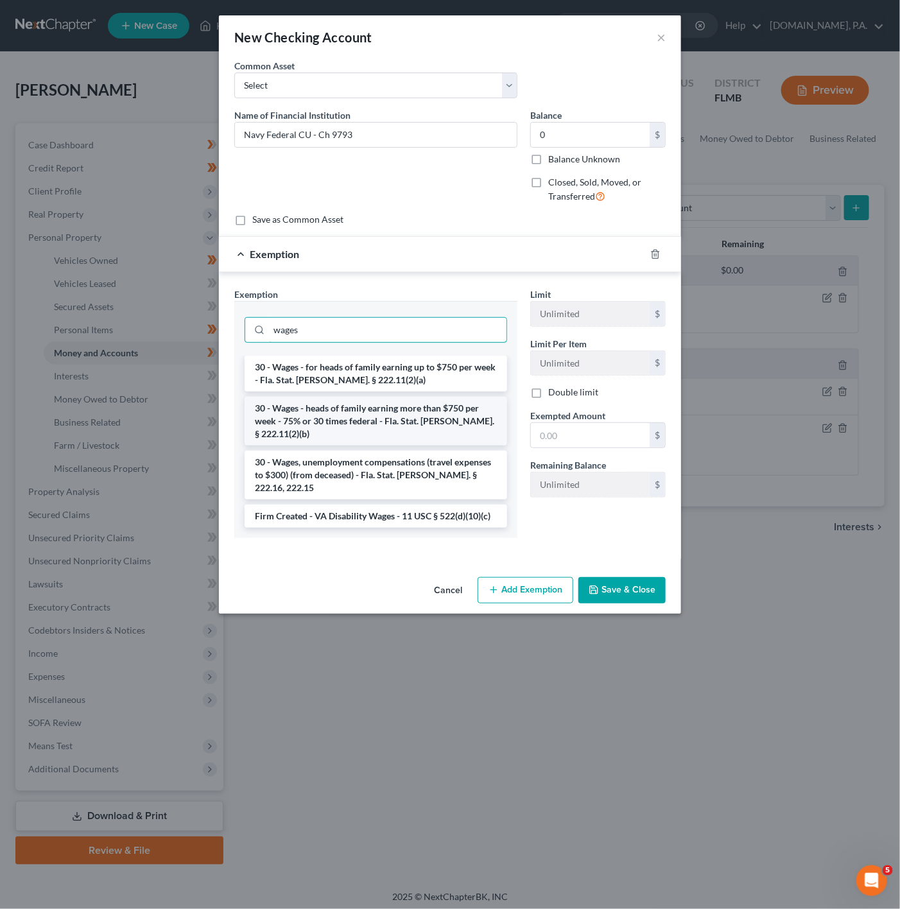
type input "wages"
click at [453, 422] on li "30 - Wages - heads of family earning more than $750 per week - 75% or 30 times …" at bounding box center [376, 421] width 263 height 49
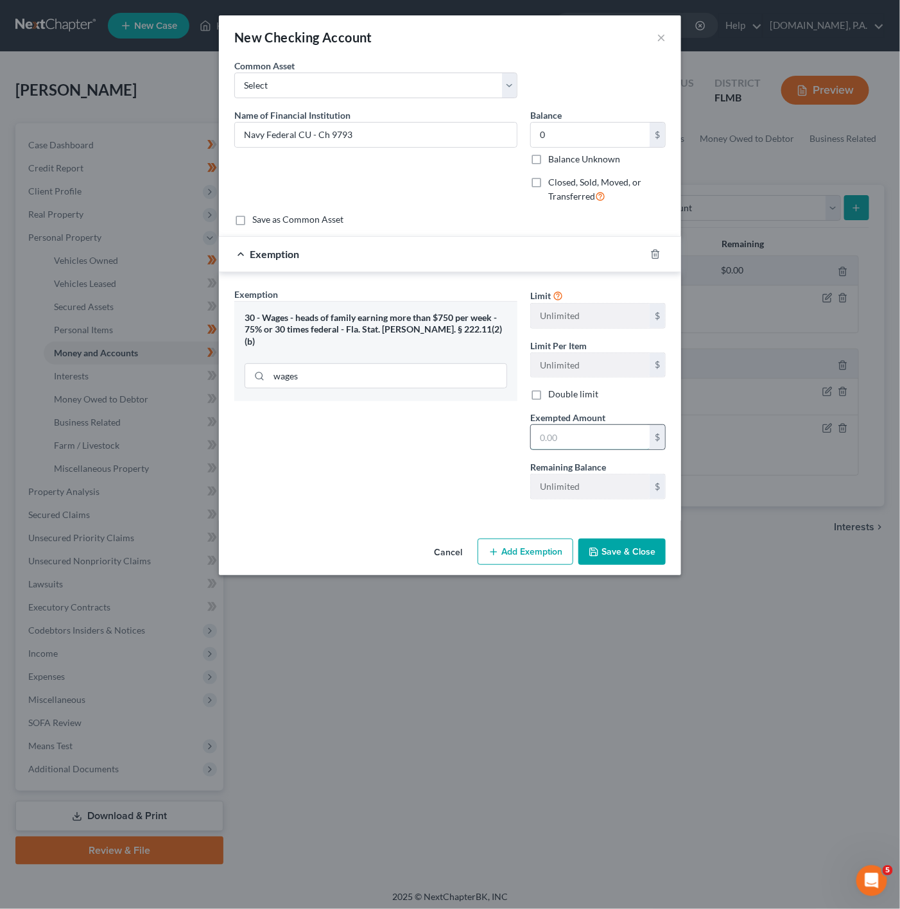
click at [540, 438] on input "text" at bounding box center [590, 437] width 119 height 24
type input "0"
drag, startPoint x: 443, startPoint y: 423, endPoint x: 551, endPoint y: 487, distance: 125.9
click at [443, 423] on div "Exemption Set must be selected for CA. Exemption * 30 - Wages - heads of family…" at bounding box center [376, 399] width 296 height 222
click at [636, 554] on button "Save & Close" at bounding box center [622, 552] width 87 height 27
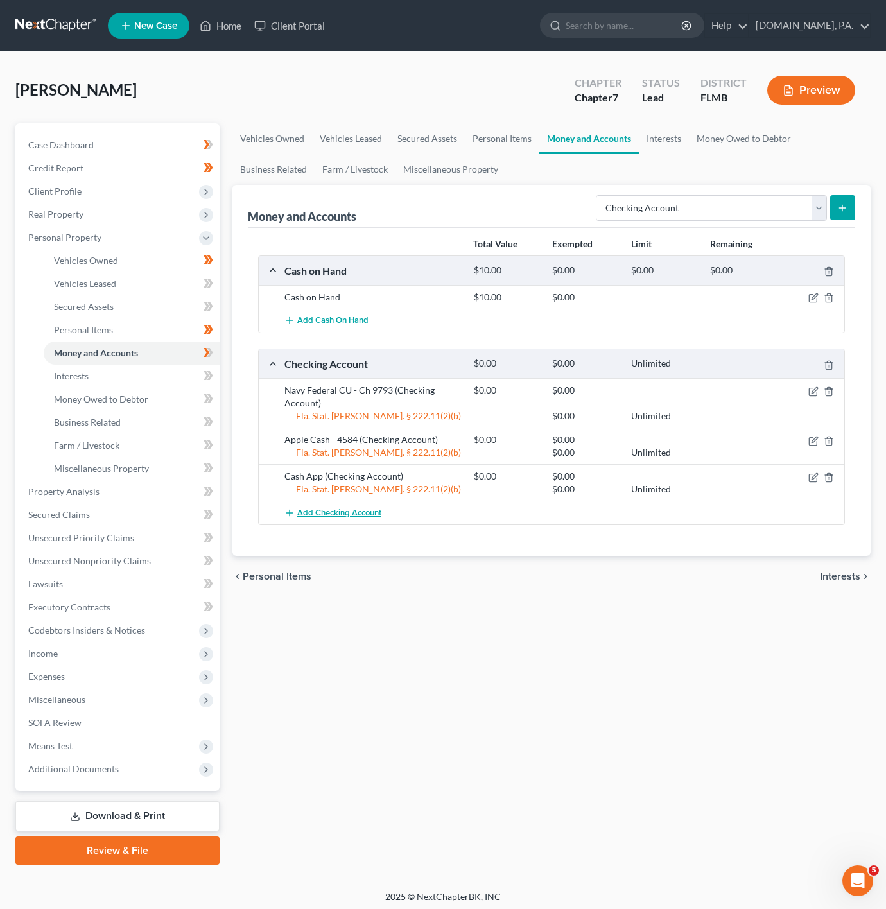
click at [349, 517] on span "Add Checking Account" at bounding box center [339, 513] width 84 height 10
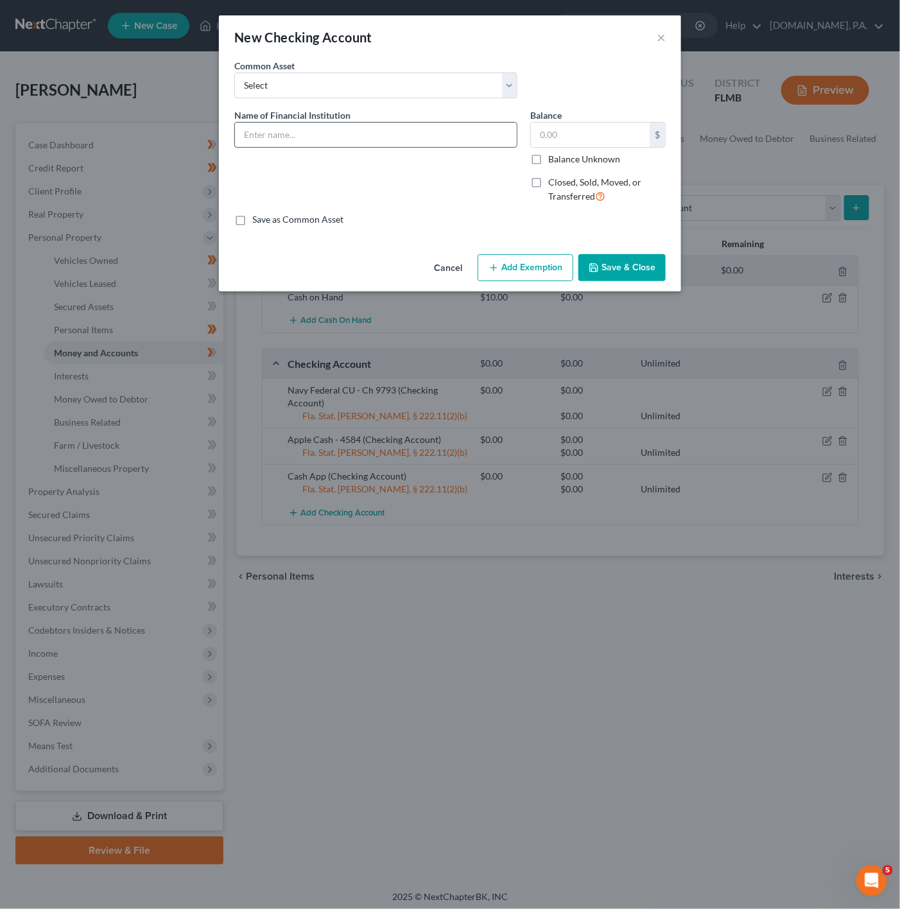
click at [333, 141] on input "text" at bounding box center [376, 135] width 282 height 24
type input "PayPal"
click at [611, 105] on div "Common Asset Select Chime - Truist - Bank of America Bank of America - Chase - …" at bounding box center [450, 83] width 444 height 49
click at [586, 141] on input "text" at bounding box center [590, 135] width 119 height 24
type input "0"
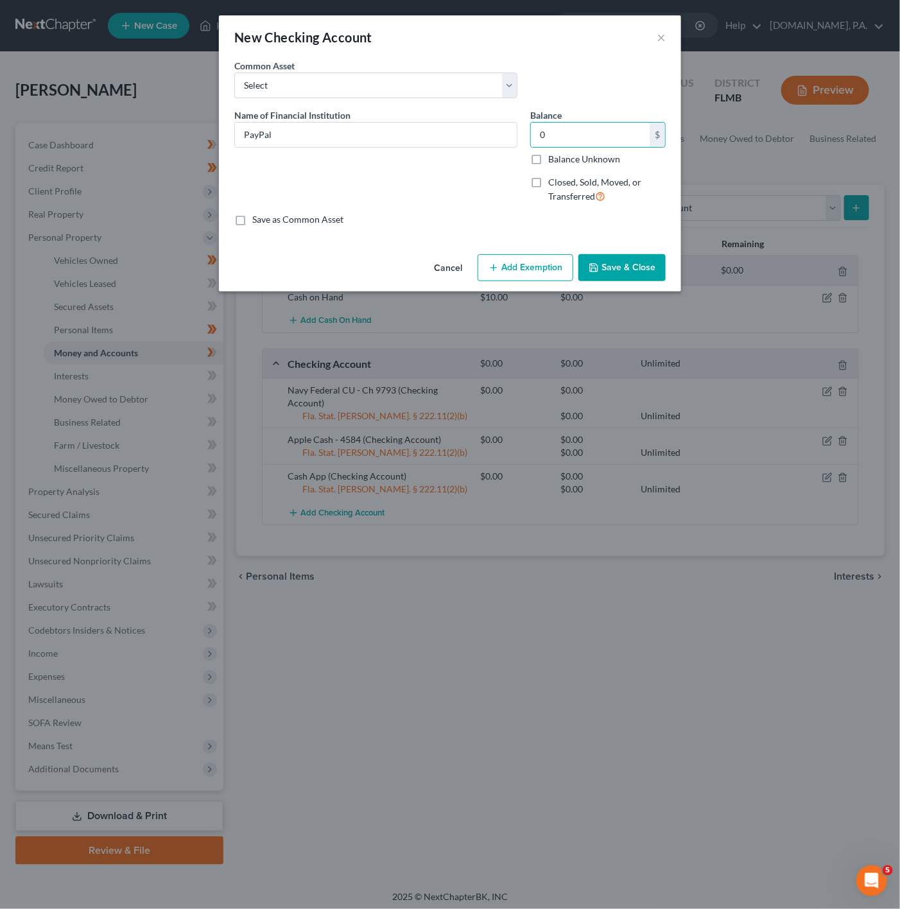
click at [551, 263] on button "Add Exemption" at bounding box center [526, 267] width 96 height 27
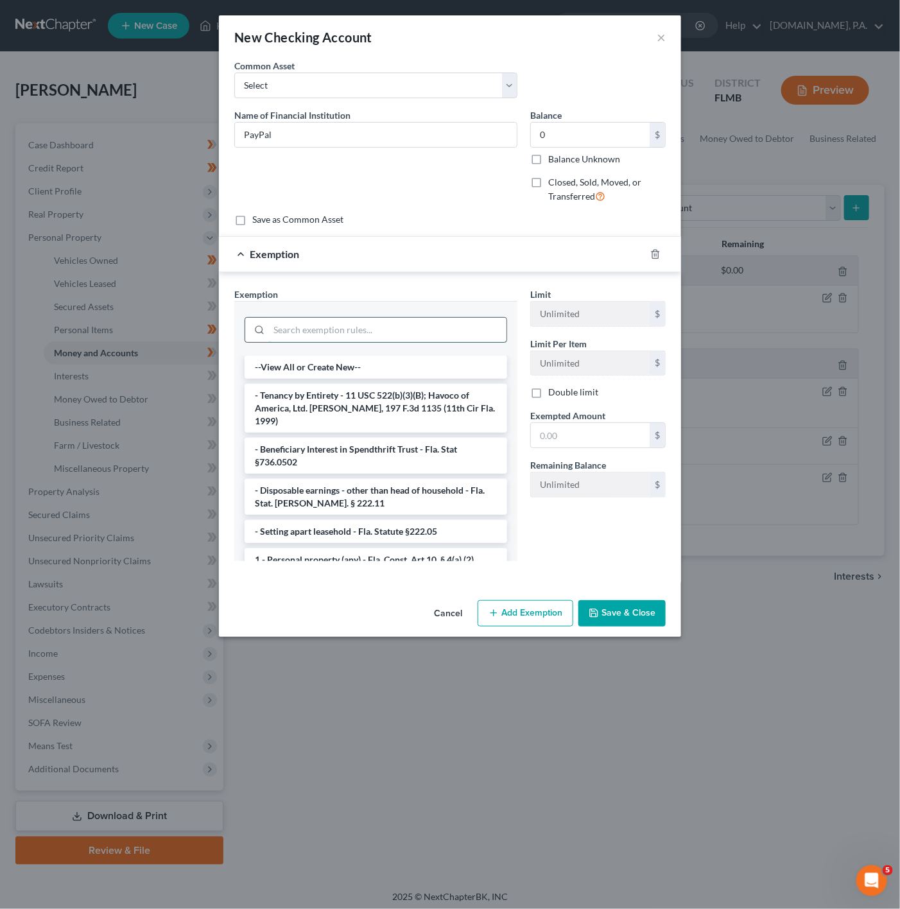
click at [312, 336] on input "search" at bounding box center [388, 330] width 238 height 24
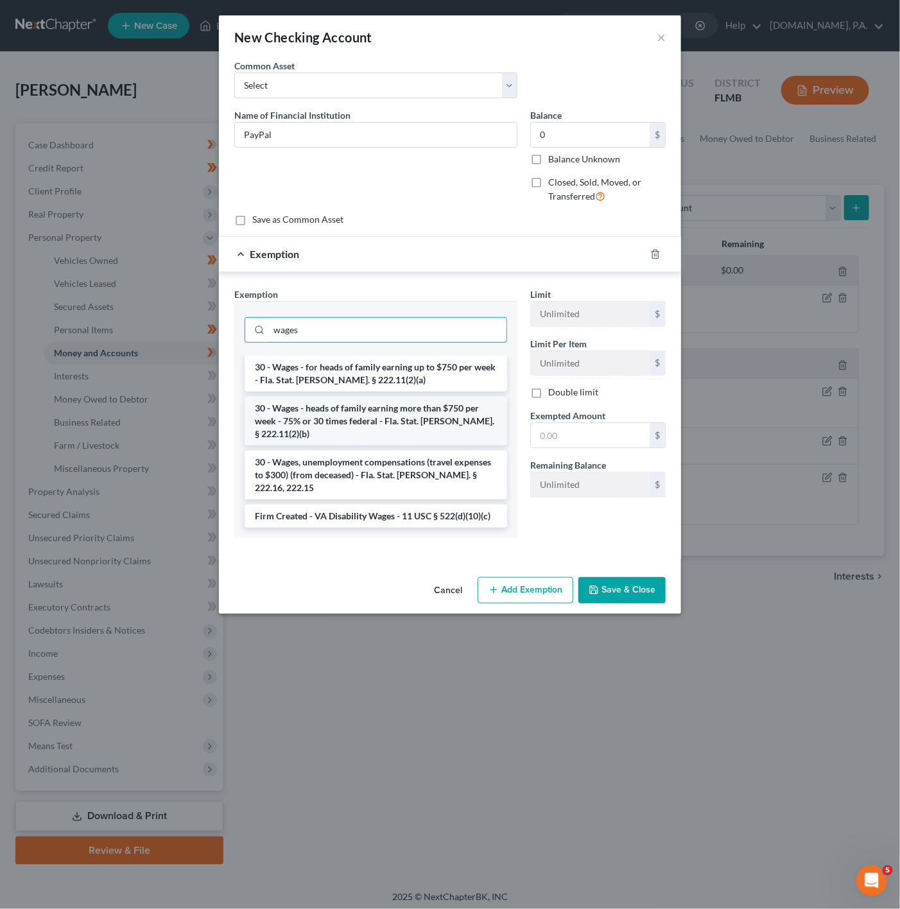
type input "wages"
click at [396, 410] on li "30 - Wages - heads of family earning more than $750 per week - 75% or 30 times …" at bounding box center [376, 421] width 263 height 49
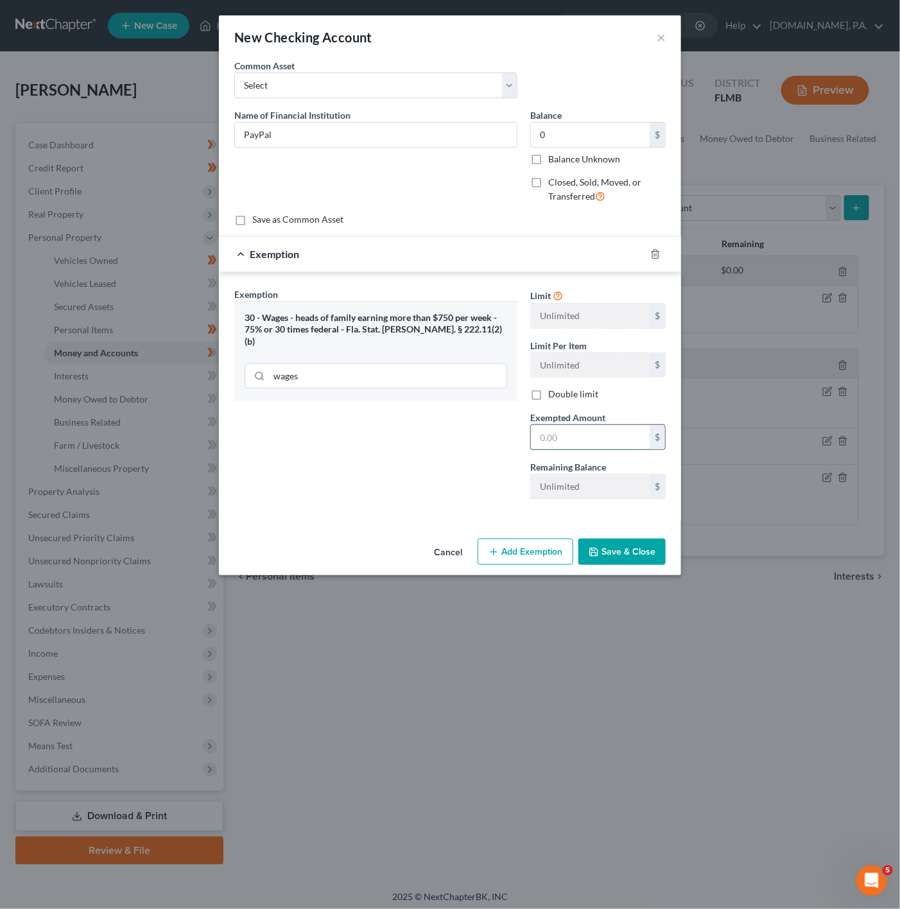
click at [557, 430] on input "text" at bounding box center [590, 437] width 119 height 24
type input "0"
drag, startPoint x: 450, startPoint y: 440, endPoint x: 563, endPoint y: 534, distance: 147.8
click at [450, 440] on div "Exemption Set must be selected for CA. Exemption * 30 - Wages - heads of family…" at bounding box center [376, 399] width 296 height 222
click at [649, 559] on button "Save & Close" at bounding box center [622, 552] width 87 height 27
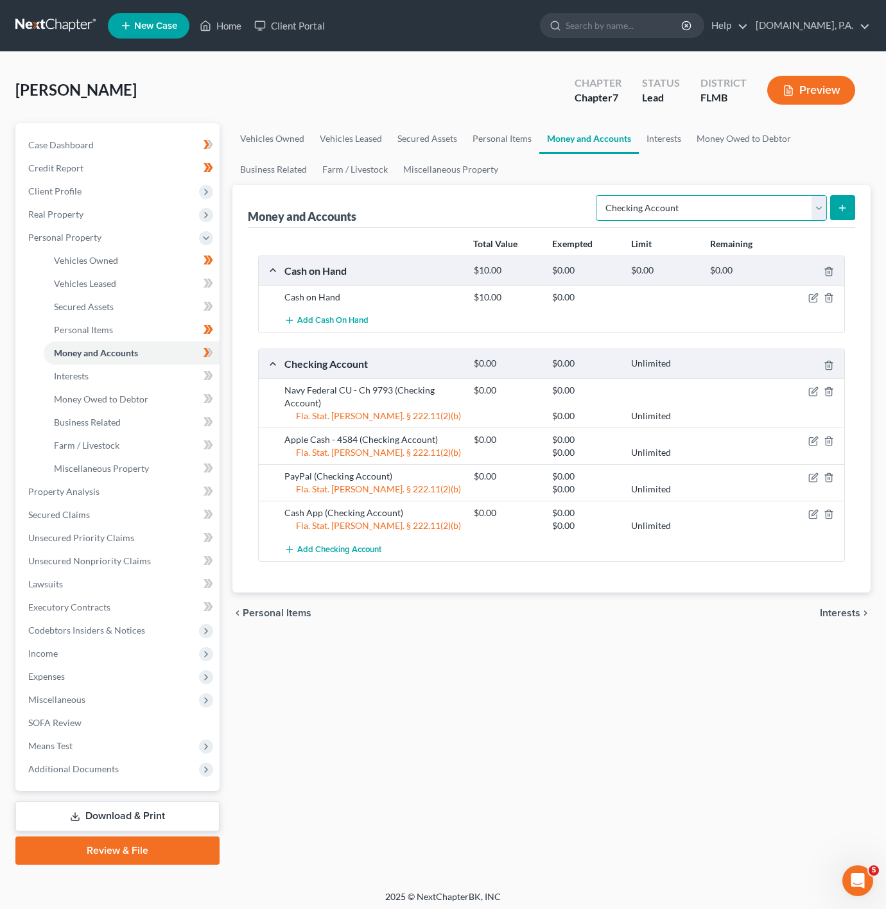
click at [749, 200] on select "Select Account Type Brokerage Cash on Hand Certificates of Deposit Checking Acc…" at bounding box center [711, 208] width 231 height 26
select select "savings"
click at [597, 195] on select "Select Account Type Brokerage Cash on Hand Certificates of Deposit Checking Acc…" at bounding box center [711, 208] width 231 height 26
click at [839, 199] on button "submit" at bounding box center [842, 207] width 25 height 25
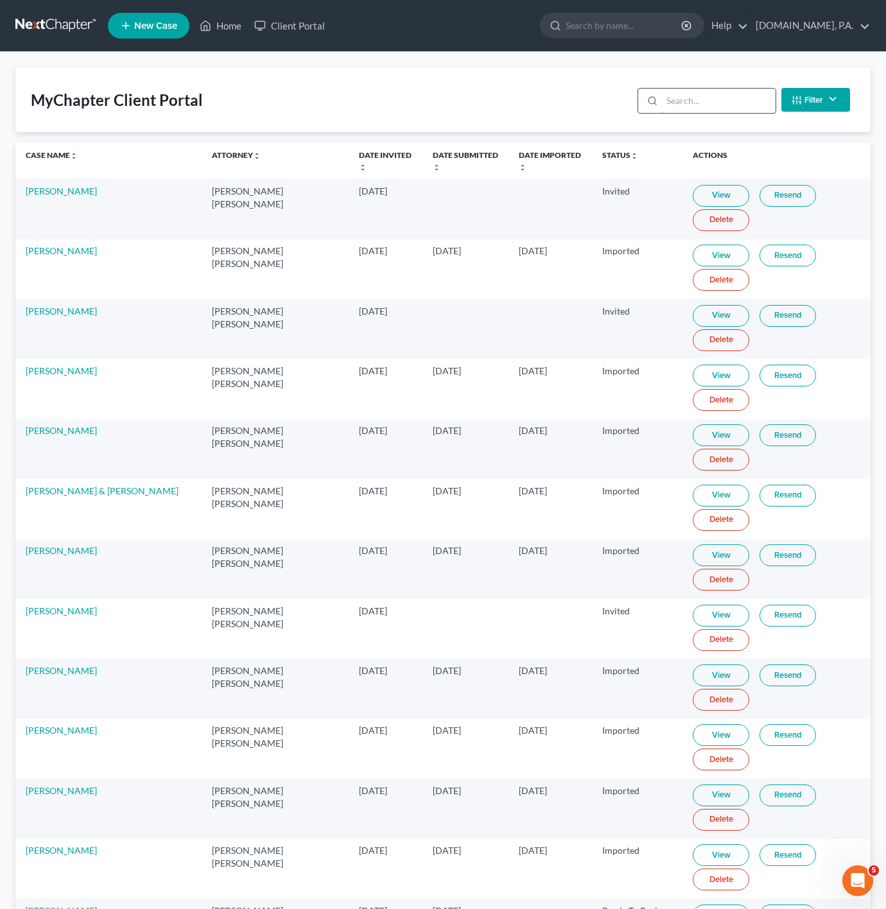
click at [709, 98] on input "search" at bounding box center [719, 101] width 114 height 24
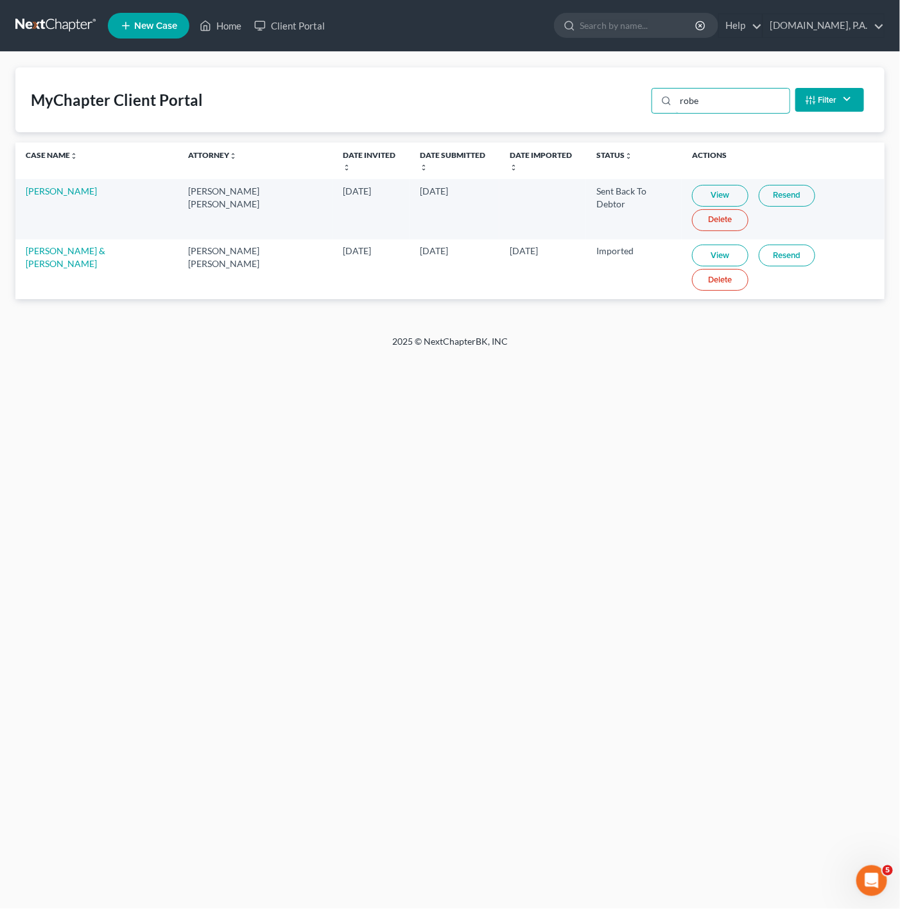
type input "robe"
click at [49, 186] on td "Jonathan Robelo" at bounding box center [96, 209] width 162 height 60
click at [54, 186] on link "Jonathan Robelo" at bounding box center [61, 191] width 71 height 11
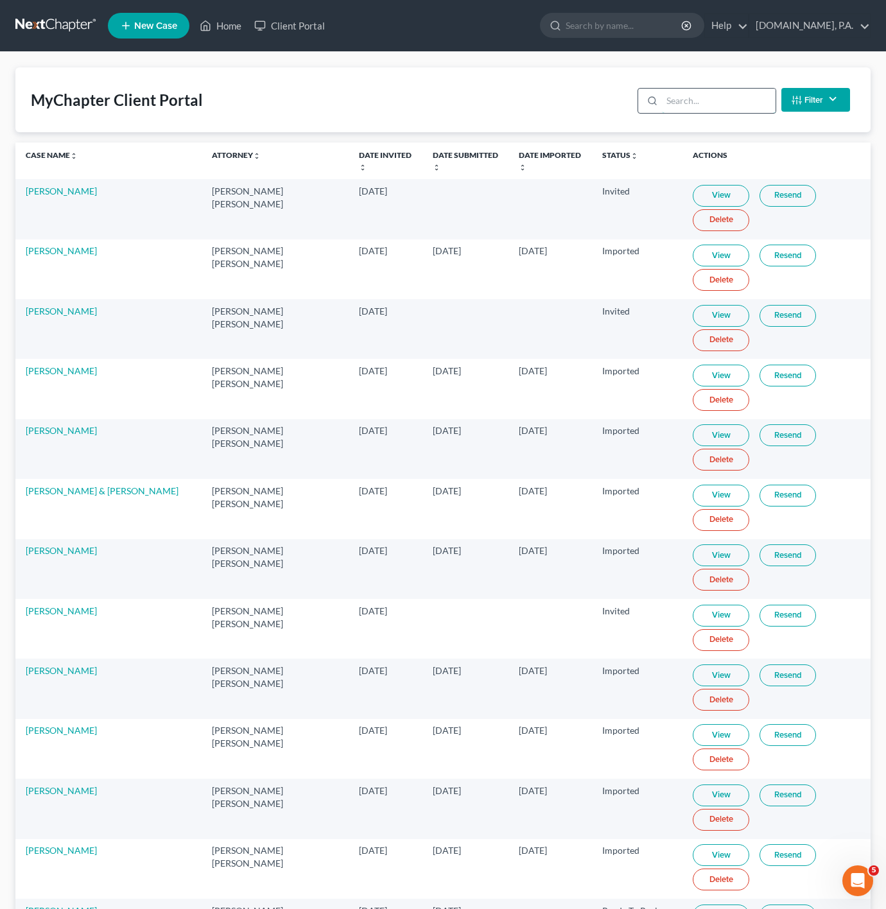
click at [678, 110] on input "search" at bounding box center [719, 101] width 114 height 24
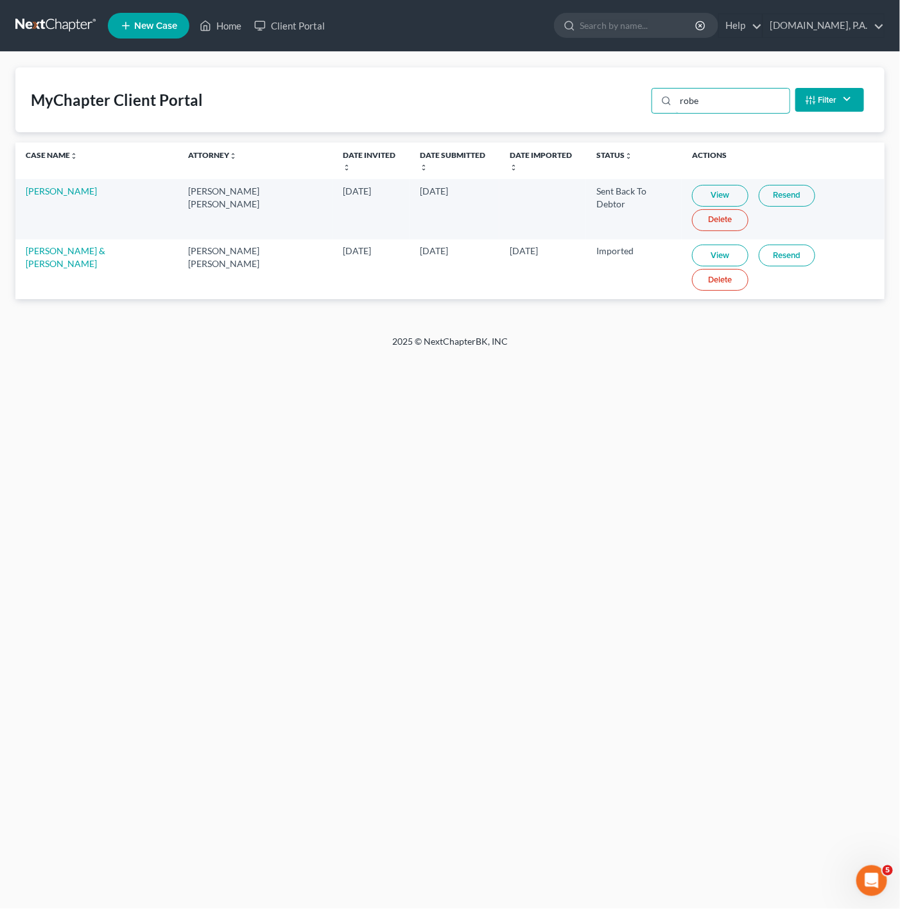
type input "robe"
click at [707, 187] on link "View" at bounding box center [720, 196] width 57 height 22
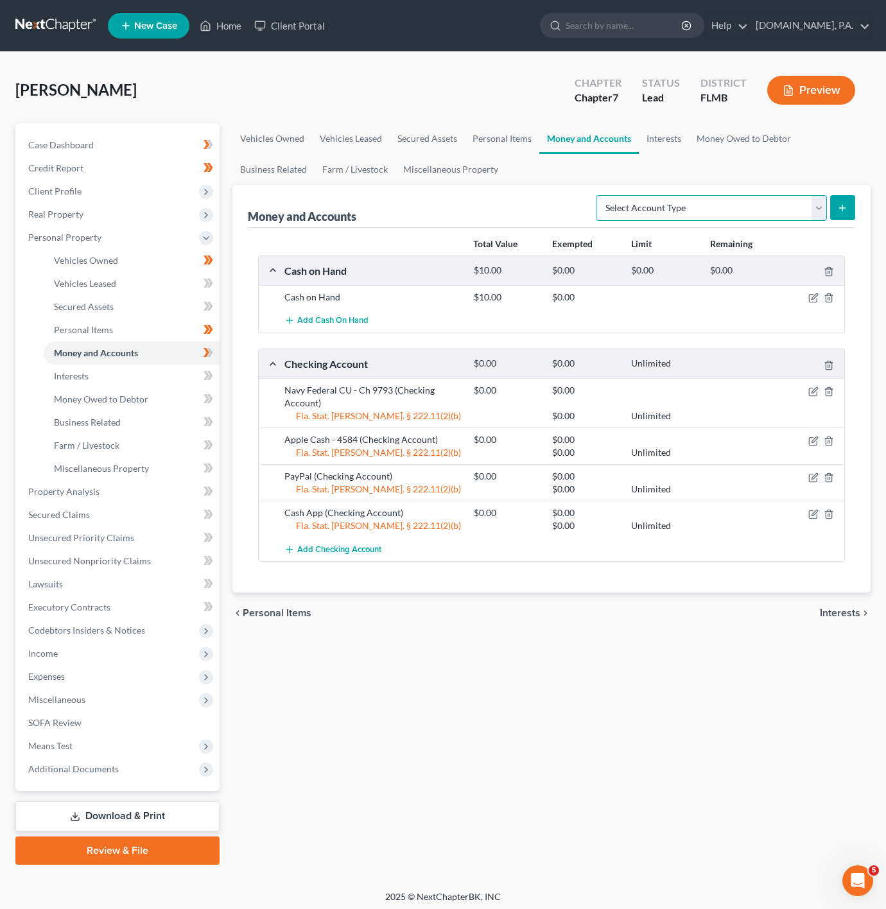
click at [807, 209] on select "Select Account Type Brokerage Cash on Hand Certificates of Deposit Checking Acc…" at bounding box center [711, 208] width 231 height 26
select select "savings"
click at [597, 195] on select "Select Account Type Brokerage Cash on Hand Certificates of Deposit Checking Acc…" at bounding box center [711, 208] width 231 height 26
click at [836, 205] on button "submit" at bounding box center [842, 207] width 25 height 25
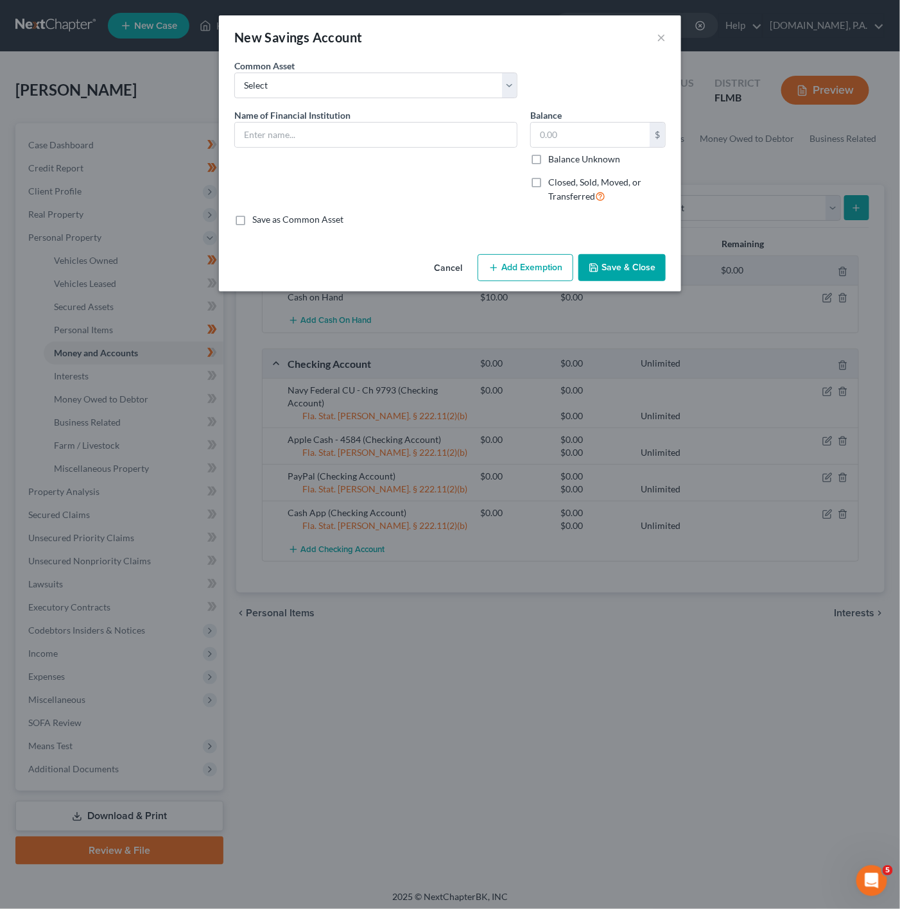
click at [396, 119] on div "Name of Financial Institution *" at bounding box center [375, 128] width 283 height 39
click at [395, 131] on input "text" at bounding box center [376, 135] width 282 height 24
type input "Navy Federal CU - Sv 2129"
drag, startPoint x: 611, startPoint y: 129, endPoint x: 603, endPoint y: 126, distance: 8.9
click at [606, 129] on input "text" at bounding box center [590, 135] width 119 height 24
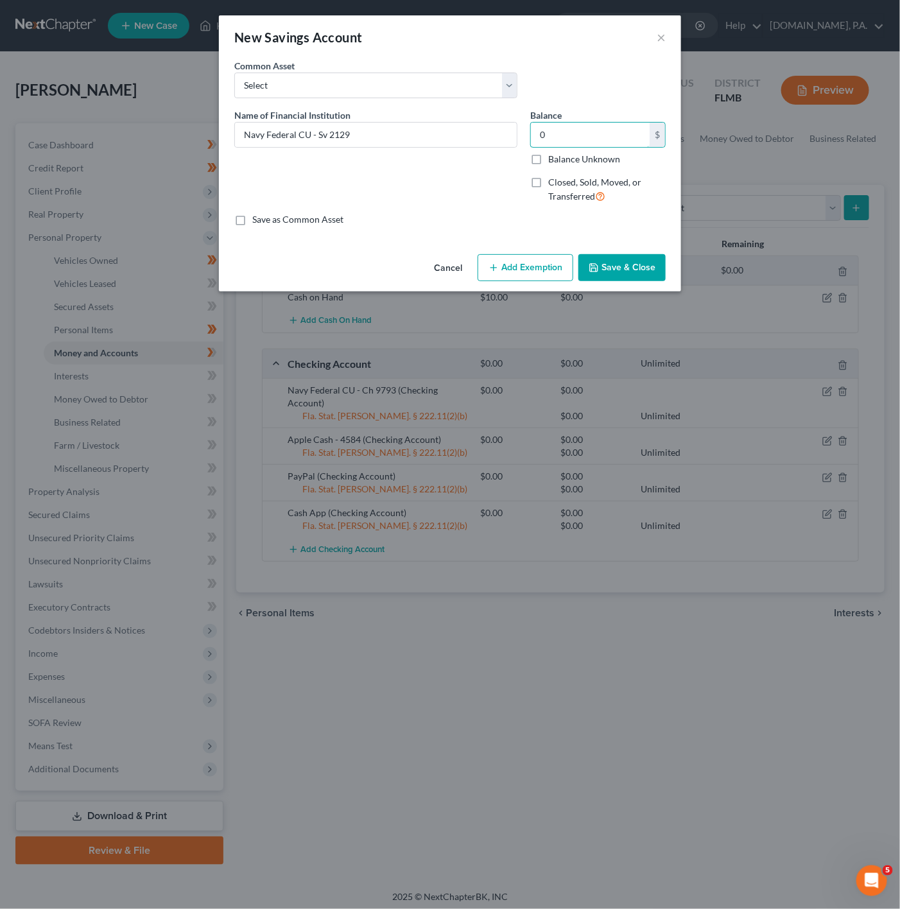
type input "0"
click at [330, 174] on div "Name of Financial Institution * Navy Federal CU - Sv 2129" at bounding box center [376, 161] width 296 height 105
click at [502, 260] on button "Add Exemption" at bounding box center [526, 267] width 96 height 27
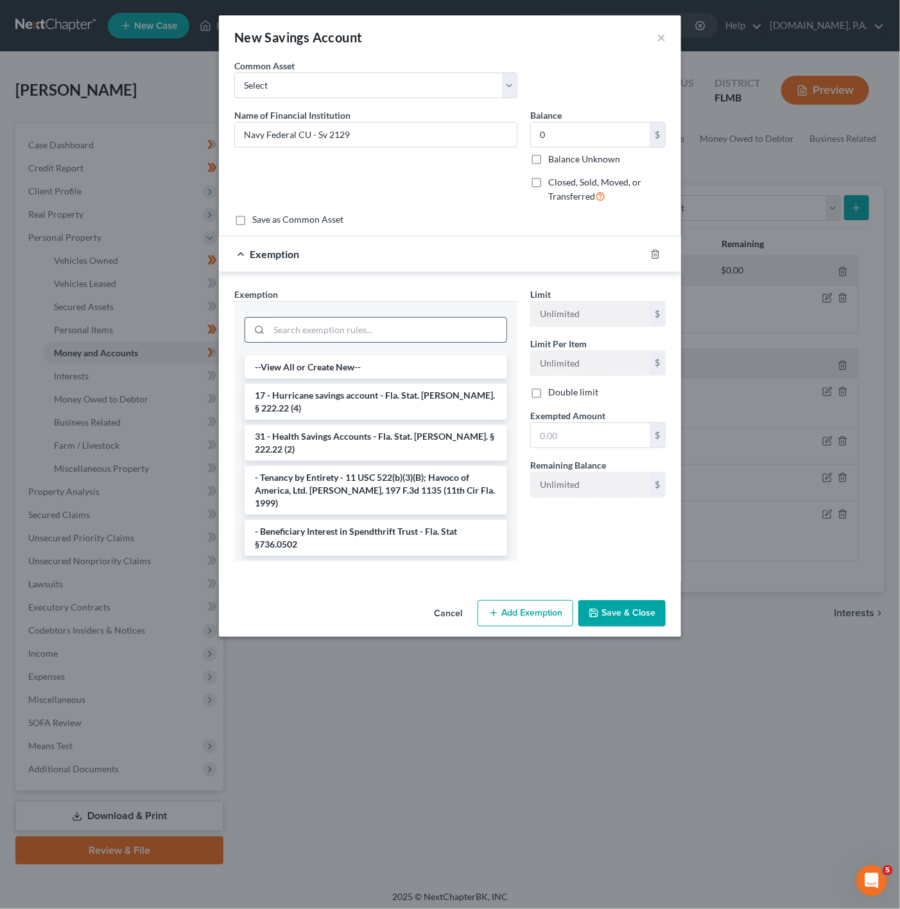
click at [405, 326] on input "search" at bounding box center [388, 330] width 238 height 24
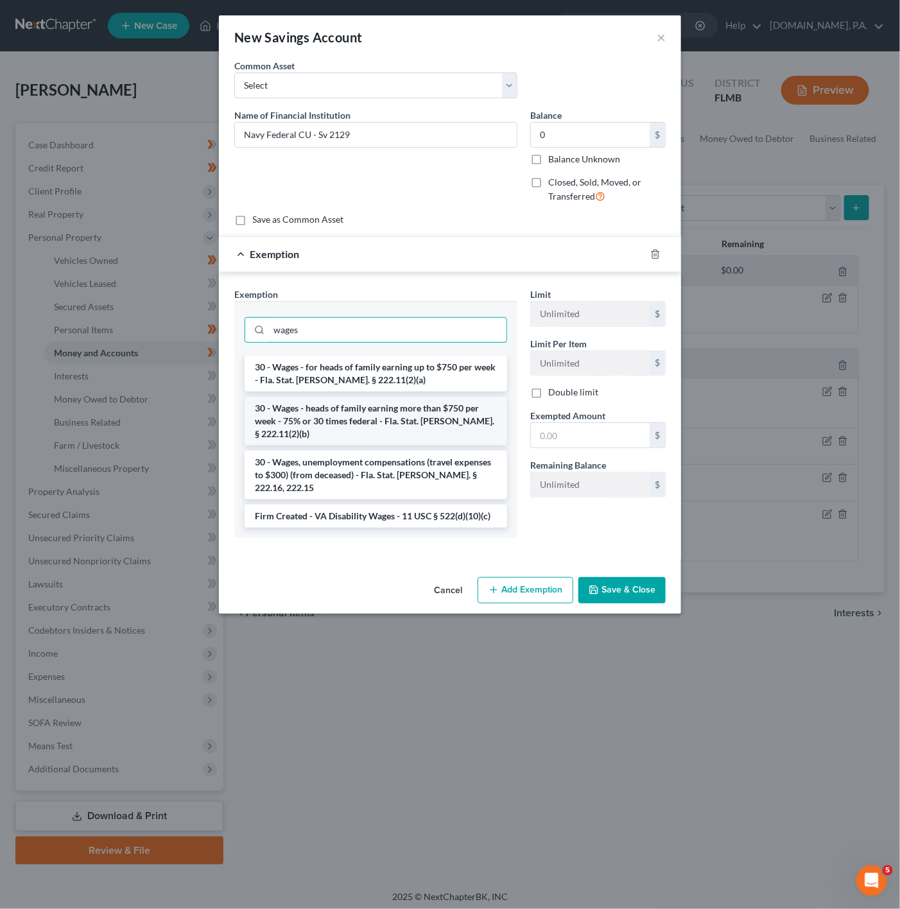
type input "wages"
click at [416, 410] on li "30 - Wages - heads of family earning more than $750 per week - 75% or 30 times …" at bounding box center [376, 421] width 263 height 49
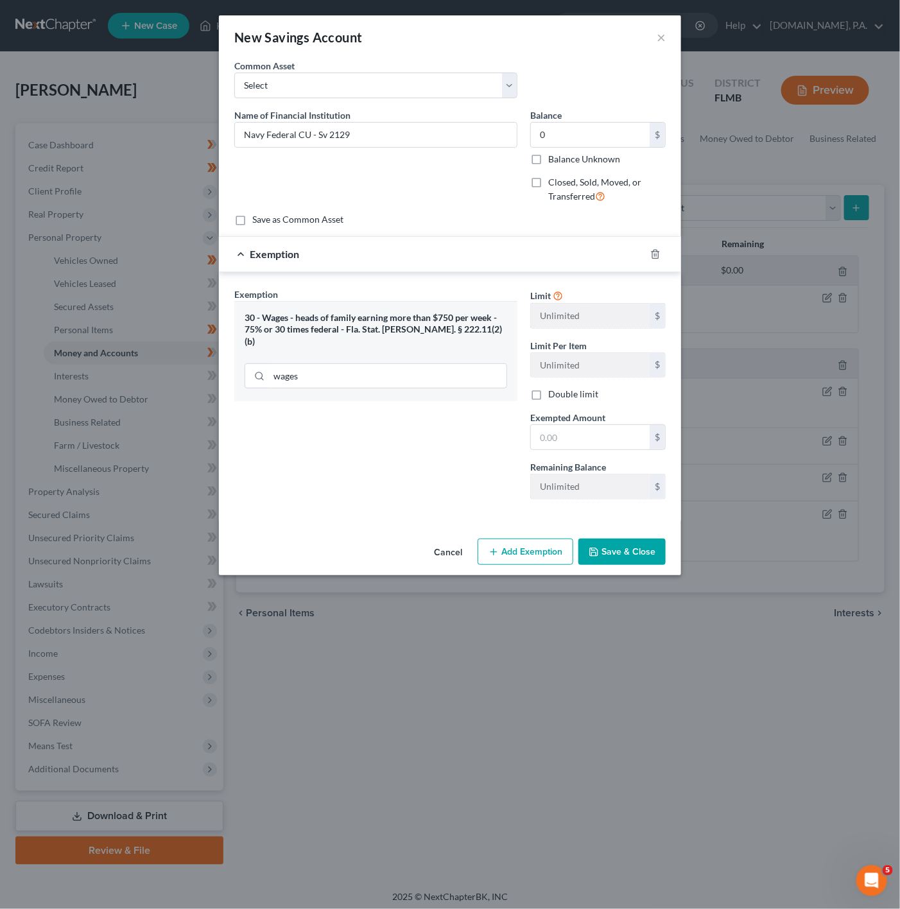
click at [654, 552] on button "Save & Close" at bounding box center [622, 552] width 87 height 27
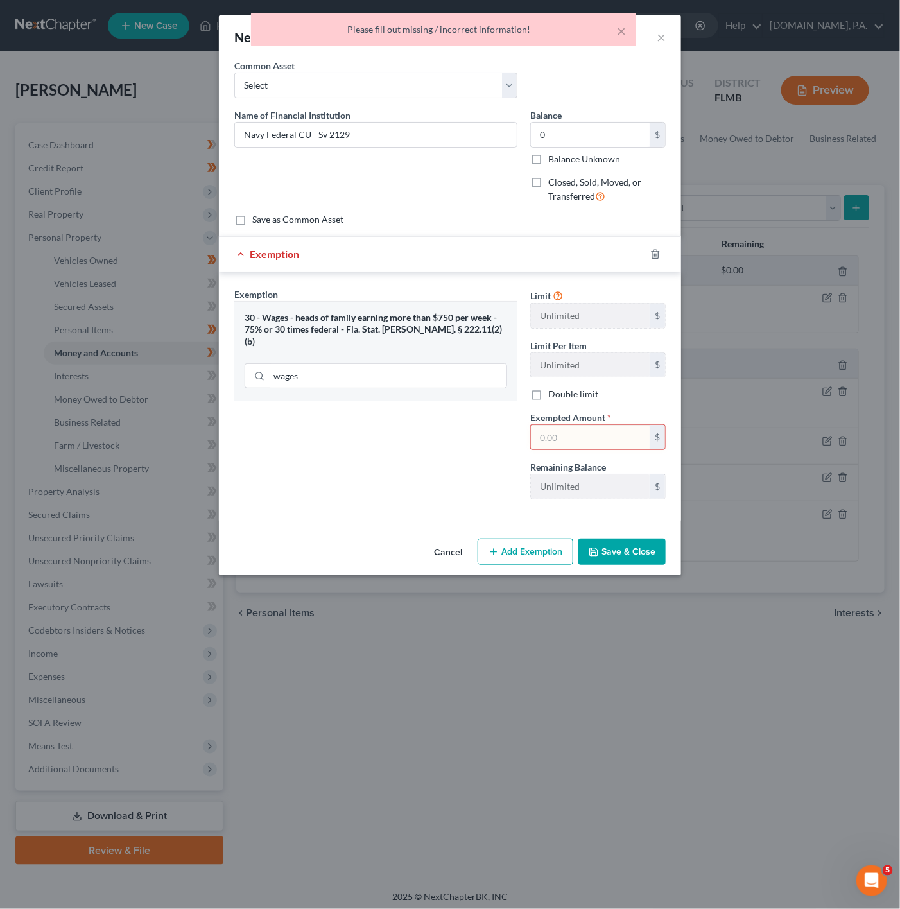
click at [599, 464] on label "Remaining Balance" at bounding box center [568, 466] width 76 height 13
click at [595, 430] on input "text" at bounding box center [590, 437] width 119 height 24
type input "0"
click at [420, 496] on div "Exemption Set must be selected for CA. Exemption * 30 - Wages - heads of family…" at bounding box center [376, 399] width 296 height 222
click at [633, 557] on button "Save & Close" at bounding box center [622, 552] width 87 height 27
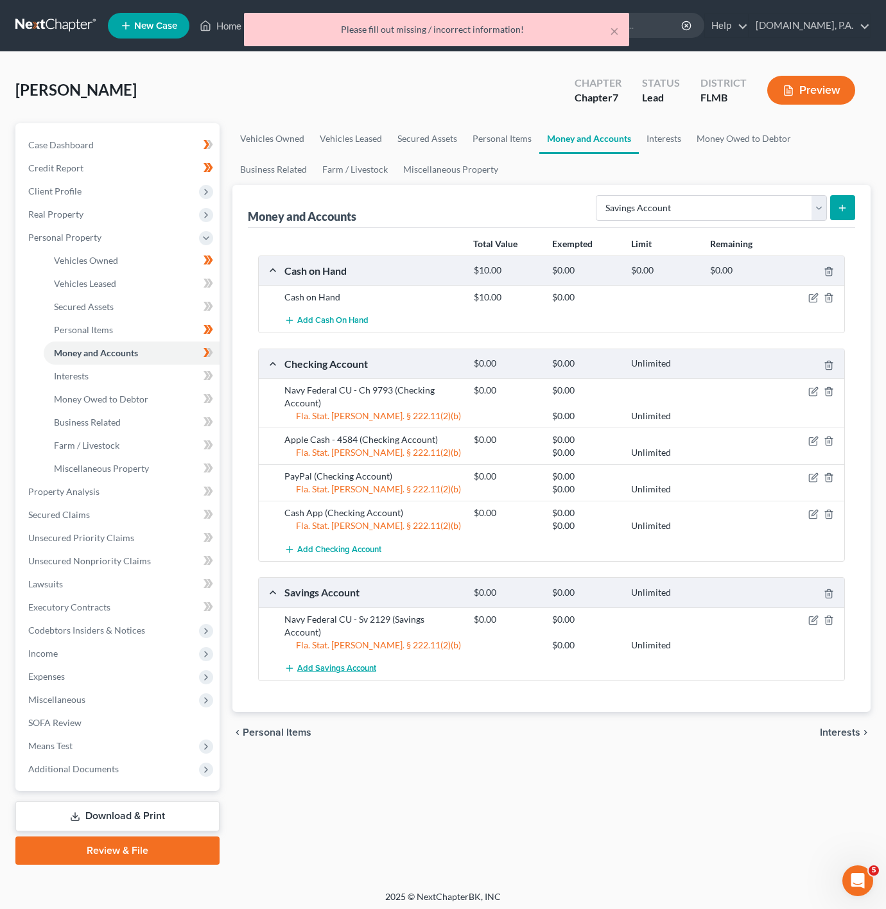
click at [356, 663] on span "Add Savings Account" at bounding box center [336, 668] width 79 height 10
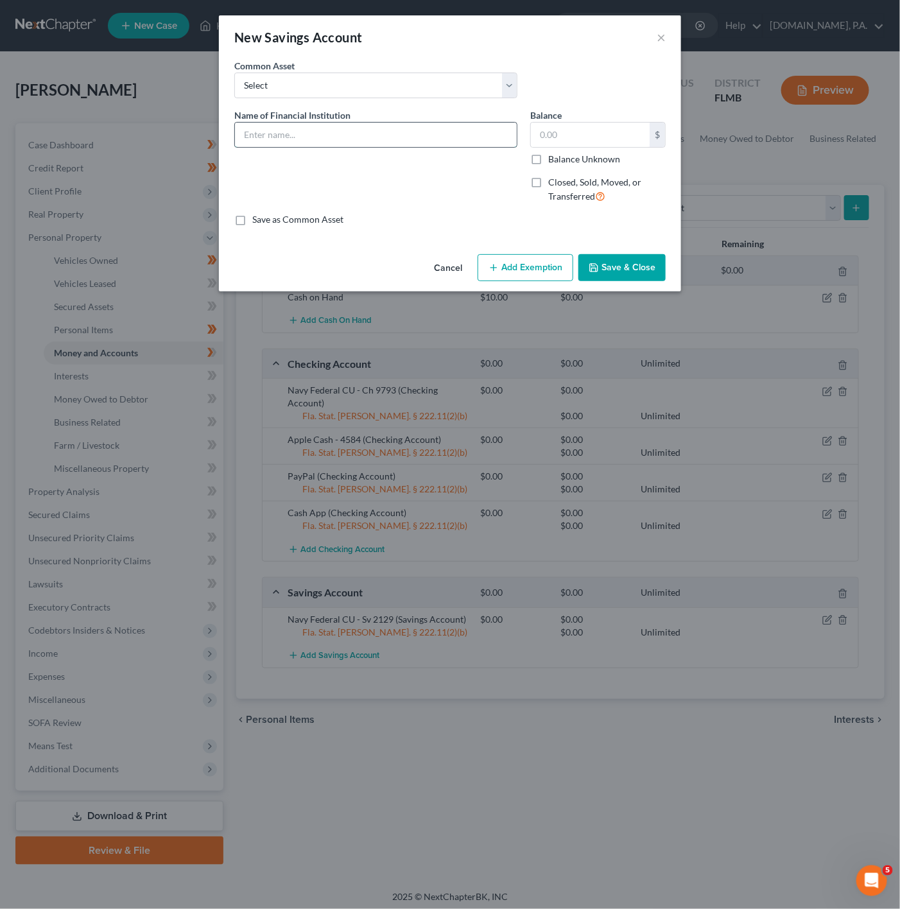
click at [441, 139] on input "text" at bounding box center [376, 135] width 282 height 24
type input "Navy Federal CU - Ch 2717"
click at [540, 141] on input "text" at bounding box center [590, 135] width 119 height 24
type input "0"
click at [559, 268] on button "Add Exemption" at bounding box center [526, 267] width 96 height 27
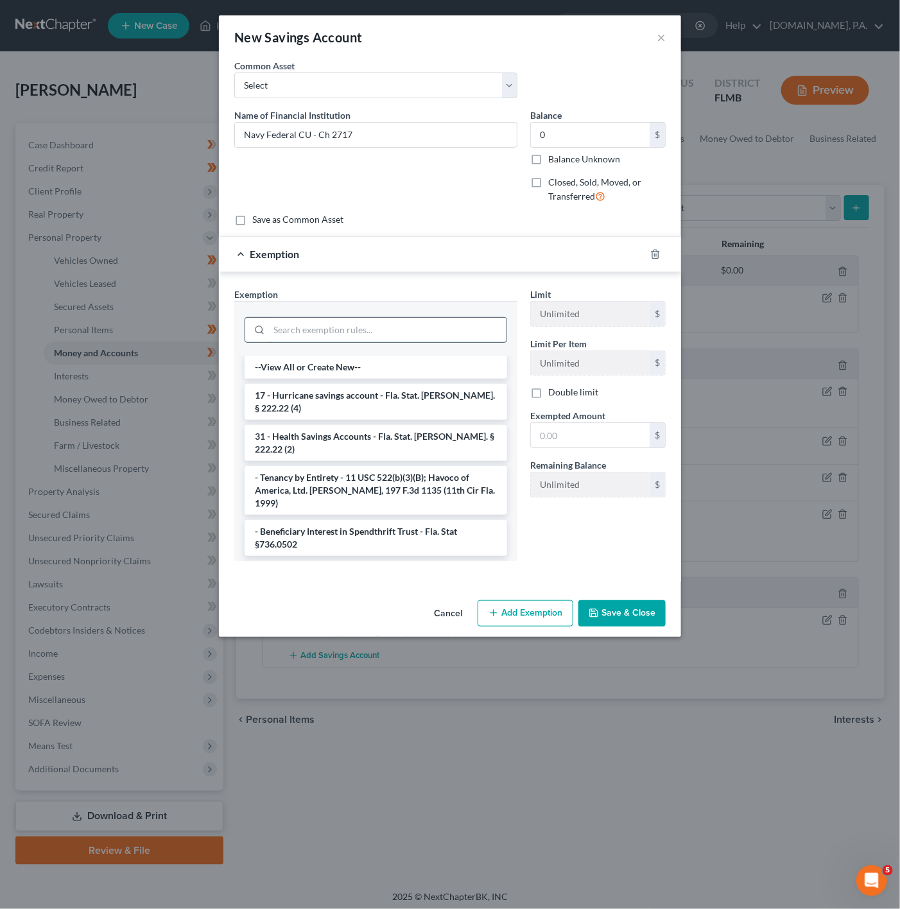
click at [359, 338] on input "search" at bounding box center [388, 330] width 238 height 24
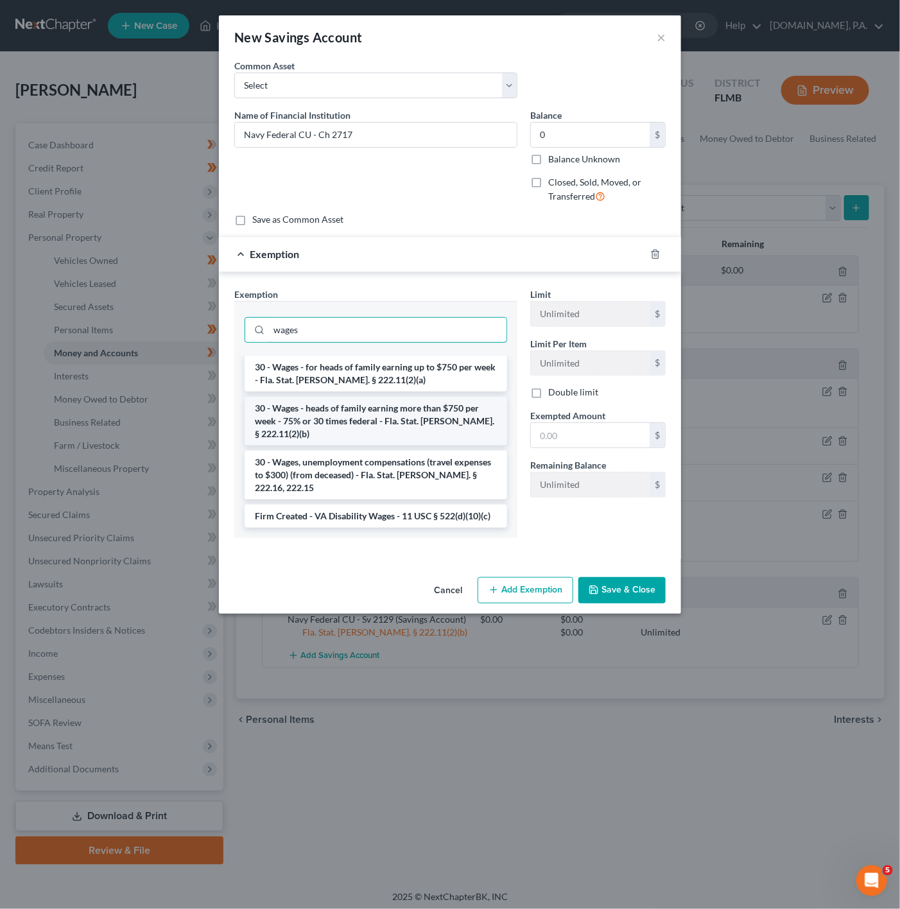
type input "wages"
click at [435, 419] on li "30 - Wages - heads of family earning more than $750 per week - 75% or 30 times …" at bounding box center [376, 421] width 263 height 49
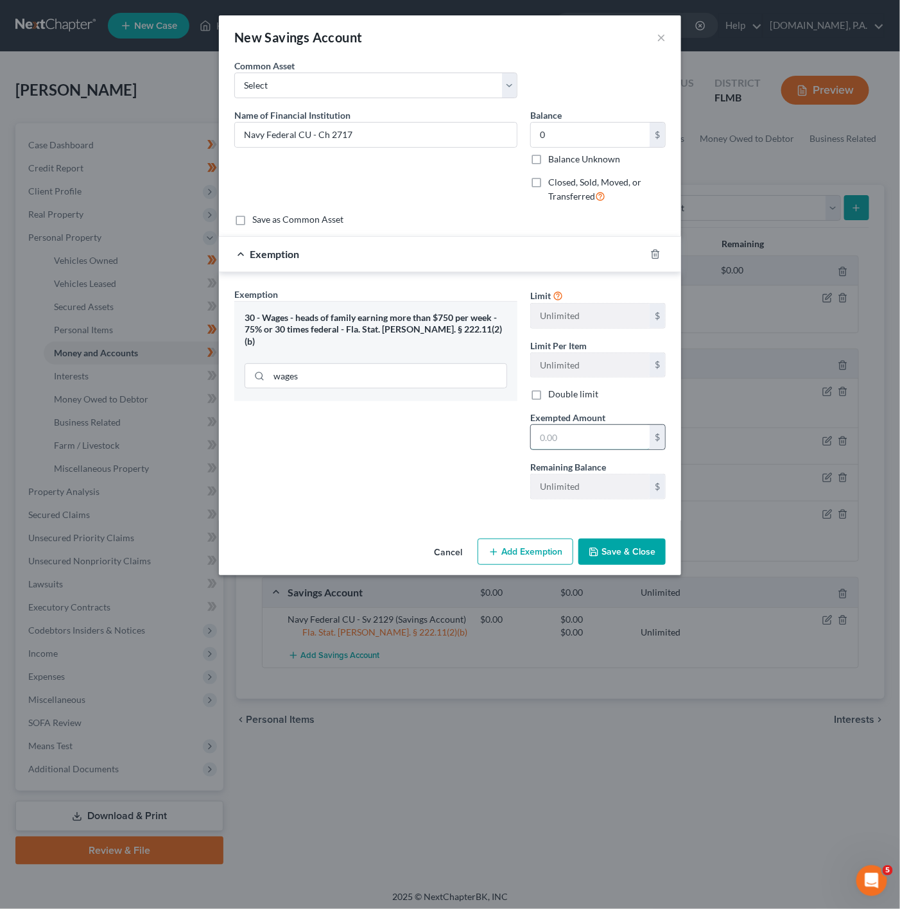
click at [532, 432] on input "text" at bounding box center [590, 437] width 119 height 24
type input "0"
drag, startPoint x: 410, startPoint y: 464, endPoint x: 417, endPoint y: 465, distance: 6.5
click at [410, 464] on div "Exemption Set must be selected for CA. Exemption * 30 - Wages - heads of family…" at bounding box center [376, 399] width 296 height 222
click at [632, 553] on button "Save & Close" at bounding box center [622, 552] width 87 height 27
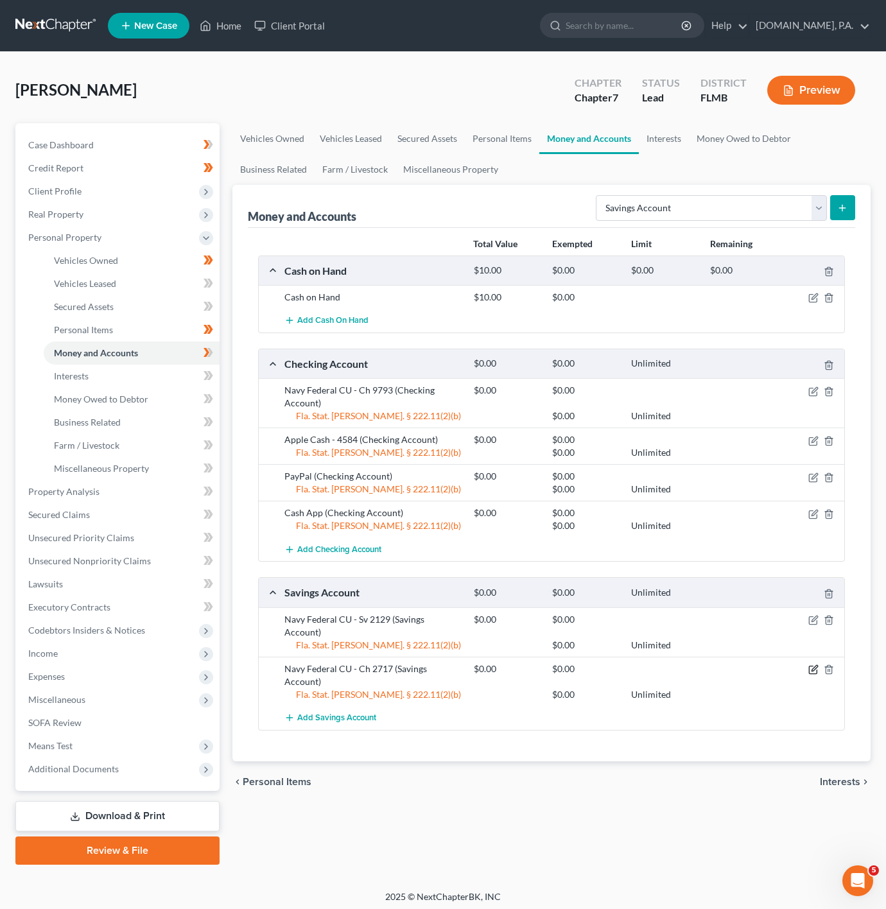
click at [809, 665] on icon "button" at bounding box center [814, 670] width 10 height 10
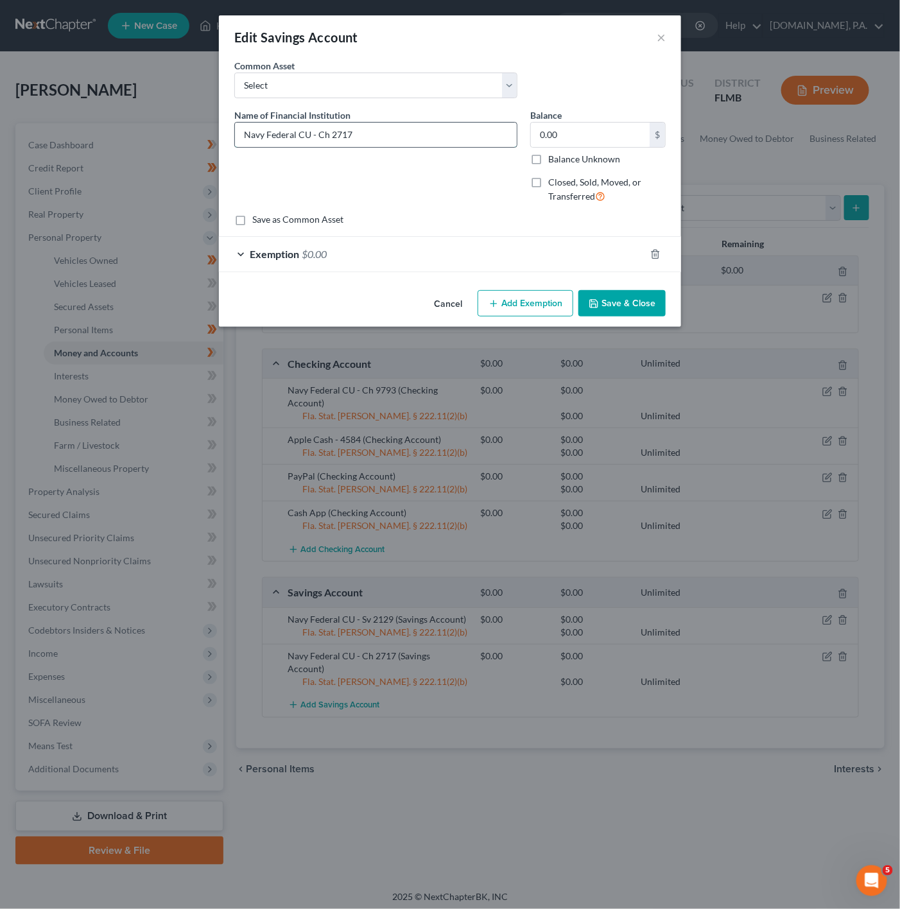
drag, startPoint x: 328, startPoint y: 137, endPoint x: 317, endPoint y: 139, distance: 11.0
click at [317, 139] on input "Navy Federal CU - Ch 2717" at bounding box center [376, 135] width 282 height 24
type input "Navy Federal CU - Sv 2717"
click at [630, 326] on div "Cancel Add Exemption Save & Close" at bounding box center [450, 306] width 462 height 42
click at [636, 304] on button "Save & Close" at bounding box center [622, 303] width 87 height 27
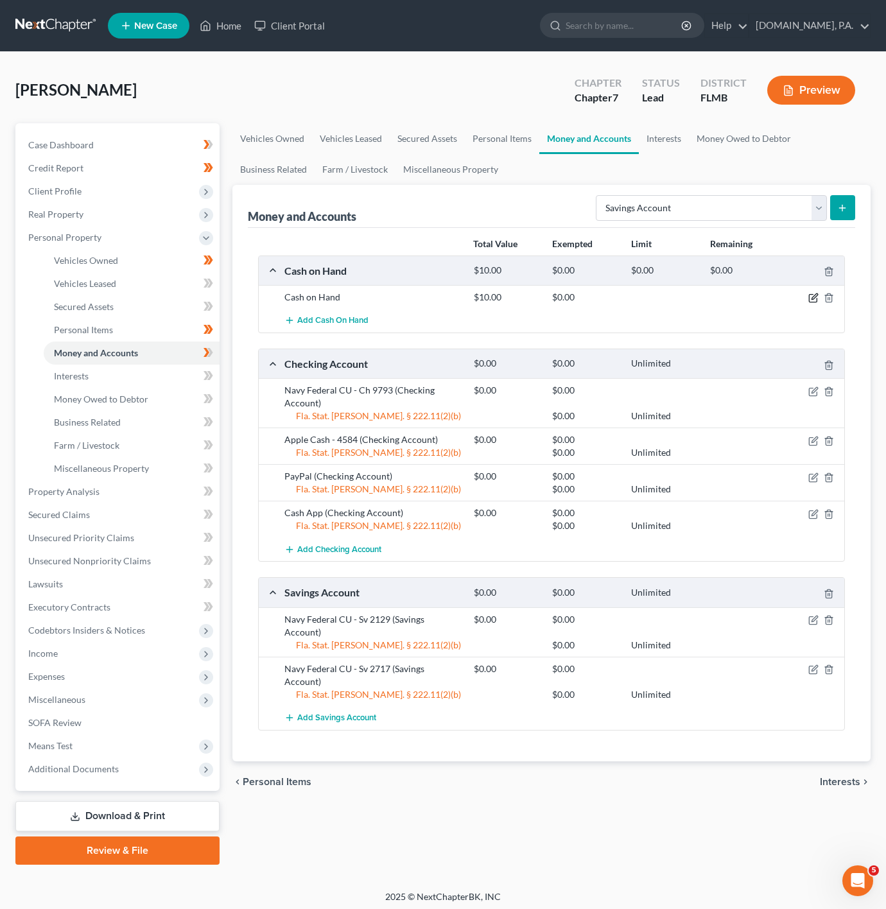
click at [815, 297] on icon "button" at bounding box center [815, 297] width 6 height 6
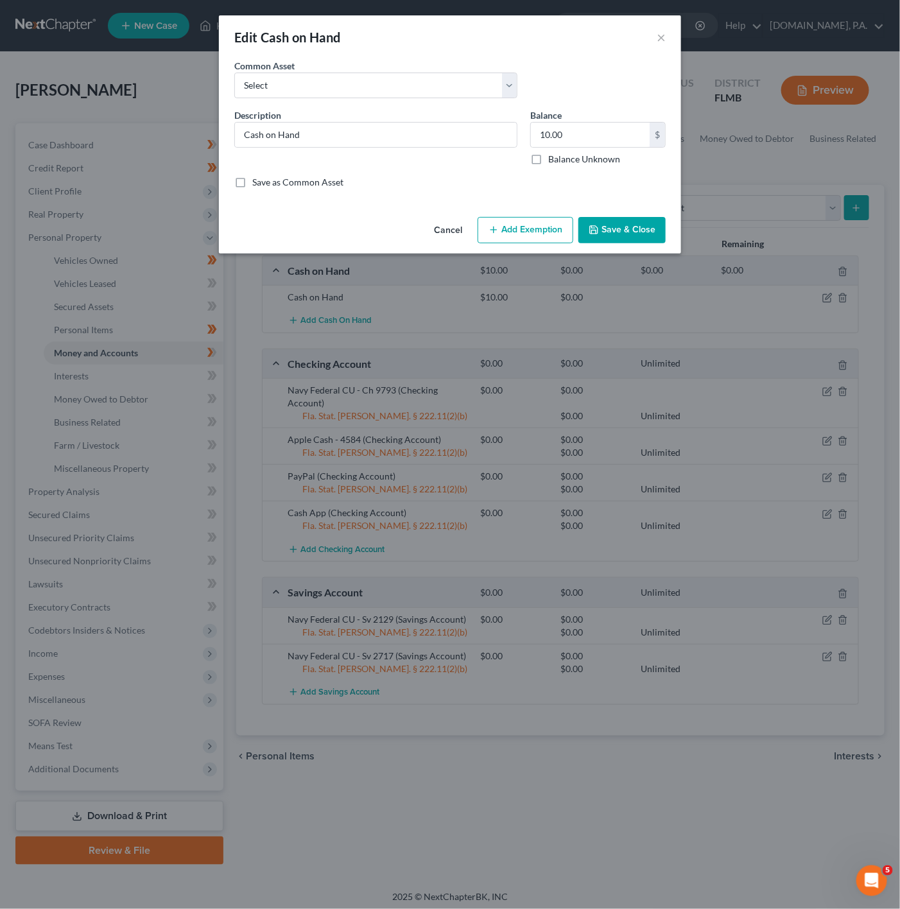
click at [557, 241] on button "Add Exemption" at bounding box center [526, 230] width 96 height 27
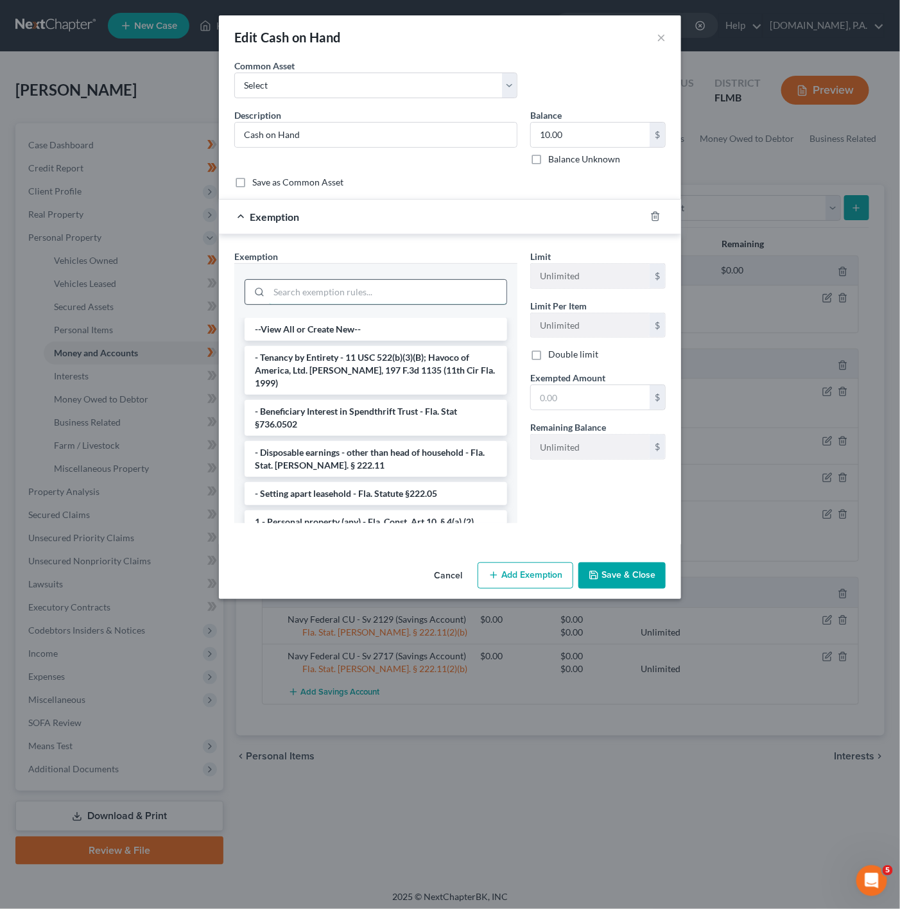
click at [451, 297] on input "search" at bounding box center [388, 292] width 238 height 24
click at [397, 441] on li "- Disposable earnings - other than head of household - Fla. Stat. [PERSON_NAME]…" at bounding box center [376, 459] width 263 height 36
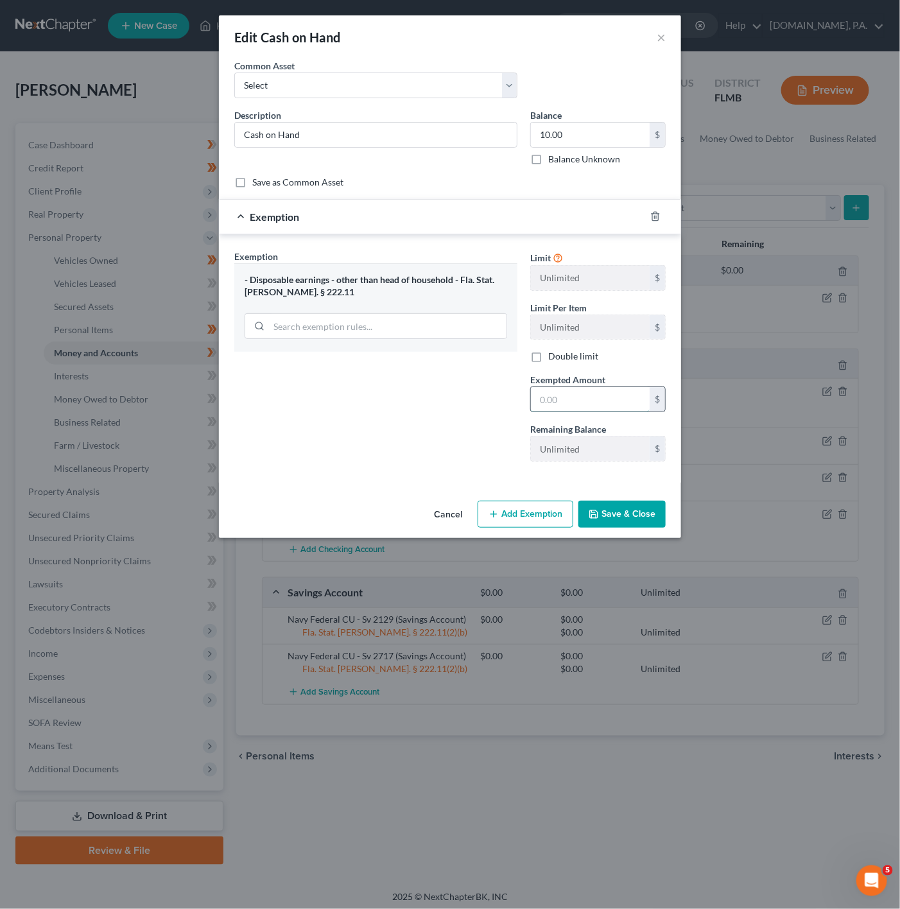
click at [568, 405] on input "text" at bounding box center [590, 399] width 119 height 24
type input "10"
click at [449, 409] on div "Exemption Set must be selected for CA. Exemption * - Disposable earnings - othe…" at bounding box center [376, 361] width 296 height 222
click at [609, 509] on button "Save & Close" at bounding box center [622, 514] width 87 height 27
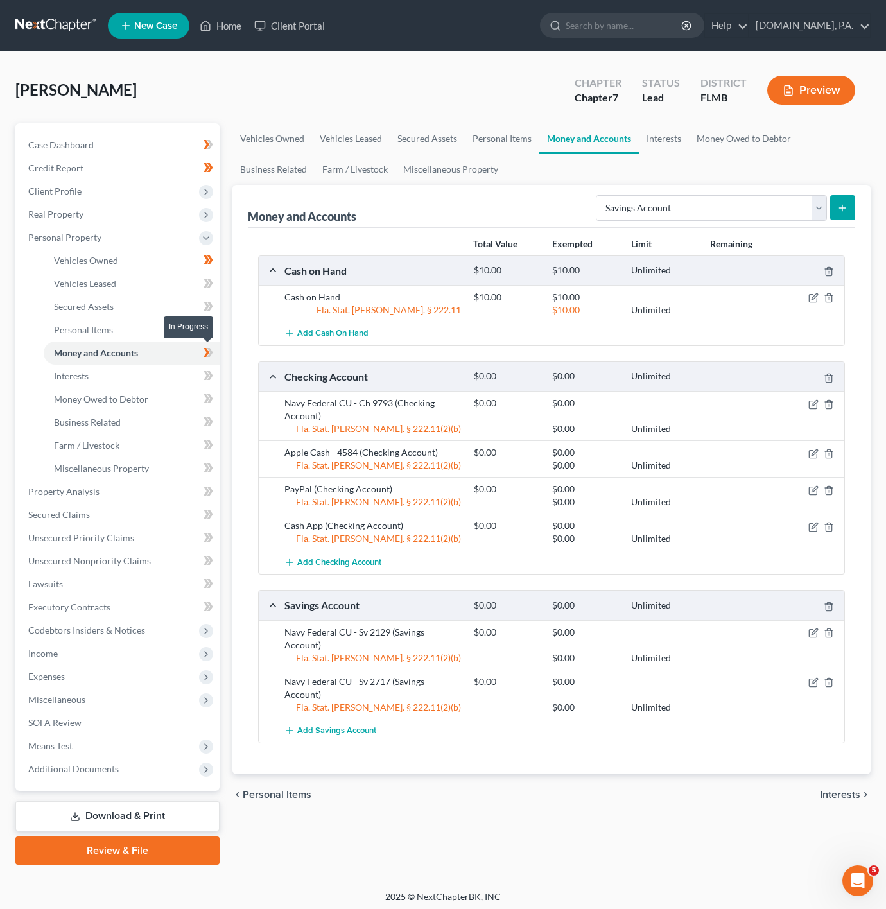
click at [211, 351] on icon at bounding box center [210, 352] width 6 height 9
click at [168, 382] on link "Interests" at bounding box center [132, 376] width 176 height 23
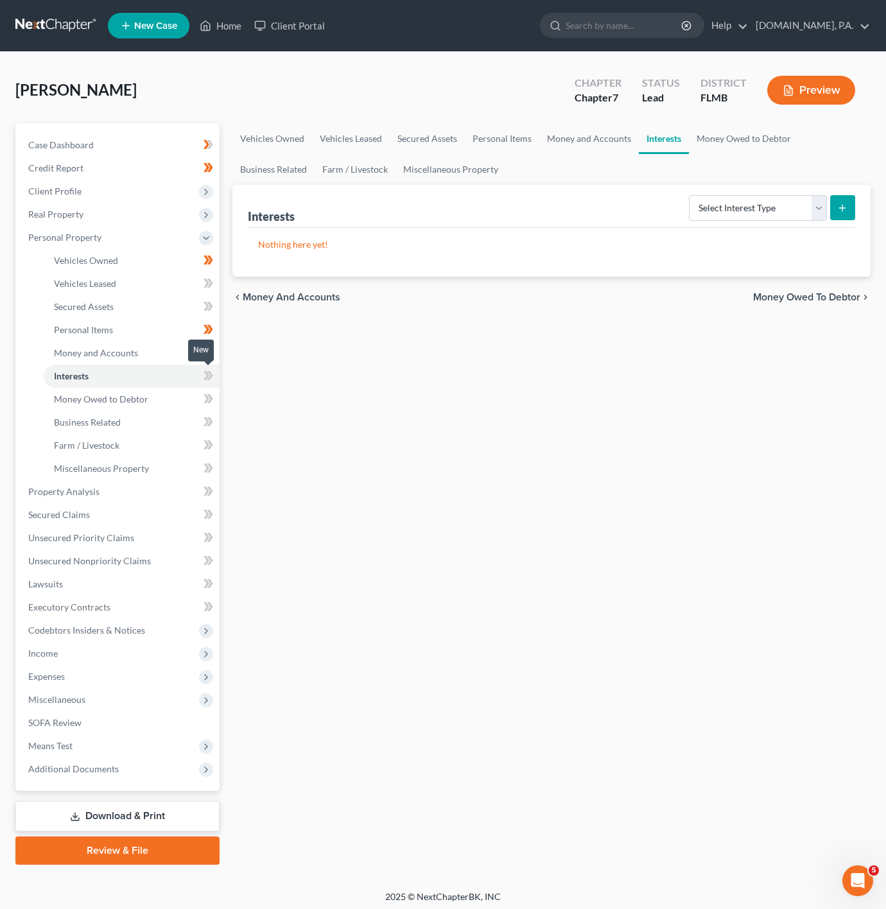
click at [204, 380] on icon at bounding box center [207, 375] width 6 height 9
click at [749, 212] on select "Select Interest Type 401K Annuity Bond Education IRA Government Bond Government…" at bounding box center [758, 208] width 138 height 26
click at [189, 397] on link "Money Owed to Debtor" at bounding box center [132, 399] width 176 height 23
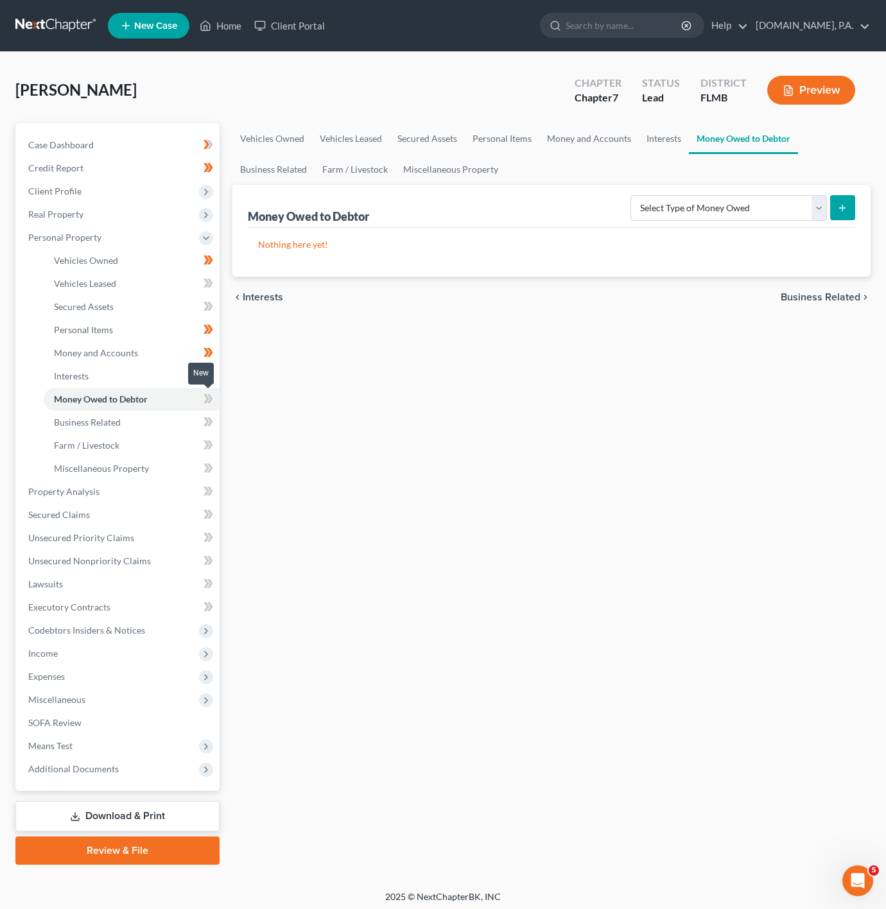
click at [207, 399] on icon at bounding box center [207, 398] width 6 height 9
click at [715, 216] on select "Select Type of Money Owed Accounts Receivable Alimony Child Support Claims Agai…" at bounding box center [729, 208] width 197 height 26
select select "expected_tax_refund"
click at [632, 195] on select "Select Type of Money Owed Accounts Receivable Alimony Child Support Claims Agai…" at bounding box center [729, 208] width 197 height 26
click at [836, 207] on button "submit" at bounding box center [842, 207] width 25 height 25
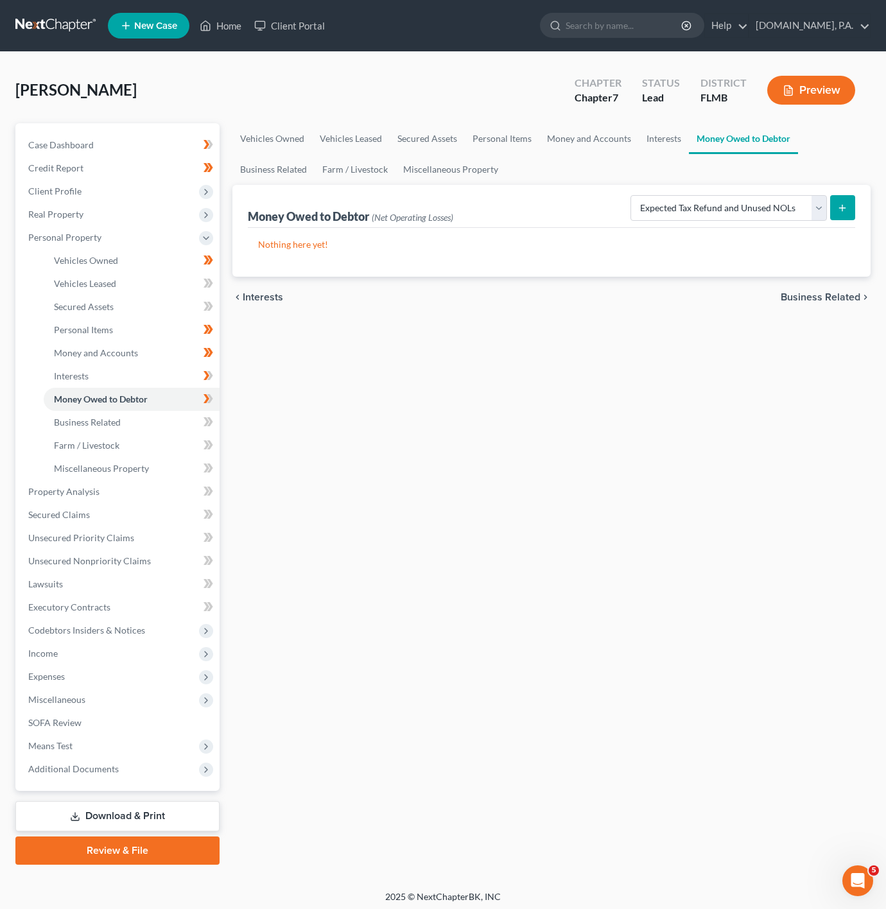
select select "0"
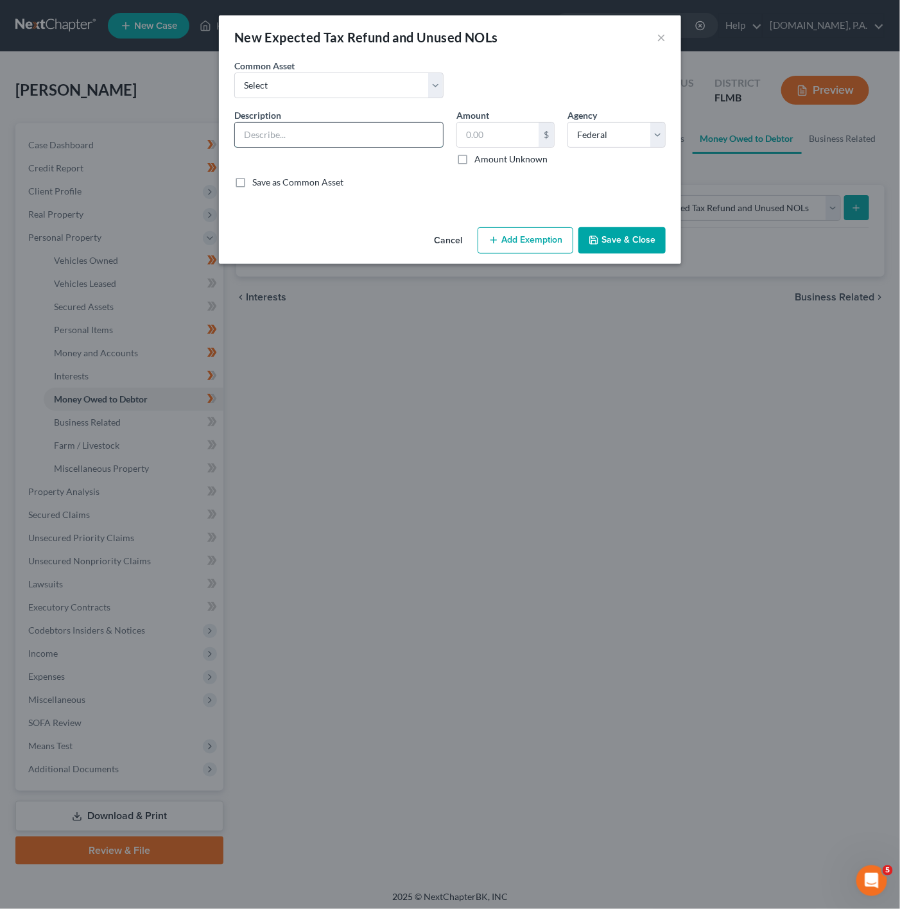
click at [282, 134] on input "text" at bounding box center [339, 135] width 208 height 24
type input "2025 Tax Return"
click at [487, 137] on input "text" at bounding box center [498, 135] width 82 height 24
type input "5"
type input "450"
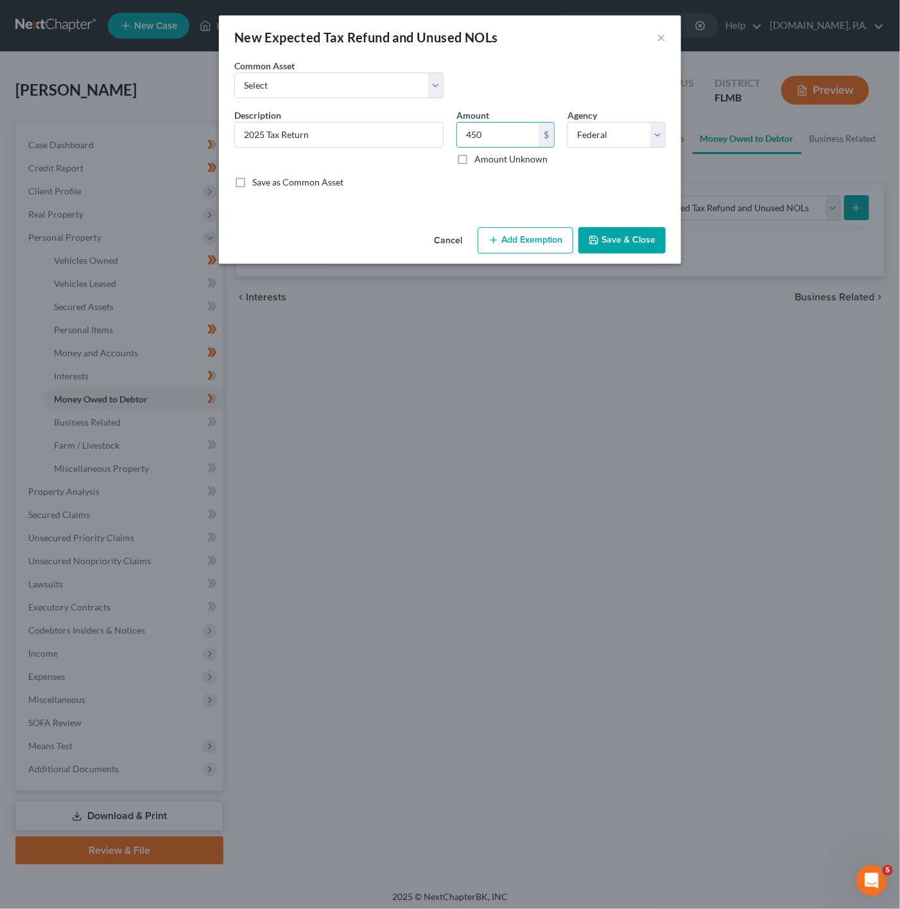
click at [532, 228] on button "Add Exemption" at bounding box center [526, 240] width 96 height 27
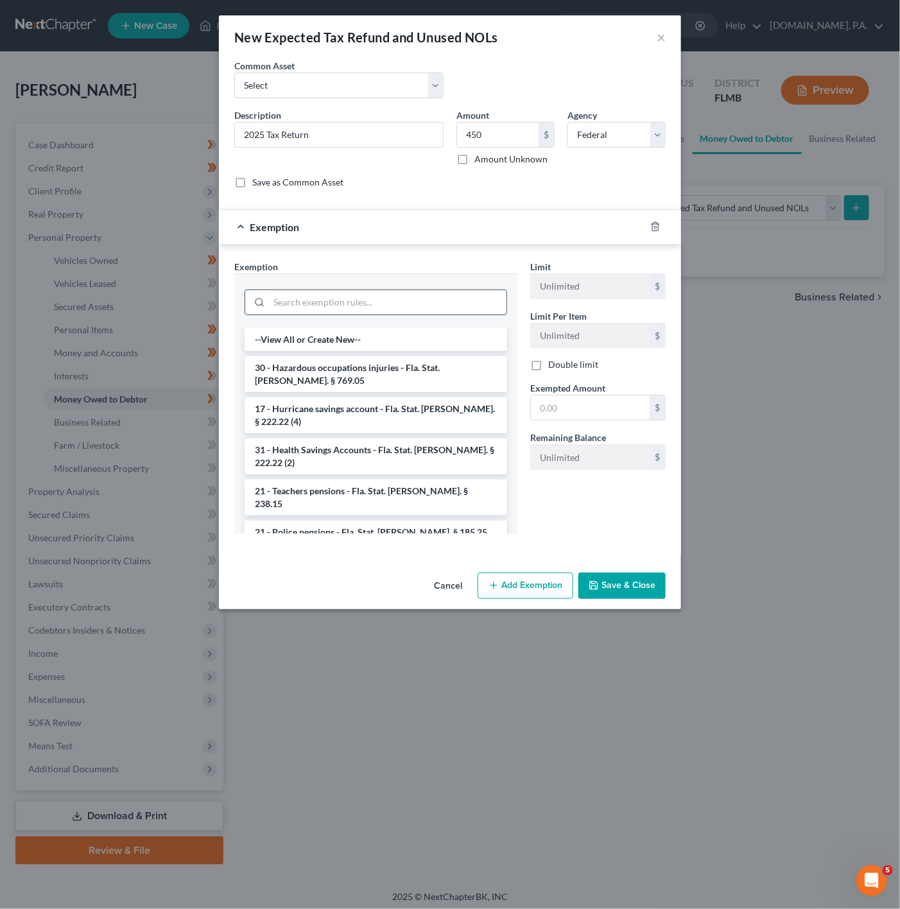
click at [440, 308] on input "search" at bounding box center [388, 302] width 238 height 24
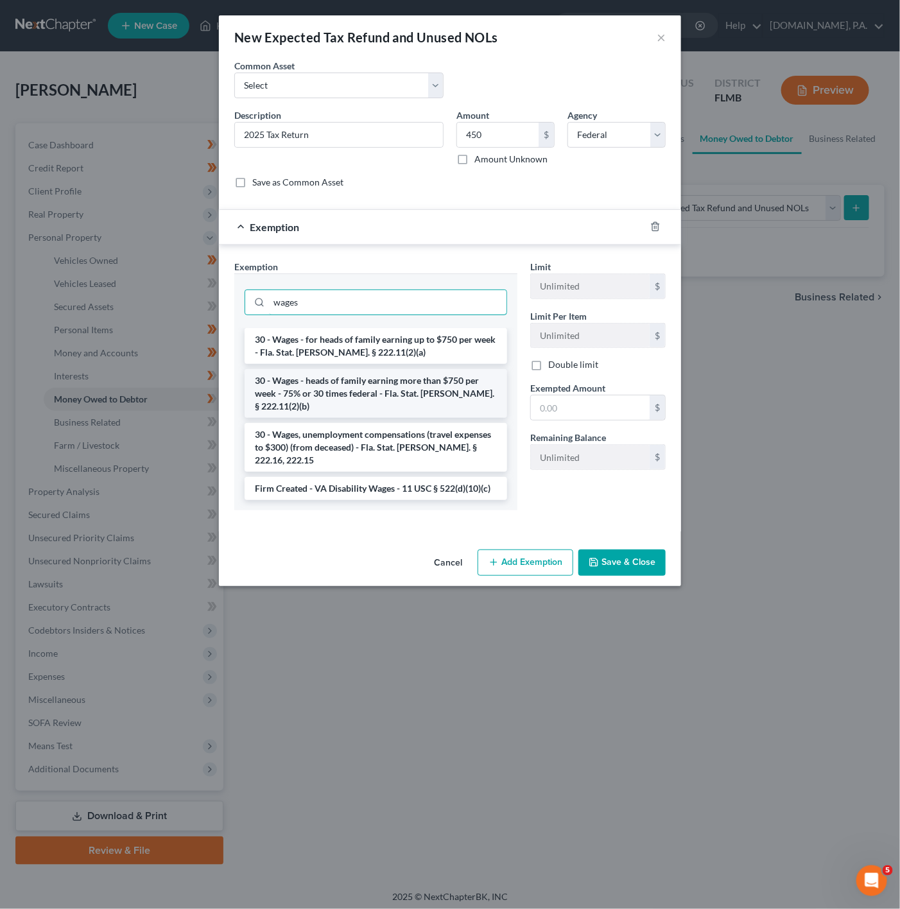
type input "wages"
click at [340, 393] on li "30 - Wages - heads of family earning more than $750 per week - 75% or 30 times …" at bounding box center [376, 393] width 263 height 49
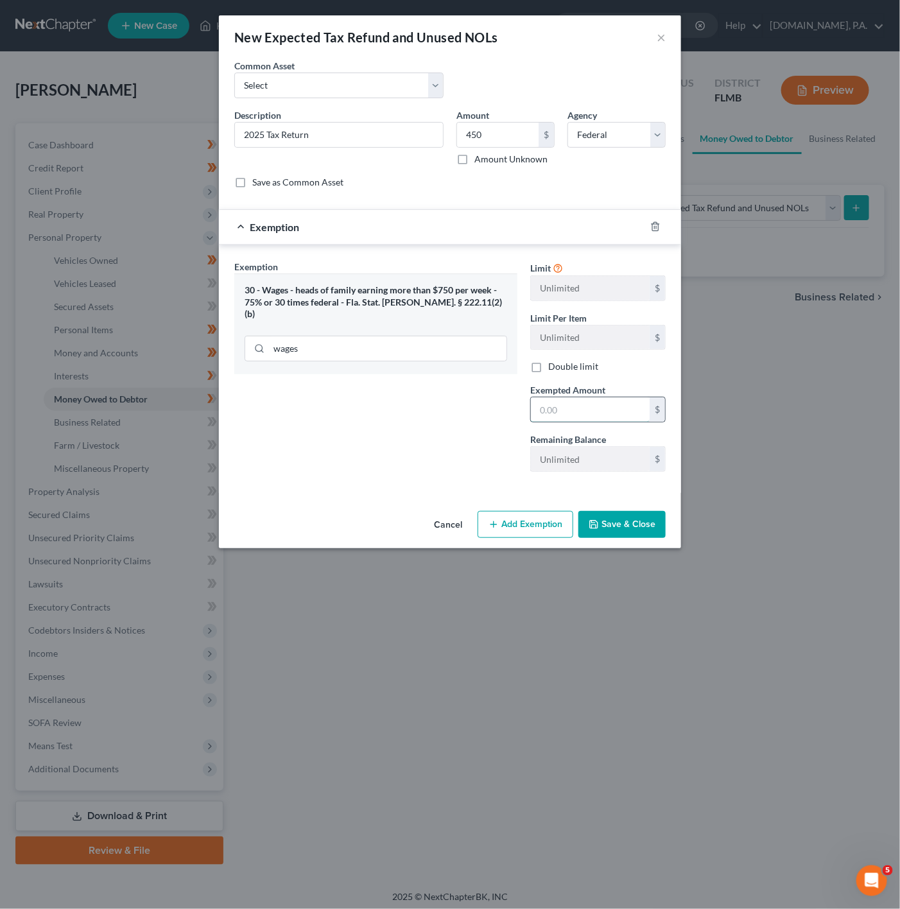
click at [615, 420] on input "text" at bounding box center [590, 410] width 119 height 24
type input "450"
click at [657, 231] on icon "button" at bounding box center [656, 227] width 6 height 8
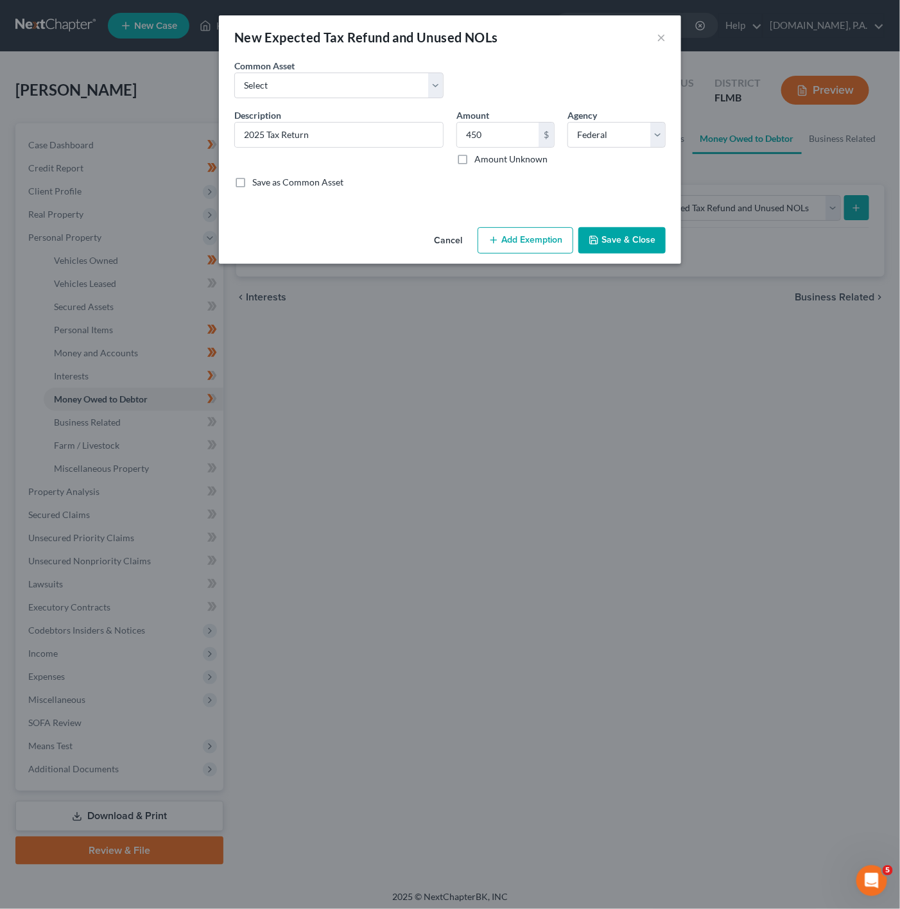
click at [613, 245] on button "Save & Close" at bounding box center [622, 240] width 87 height 27
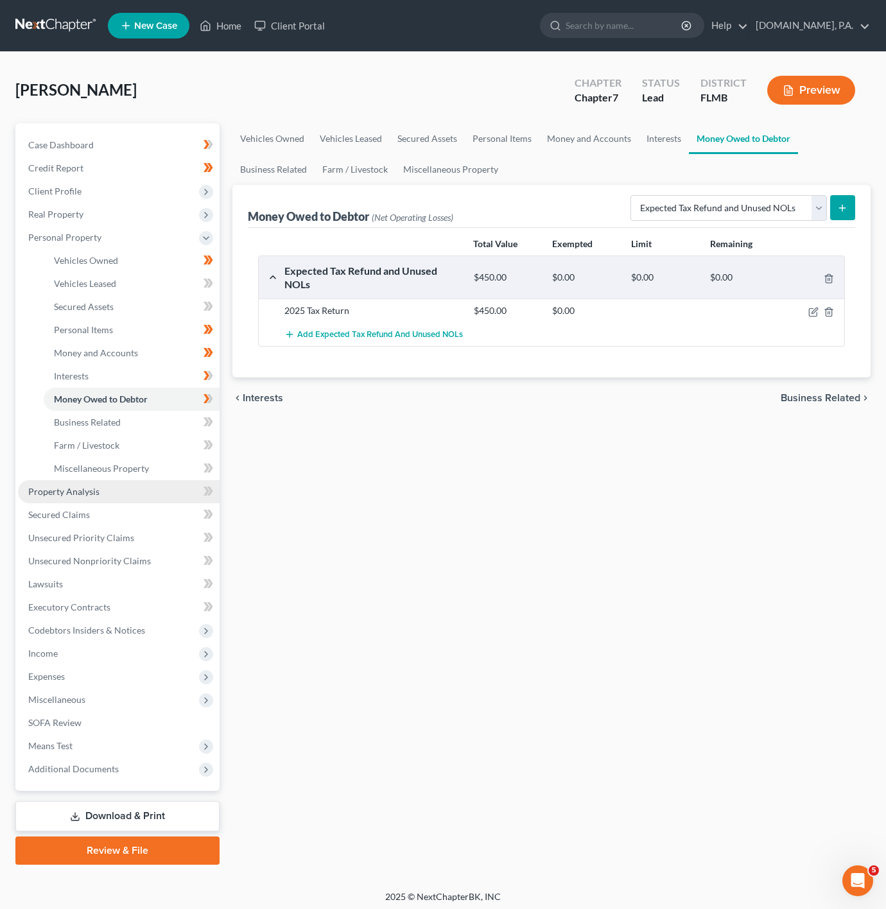
click at [129, 496] on link "Property Analysis" at bounding box center [119, 491] width 202 height 23
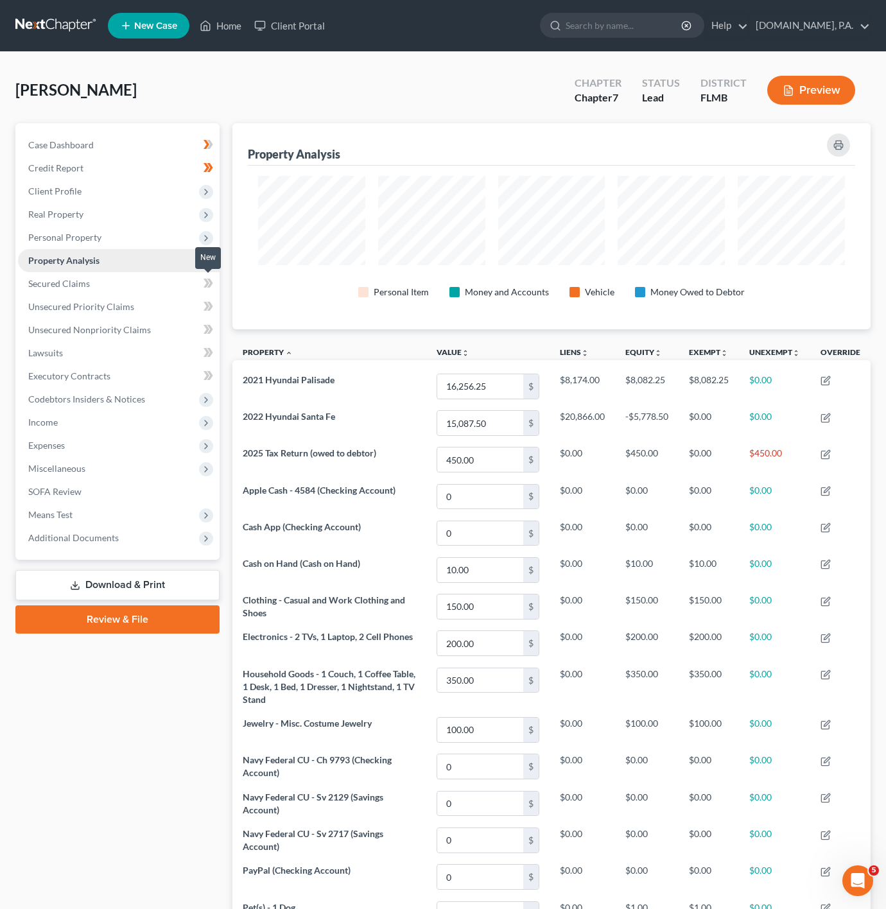
scroll to position [207, 638]
click at [203, 249] on link "Property Analysis" at bounding box center [119, 260] width 202 height 23
click at [213, 262] on icon at bounding box center [209, 260] width 10 height 16
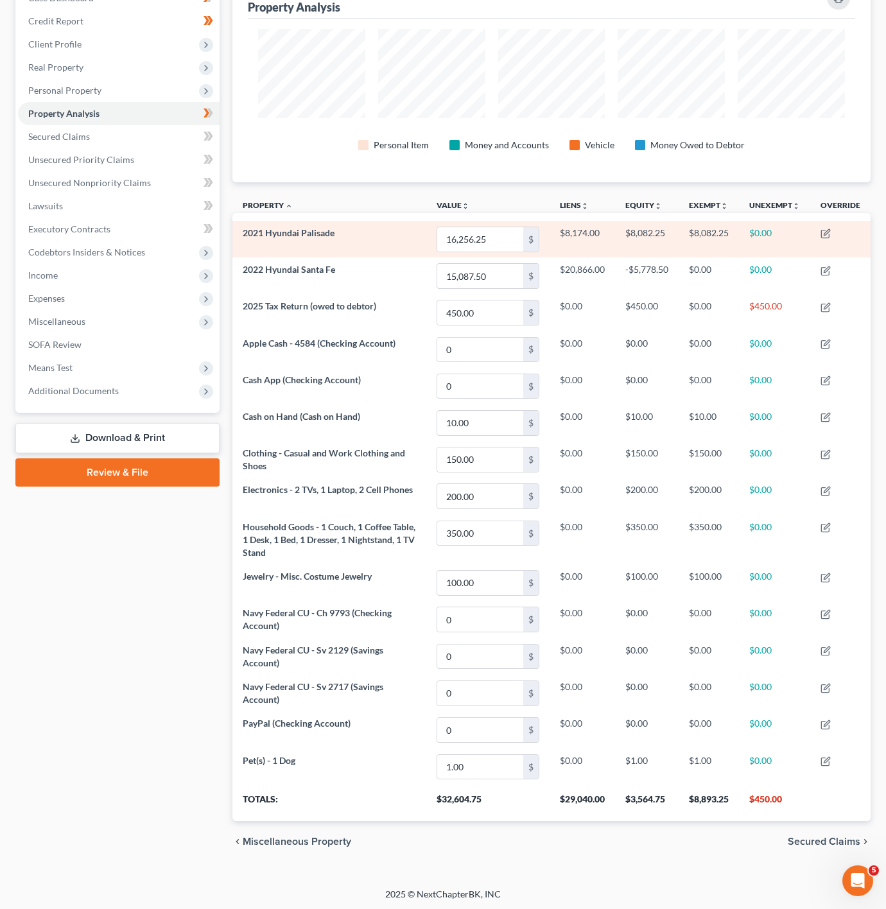
scroll to position [158, 0]
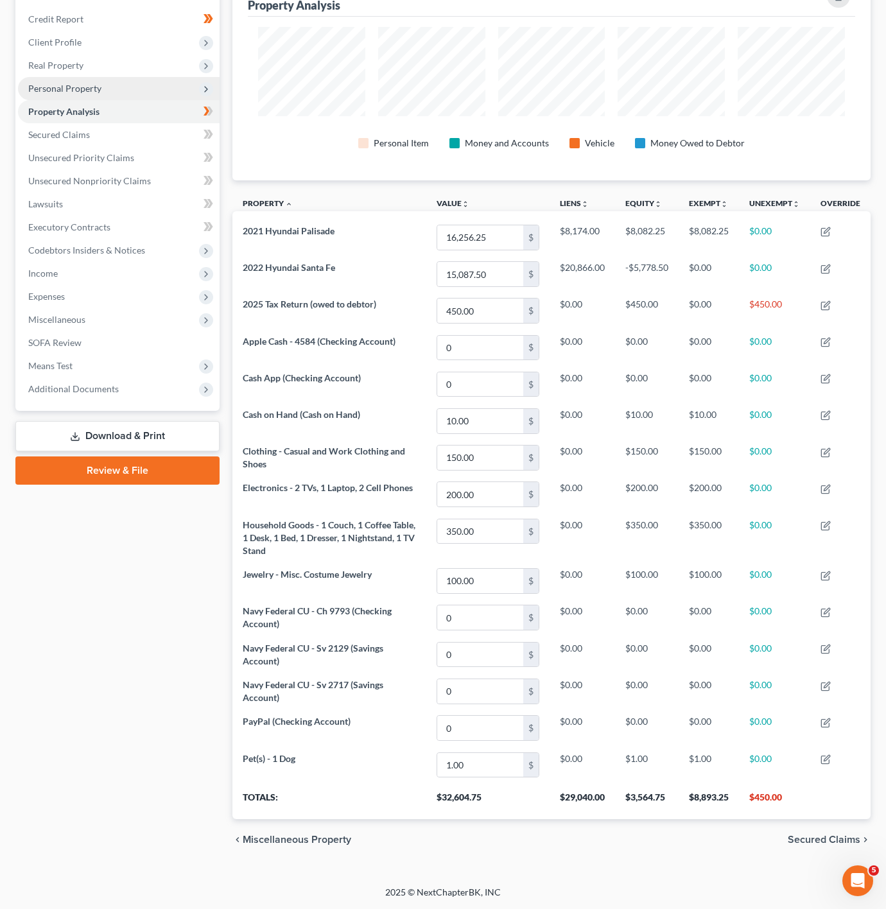
click at [189, 77] on span "Personal Property" at bounding box center [119, 88] width 202 height 23
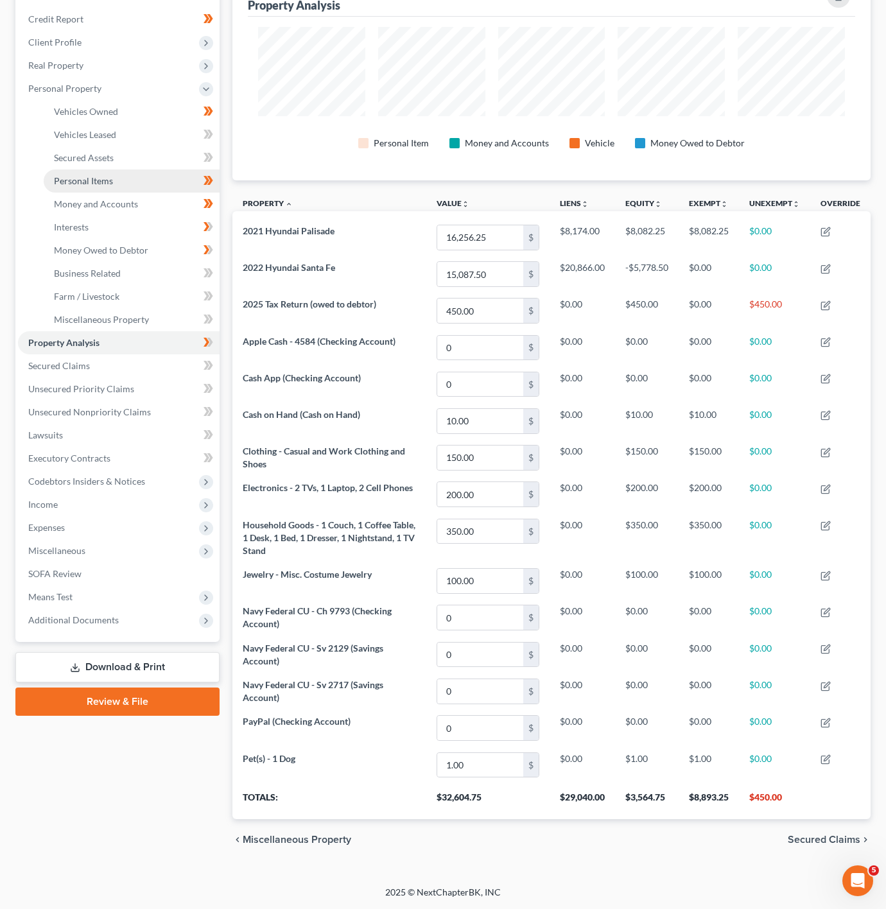
click at [123, 178] on link "Personal Items" at bounding box center [132, 181] width 176 height 23
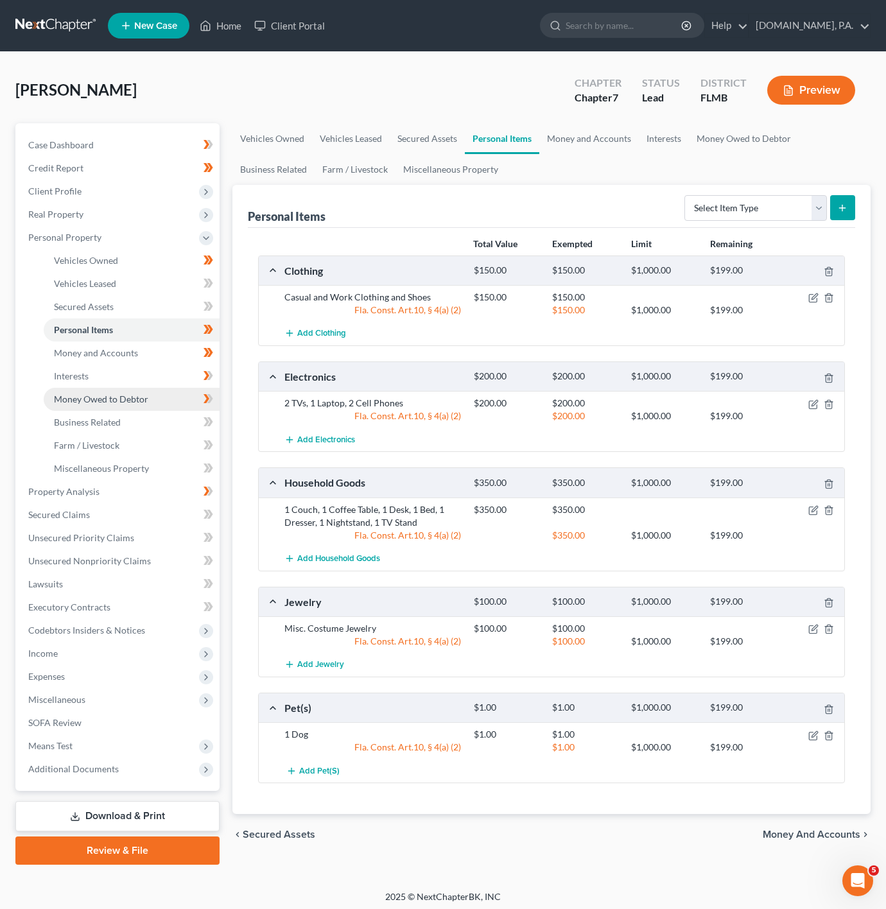
click at [139, 403] on span "Money Owed to Debtor" at bounding box center [101, 399] width 94 height 11
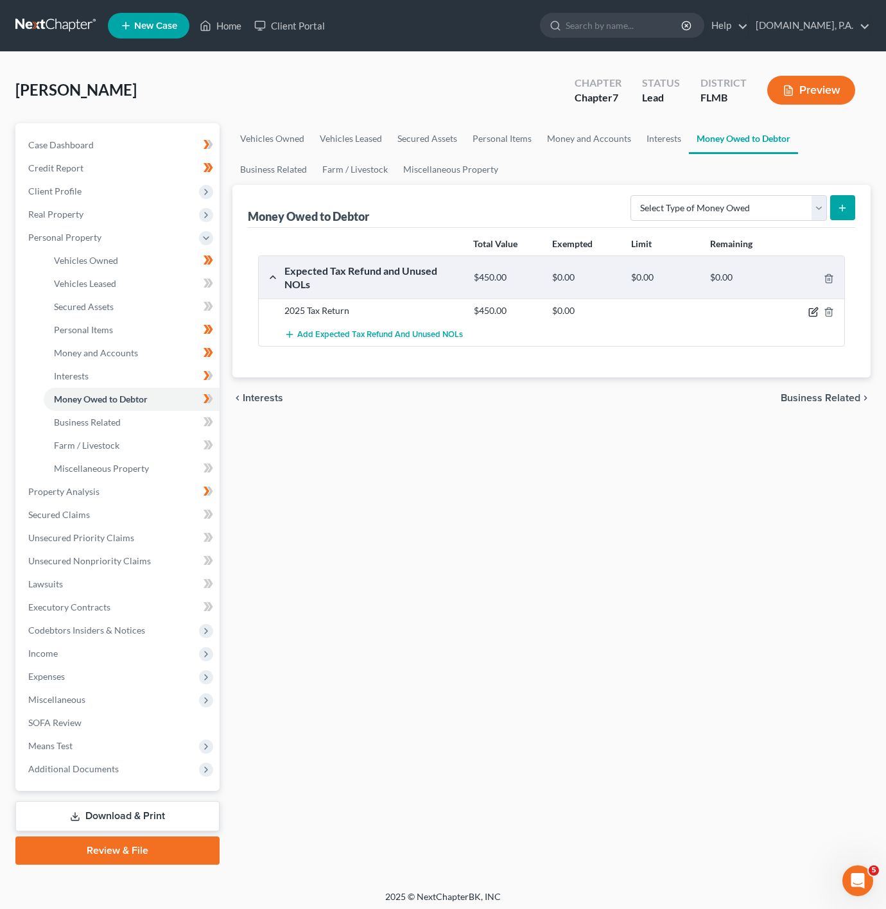
click at [809, 316] on icon "button" at bounding box center [813, 312] width 8 height 8
select select "0"
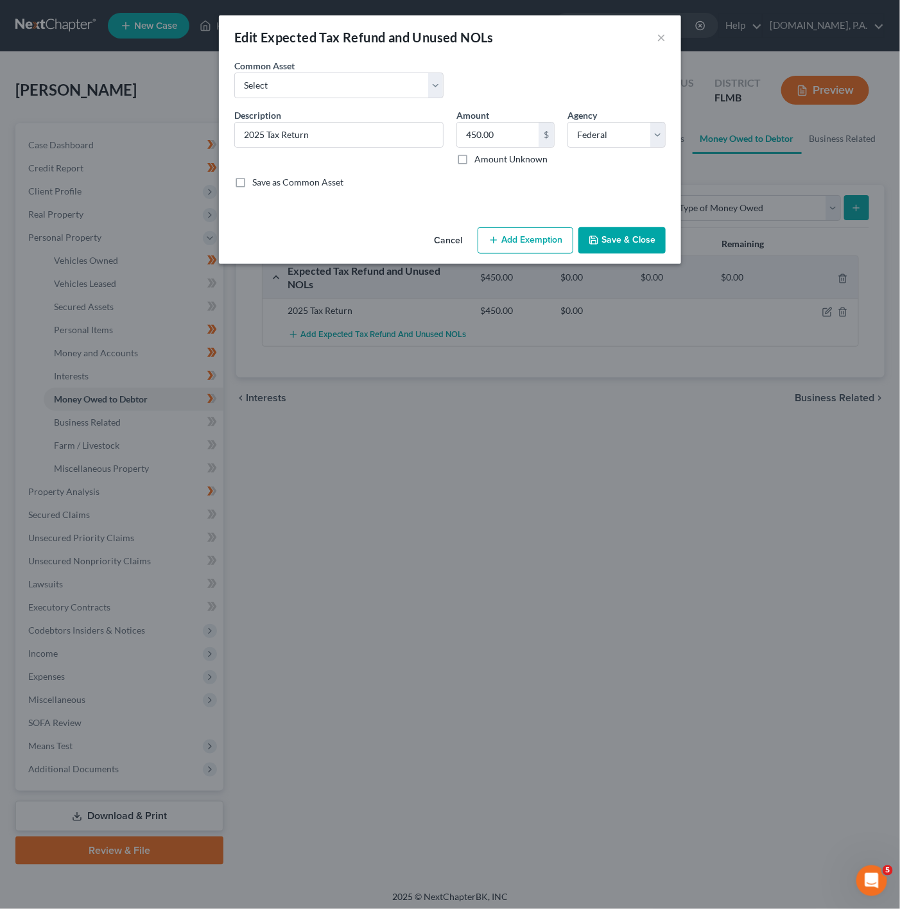
click at [499, 231] on button "Add Exemption" at bounding box center [526, 240] width 96 height 27
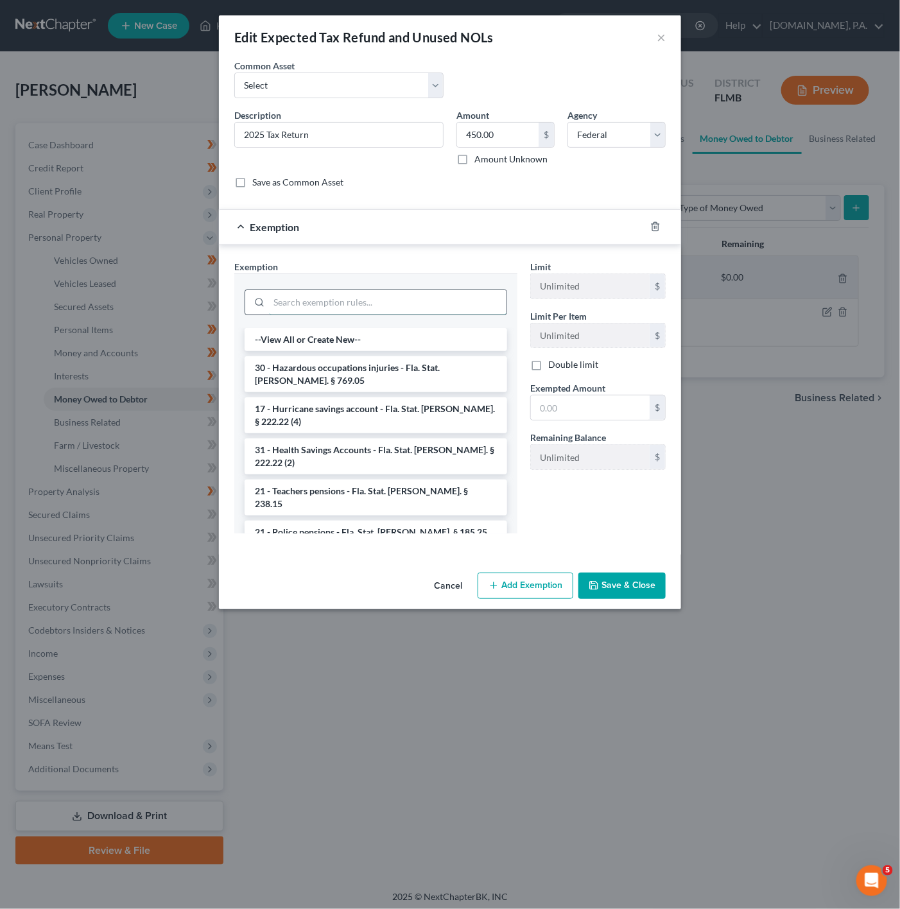
click at [428, 305] on input "search" at bounding box center [388, 302] width 238 height 24
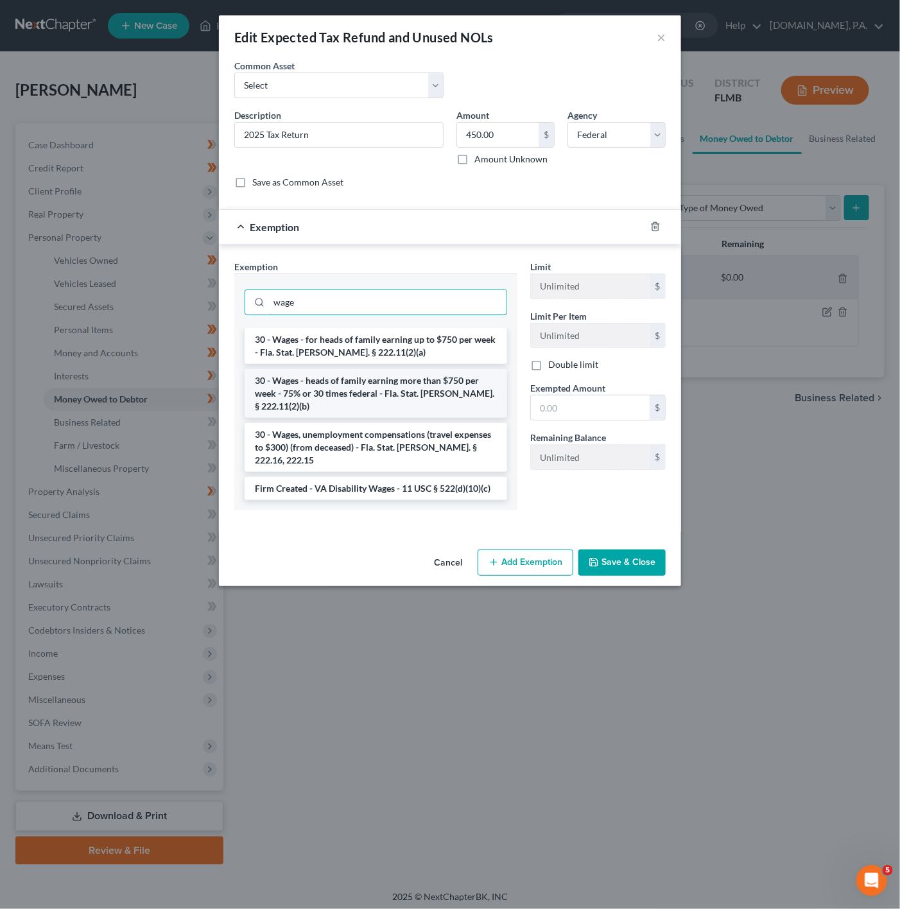
type input "wage"
click at [451, 389] on li "30 - Wages - heads of family earning more than $750 per week - 75% or 30 times …" at bounding box center [376, 393] width 263 height 49
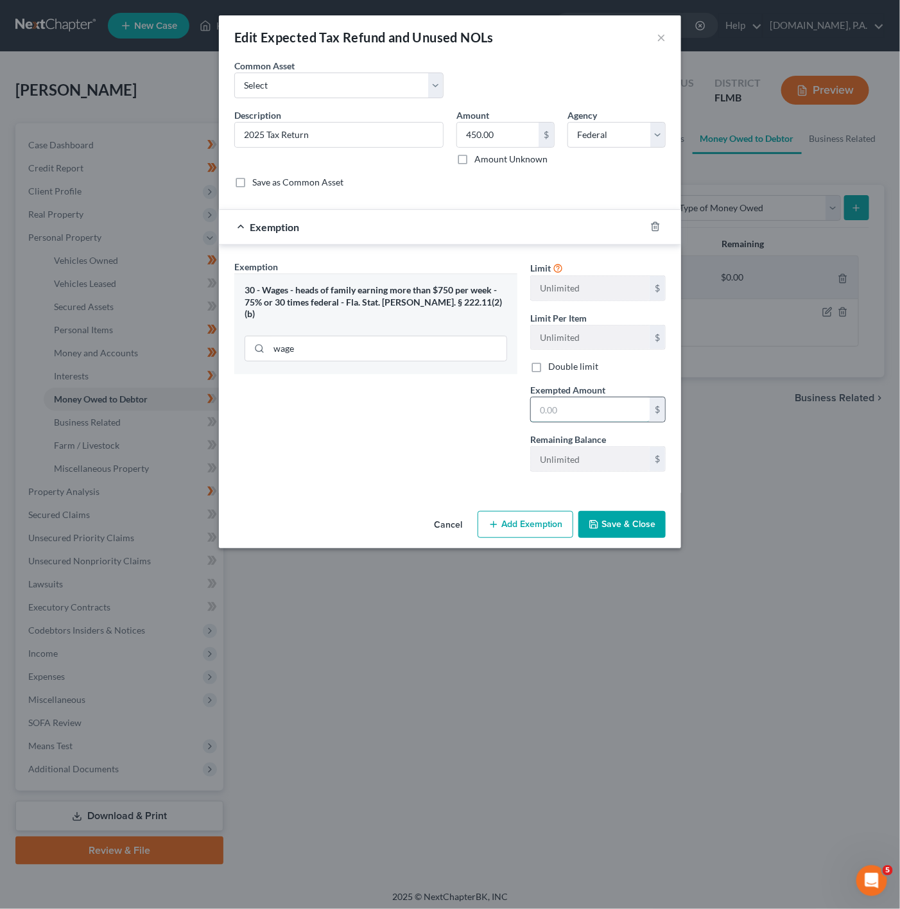
click at [565, 405] on input "text" at bounding box center [590, 410] width 119 height 24
type input "450"
click at [662, 521] on button "Save & Close" at bounding box center [622, 524] width 87 height 27
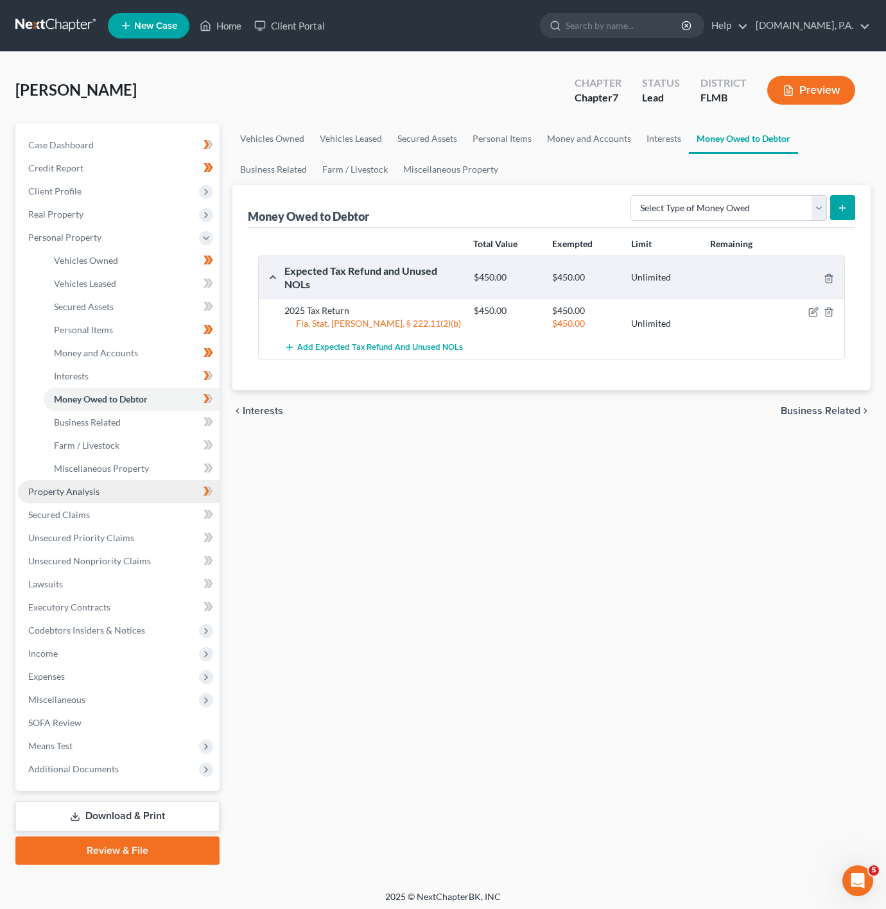
click at [168, 497] on link "Property Analysis" at bounding box center [119, 491] width 202 height 23
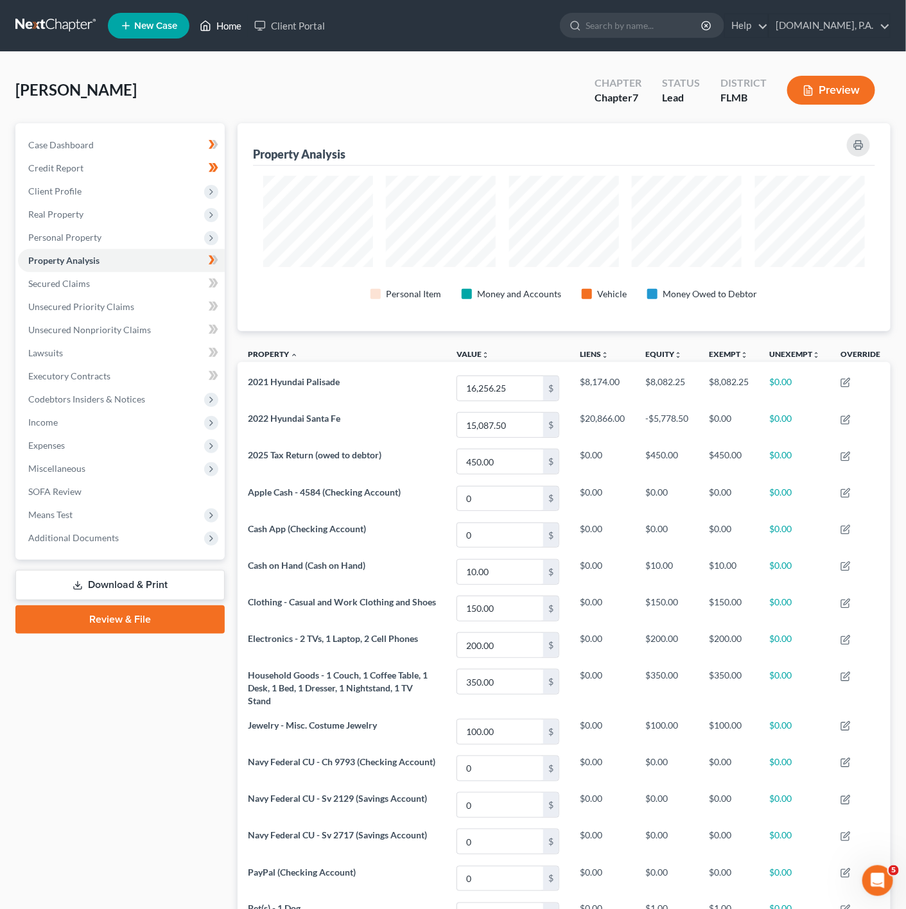
click at [222, 17] on link "Home" at bounding box center [220, 25] width 55 height 23
